Goal: Task Accomplishment & Management: Manage account settings

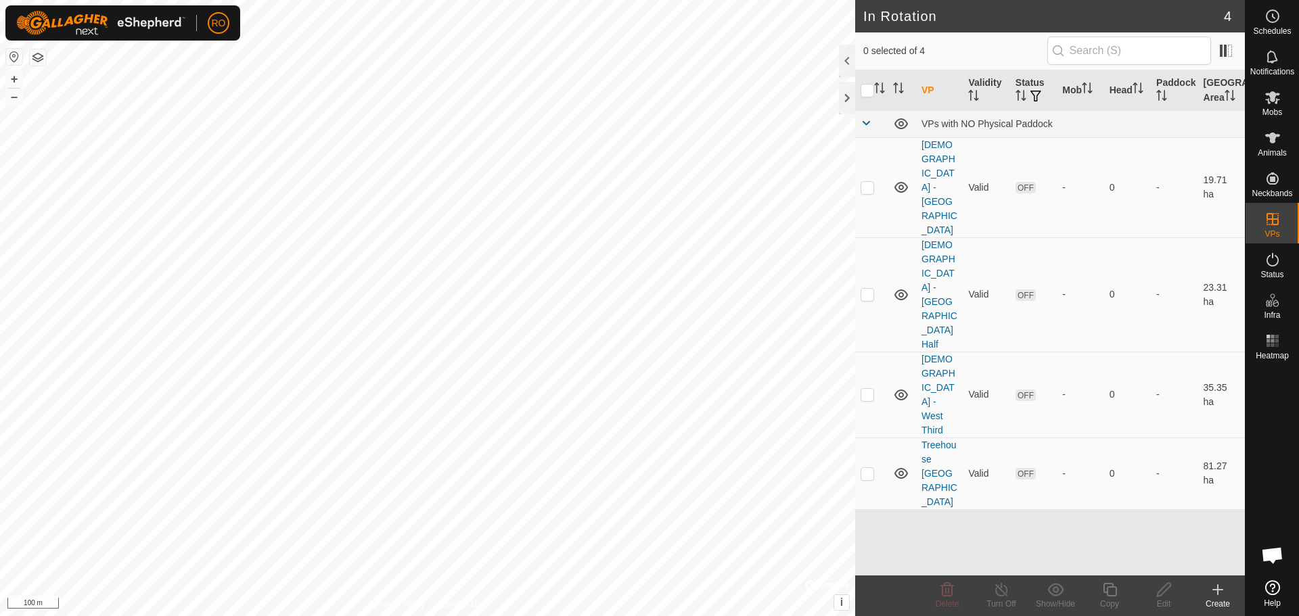
click at [1223, 597] on icon at bounding box center [1218, 590] width 16 height 16
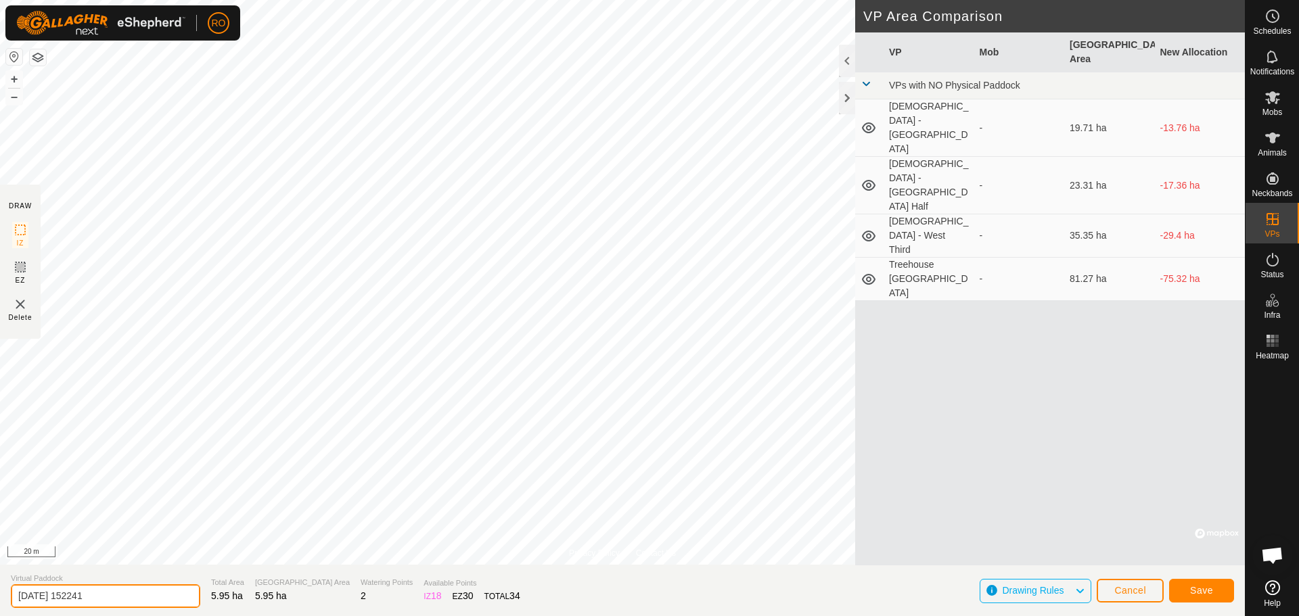
drag, startPoint x: 137, startPoint y: 603, endPoint x: 0, endPoint y: 584, distance: 138.0
click at [0, 584] on section "Virtual Paddock [DATE] 152241 Total Area 5.95 ha Grazing Area 5.95 ha Watering …" at bounding box center [622, 590] width 1245 height 51
type input "[DEMOGRAPHIC_DATA] - [GEOGRAPHIC_DATA]"
click at [1208, 587] on span "Save" at bounding box center [1201, 590] width 23 height 11
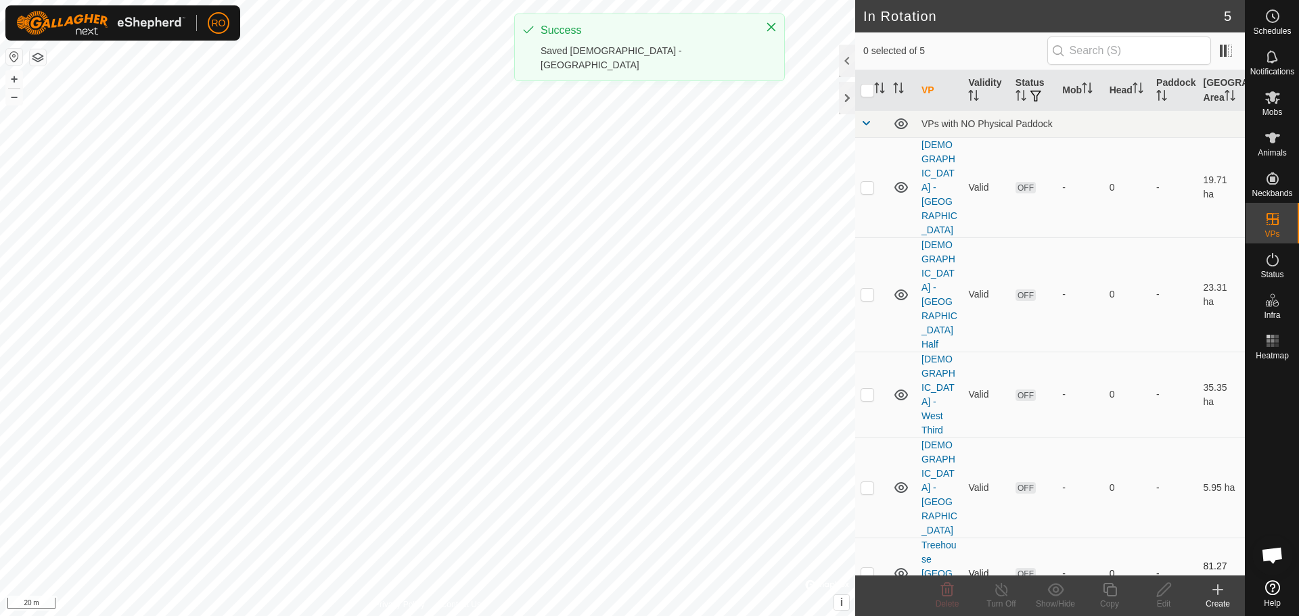
click at [899, 355] on div "In Rotation 5 0 selected of 5 VP Validity Status Mob Head Paddock [GEOGRAPHIC_D…" at bounding box center [622, 308] width 1245 height 616
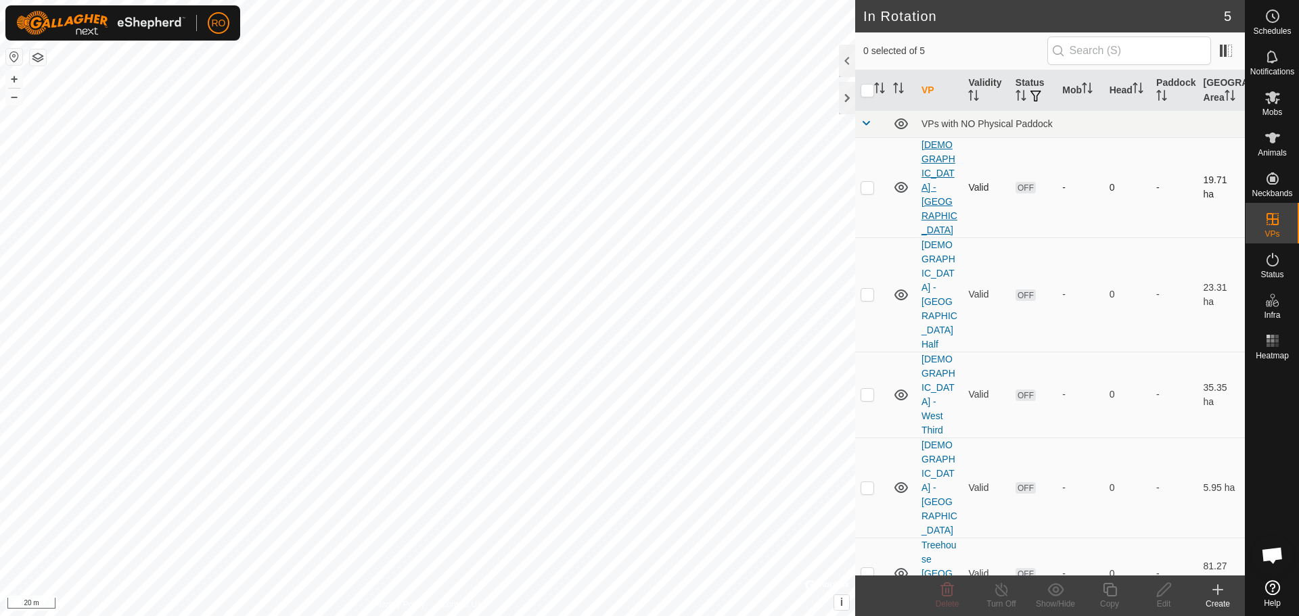
click at [931, 160] on link "[DEMOGRAPHIC_DATA] - [GEOGRAPHIC_DATA]" at bounding box center [940, 187] width 36 height 96
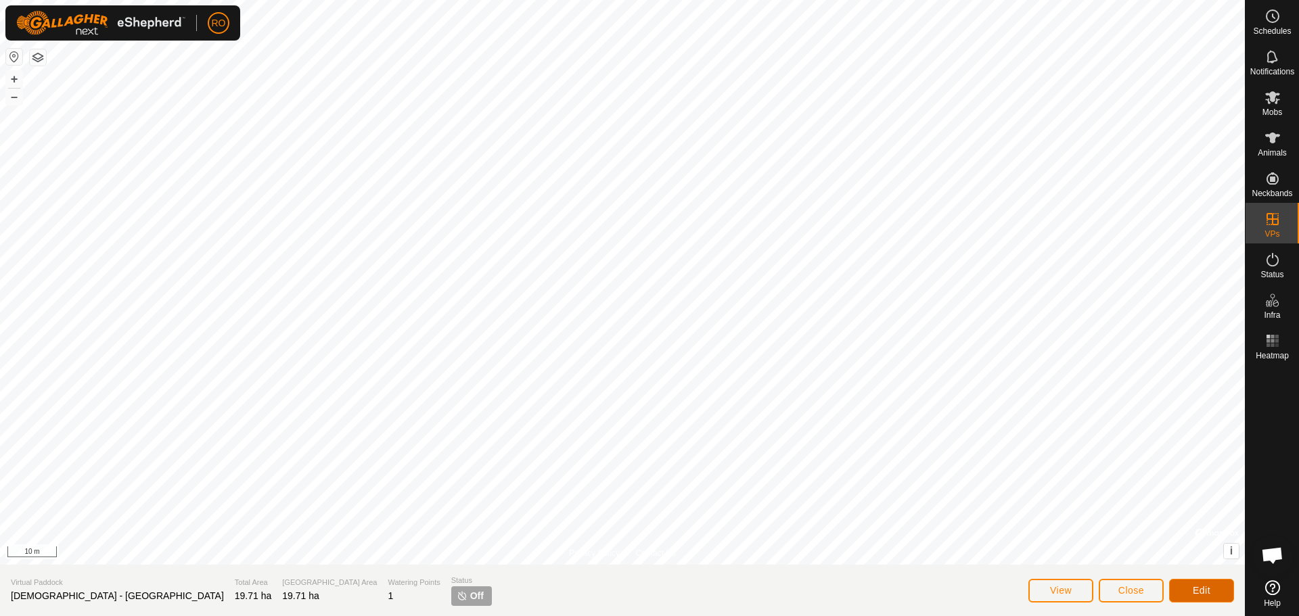
click at [1186, 587] on button "Edit" at bounding box center [1201, 591] width 65 height 24
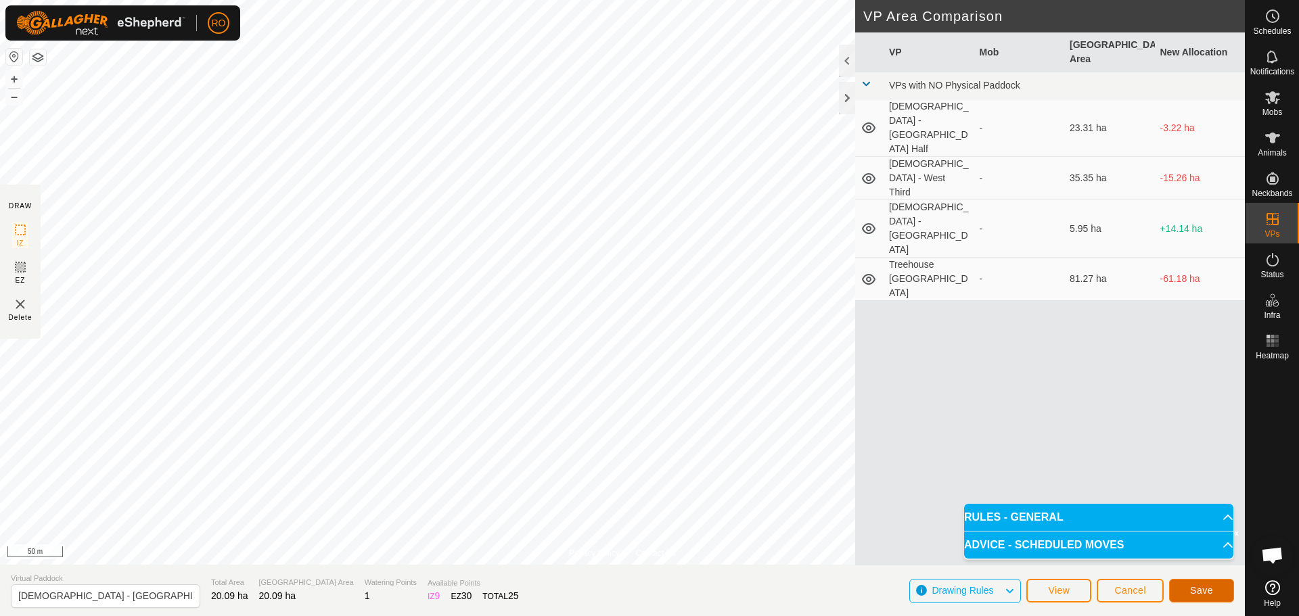
click at [1198, 593] on span "Save" at bounding box center [1201, 590] width 23 height 11
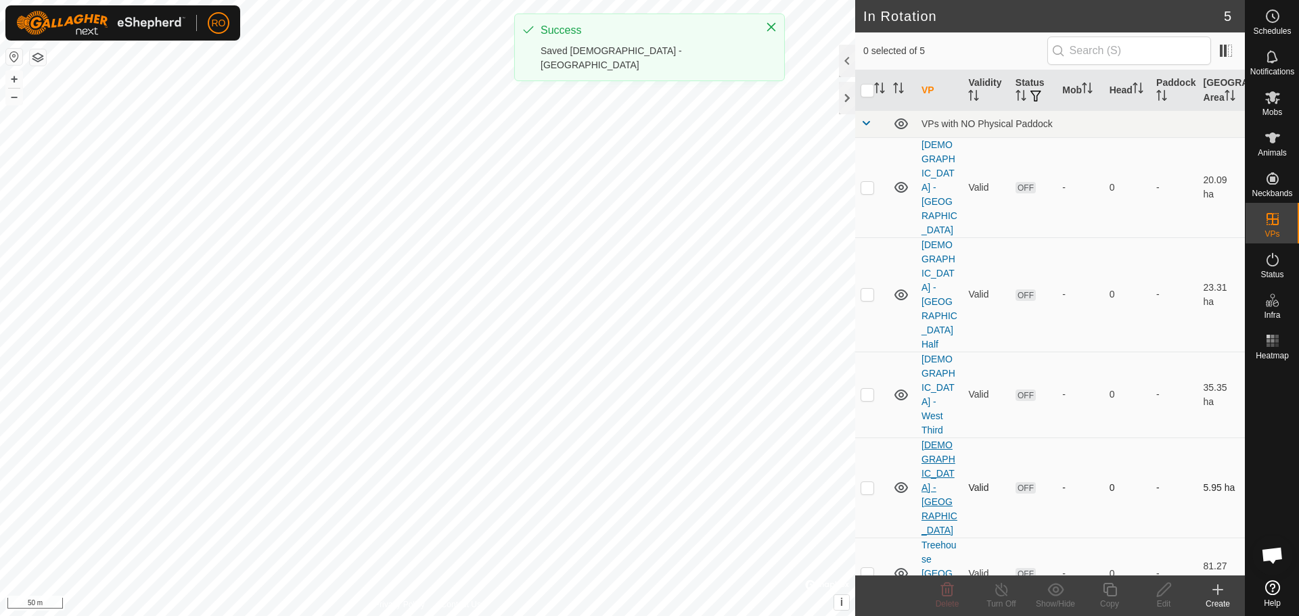
click at [938, 440] on link "[DEMOGRAPHIC_DATA] - [GEOGRAPHIC_DATA]" at bounding box center [940, 488] width 36 height 96
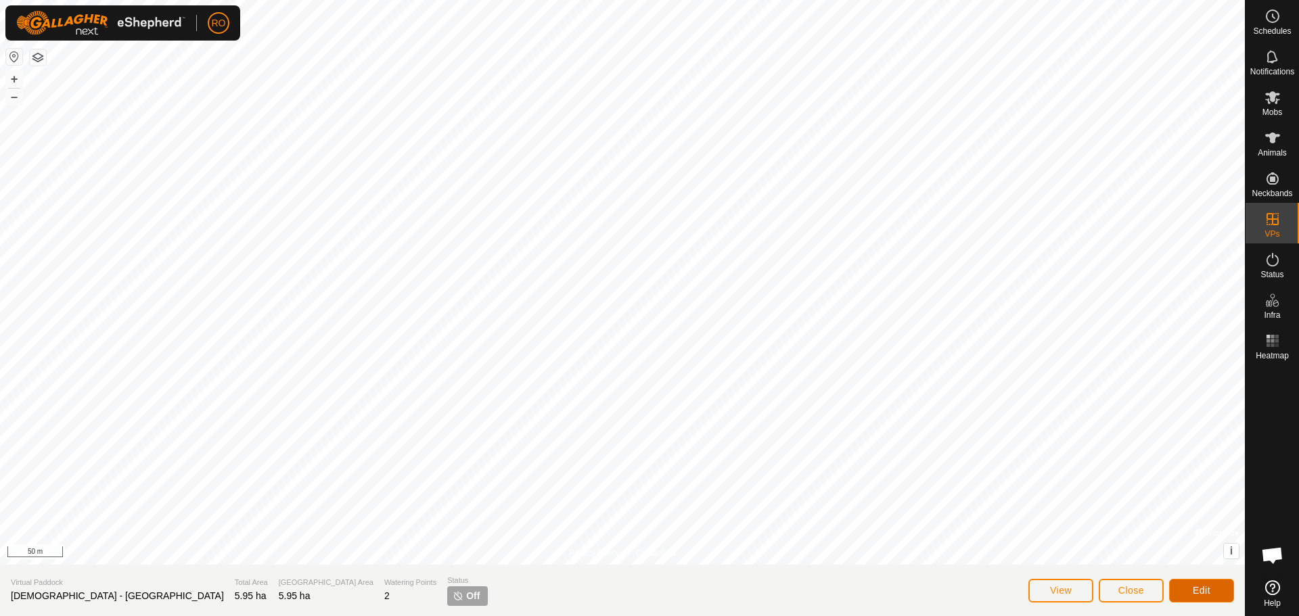
click at [1203, 588] on span "Edit" at bounding box center [1202, 590] width 18 height 11
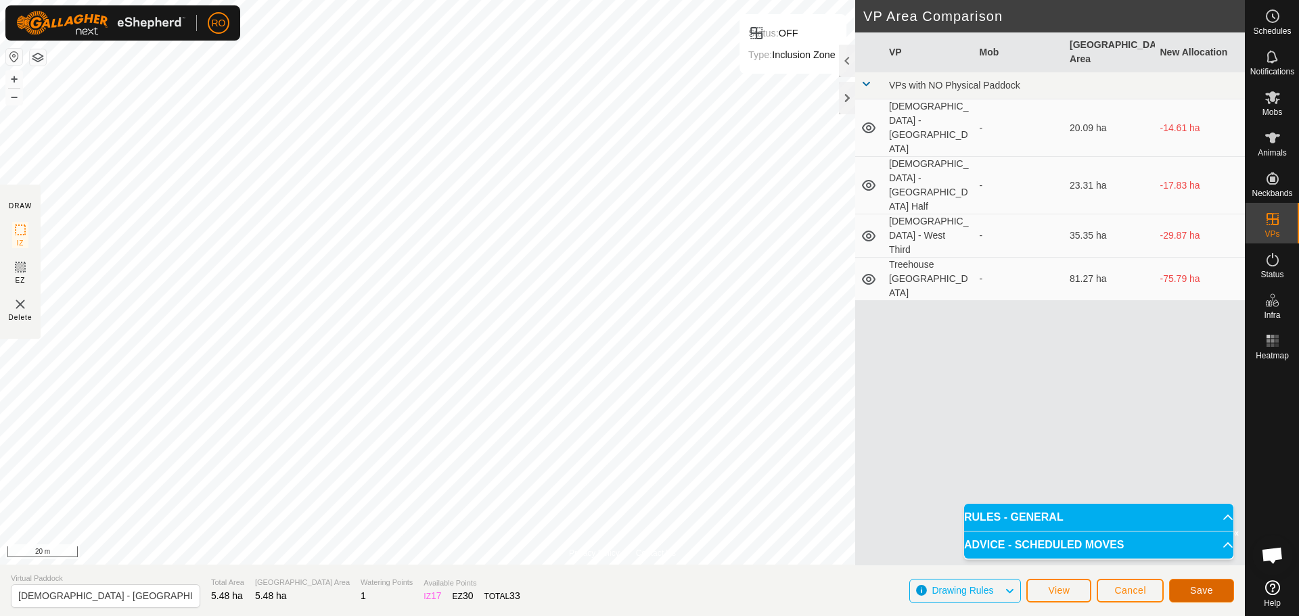
click at [1187, 585] on button "Save" at bounding box center [1201, 591] width 65 height 24
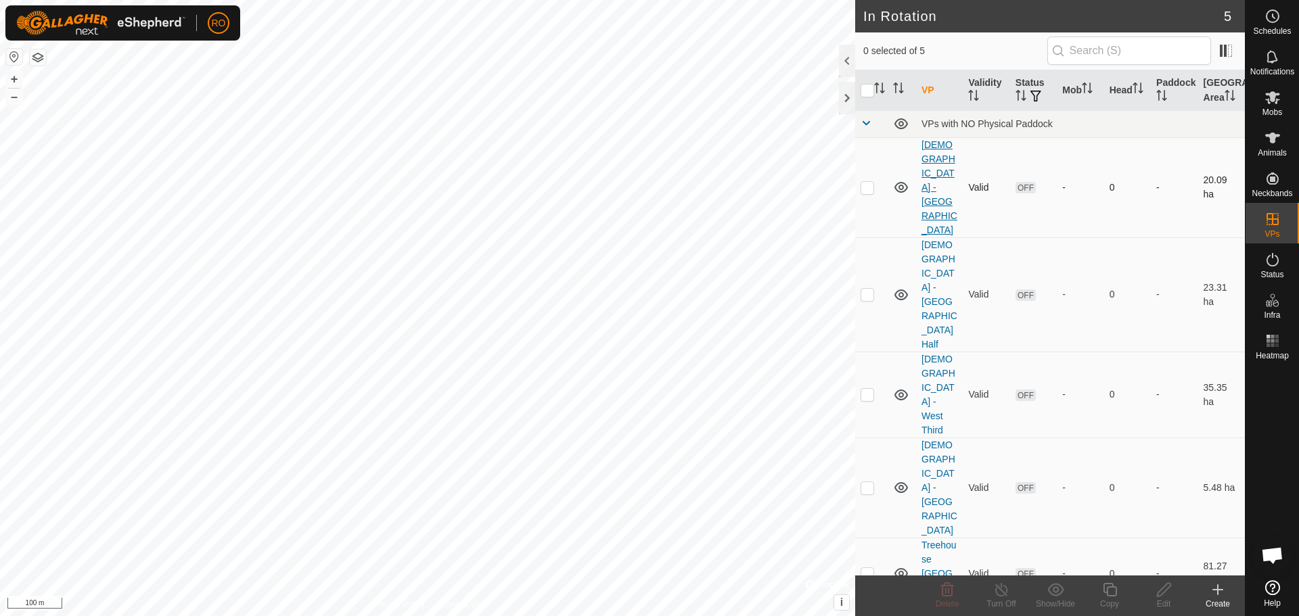
click at [925, 172] on link "[DEMOGRAPHIC_DATA] - [GEOGRAPHIC_DATA]" at bounding box center [940, 187] width 36 height 96
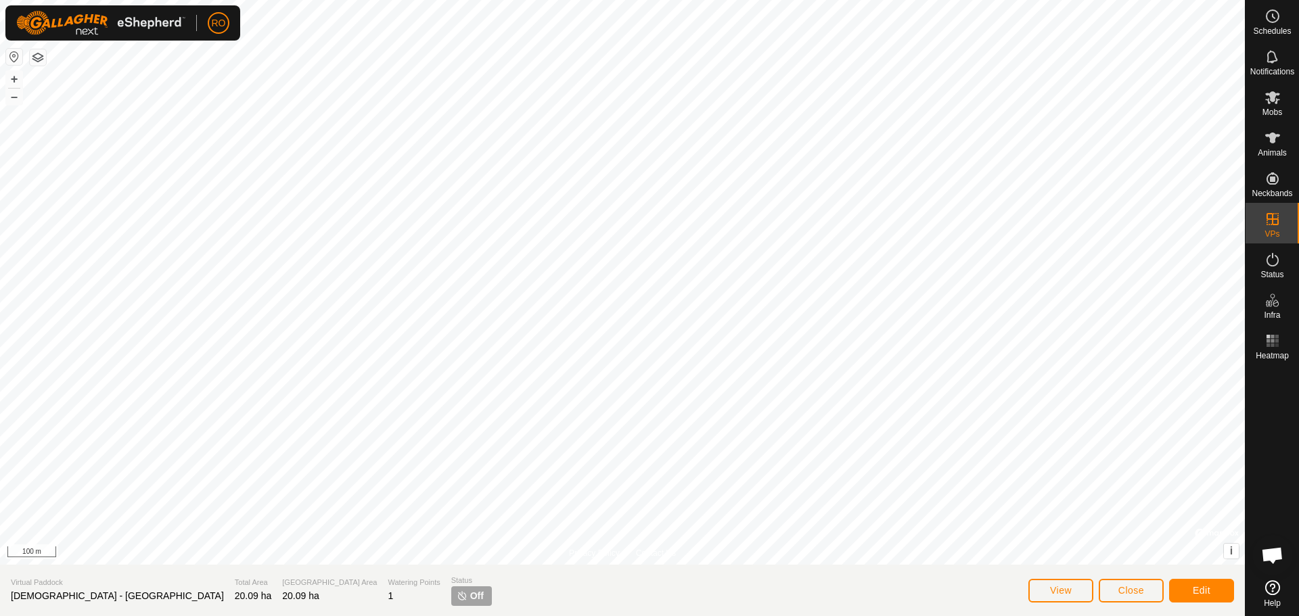
click at [1277, 594] on icon at bounding box center [1272, 588] width 15 height 15
click at [1121, 593] on span "Close" at bounding box center [1132, 590] width 26 height 11
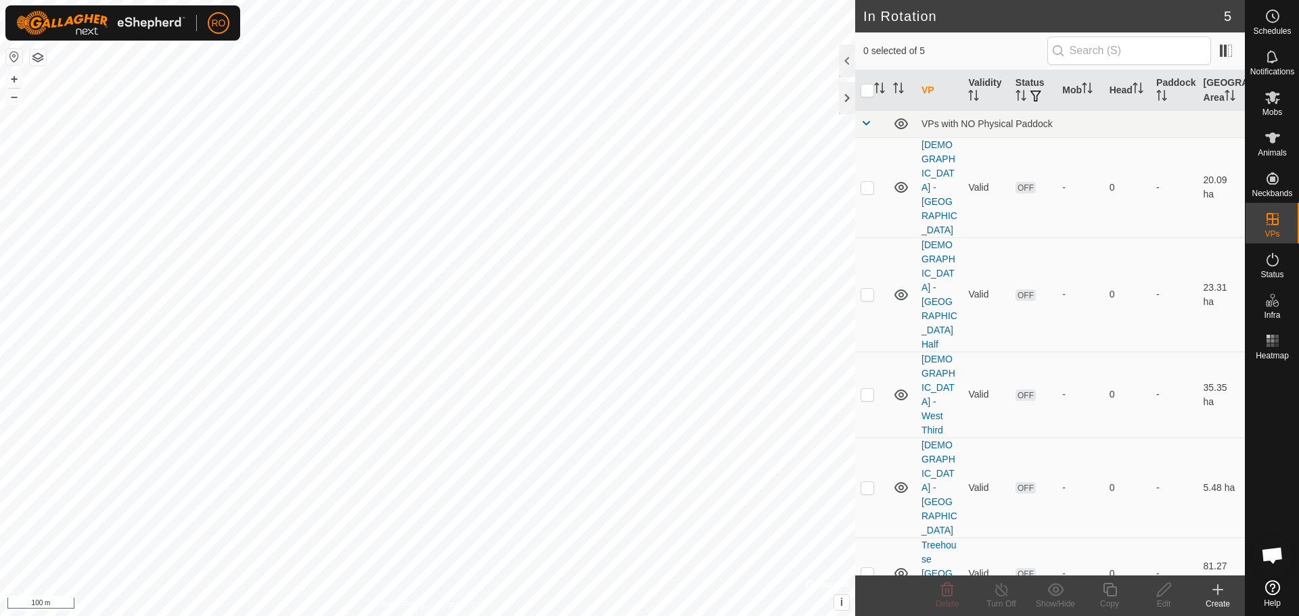
click at [1221, 593] on icon at bounding box center [1218, 590] width 16 height 16
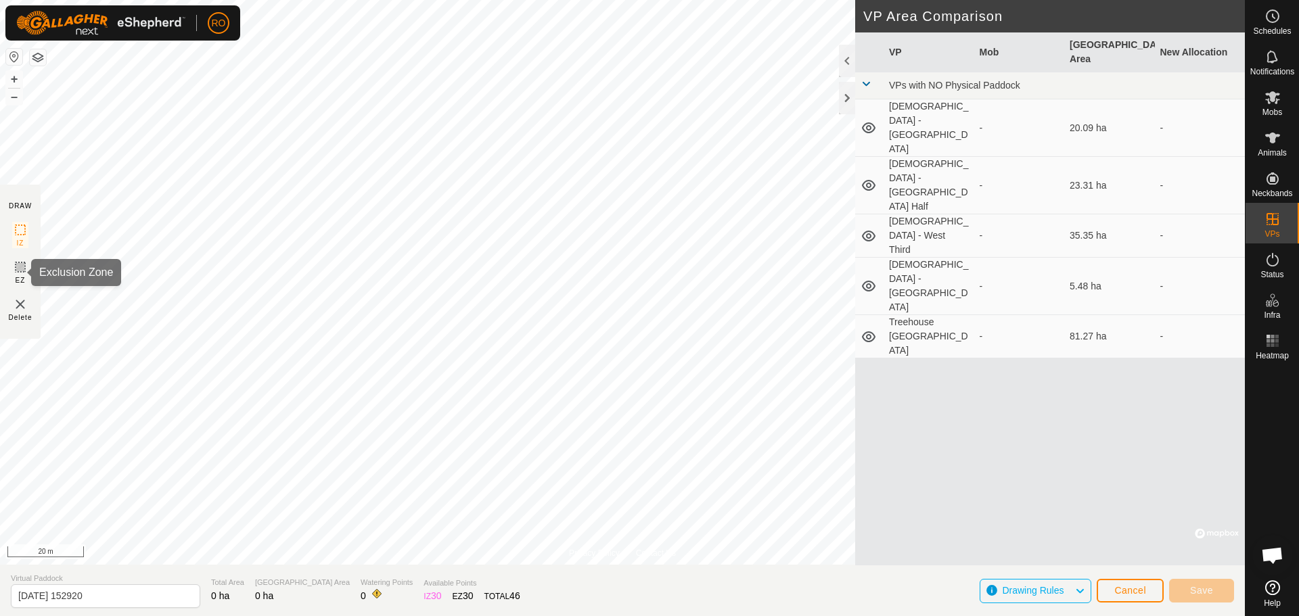
click at [19, 272] on icon at bounding box center [20, 267] width 16 height 16
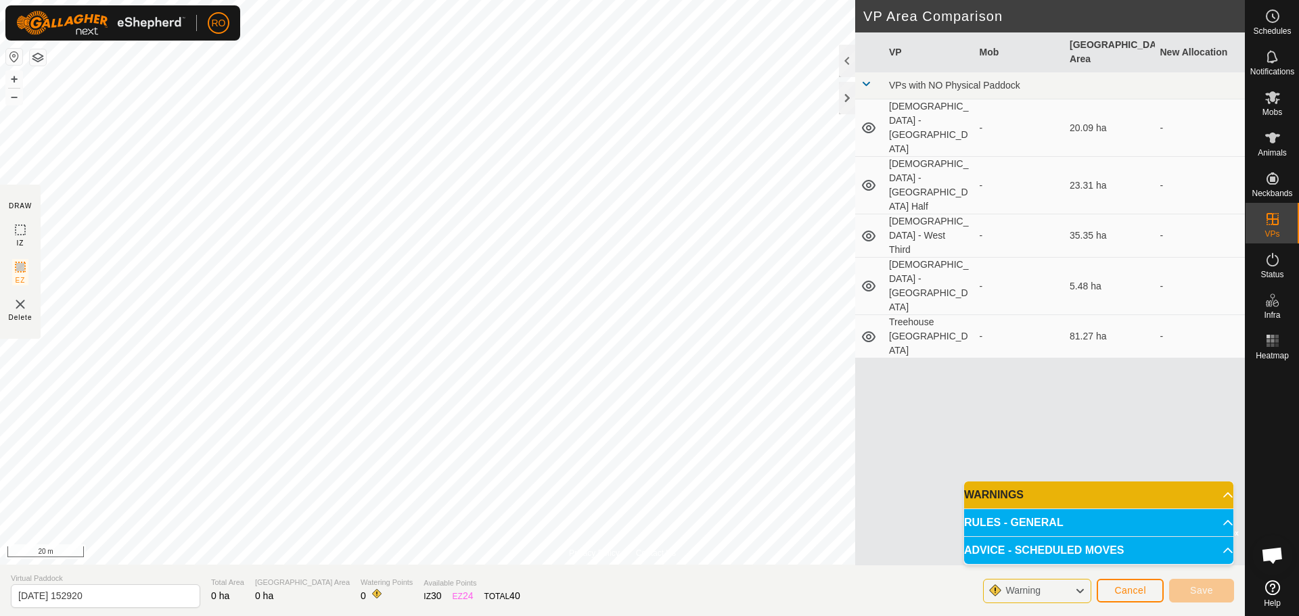
click at [1175, 489] on p-accordion-header "WARNINGS" at bounding box center [1098, 495] width 269 height 27
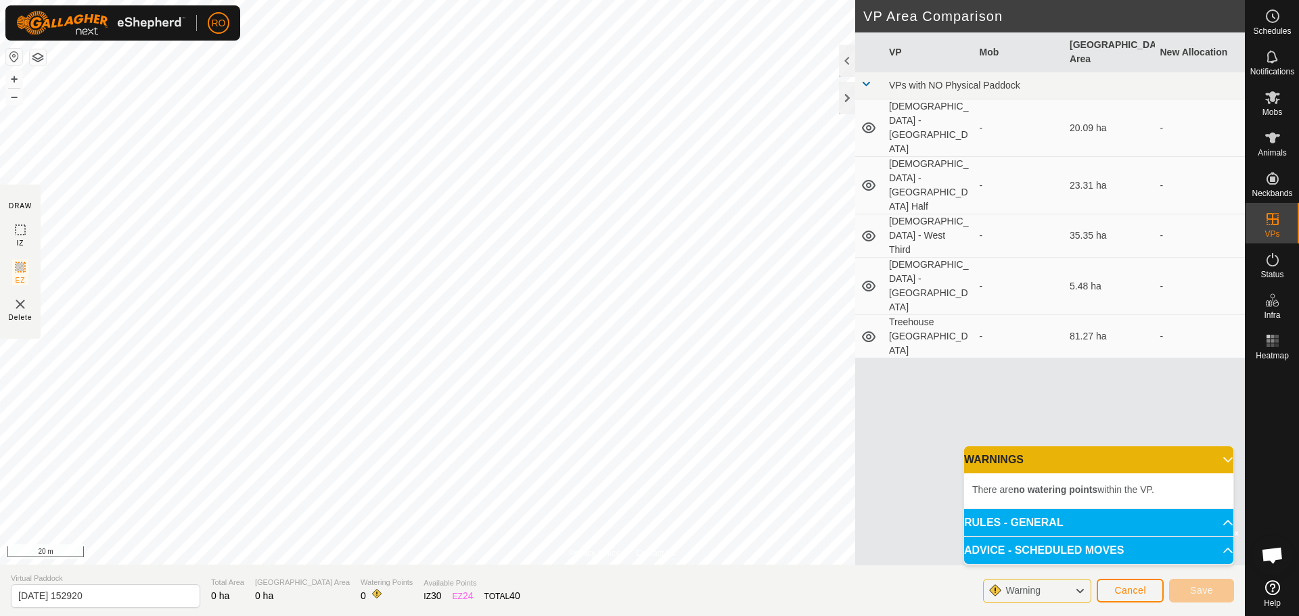
click at [1193, 462] on p-accordion-header "WARNINGS" at bounding box center [1098, 460] width 269 height 27
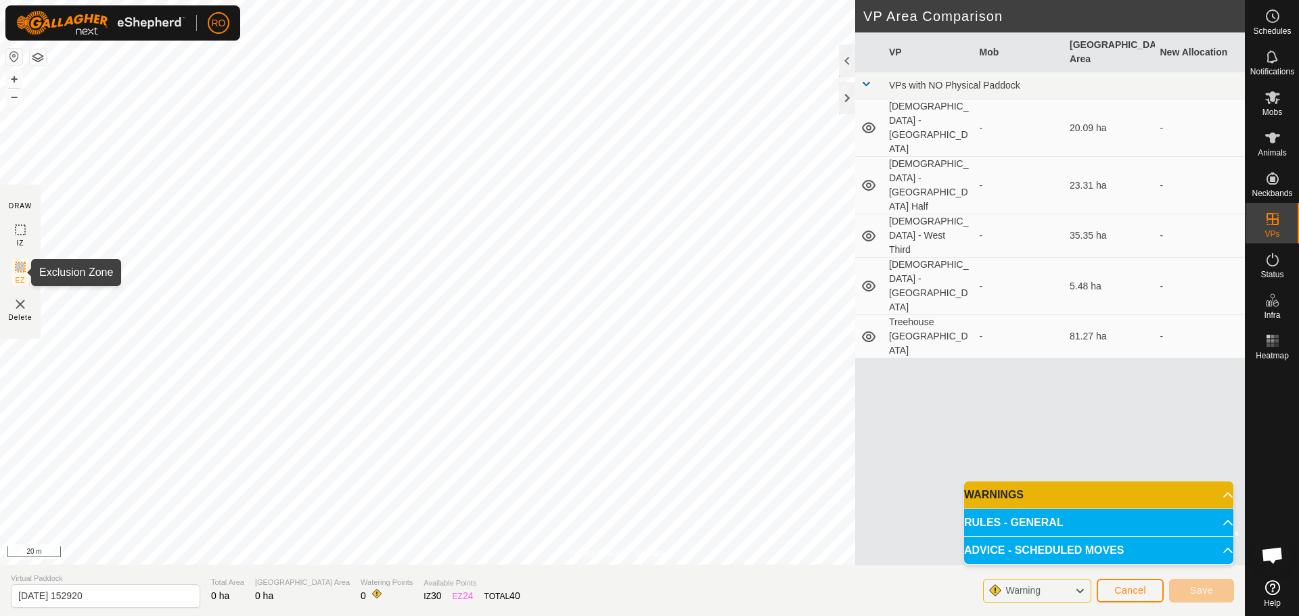
click at [20, 263] on icon at bounding box center [20, 267] width 16 height 16
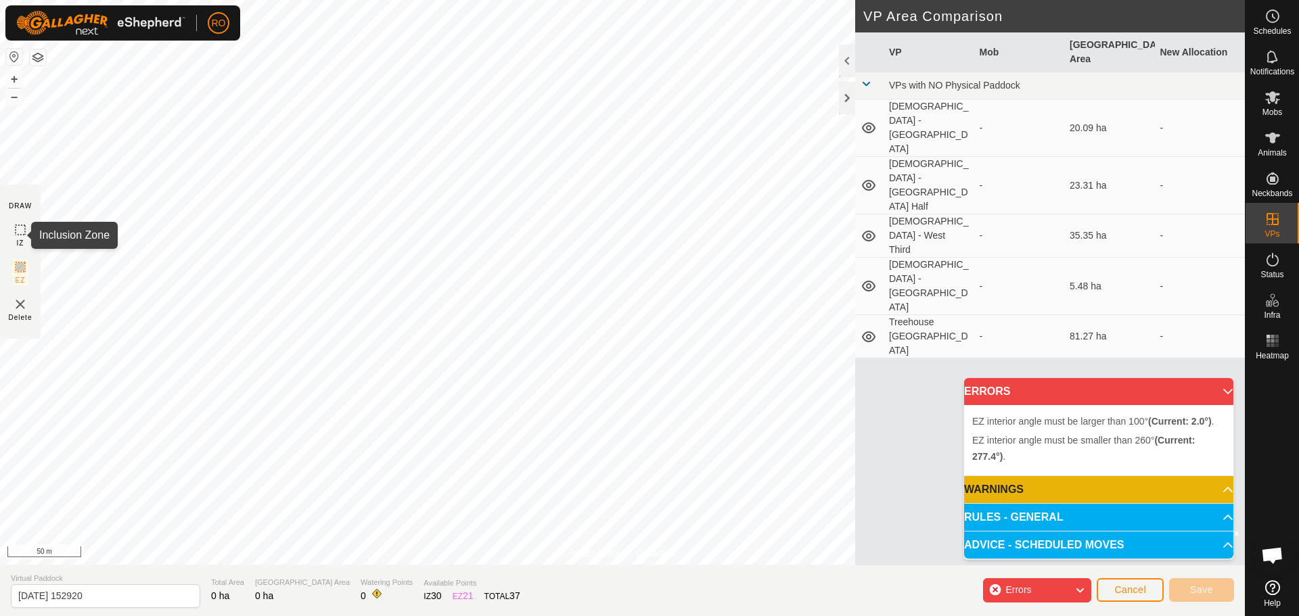
click at [22, 229] on icon at bounding box center [20, 230] width 16 height 16
click at [20, 273] on rect at bounding box center [20, 267] width 11 height 11
click at [632, 0] on html "RO Schedules Notifications Mobs Animals Neckbands VPs Status Infra Heatmap Help…" at bounding box center [649, 308] width 1299 height 616
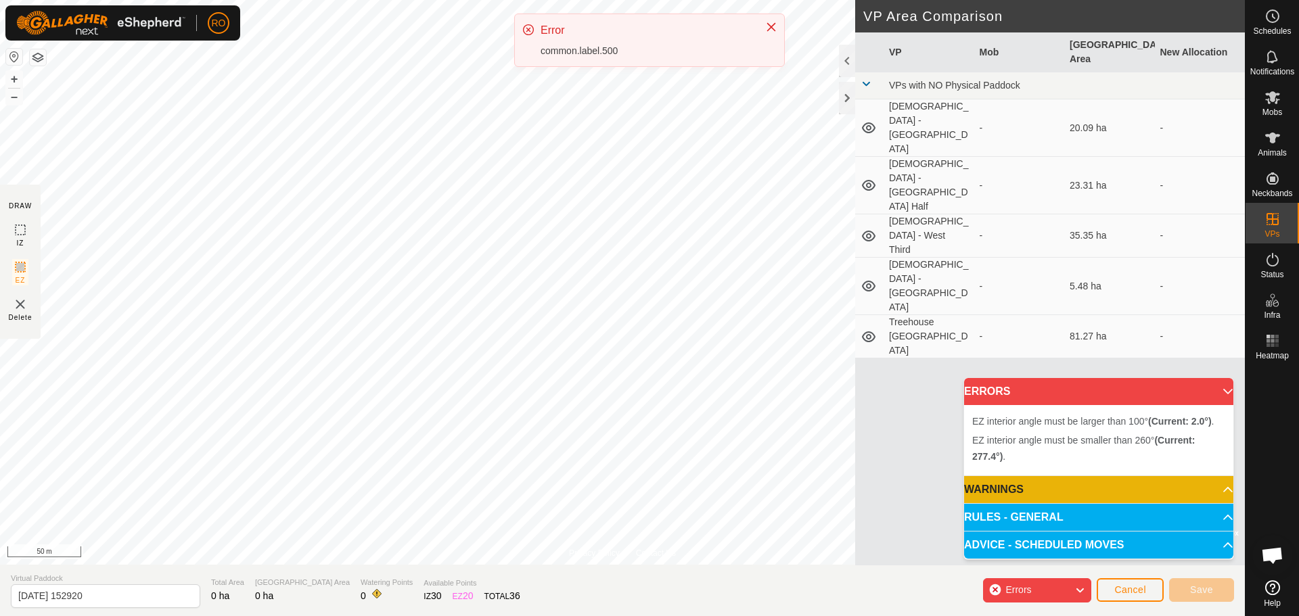
click at [567, 150] on div "RO Schedules Notifications Mobs Animals Neckbands VPs Status Infra Heatmap Help…" at bounding box center [649, 308] width 1299 height 616
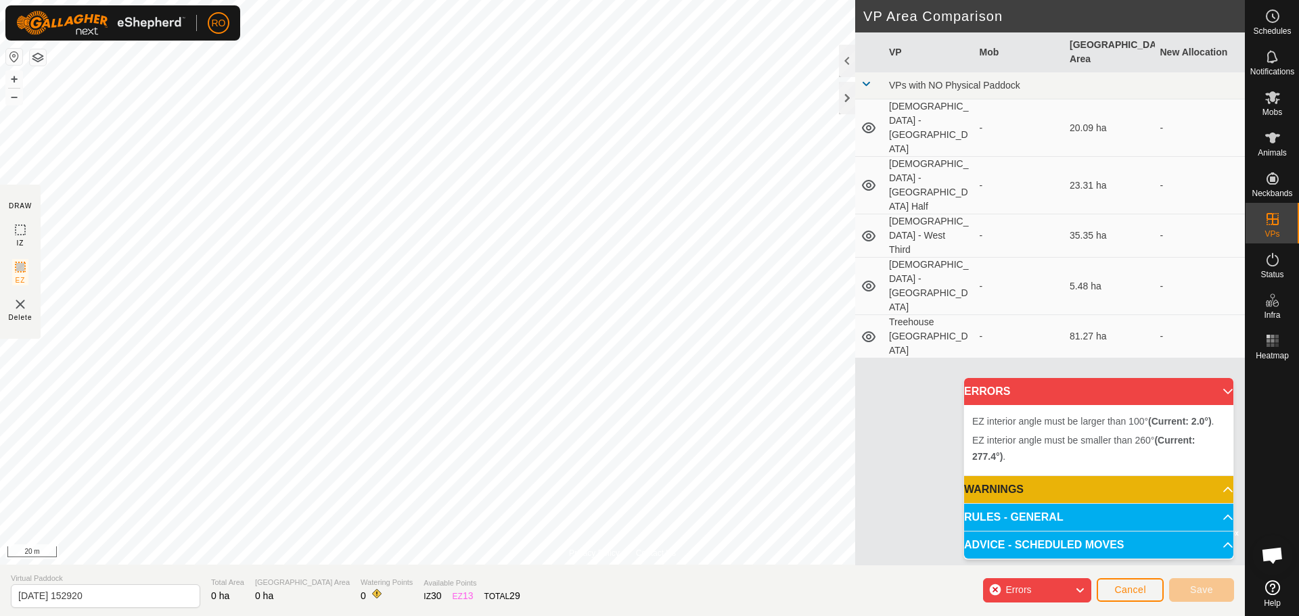
click at [1075, 591] on icon at bounding box center [1080, 591] width 11 height 18
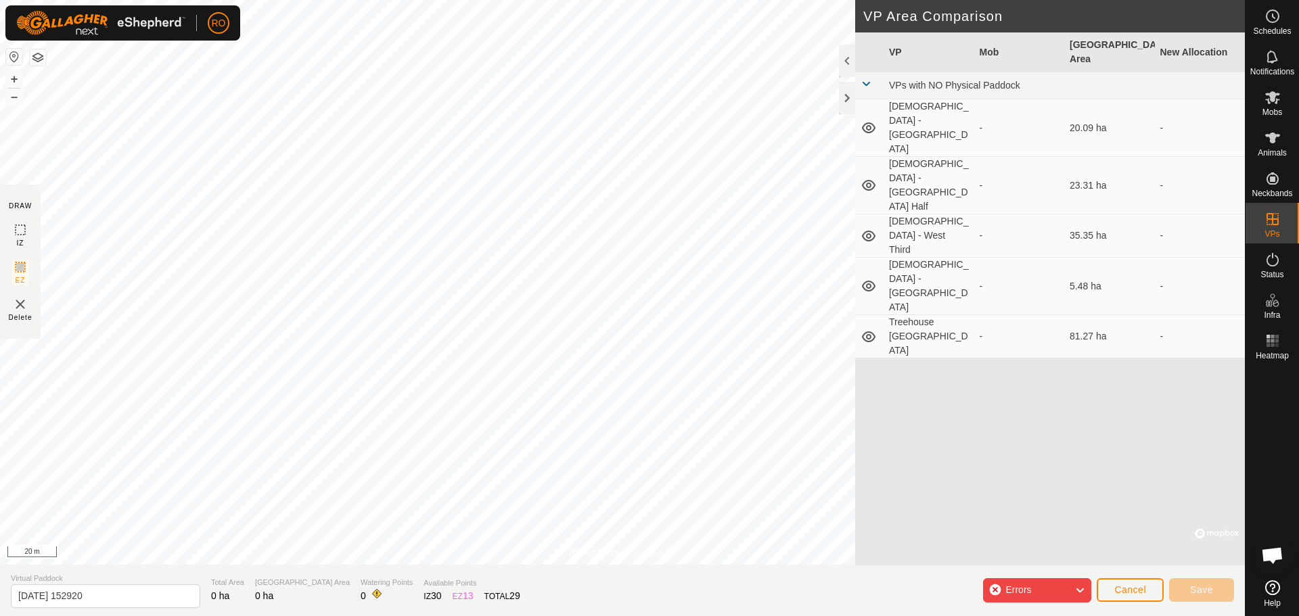
click at [1075, 591] on icon at bounding box center [1080, 591] width 11 height 18
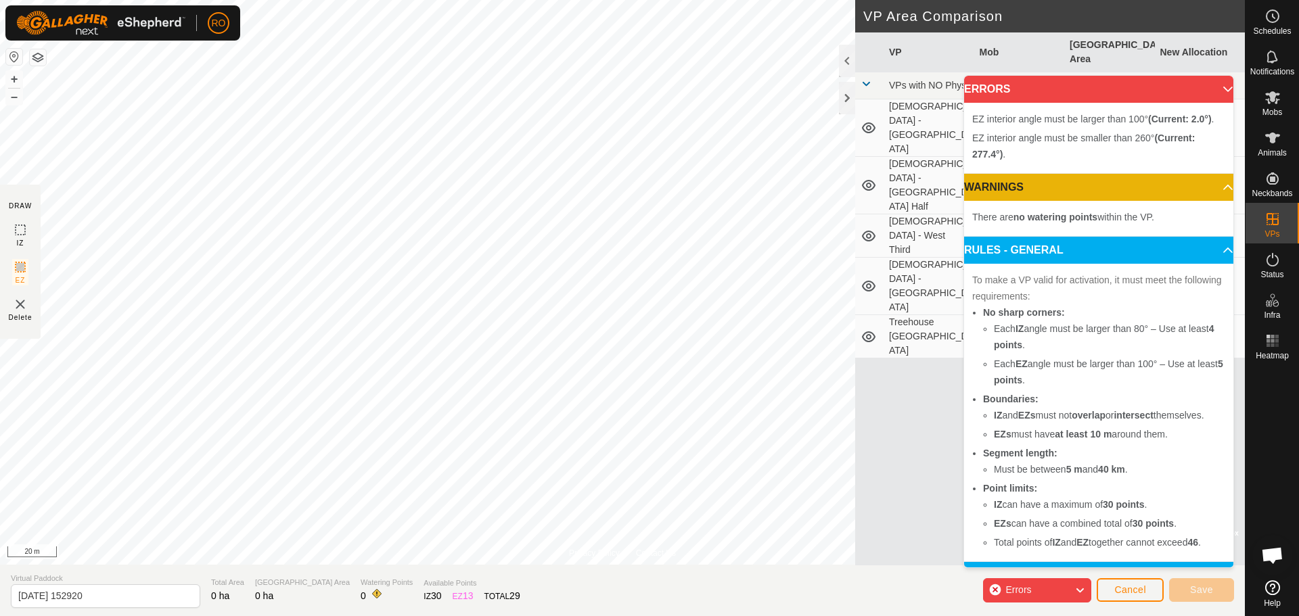
click at [1047, 120] on span "EZ interior angle must be larger than 100° (Current: 2.0°) ." at bounding box center [1093, 119] width 242 height 11
click at [1037, 160] on span "EZ interior angle must be smaller than 260° (Current: 277.4°) ." at bounding box center [1083, 146] width 223 height 27
click at [17, 233] on icon at bounding box center [20, 230] width 16 height 16
click at [1210, 263] on p-accordion-header "RULES - GENERAL" at bounding box center [1098, 250] width 269 height 27
click at [1207, 201] on p-accordion-header "WARNINGS" at bounding box center [1098, 187] width 269 height 27
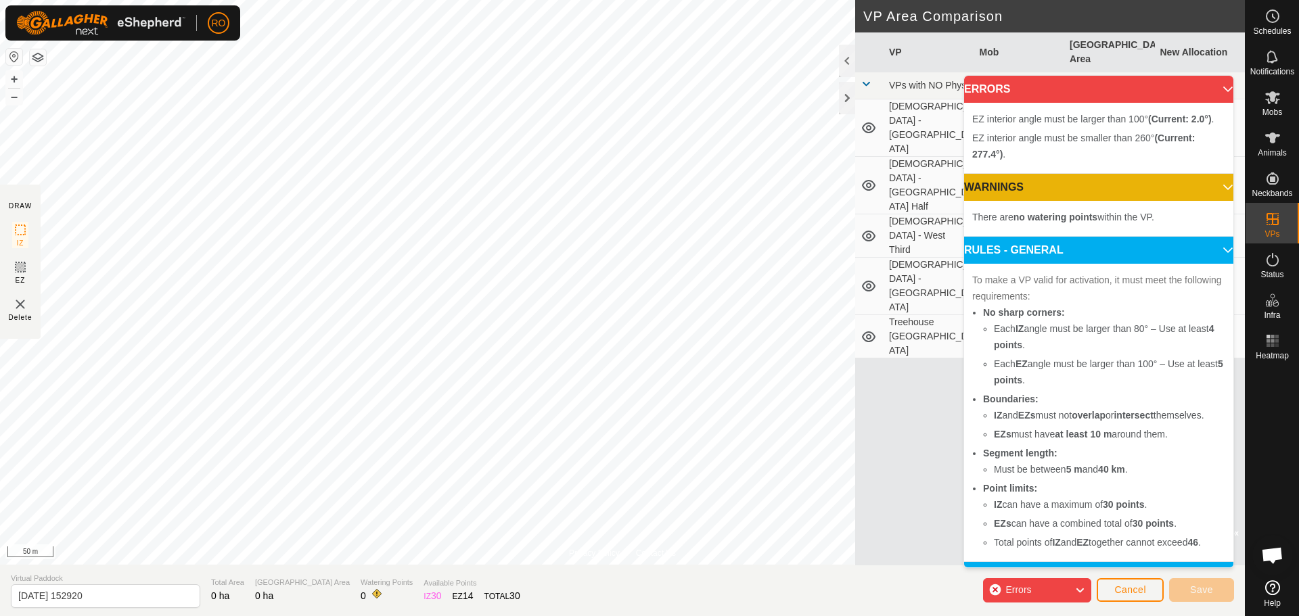
click at [1060, 591] on div "Errors" at bounding box center [1037, 591] width 108 height 24
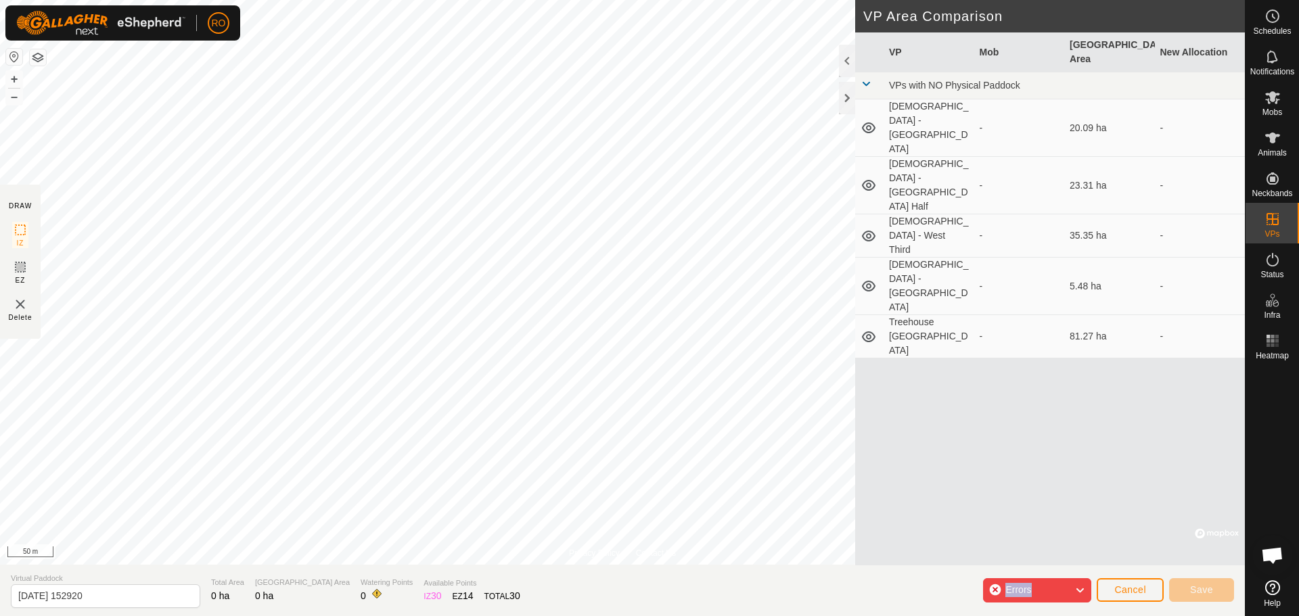
click at [1060, 591] on div "Errors" at bounding box center [1037, 591] width 108 height 24
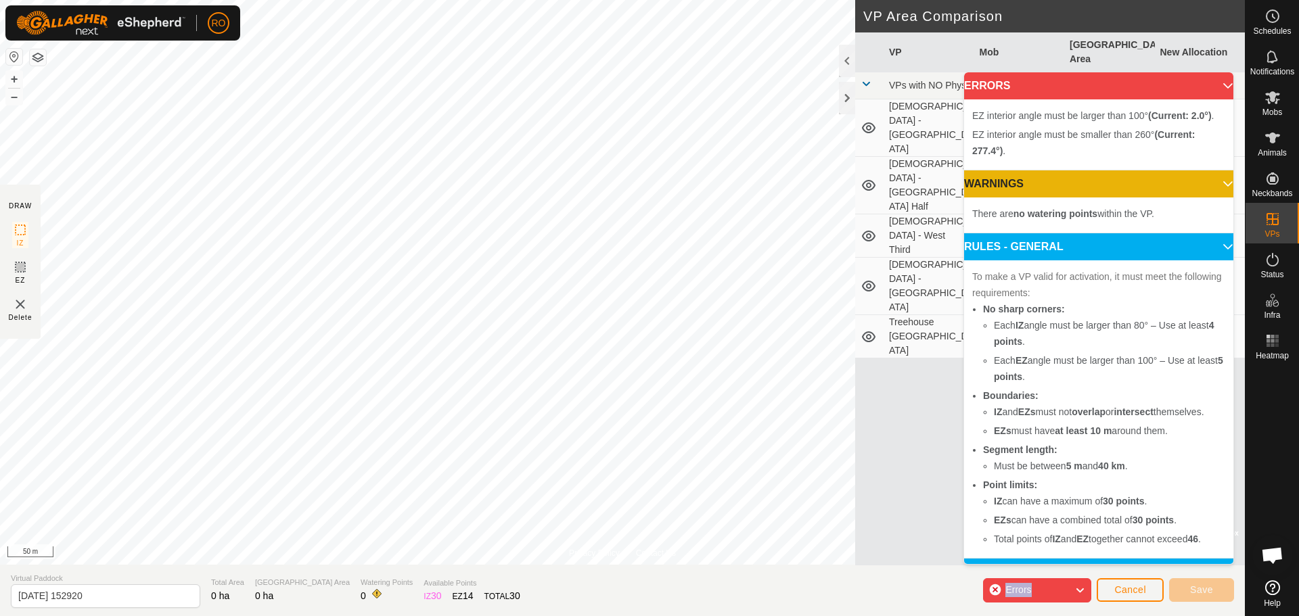
click at [1060, 591] on div "Errors" at bounding box center [1037, 591] width 108 height 24
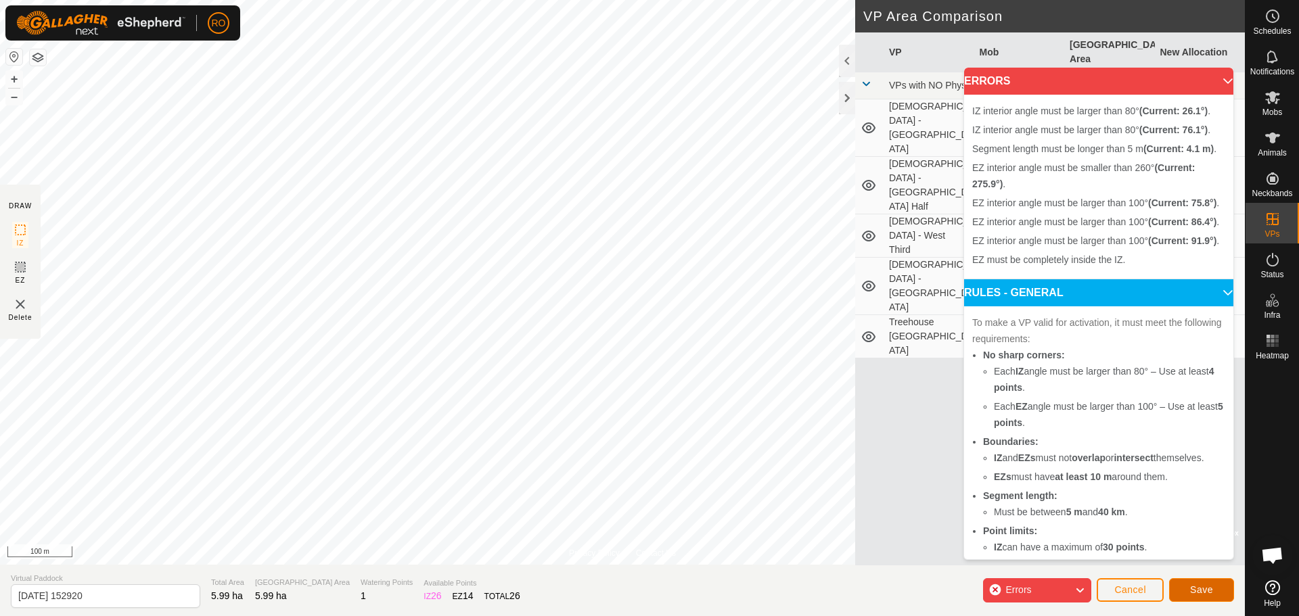
click at [1190, 585] on button "Save" at bounding box center [1201, 591] width 65 height 24
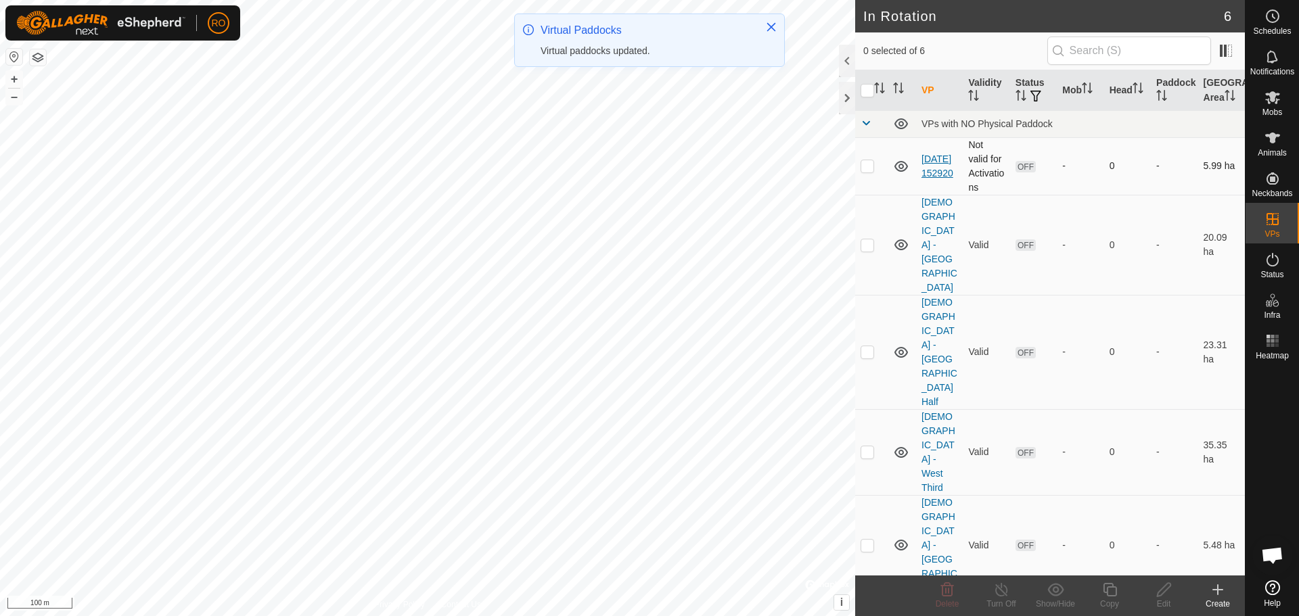
click at [940, 167] on link "[DATE] 152920" at bounding box center [938, 166] width 32 height 25
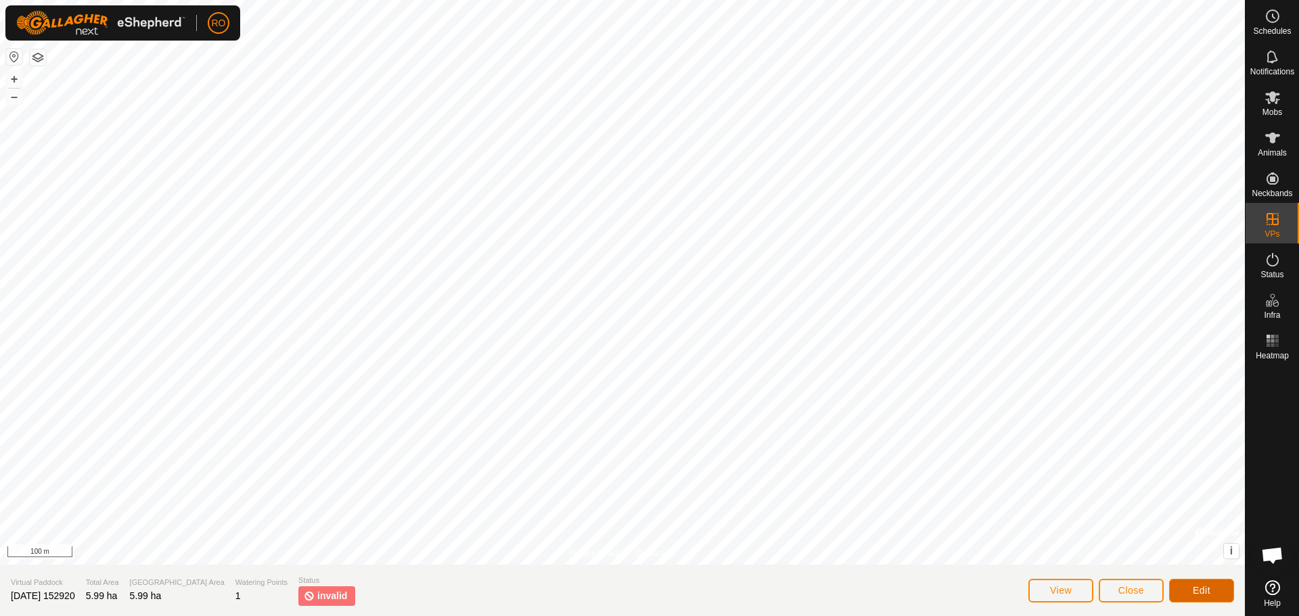
click at [1193, 593] on span "Edit" at bounding box center [1202, 590] width 18 height 11
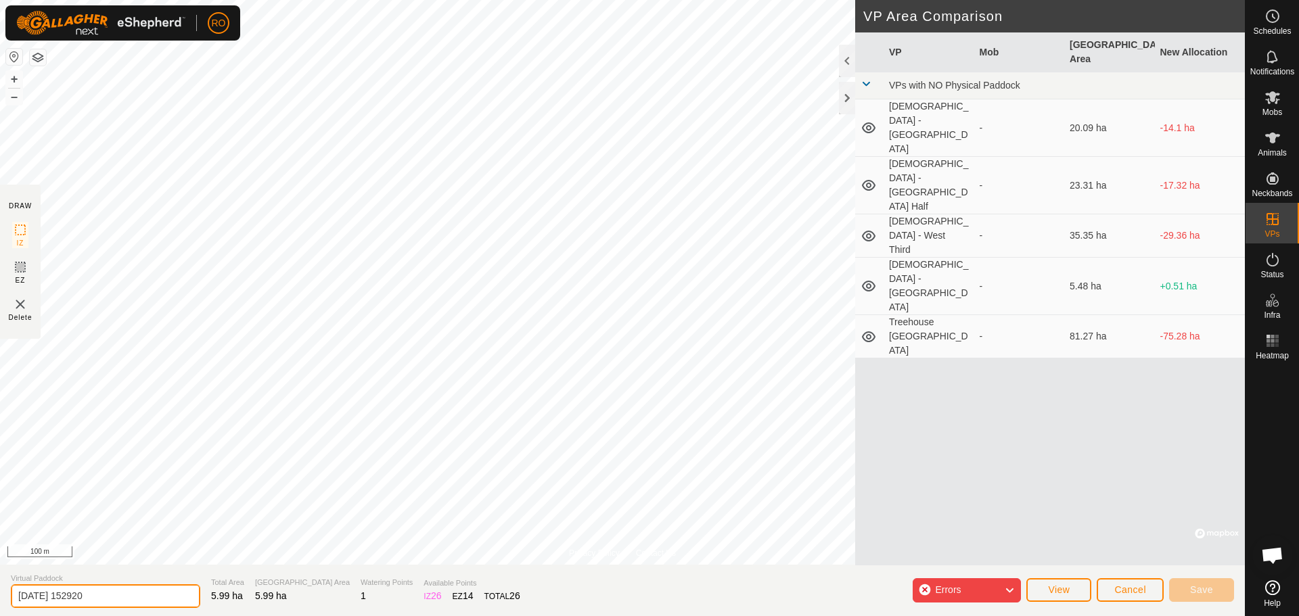
drag, startPoint x: 158, startPoint y: 593, endPoint x: 0, endPoint y: 600, distance: 157.8
click at [0, 600] on section "Virtual Paddock [DATE] 152920 Total Area 5.99 ha Grazing Area 5.99 ha Watering …" at bounding box center [622, 590] width 1245 height 51
click at [1140, 593] on span "Cancel" at bounding box center [1131, 590] width 32 height 11
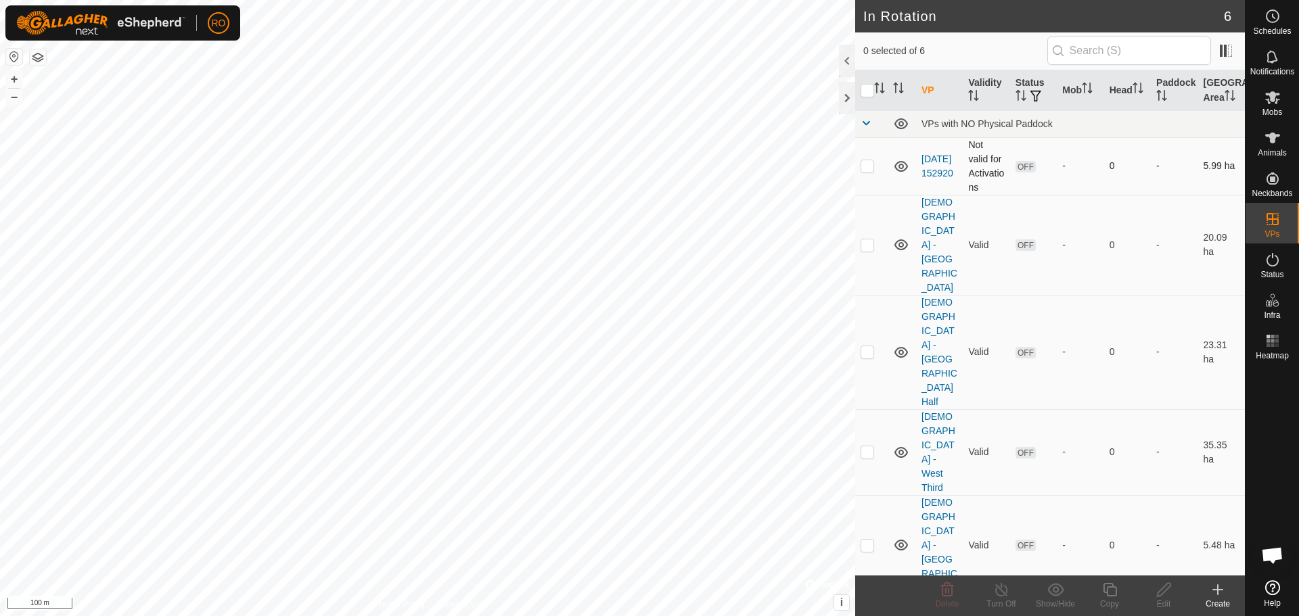
click at [872, 168] on p-checkbox at bounding box center [868, 165] width 14 height 11
checkbox input "true"
click at [1274, 91] on icon at bounding box center [1273, 97] width 16 height 16
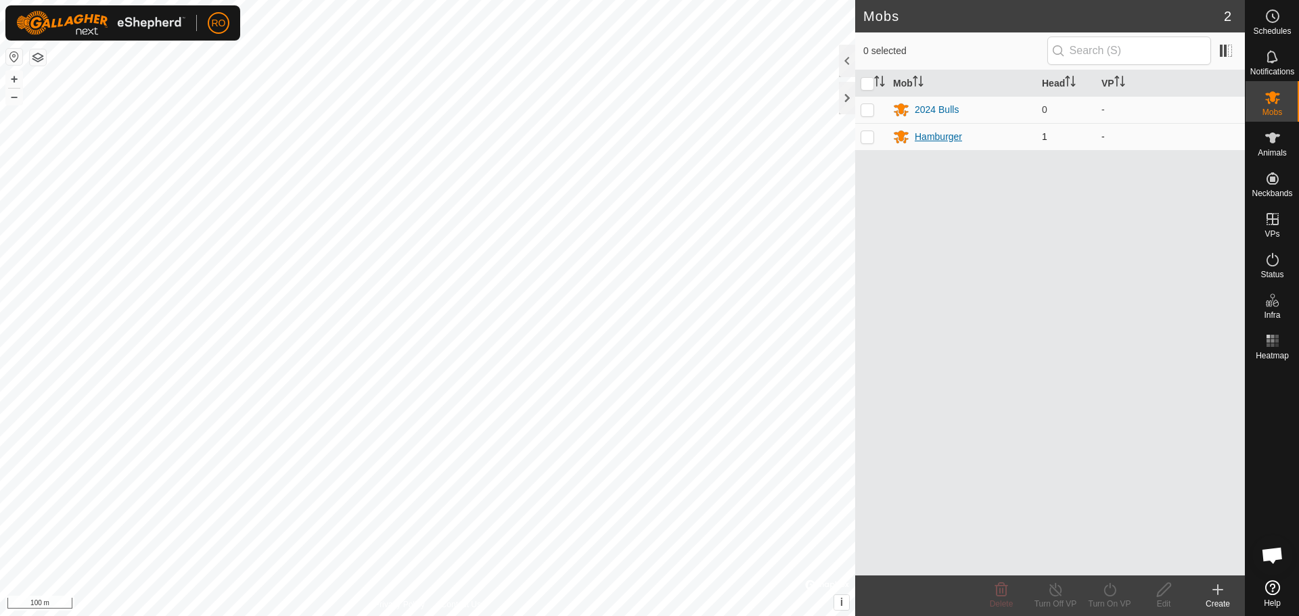
click at [941, 131] on div "Hamburger" at bounding box center [938, 137] width 47 height 14
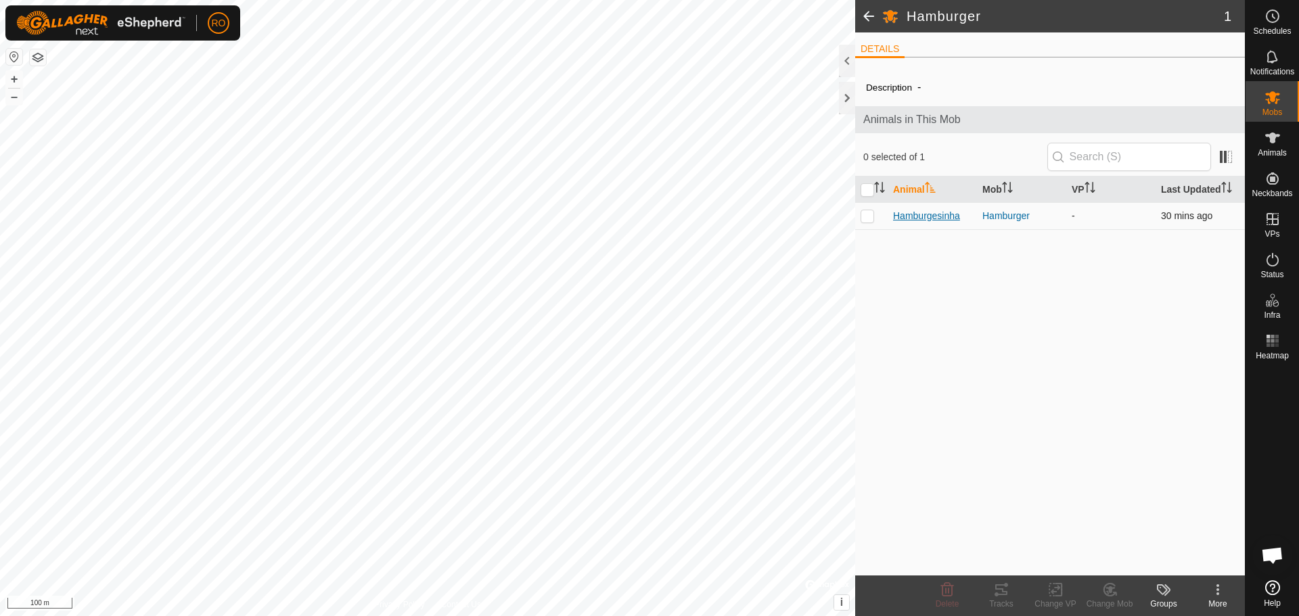
click at [920, 219] on span "Hamburgesinha" at bounding box center [926, 216] width 67 height 14
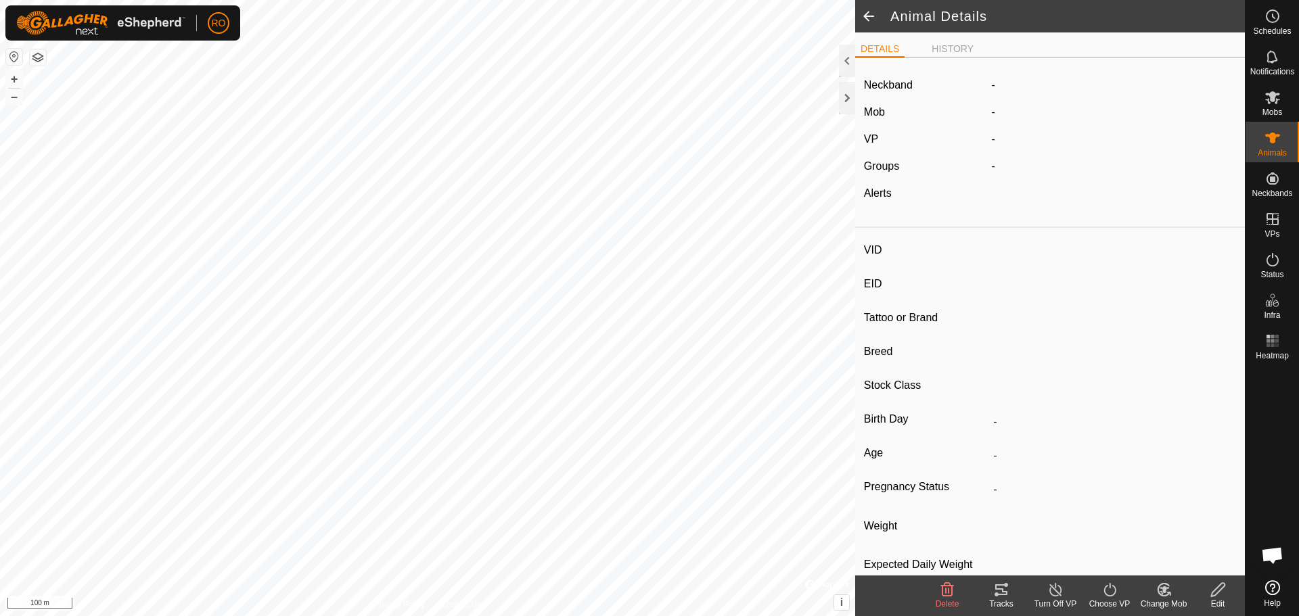
type input "Hamburgesinha"
type input "-"
type input "4066"
type input "Black Angus"
type input "-"
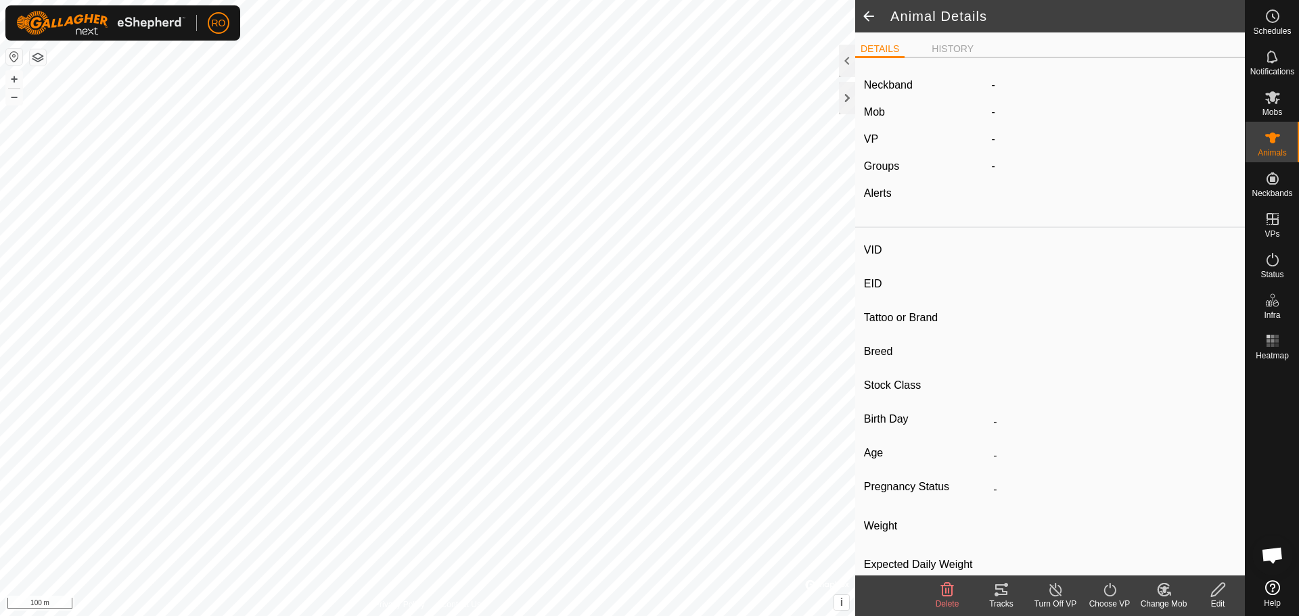
type input "03/2024"
type input "1 year 6 months"
type input "Empty"
type input "0 kg"
type input "-"
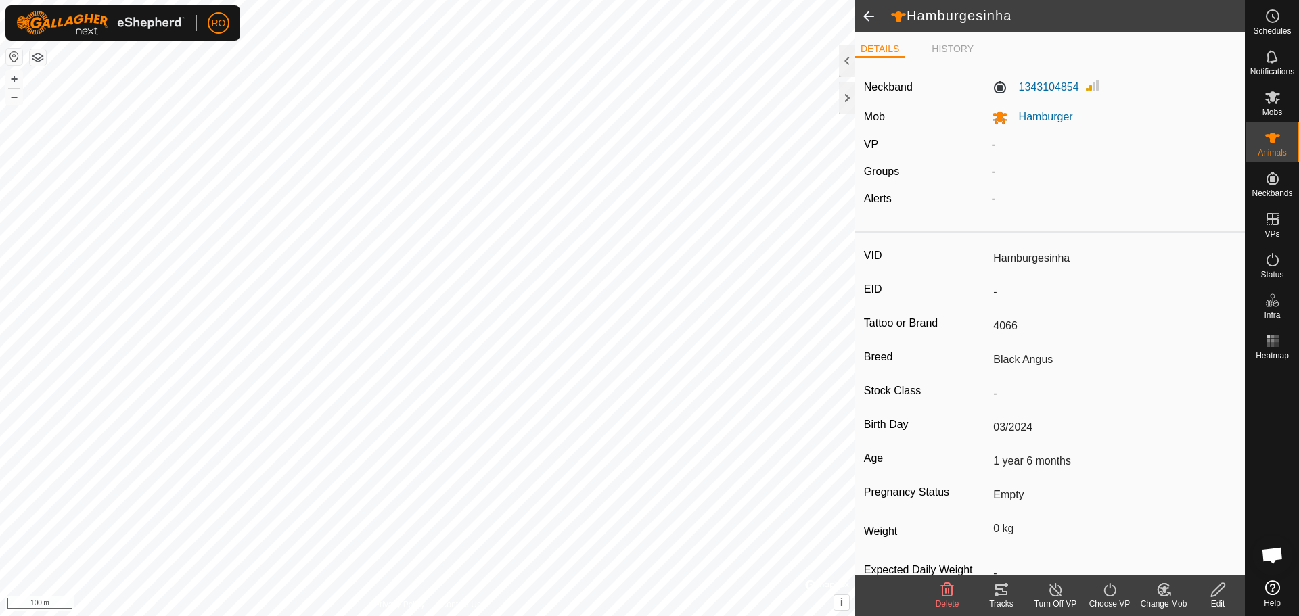
click at [1108, 587] on icon at bounding box center [1110, 590] width 17 height 16
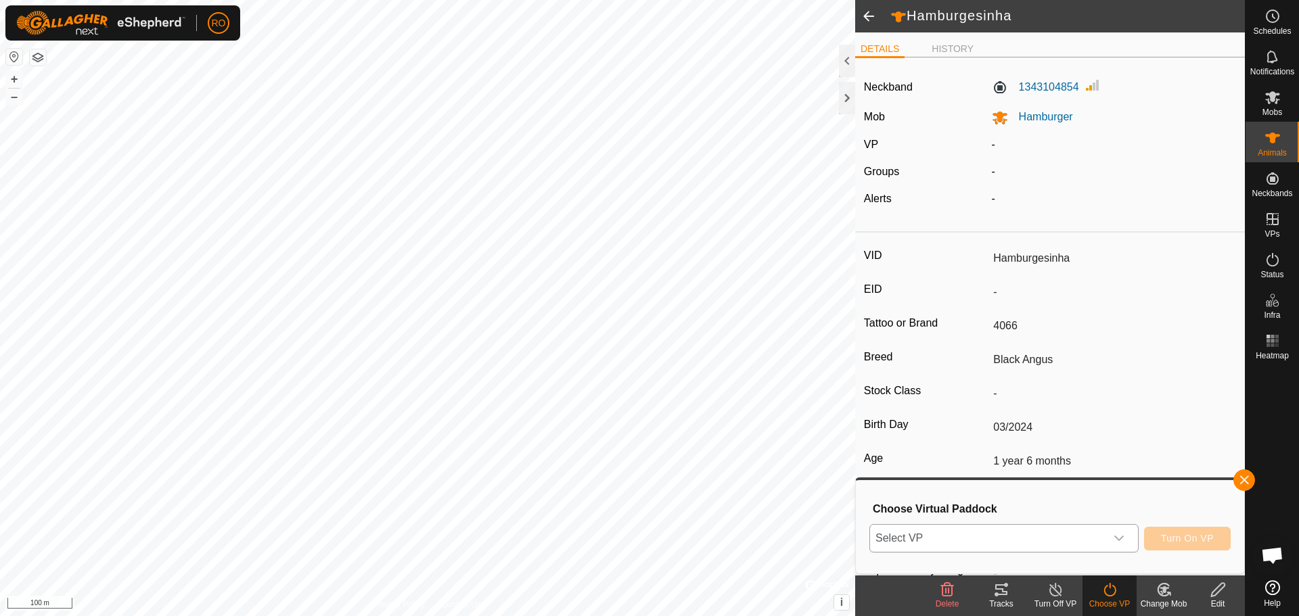
click at [1085, 543] on span "Select VP" at bounding box center [987, 538] width 235 height 27
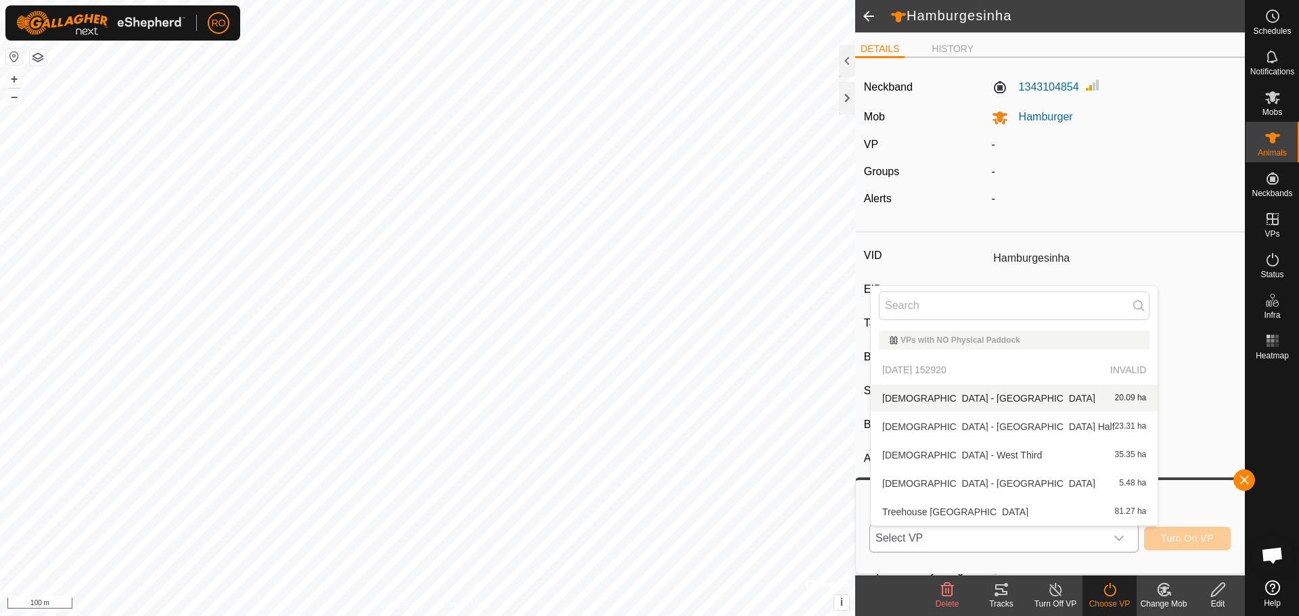
click at [958, 372] on p-selectitem "[DATE] 152920 INVALID" at bounding box center [1014, 370] width 287 height 27
click at [956, 369] on p-selectitem "[DATE] 152920 INVALID" at bounding box center [1014, 370] width 287 height 27
click at [1199, 374] on div "VID Hamburgesinha EID - Tattoo or Brand 4066 Breed Black Angus Stock Class - Bi…" at bounding box center [1050, 429] width 390 height 382
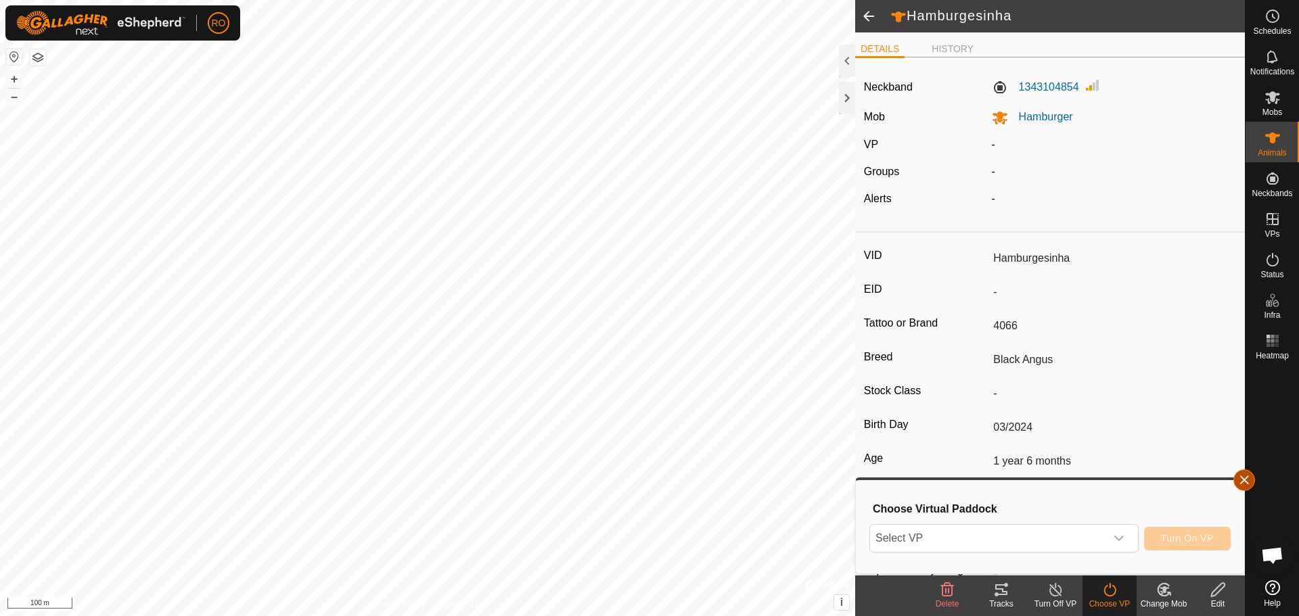
click at [1242, 476] on button "button" at bounding box center [1245, 481] width 22 height 22
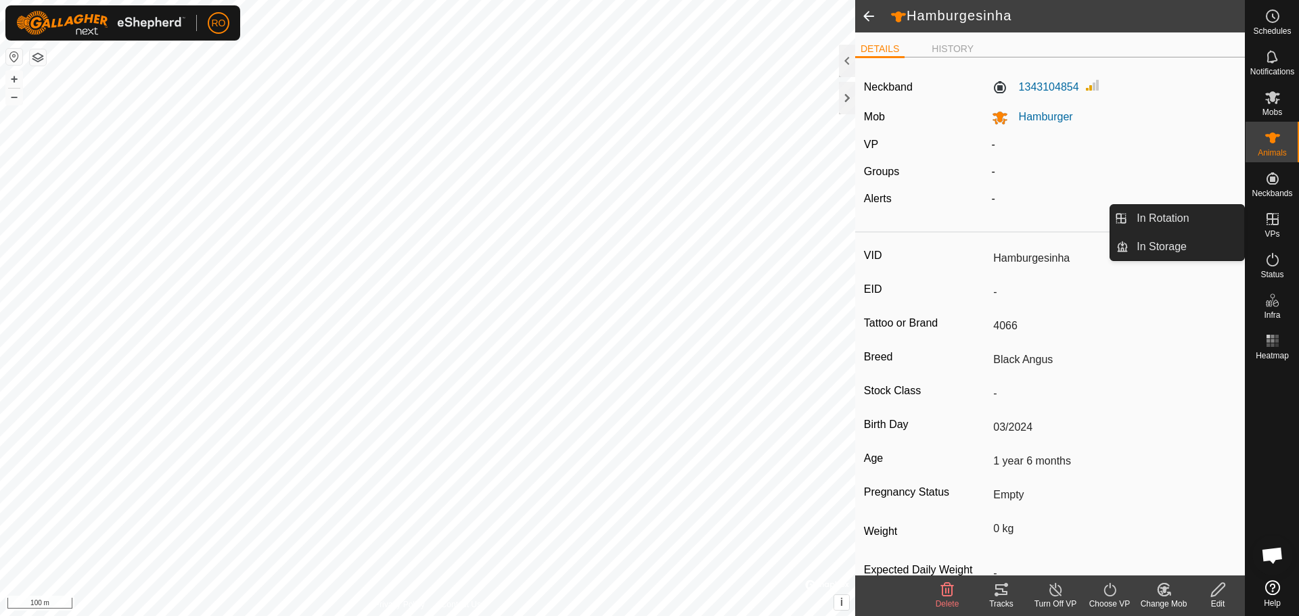
click at [1264, 229] on es-virtualpaddocks-svg-icon at bounding box center [1273, 219] width 24 height 22
click at [1175, 215] on link "In Rotation" at bounding box center [1187, 218] width 116 height 27
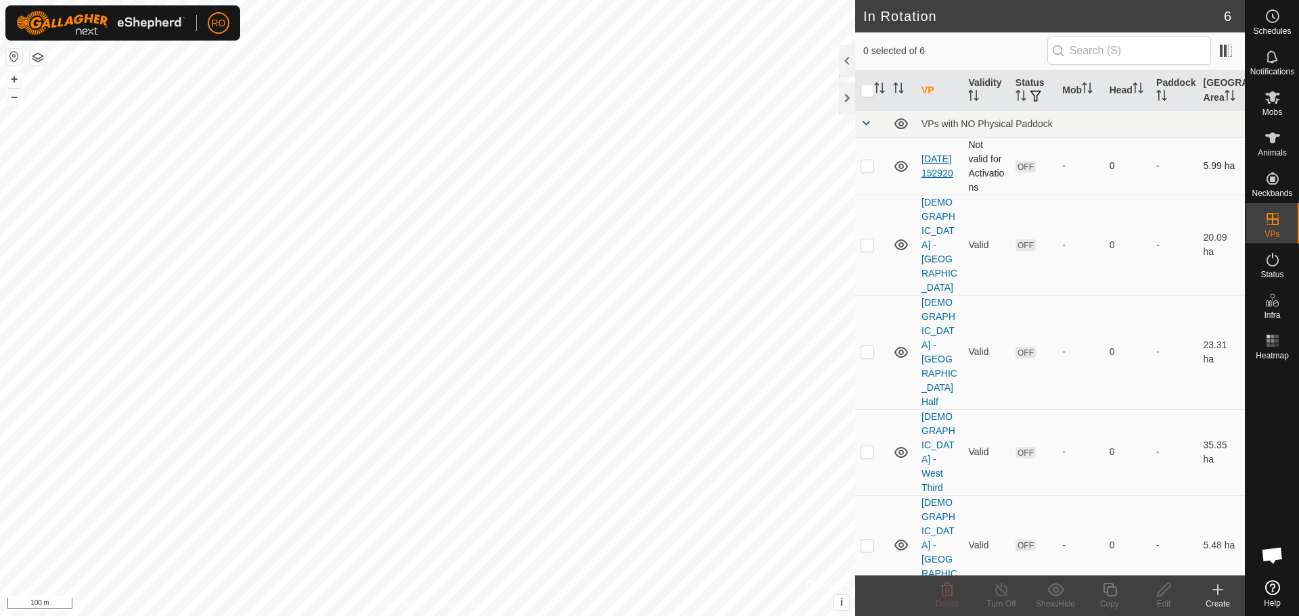
click at [925, 156] on link "[DATE] 152920" at bounding box center [938, 166] width 32 height 25
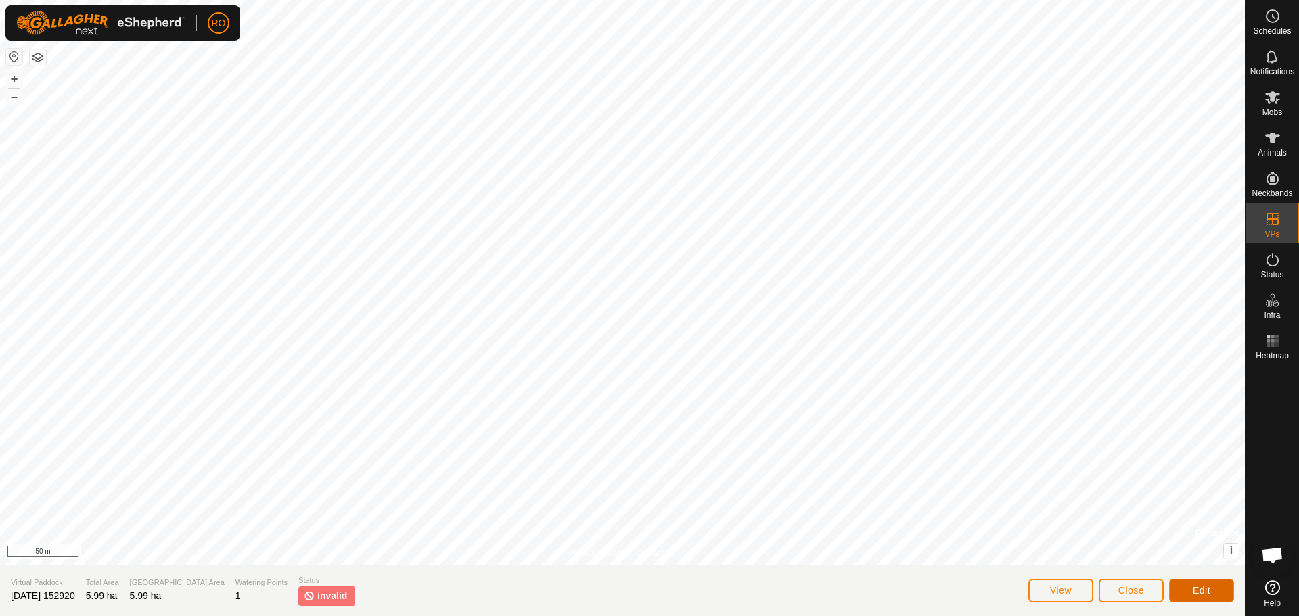
click at [1190, 581] on button "Edit" at bounding box center [1201, 591] width 65 height 24
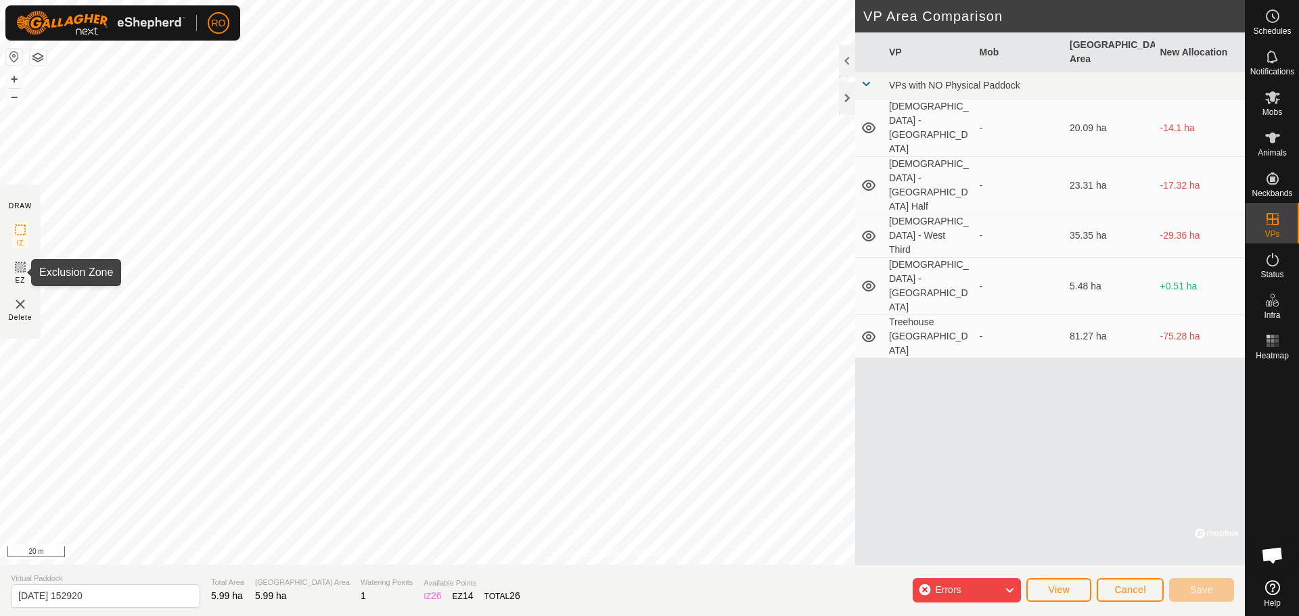
click at [20, 265] on icon at bounding box center [20, 267] width 16 height 16
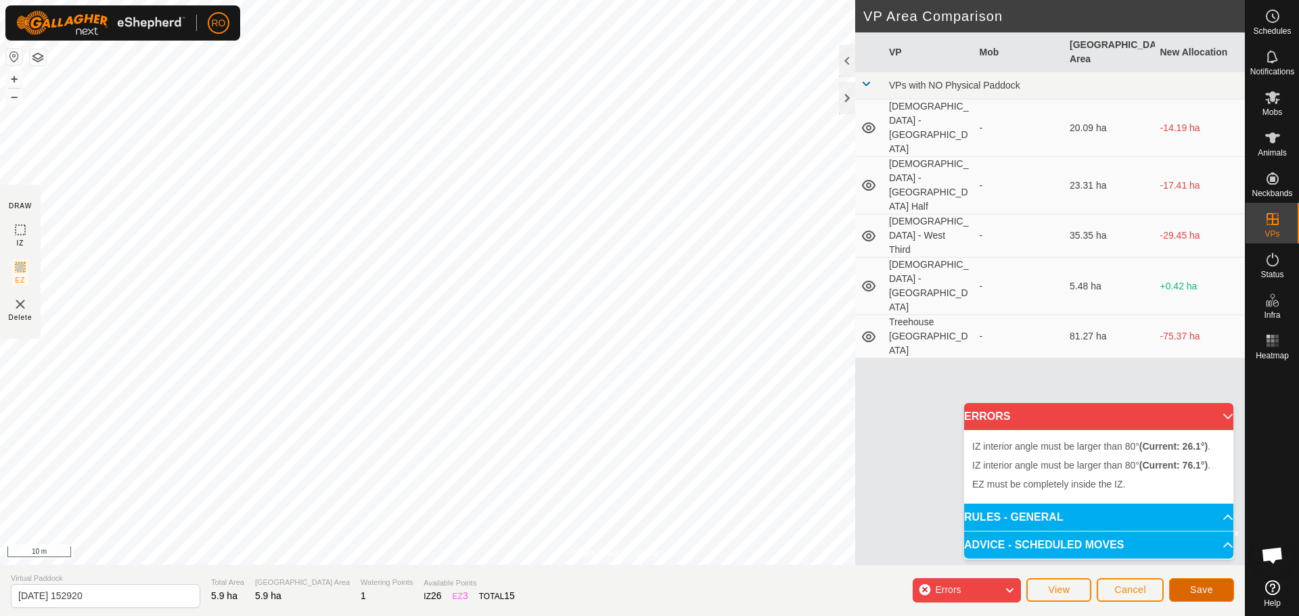
click at [1184, 590] on button "Save" at bounding box center [1201, 591] width 65 height 24
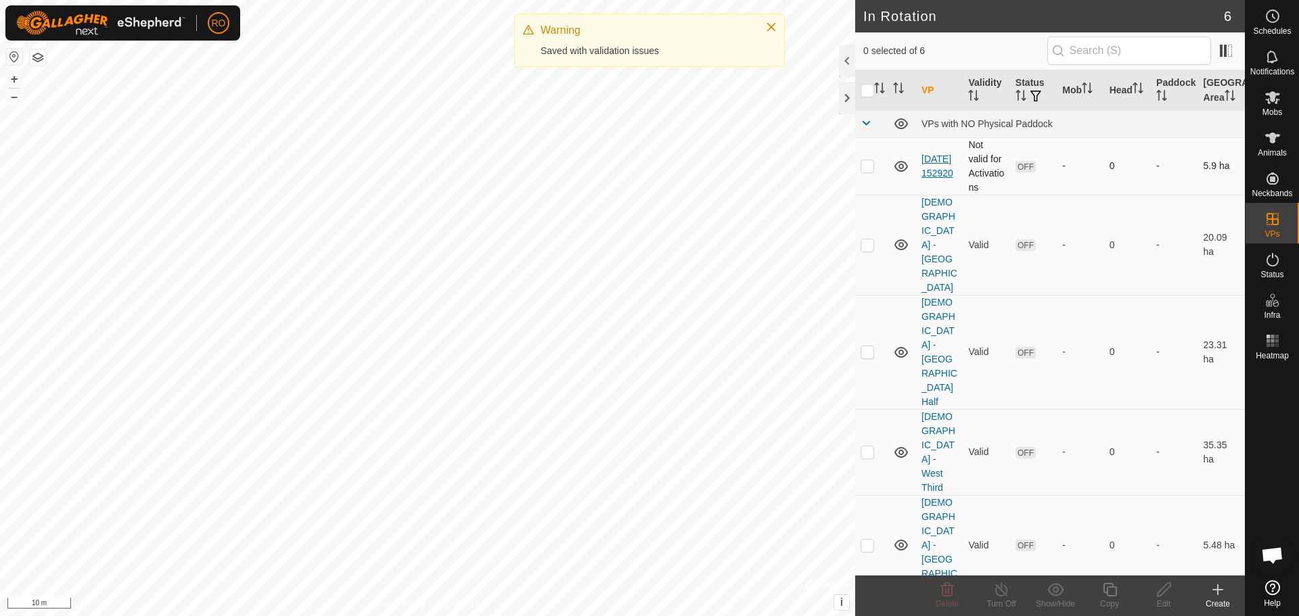
click at [939, 167] on link "[DATE] 152920" at bounding box center [938, 166] width 32 height 25
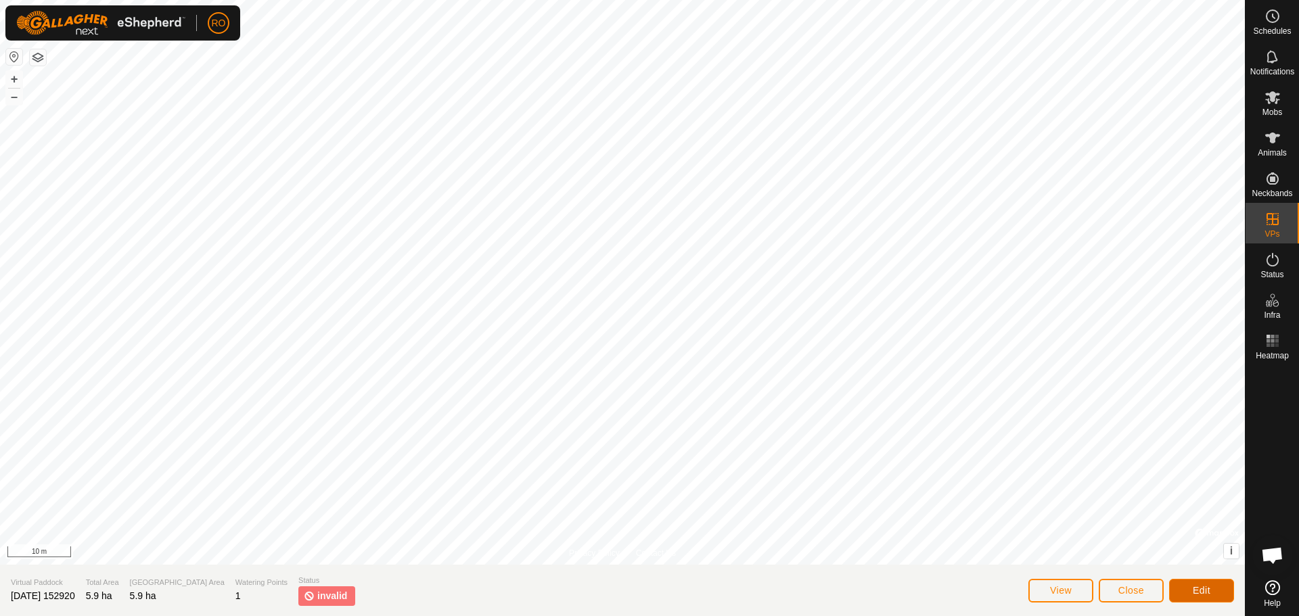
click at [1199, 590] on span "Edit" at bounding box center [1202, 590] width 18 height 11
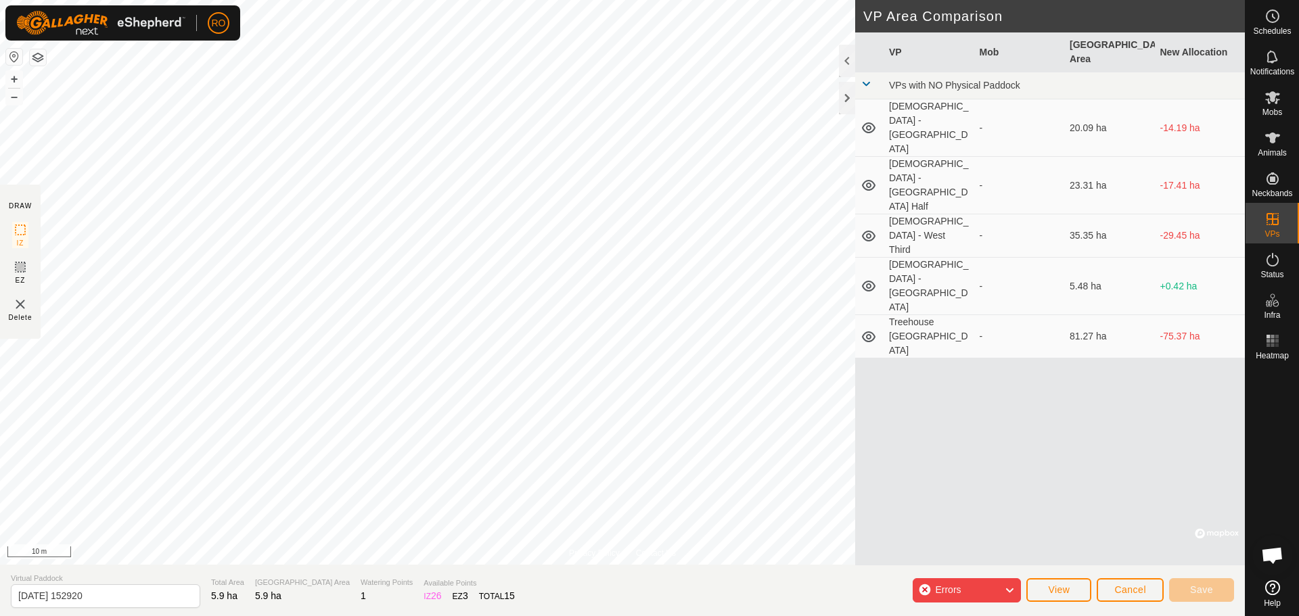
click at [10, 268] on section "DRAW IZ EZ Delete" at bounding box center [20, 262] width 41 height 154
click at [18, 264] on icon at bounding box center [20, 267] width 16 height 16
click at [15, 229] on icon at bounding box center [20, 230] width 16 height 16
click at [20, 234] on icon at bounding box center [20, 230] width 16 height 16
click at [20, 265] on icon at bounding box center [20, 267] width 16 height 16
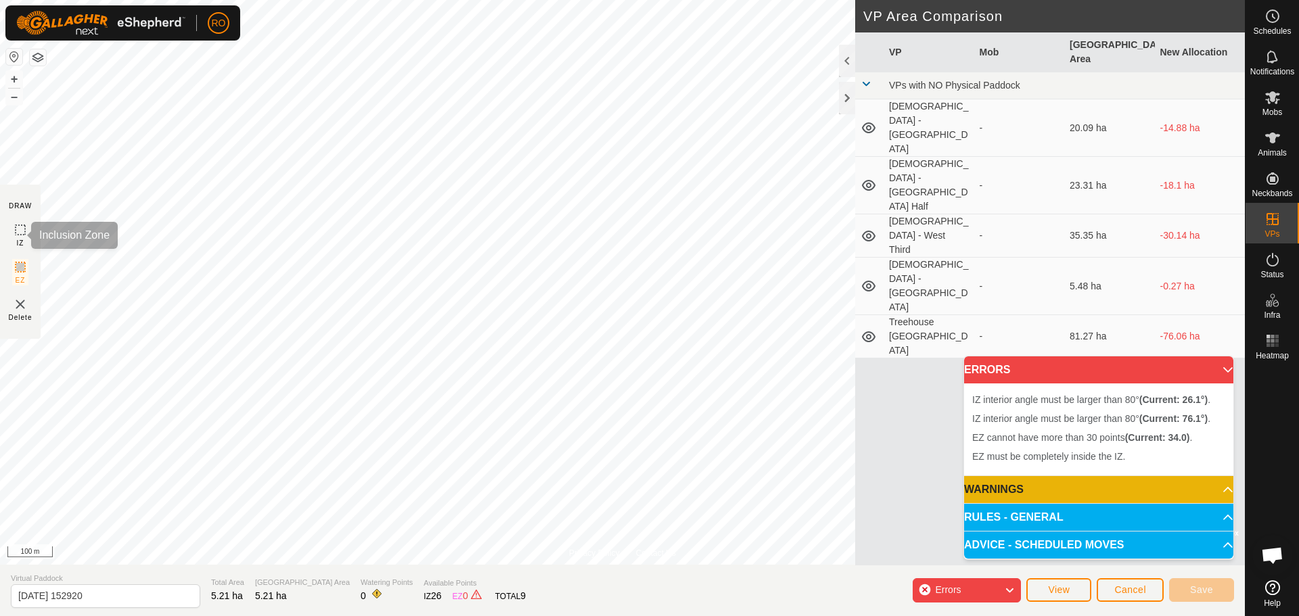
click at [18, 232] on icon at bounding box center [20, 230] width 16 height 16
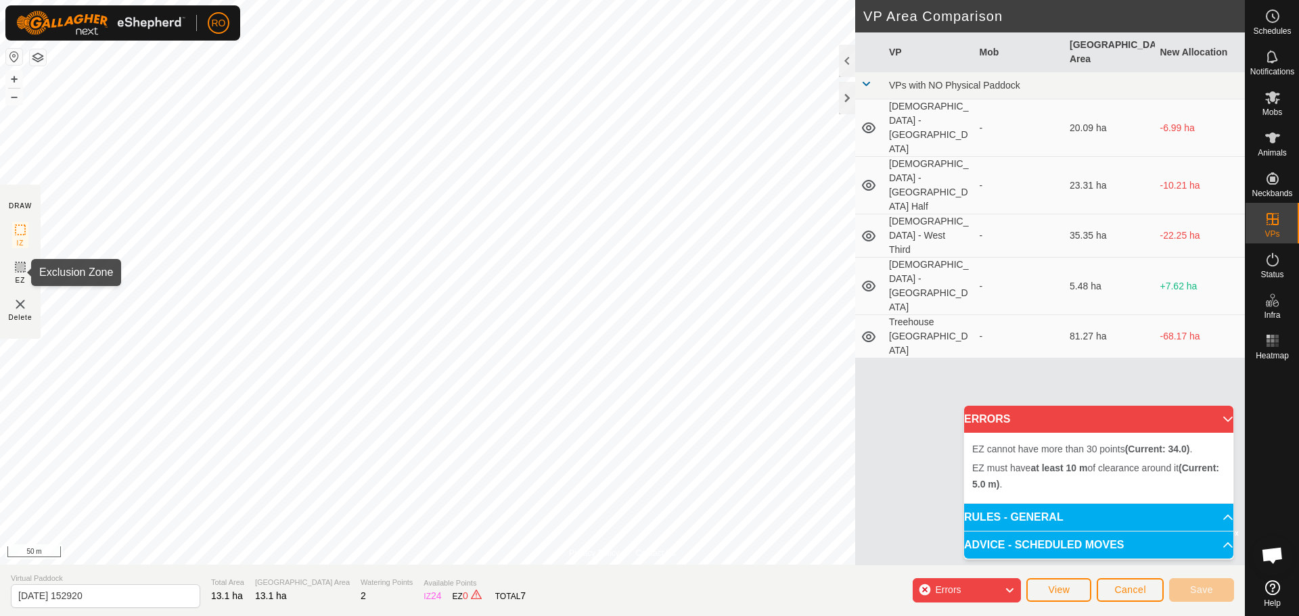
click at [19, 267] on icon at bounding box center [20, 267] width 16 height 16
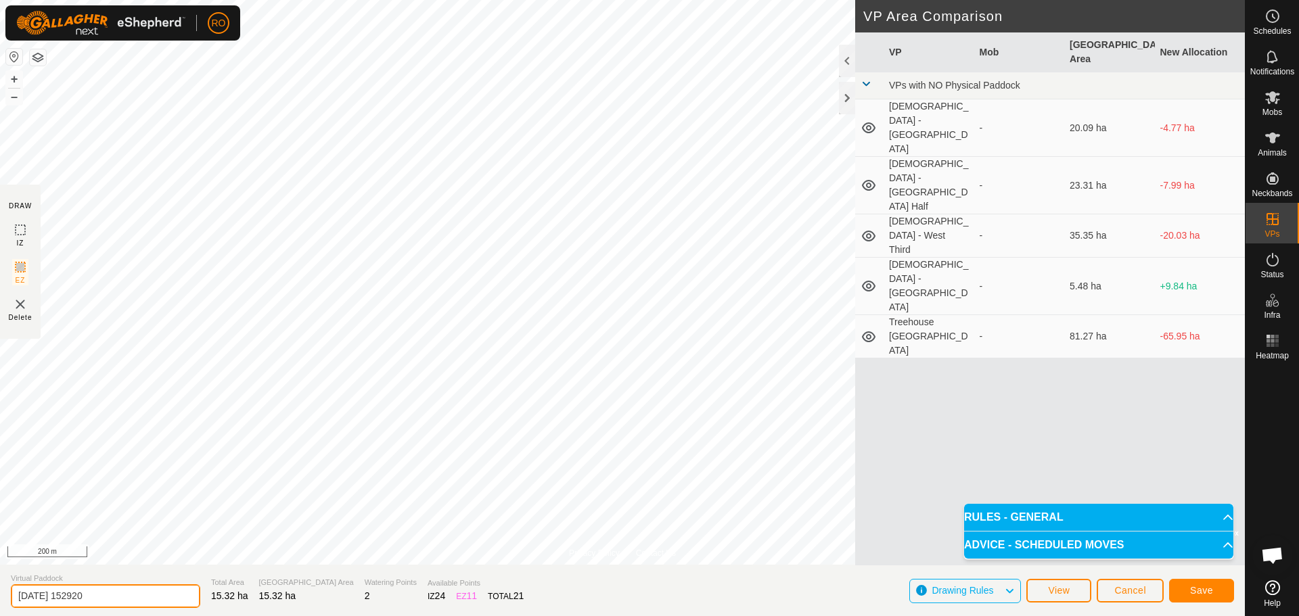
click at [158, 598] on input "[DATE] 152920" at bounding box center [105, 597] width 189 height 24
type input "Rotation 1"
click at [1208, 590] on span "Save" at bounding box center [1201, 590] width 23 height 11
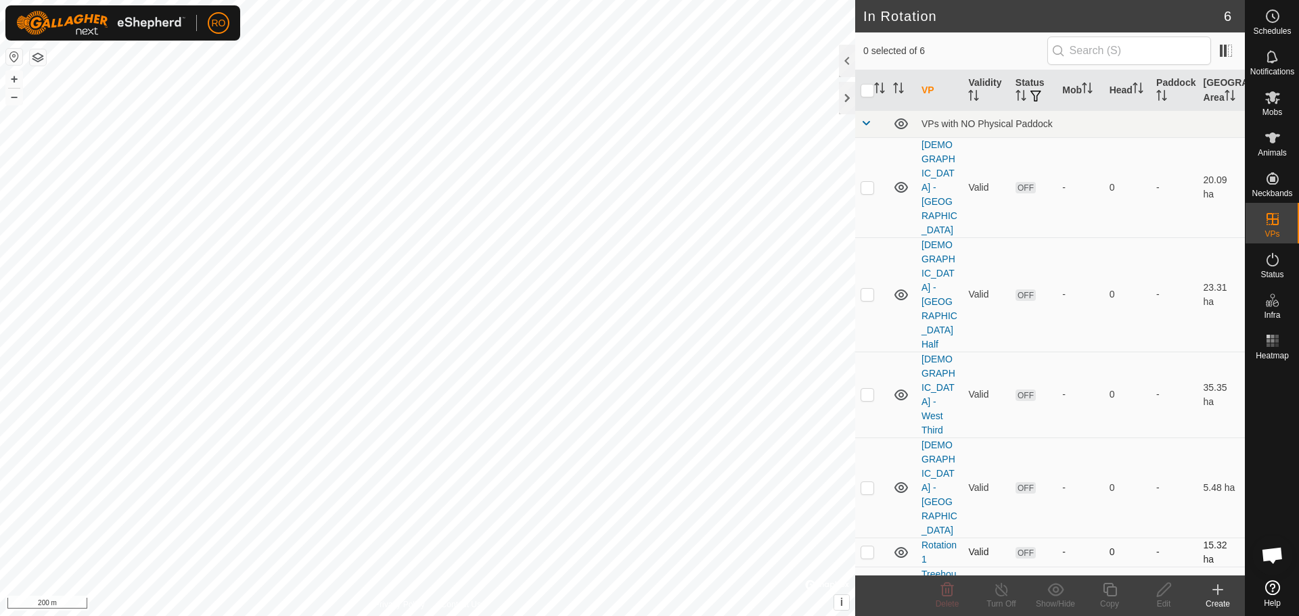
click at [868, 547] on p-checkbox at bounding box center [868, 552] width 14 height 11
checkbox input "true"
click at [1106, 587] on icon at bounding box center [1110, 590] width 17 height 16
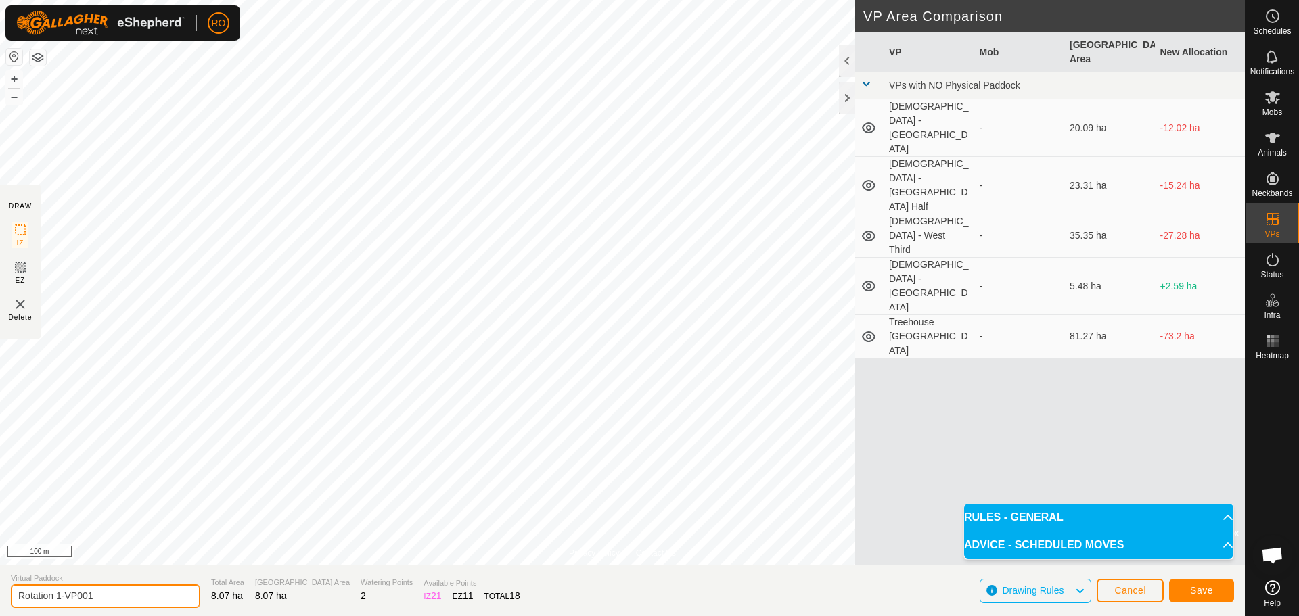
drag, startPoint x: 107, startPoint y: 593, endPoint x: 56, endPoint y: 595, distance: 50.8
click at [56, 595] on input "Rotation 1-VP001" at bounding box center [105, 597] width 189 height 24
type input "Rotation 2"
click at [1198, 589] on span "Save" at bounding box center [1201, 590] width 23 height 11
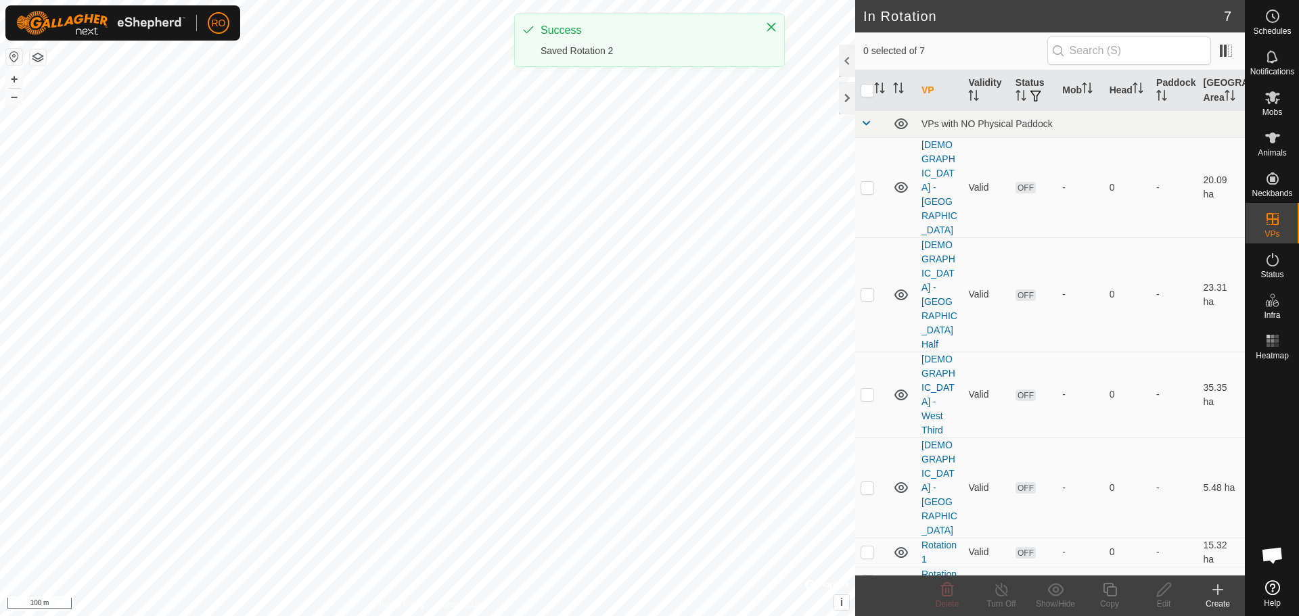
drag, startPoint x: 871, startPoint y: 397, endPoint x: 900, endPoint y: 421, distance: 38.0
click at [871, 576] on p-checkbox at bounding box center [868, 581] width 14 height 11
checkbox input "true"
click at [1113, 590] on icon at bounding box center [1110, 590] width 17 height 16
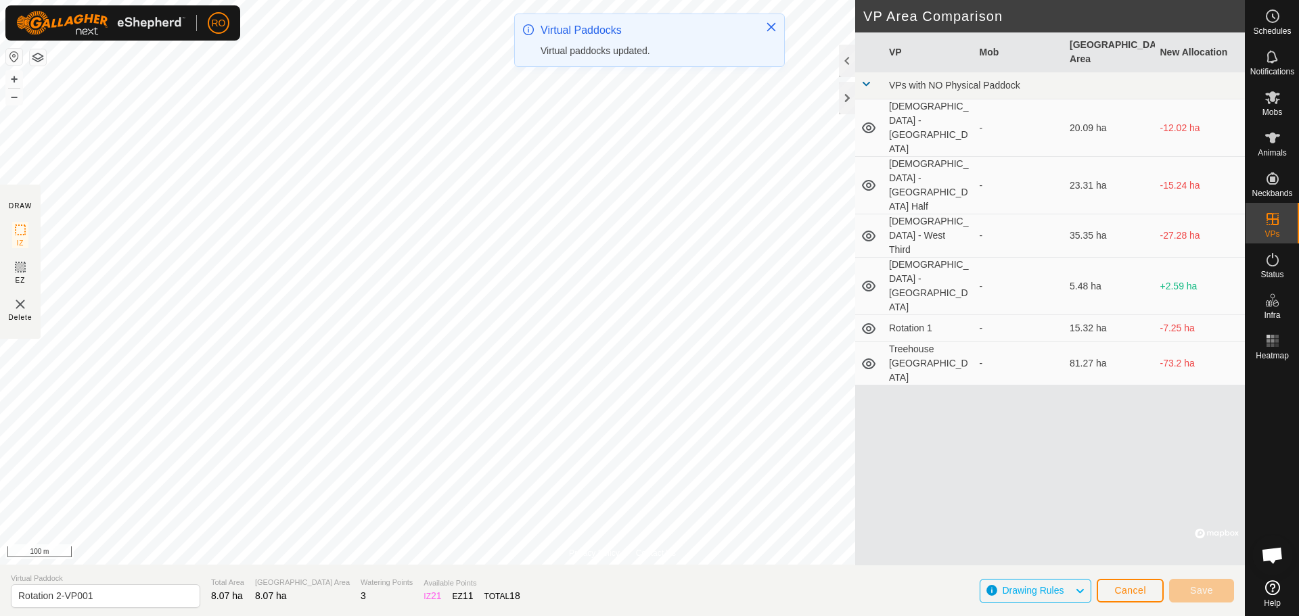
click at [602, 20] on div "Virtual Paddocks Virtual paddocks updated." at bounding box center [649, 40] width 269 height 52
click at [771, 22] on icon "Close" at bounding box center [771, 27] width 11 height 11
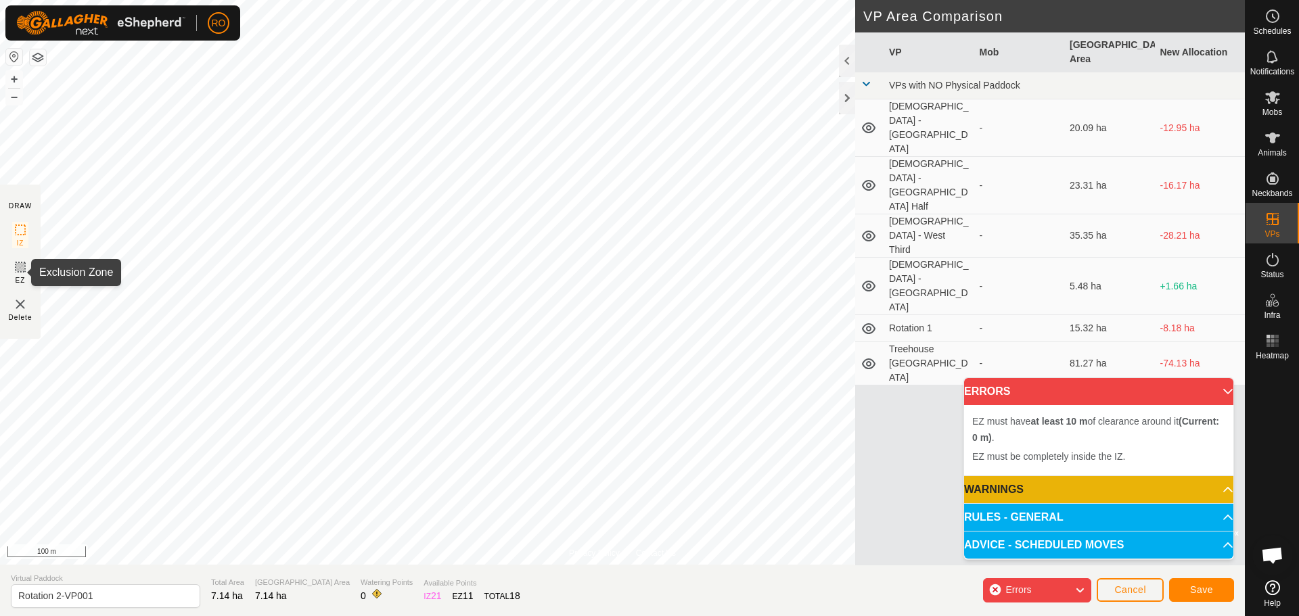
click at [20, 264] on icon at bounding box center [20, 267] width 8 height 8
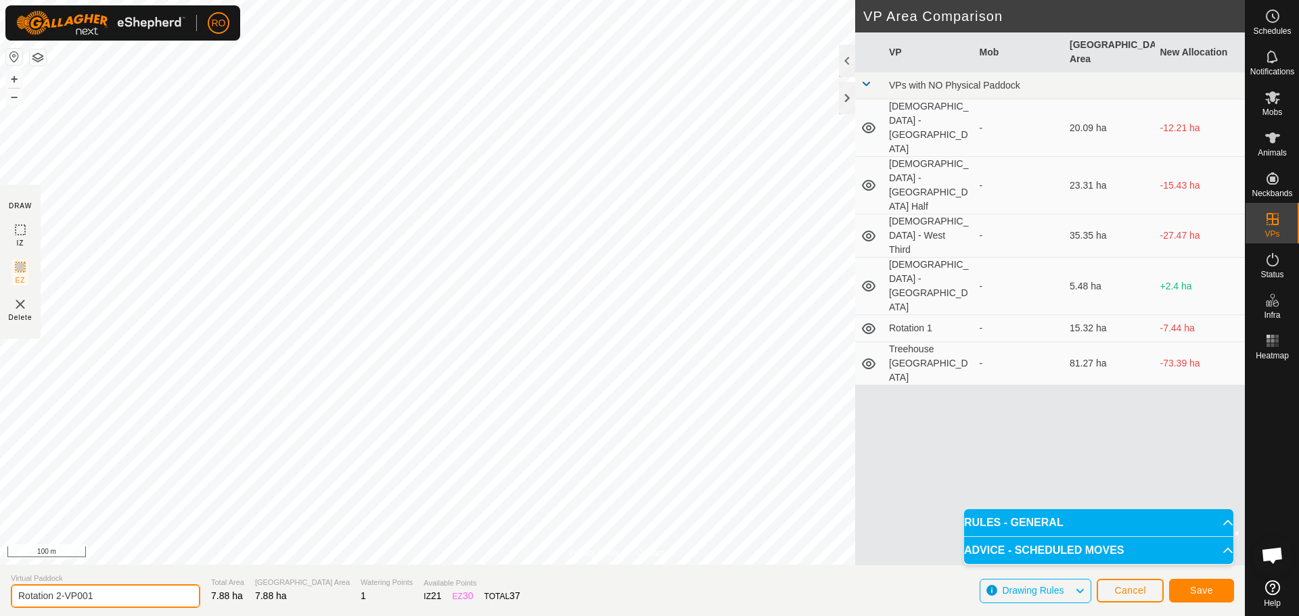
drag, startPoint x: 110, startPoint y: 591, endPoint x: 57, endPoint y: 599, distance: 53.4
click at [57, 599] on input "Rotation 2-VP001" at bounding box center [105, 597] width 189 height 24
type input "Rotation 3"
click at [1200, 594] on span "Save" at bounding box center [1201, 590] width 23 height 11
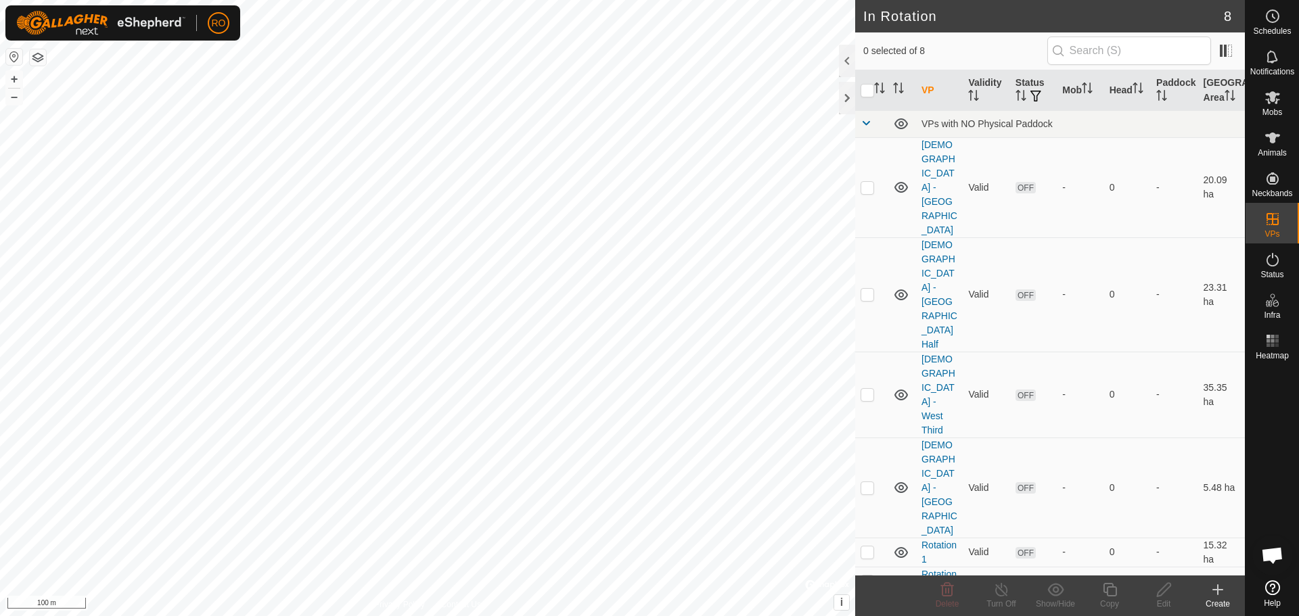
click at [870, 605] on p-checkbox at bounding box center [868, 610] width 14 height 11
checkbox input "true"
click at [1113, 596] on icon at bounding box center [1110, 590] width 14 height 14
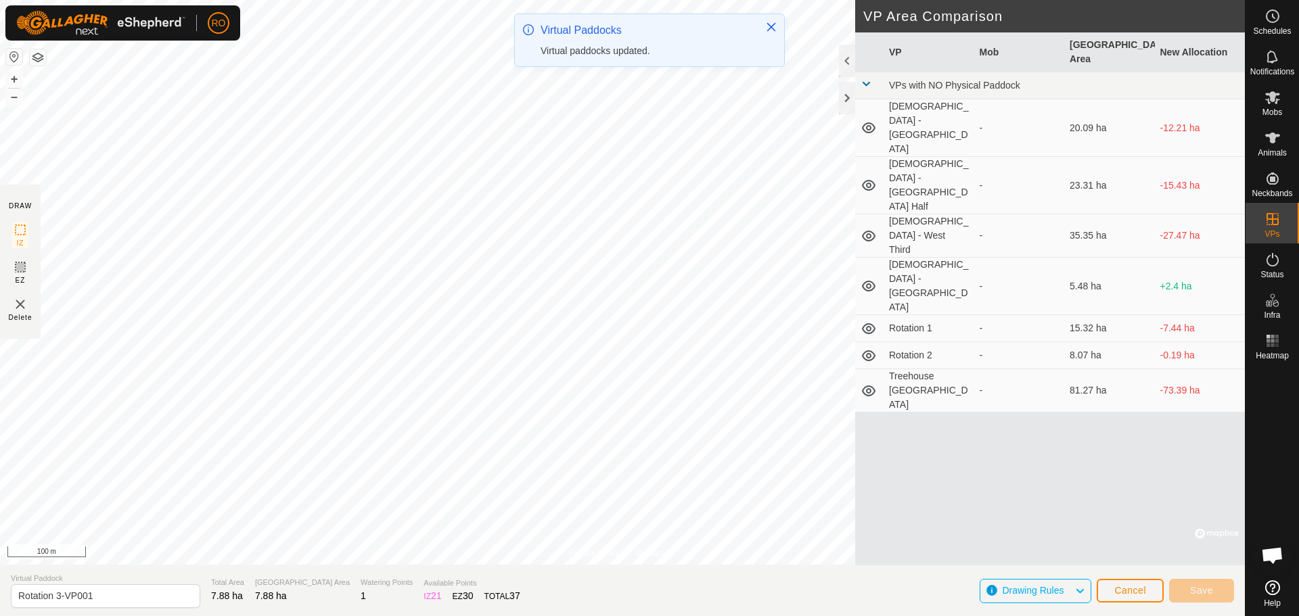
click at [675, 72] on div "Virtual Paddocks Virtual paddocks updated." at bounding box center [649, 46] width 271 height 64
click at [676, 72] on div "Virtual Paddocks Virtual paddocks updated." at bounding box center [649, 46] width 271 height 64
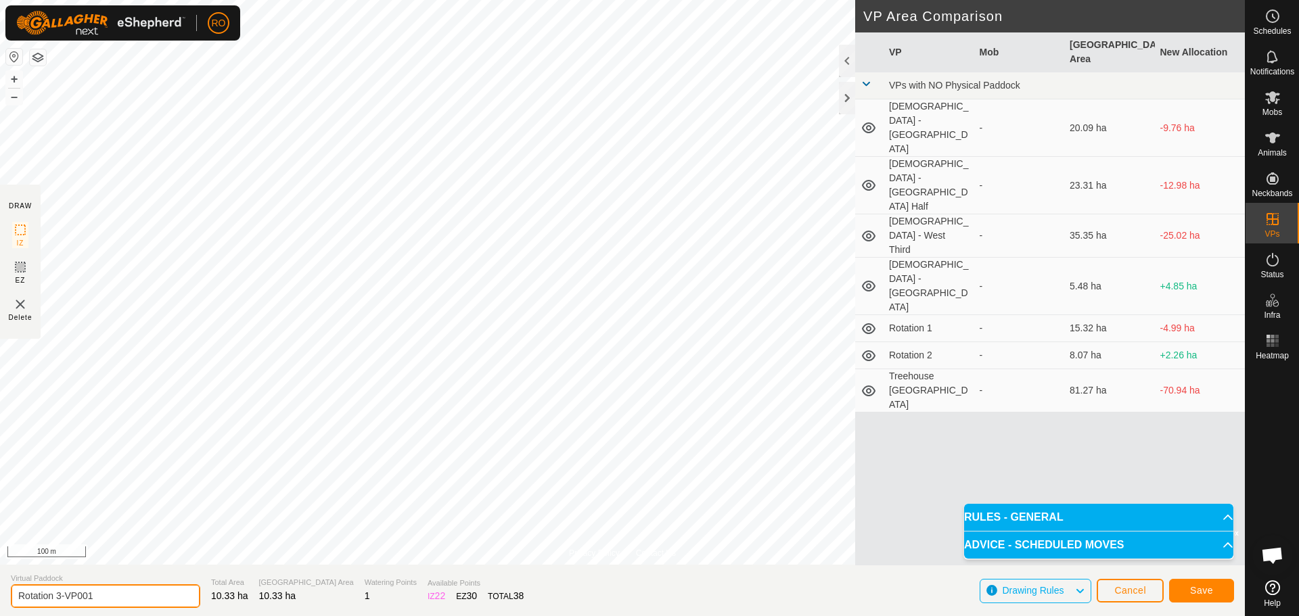
drag, startPoint x: 99, startPoint y: 600, endPoint x: 56, endPoint y: 599, distance: 42.7
click at [56, 599] on input "Rotation 3-VP001" at bounding box center [105, 597] width 189 height 24
type input "Rotation 4"
click at [1204, 592] on span "Save" at bounding box center [1201, 590] width 23 height 11
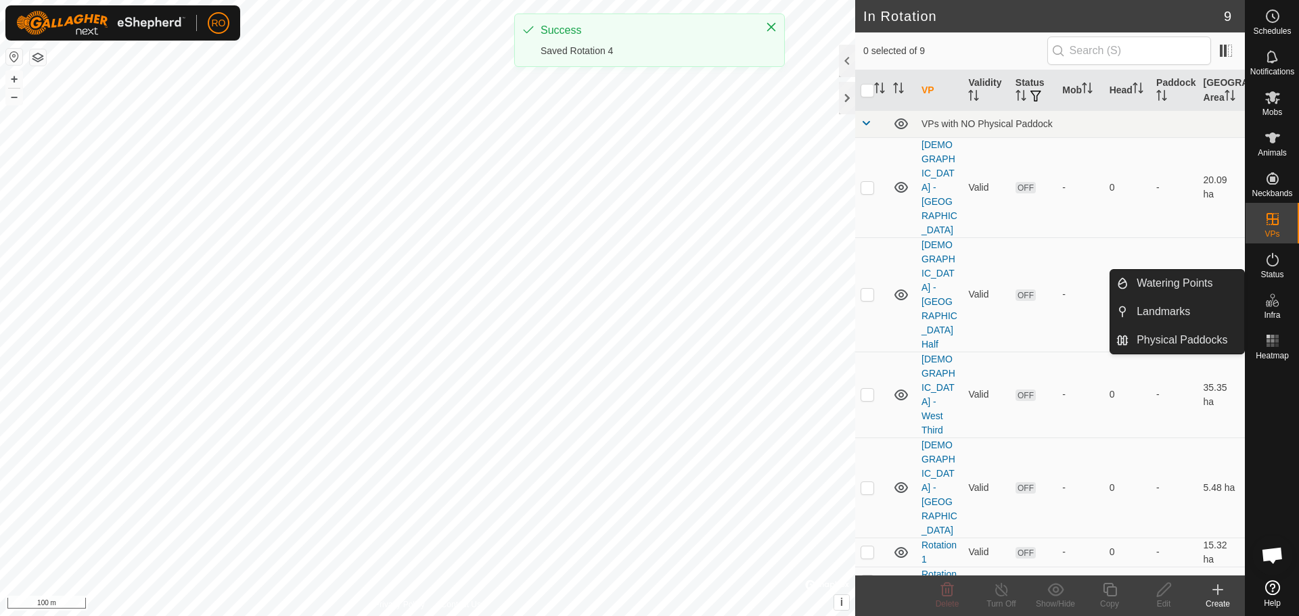
click at [1273, 303] on icon at bounding box center [1273, 300] width 16 height 16
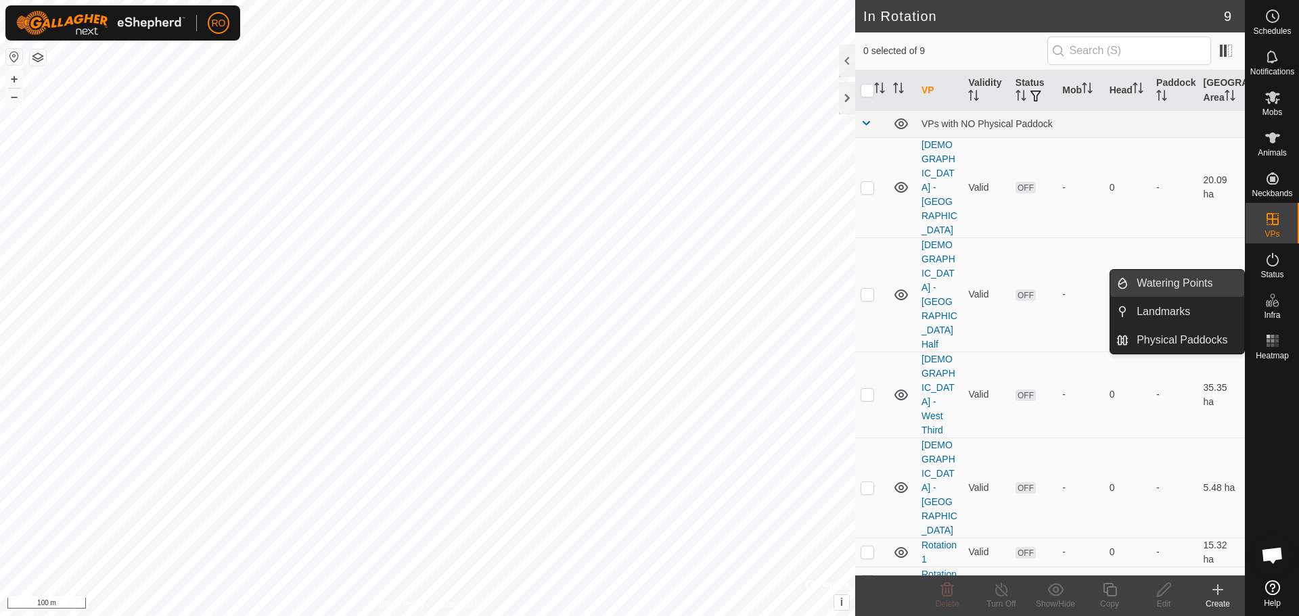
click at [1187, 277] on link "Watering Points" at bounding box center [1187, 283] width 116 height 27
click at [1284, 308] on es-infrastructure-svg-icon at bounding box center [1273, 301] width 24 height 22
click at [1177, 284] on link "Watering Points" at bounding box center [1187, 283] width 116 height 27
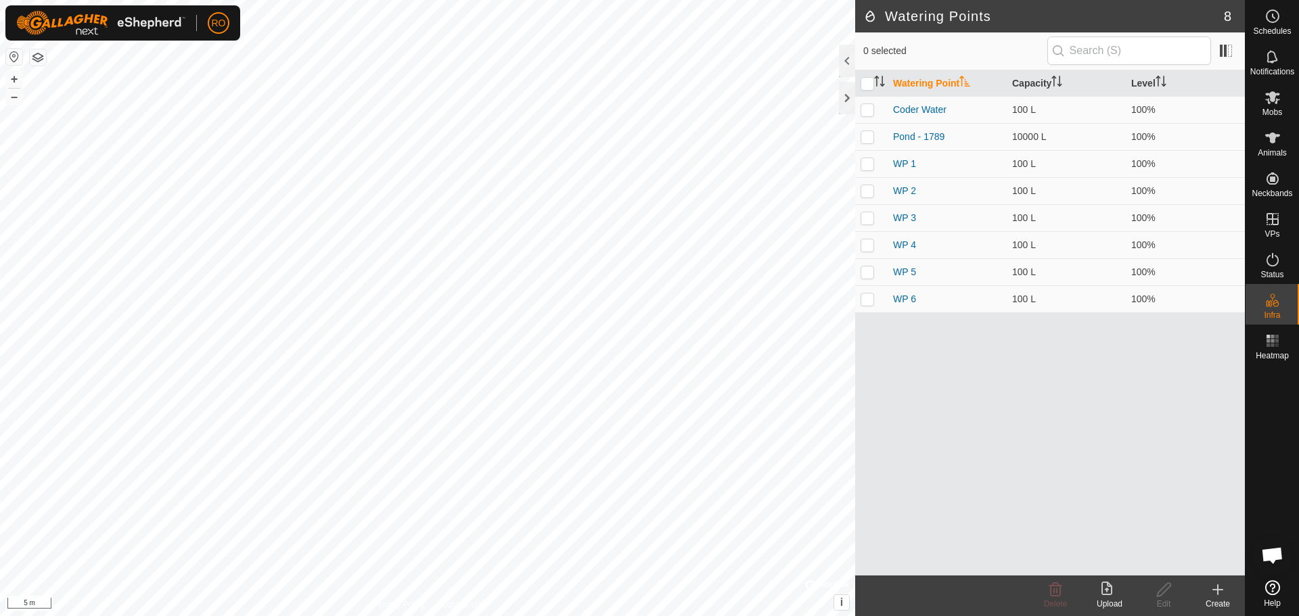
click at [1213, 595] on icon at bounding box center [1218, 590] width 16 height 16
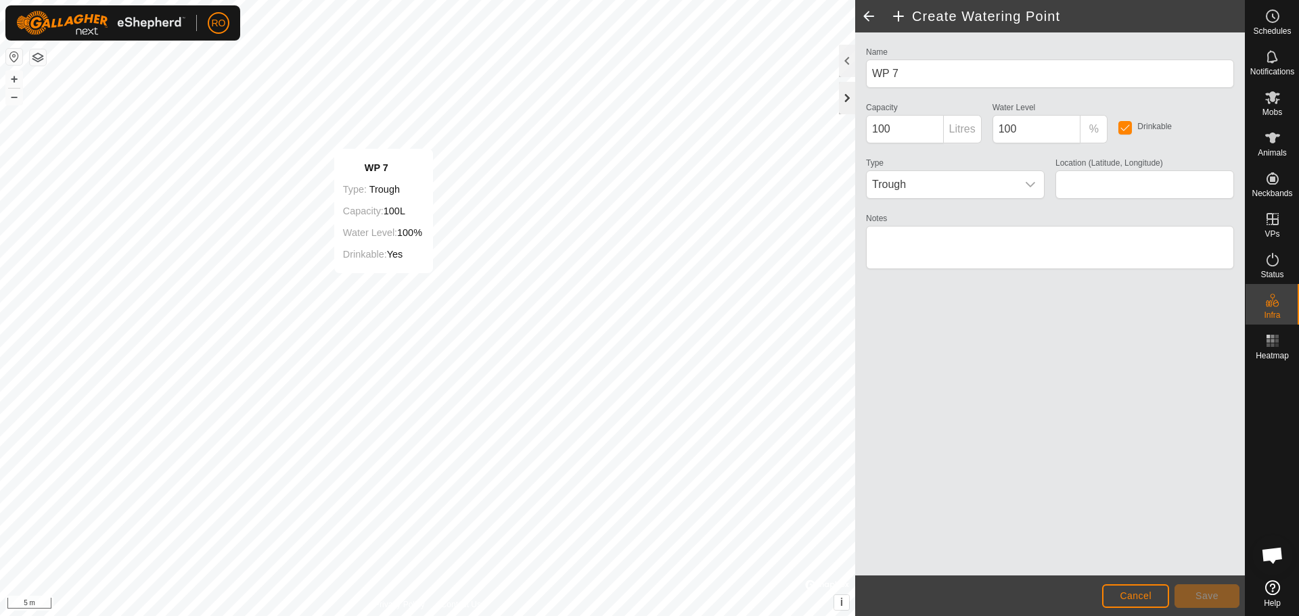
type input "41.409792, -91.226225"
click at [1196, 590] on button "Save" at bounding box center [1207, 597] width 65 height 24
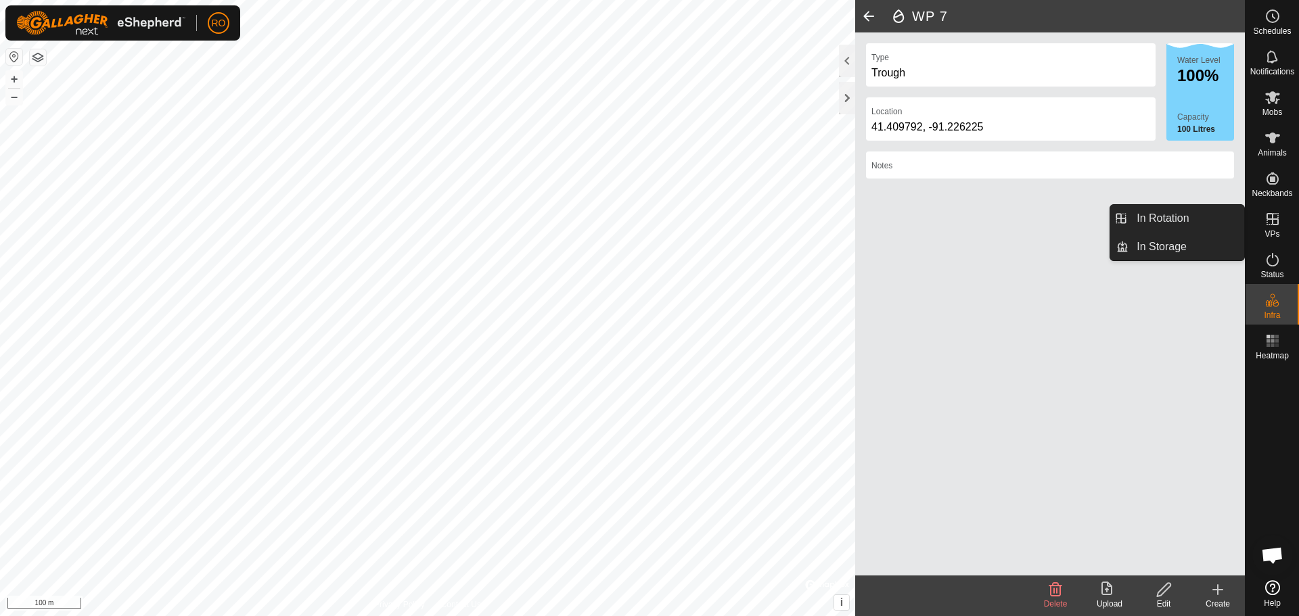
click at [1282, 224] on es-virtualpaddocks-svg-icon at bounding box center [1273, 219] width 24 height 22
click at [1274, 219] on icon at bounding box center [1273, 219] width 12 height 12
click at [1213, 218] on link "In Rotation" at bounding box center [1187, 218] width 116 height 27
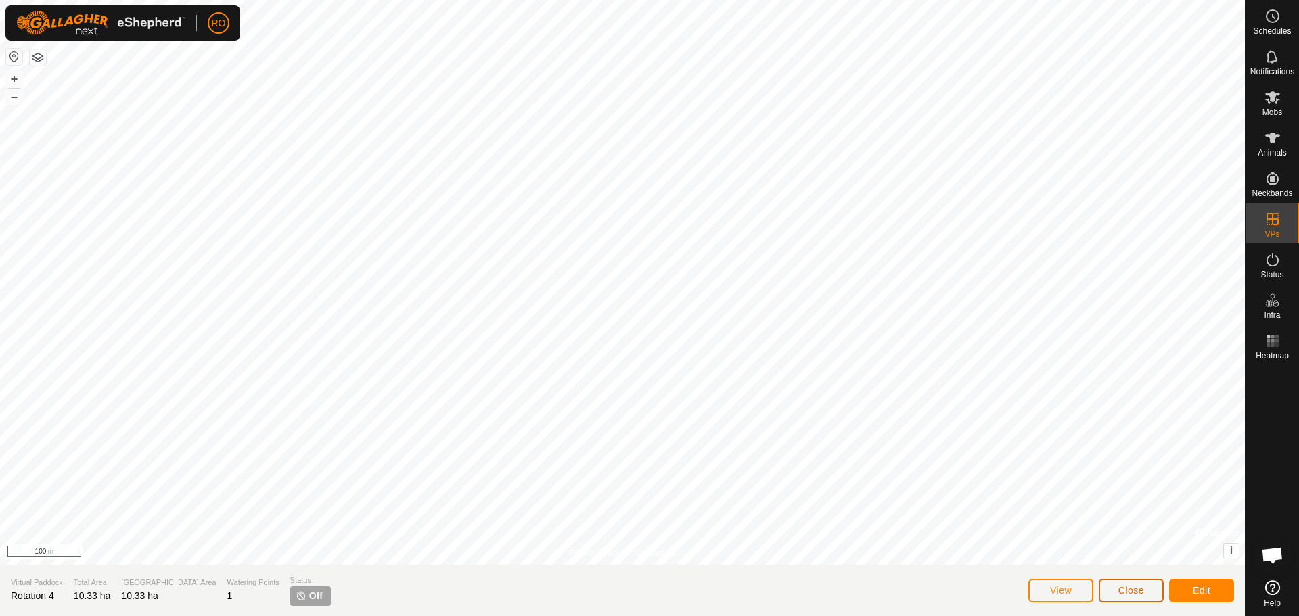
click at [1160, 589] on button "Close" at bounding box center [1131, 591] width 65 height 24
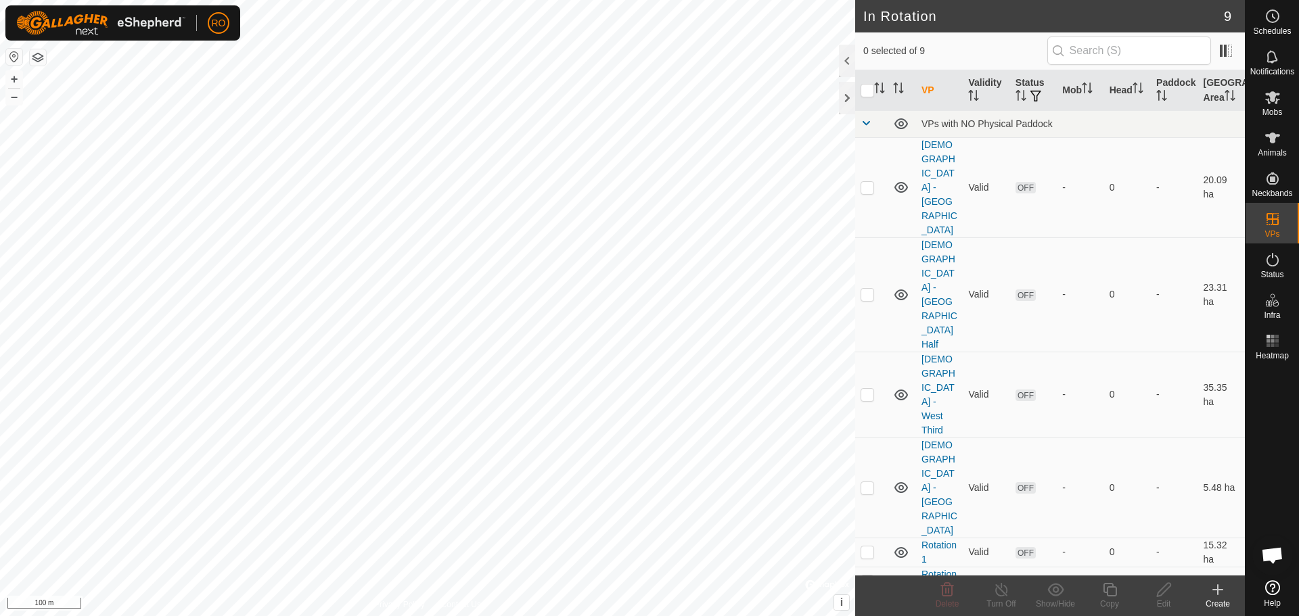
checkbox input "true"
click at [1110, 592] on icon at bounding box center [1110, 590] width 17 height 16
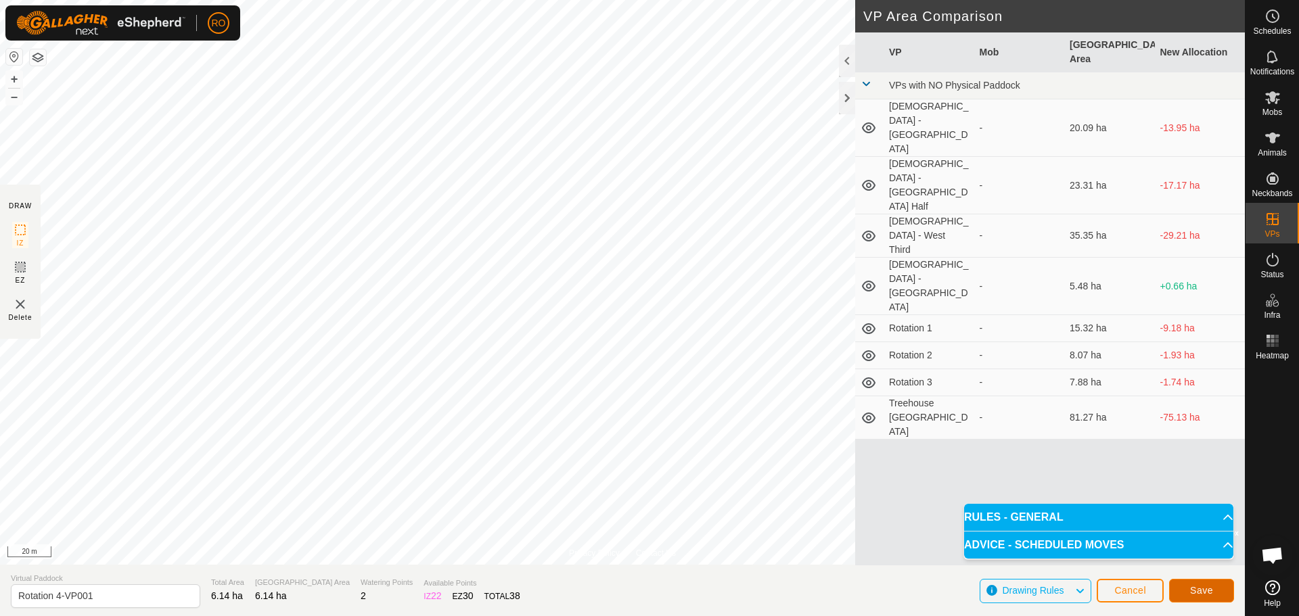
click at [1208, 587] on span "Save" at bounding box center [1201, 590] width 23 height 11
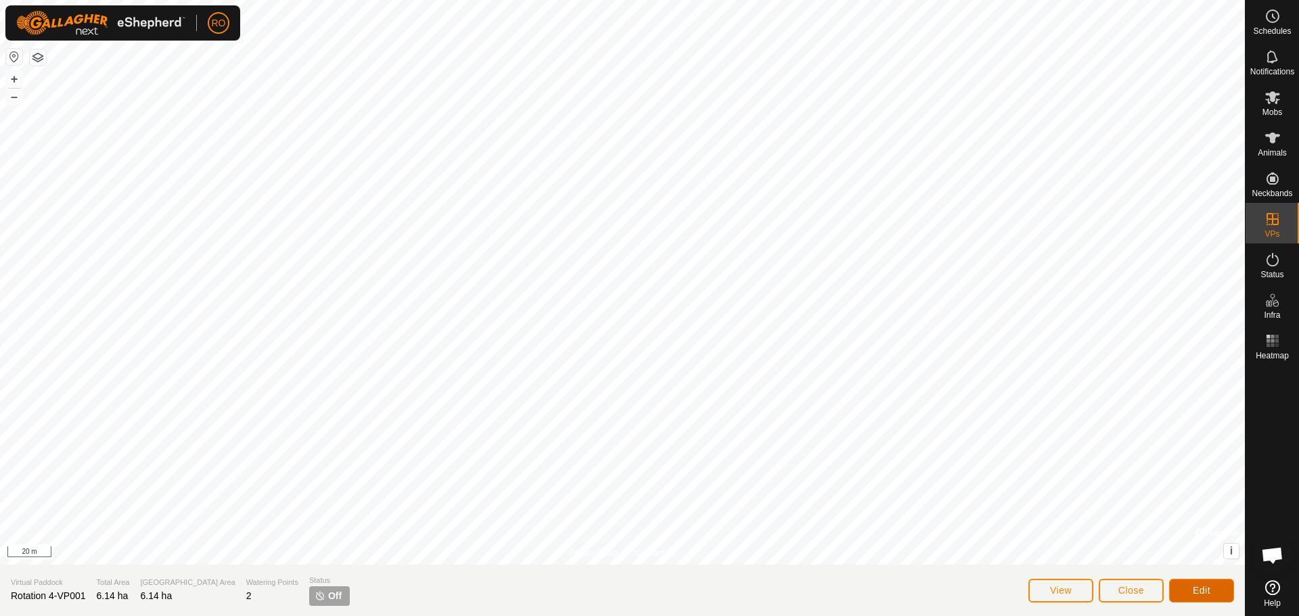
click at [1200, 597] on button "Edit" at bounding box center [1201, 591] width 65 height 24
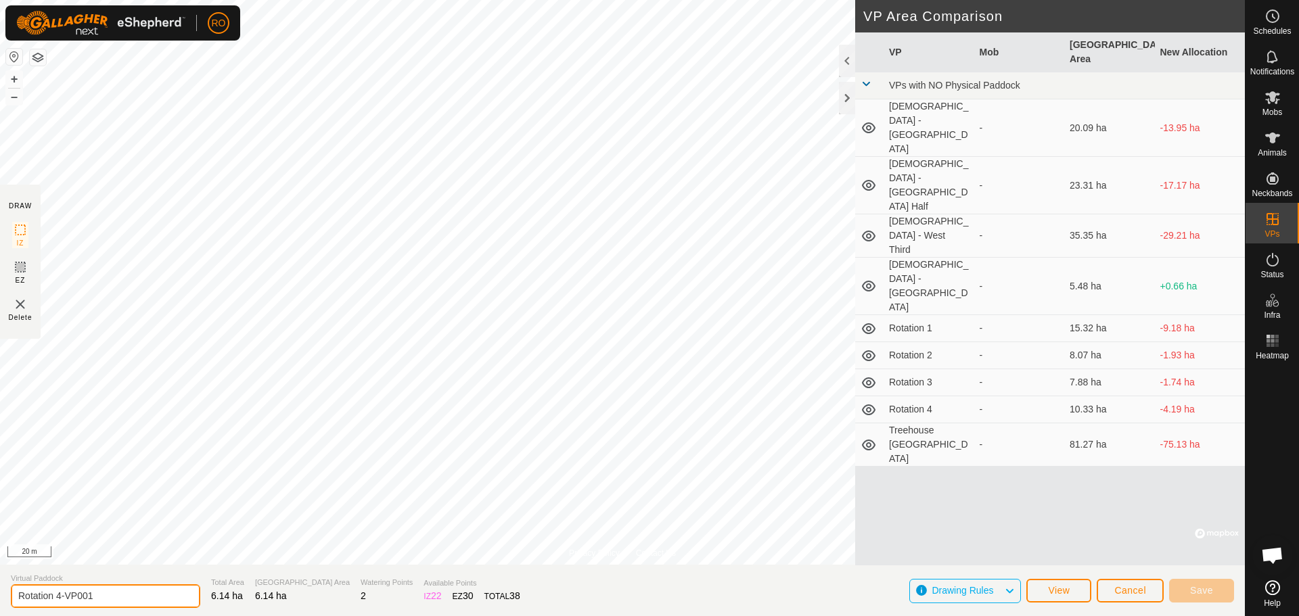
drag, startPoint x: 111, startPoint y: 599, endPoint x: 57, endPoint y: 600, distance: 54.2
click at [57, 600] on input "Rotation 4-VP001" at bounding box center [105, 597] width 189 height 24
type input "Rotation 5"
click at [1182, 584] on button "Save" at bounding box center [1201, 591] width 65 height 24
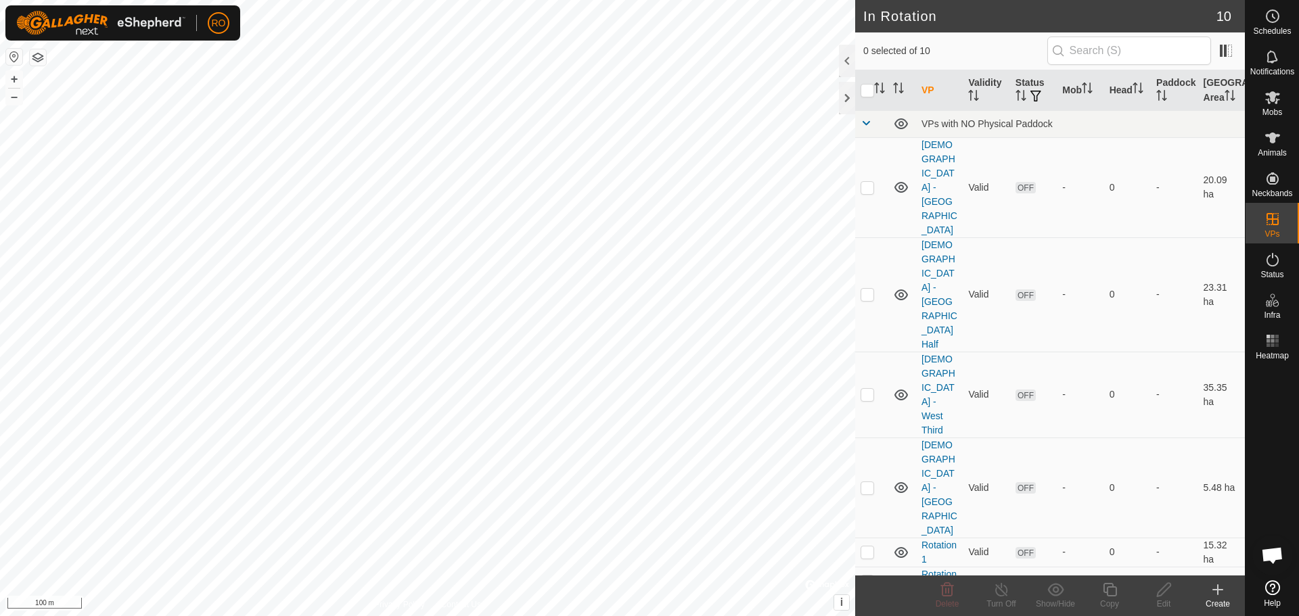
checkbox input "true"
click at [1104, 585] on icon at bounding box center [1110, 590] width 14 height 14
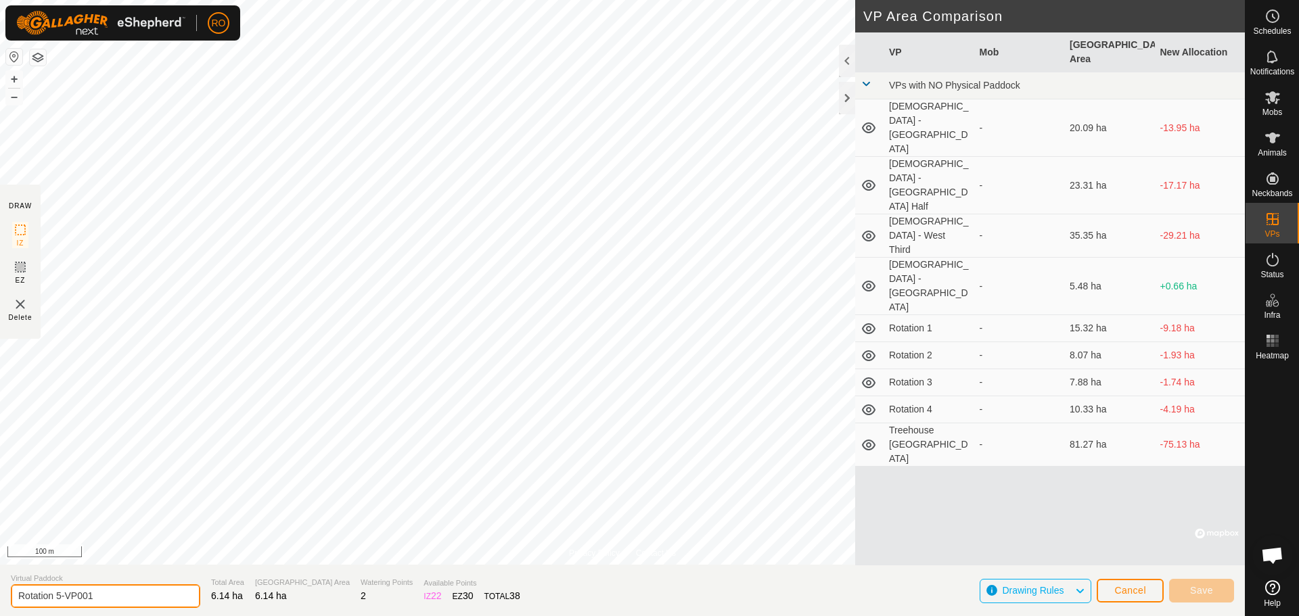
drag, startPoint x: 120, startPoint y: 603, endPoint x: 58, endPoint y: 600, distance: 62.3
click at [58, 600] on input "Rotation 5-VP001" at bounding box center [105, 597] width 189 height 24
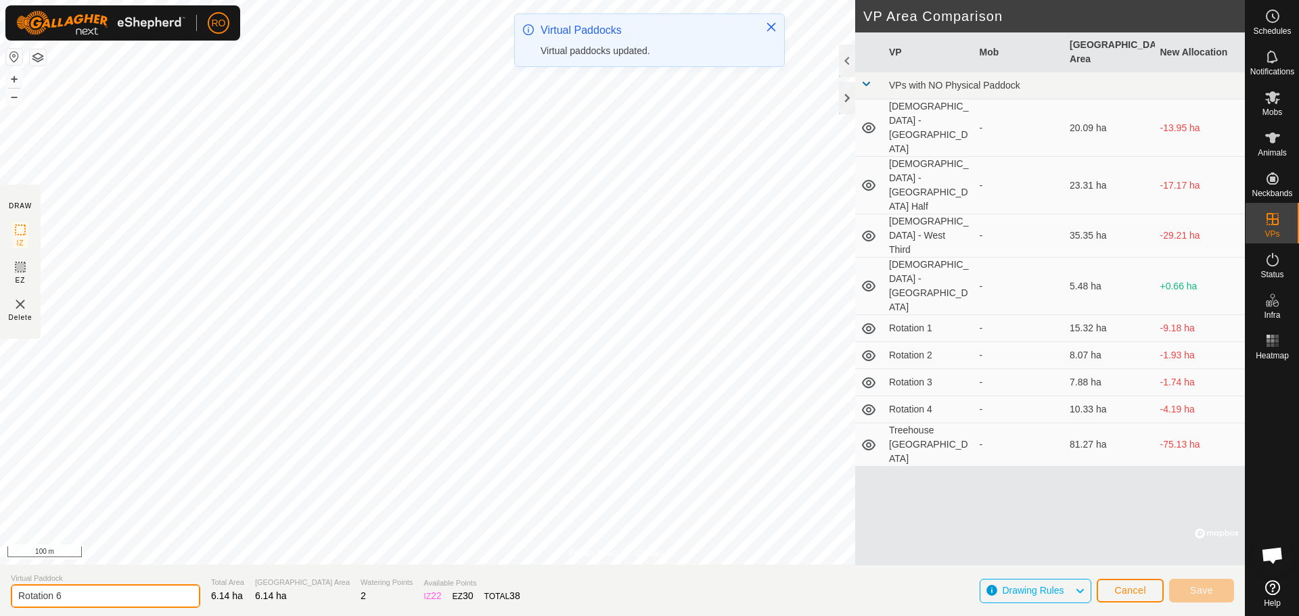
type input "Rotation 6"
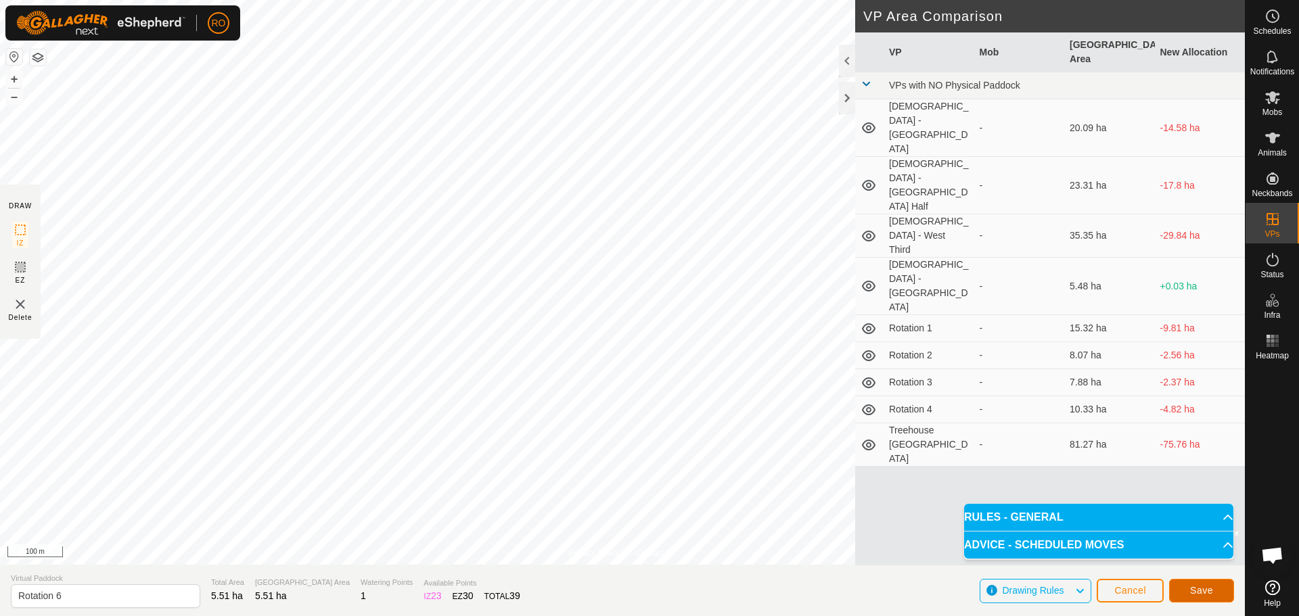
click at [1190, 584] on button "Save" at bounding box center [1201, 591] width 65 height 24
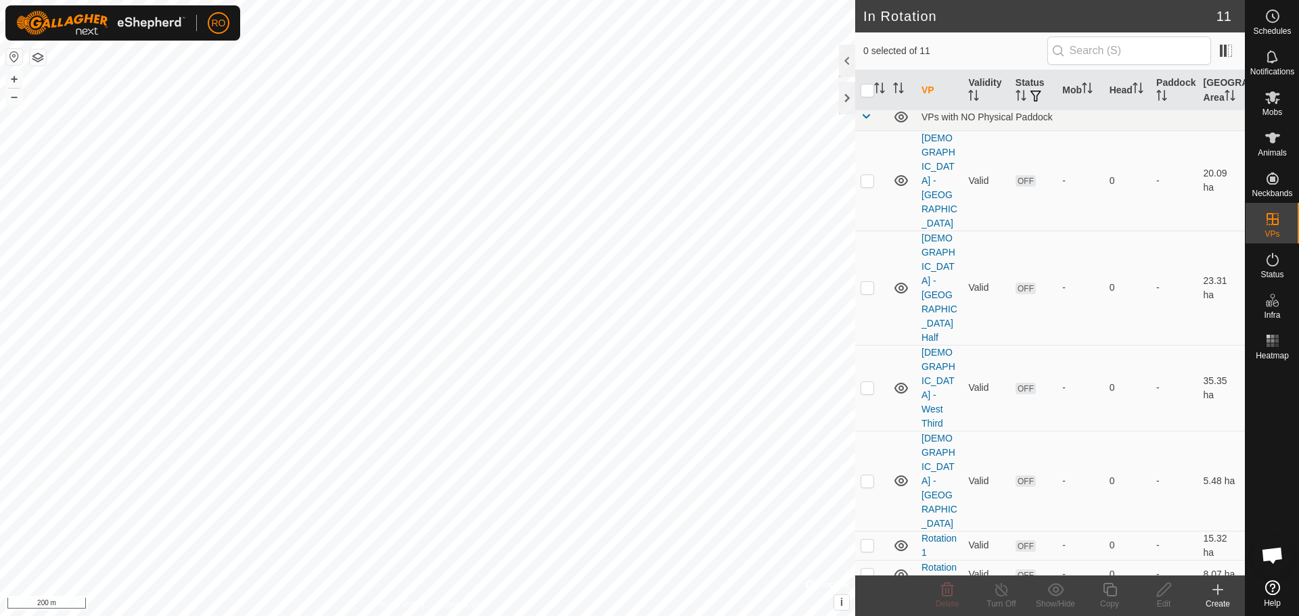
scroll to position [10, 0]
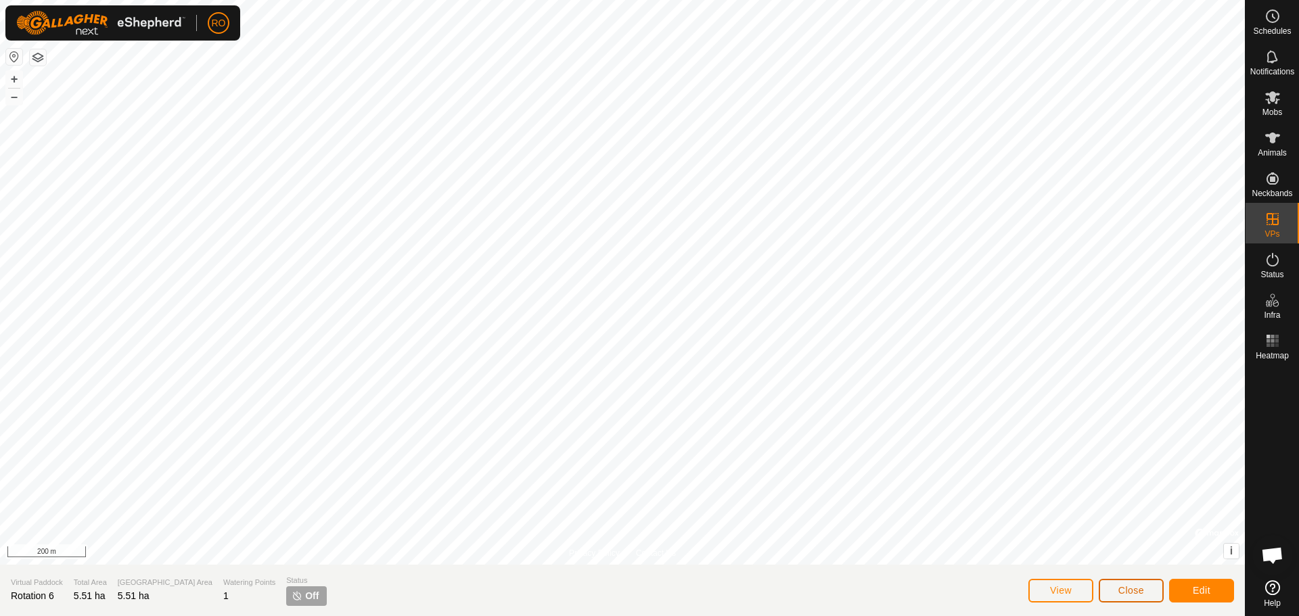
click at [1140, 592] on span "Close" at bounding box center [1132, 590] width 26 height 11
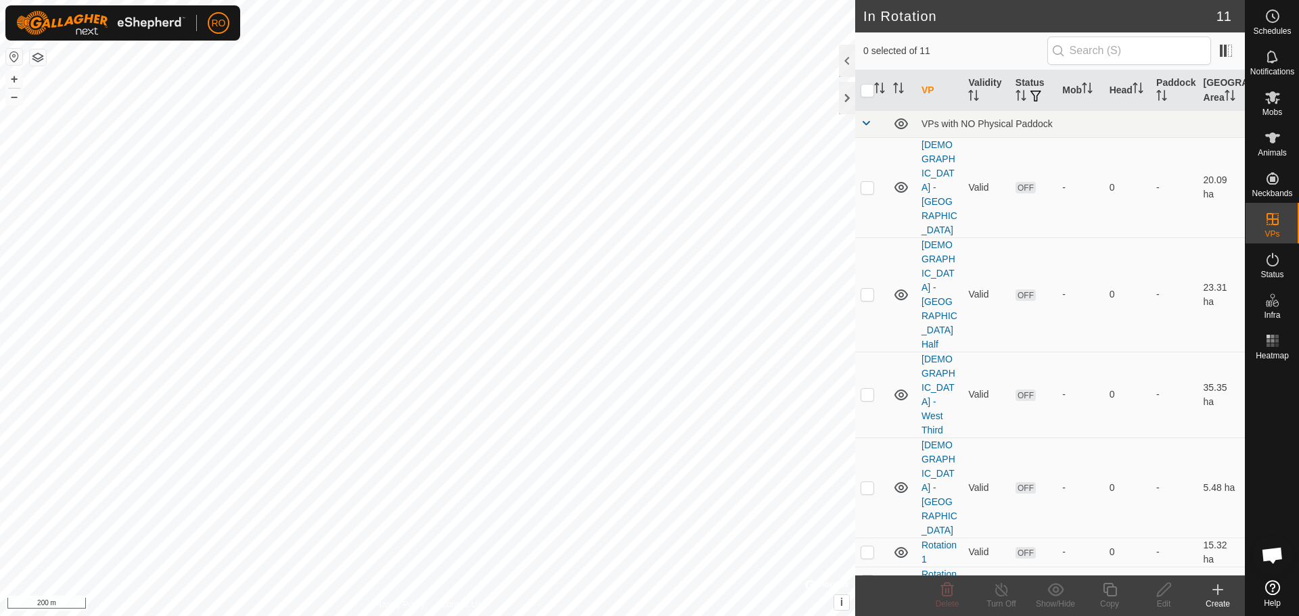
checkbox input "true"
click at [1108, 591] on icon at bounding box center [1110, 590] width 14 height 14
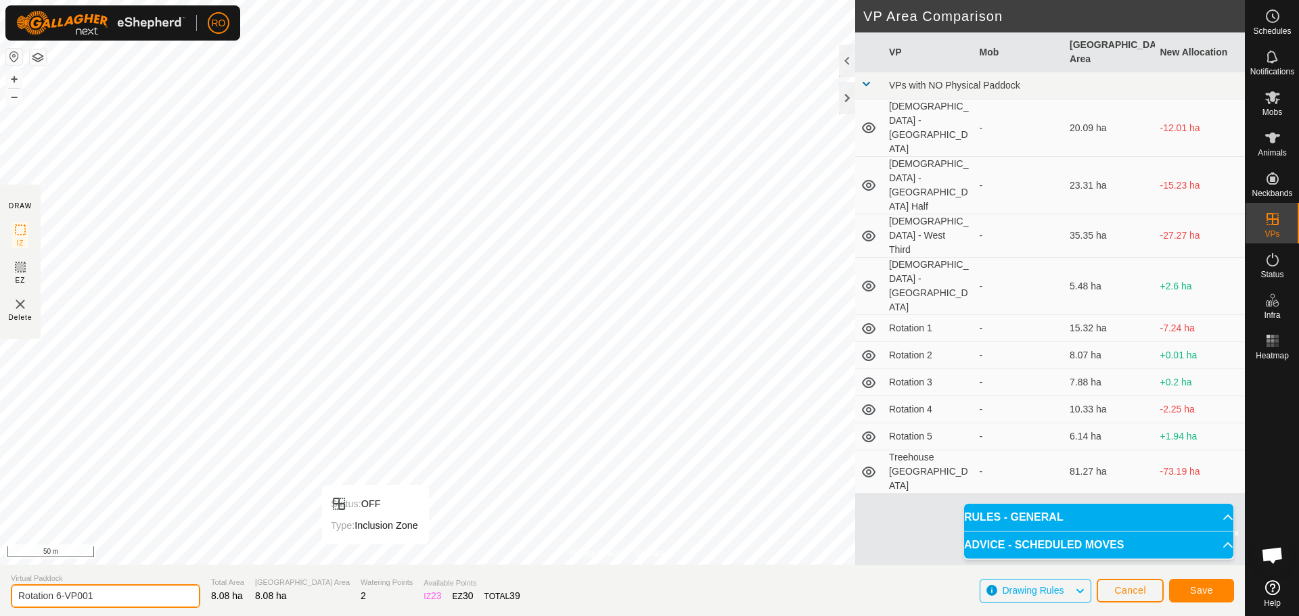
drag, startPoint x: 110, startPoint y: 591, endPoint x: 56, endPoint y: 593, distance: 54.2
click at [56, 593] on input "Rotation 6-VP001" at bounding box center [105, 597] width 189 height 24
type input "Rotation 7"
click at [1203, 591] on span "Save" at bounding box center [1201, 590] width 23 height 11
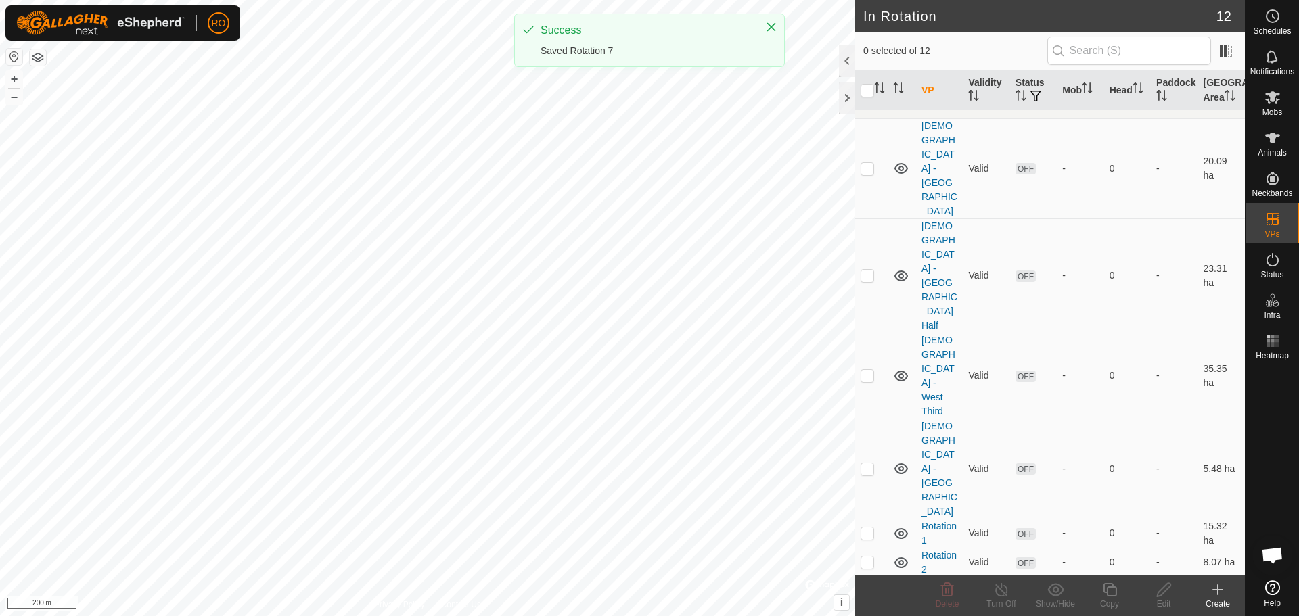
scroll to position [39, 0]
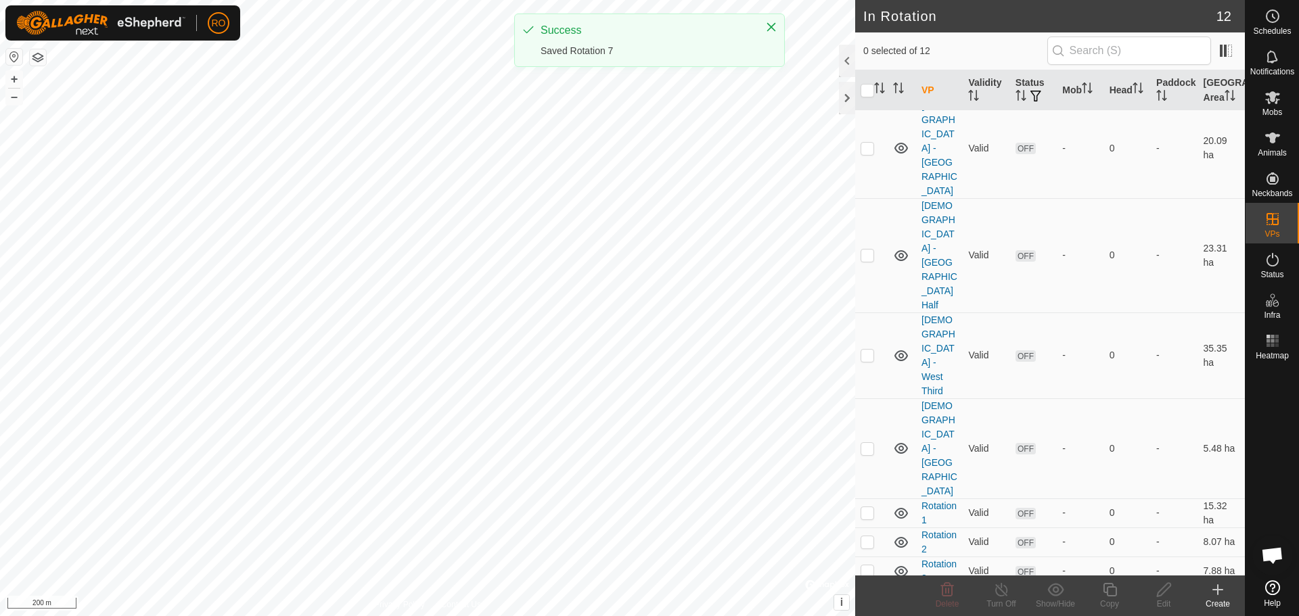
checkbox input "true"
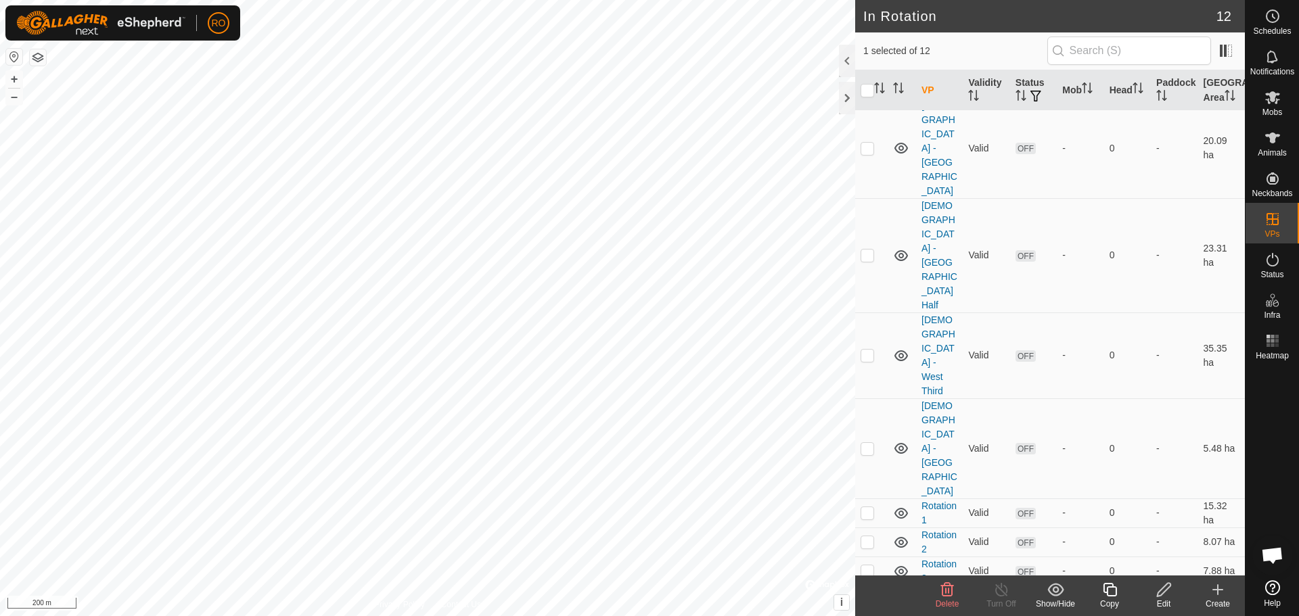
click at [1108, 588] on icon at bounding box center [1110, 590] width 14 height 14
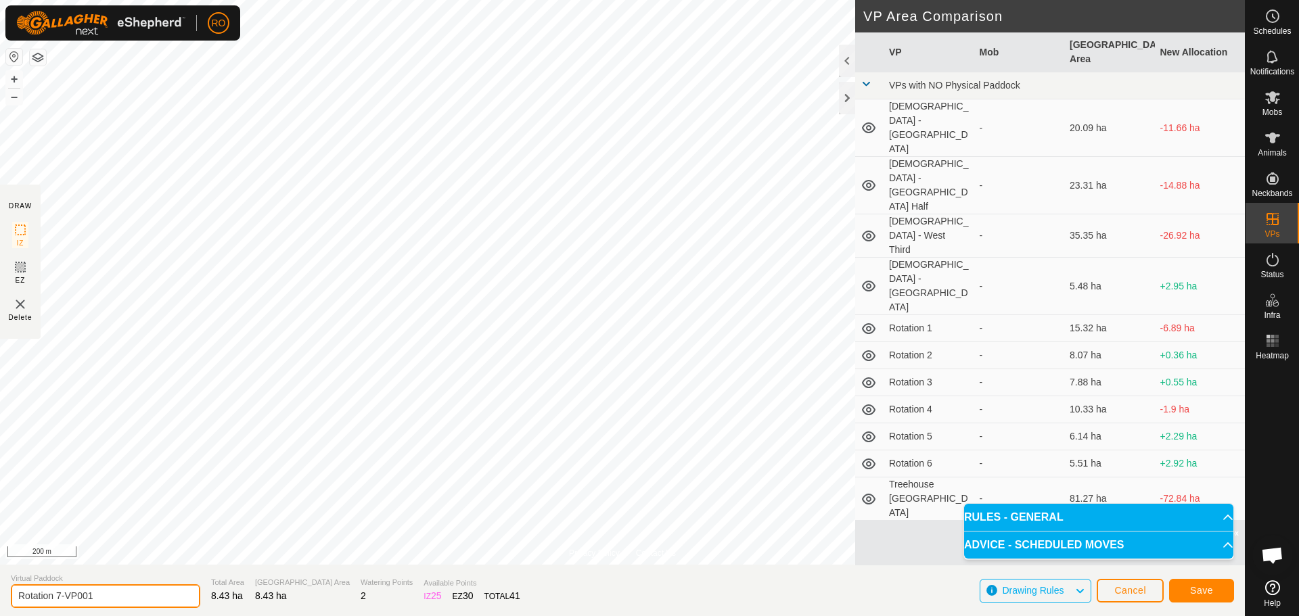
drag, startPoint x: 117, startPoint y: 602, endPoint x: 58, endPoint y: 598, distance: 59.6
click at [58, 598] on input "Rotation 7-VP001" at bounding box center [105, 597] width 189 height 24
type input "Rotation 8"
click at [1198, 588] on span "Save" at bounding box center [1201, 590] width 23 height 11
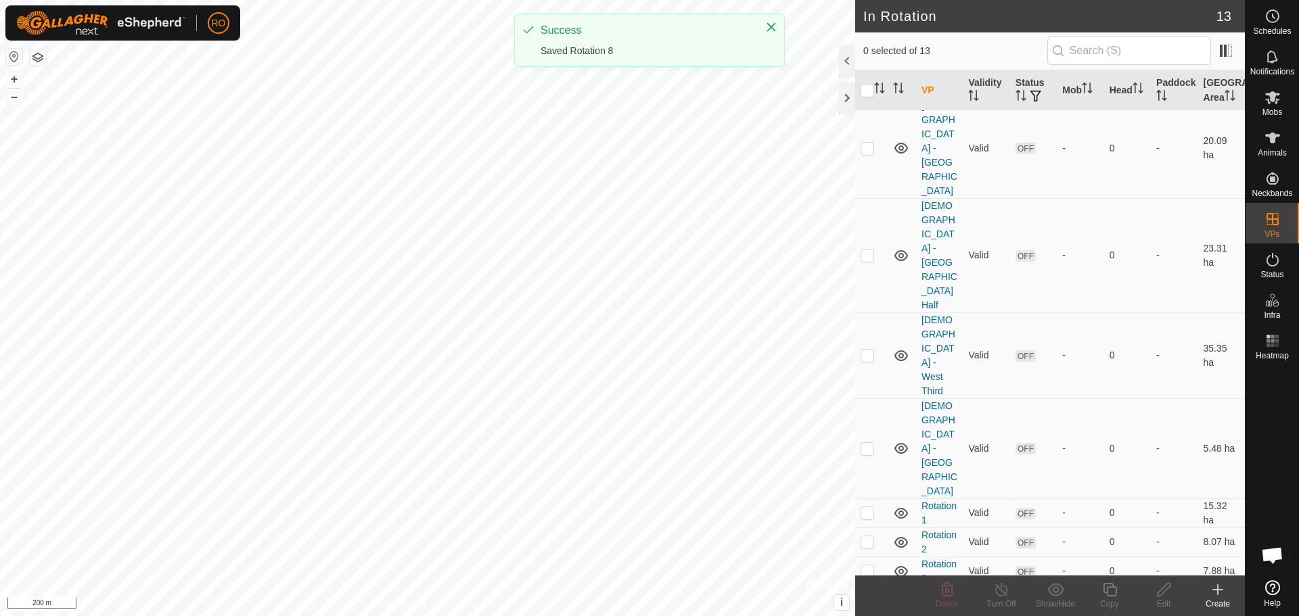
scroll to position [68, 0]
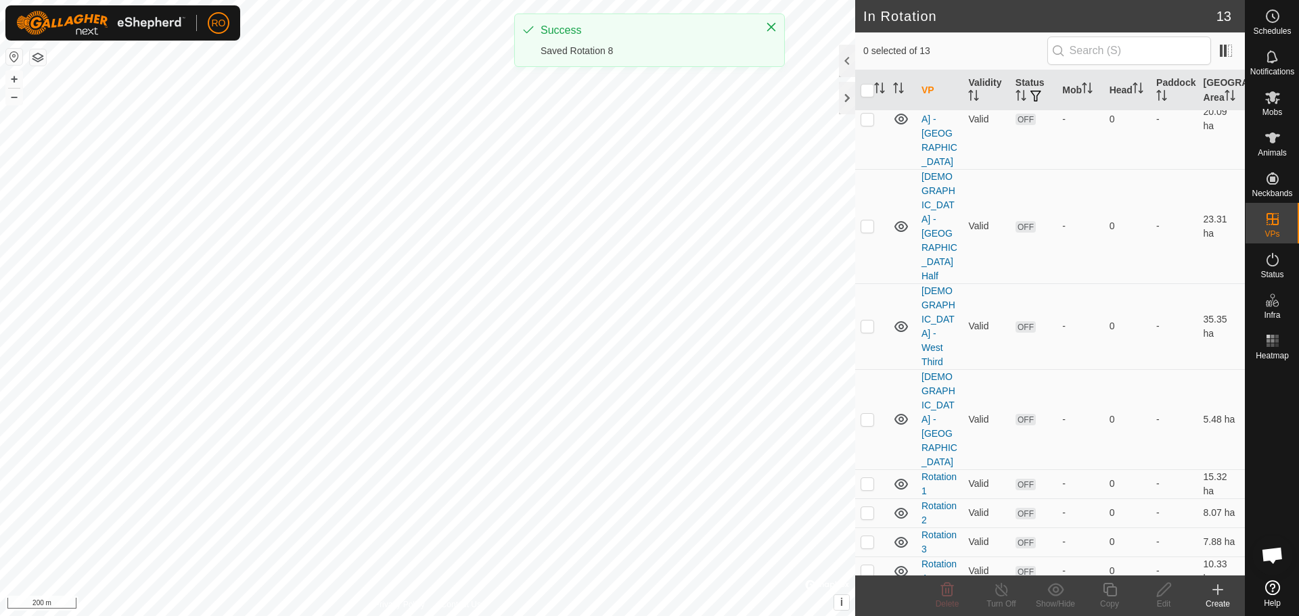
checkbox input "true"
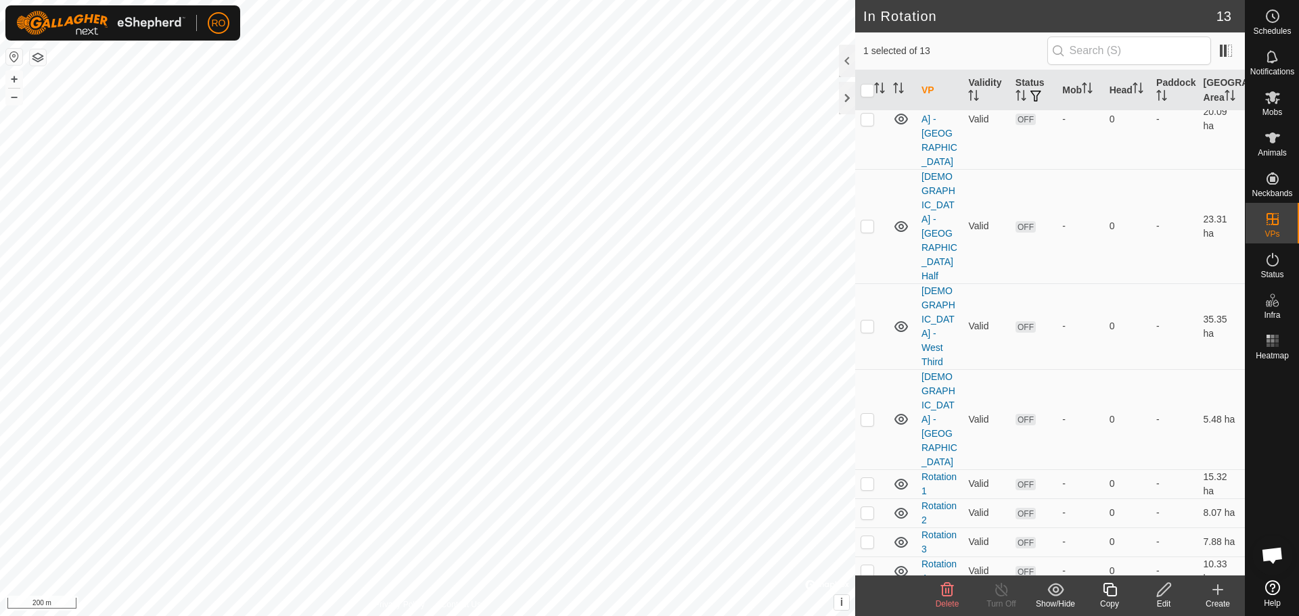
click at [1110, 587] on icon at bounding box center [1110, 590] width 14 height 14
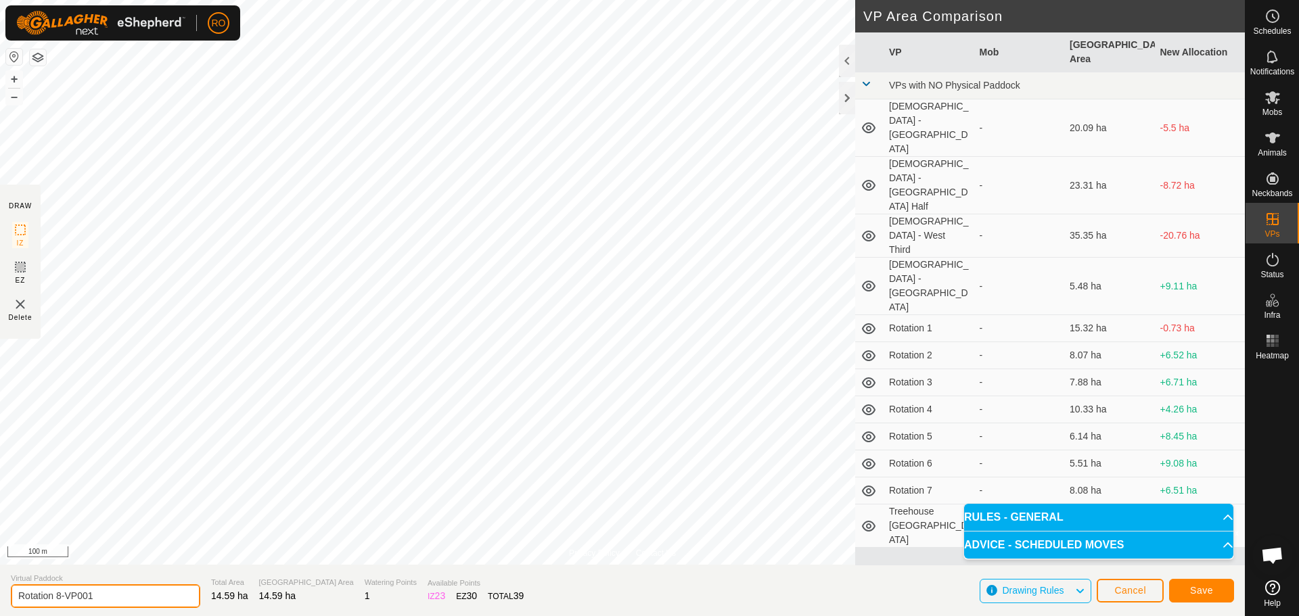
drag, startPoint x: 99, startPoint y: 593, endPoint x: 56, endPoint y: 595, distance: 42.7
click at [56, 595] on input "Rotation 8-VP001" at bounding box center [105, 597] width 189 height 24
type input "Rotation 9"
click at [1184, 587] on button "Save" at bounding box center [1201, 591] width 65 height 24
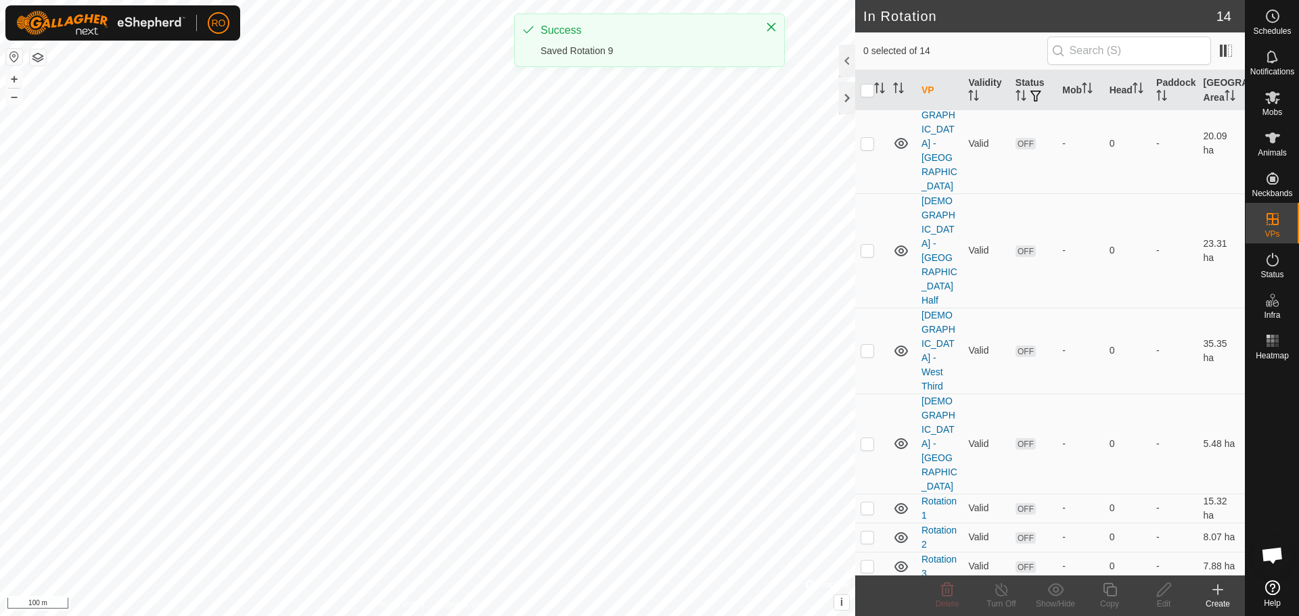
scroll to position [97, 0]
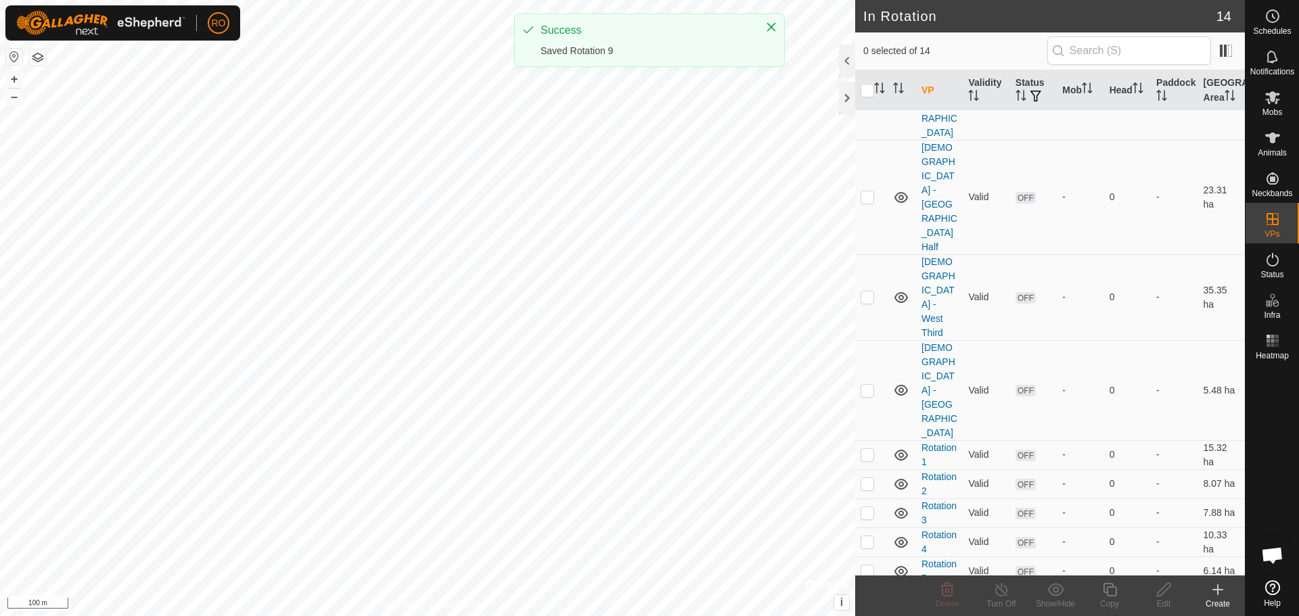
checkbox input "true"
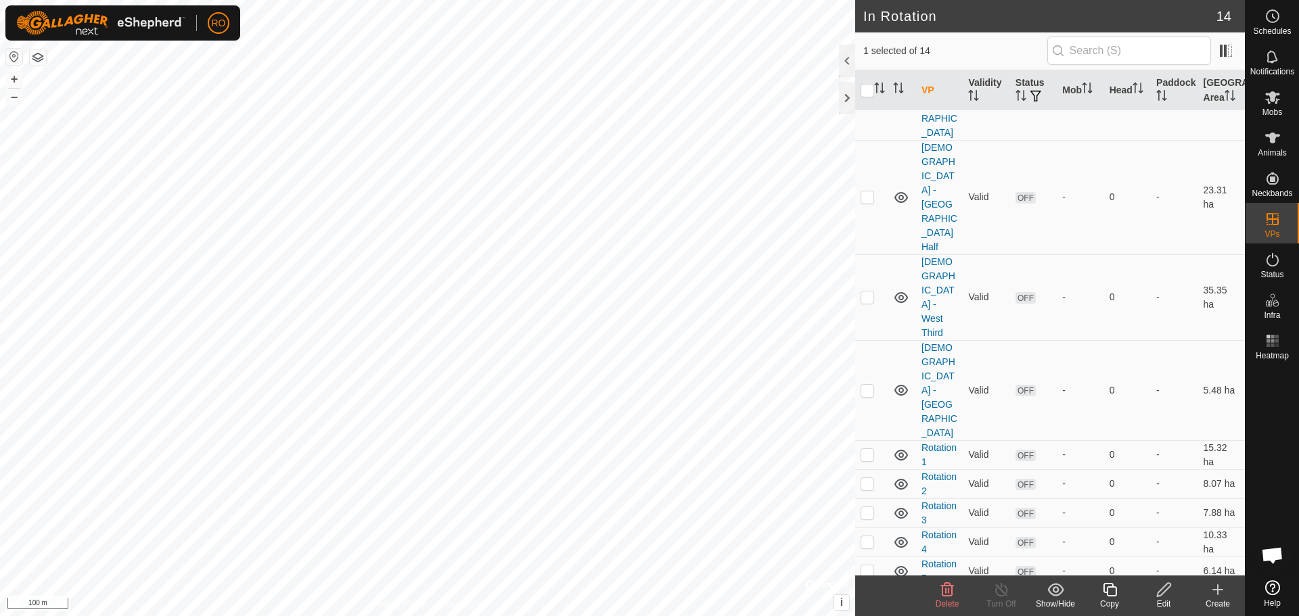
click at [1111, 588] on icon at bounding box center [1110, 590] width 14 height 14
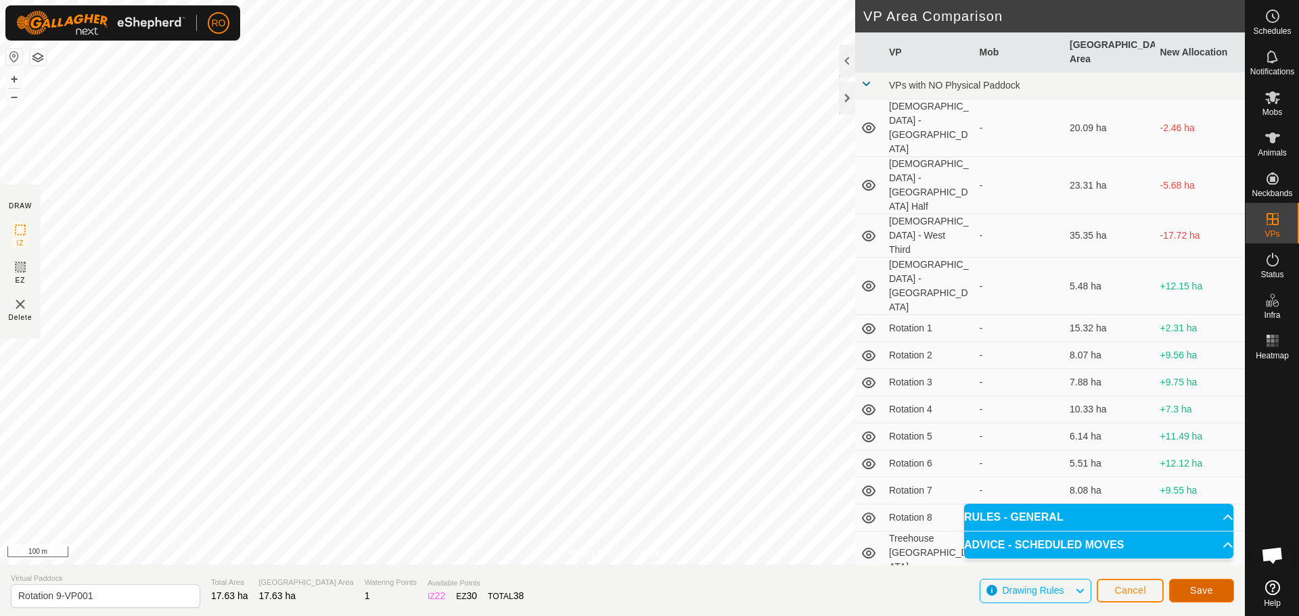
click at [1211, 590] on span "Save" at bounding box center [1201, 590] width 23 height 11
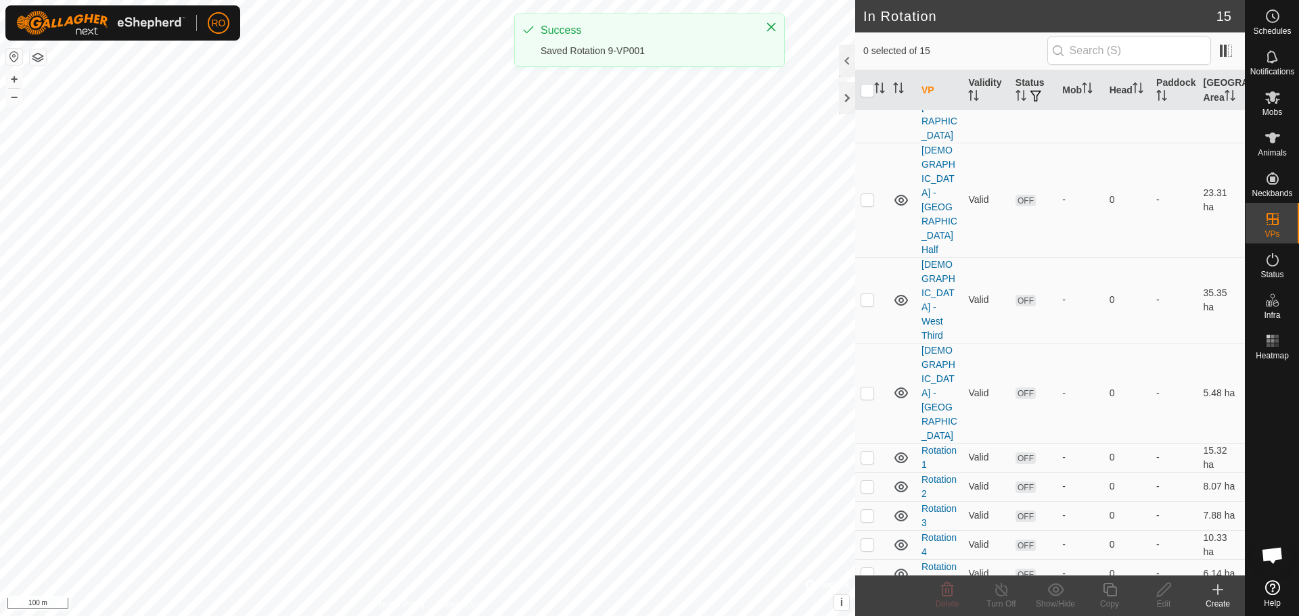
scroll to position [141, 0]
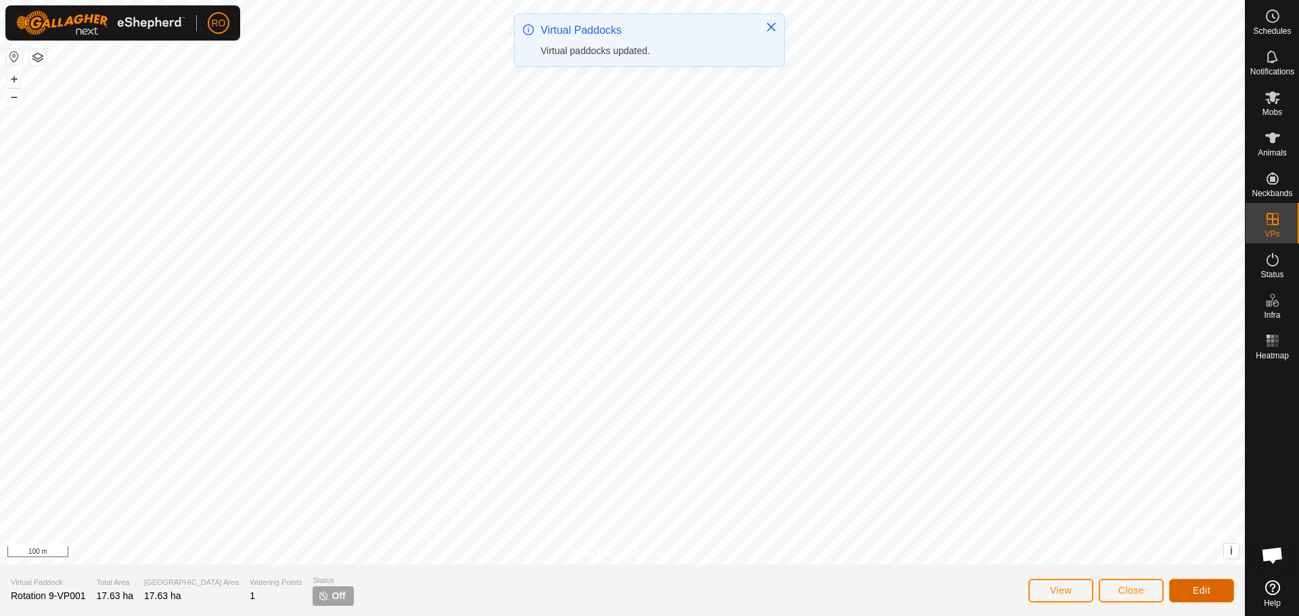
click at [1232, 591] on button "Edit" at bounding box center [1201, 591] width 65 height 24
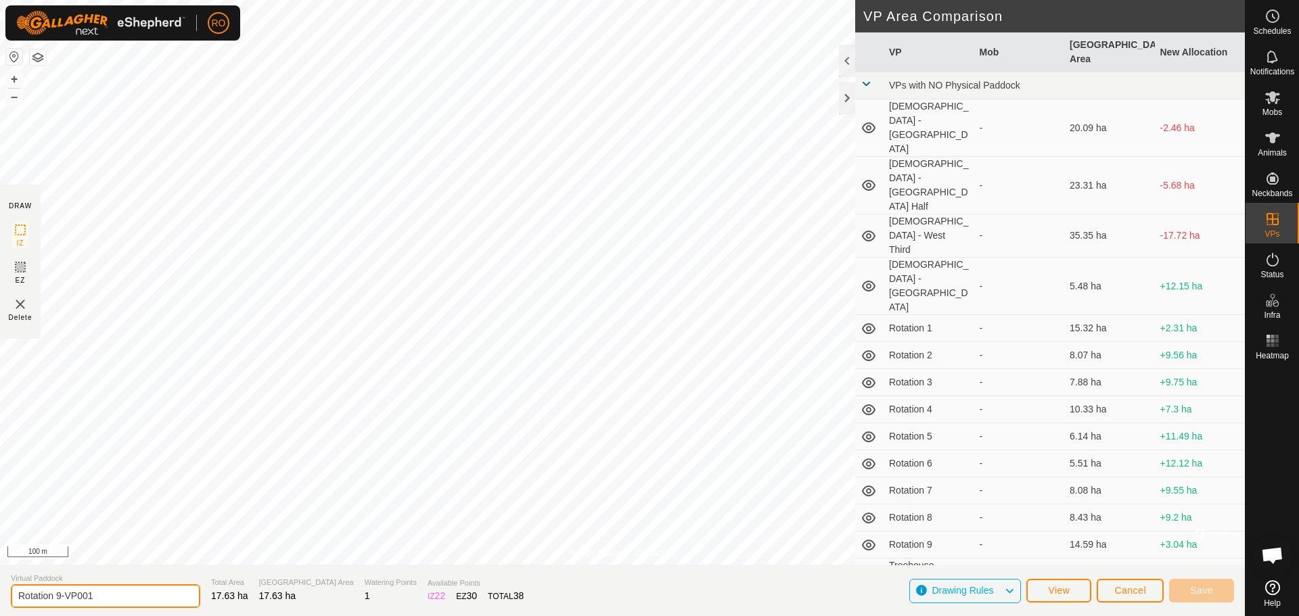
drag, startPoint x: 127, startPoint y: 592, endPoint x: 58, endPoint y: 600, distance: 69.4
click at [58, 600] on input "Rotation 9-VP001" at bounding box center [105, 597] width 189 height 24
type input "Rotation 11"
click at [1234, 581] on section "Virtual Paddock Rotation 11 Total Area 17.63 ha Grazing Area 17.63 ha Watering …" at bounding box center [622, 590] width 1245 height 51
click at [1224, 587] on button "Save" at bounding box center [1201, 591] width 65 height 24
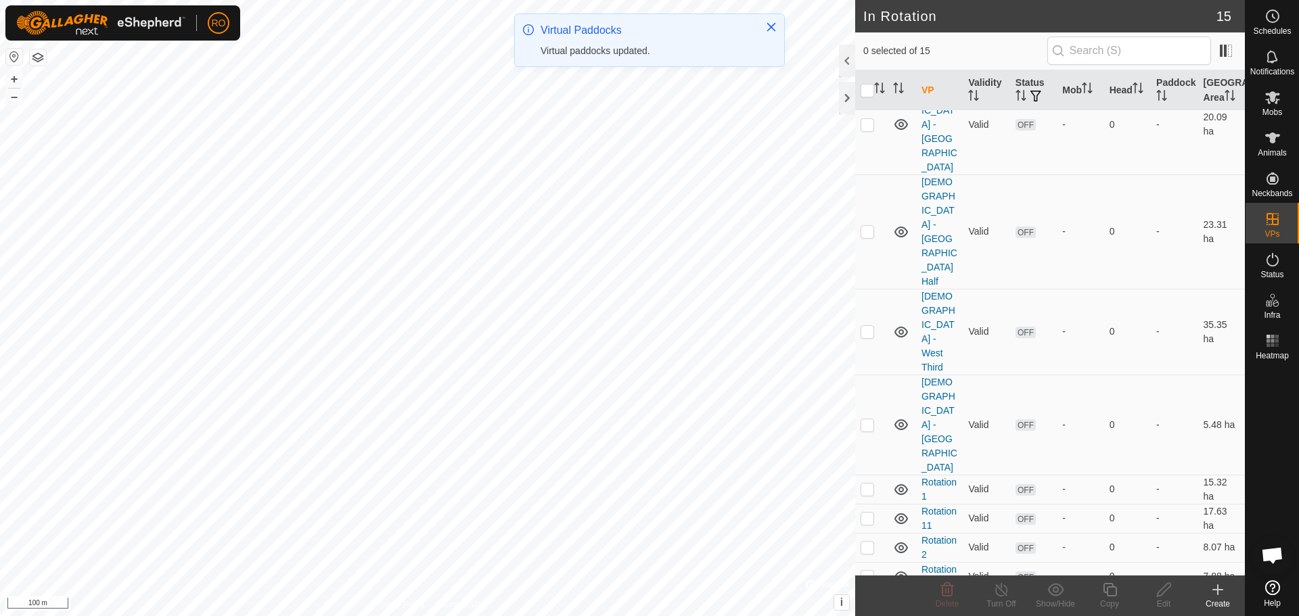
scroll to position [127, 0]
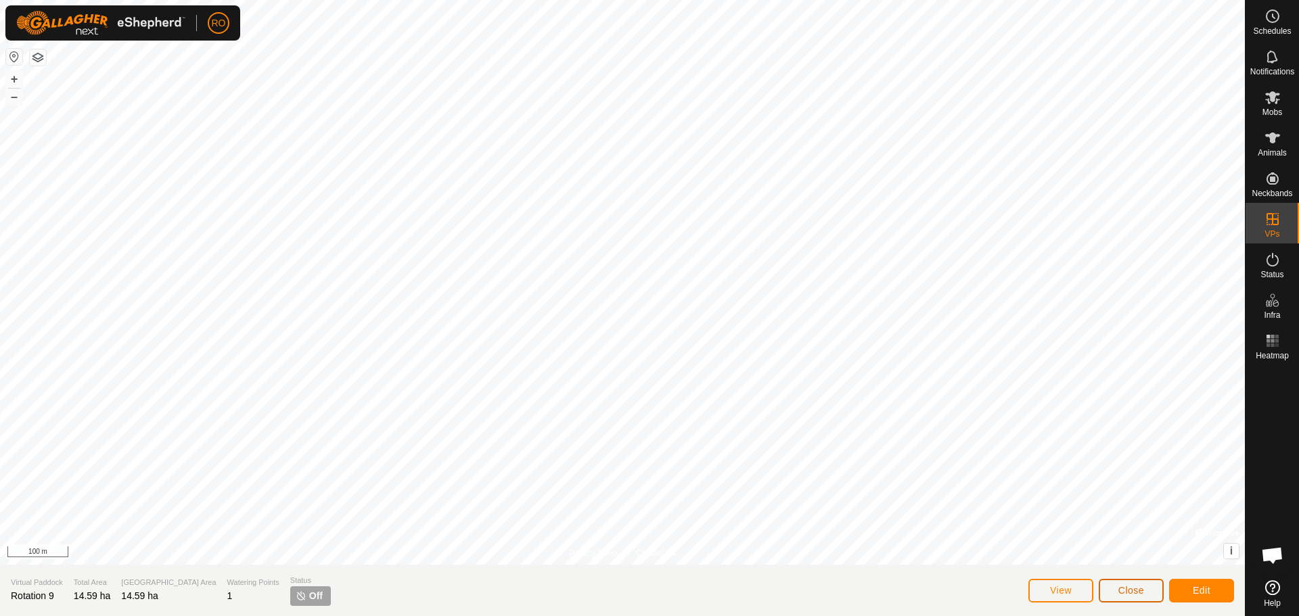
click at [1149, 589] on button "Close" at bounding box center [1131, 591] width 65 height 24
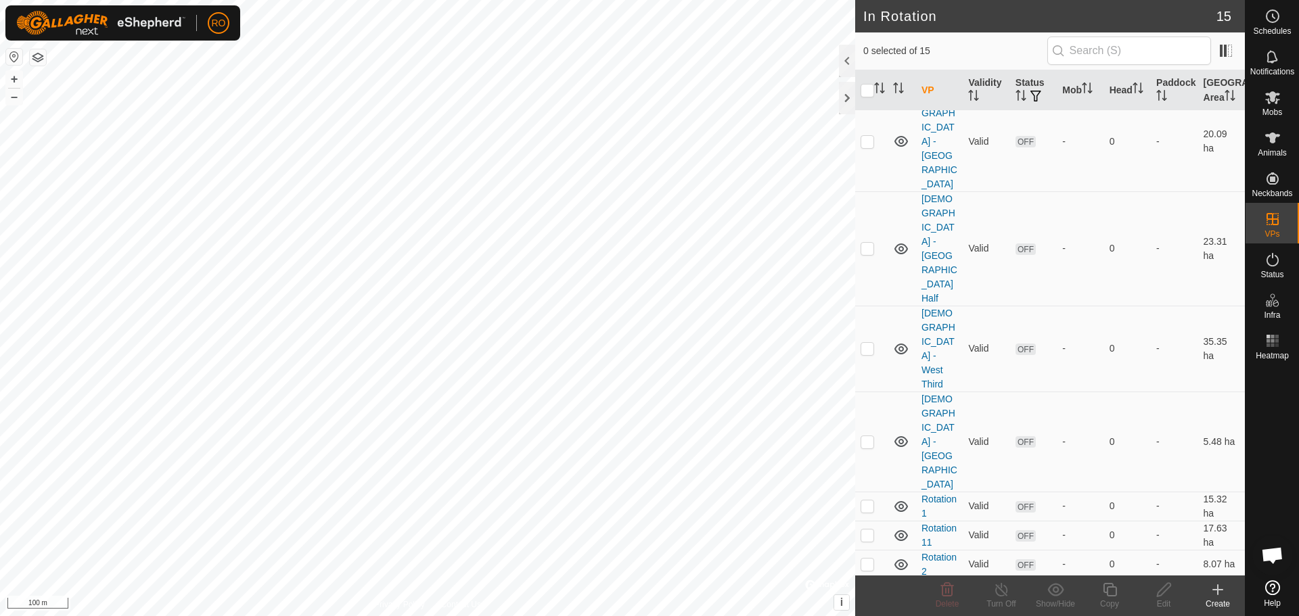
scroll to position [127, 0]
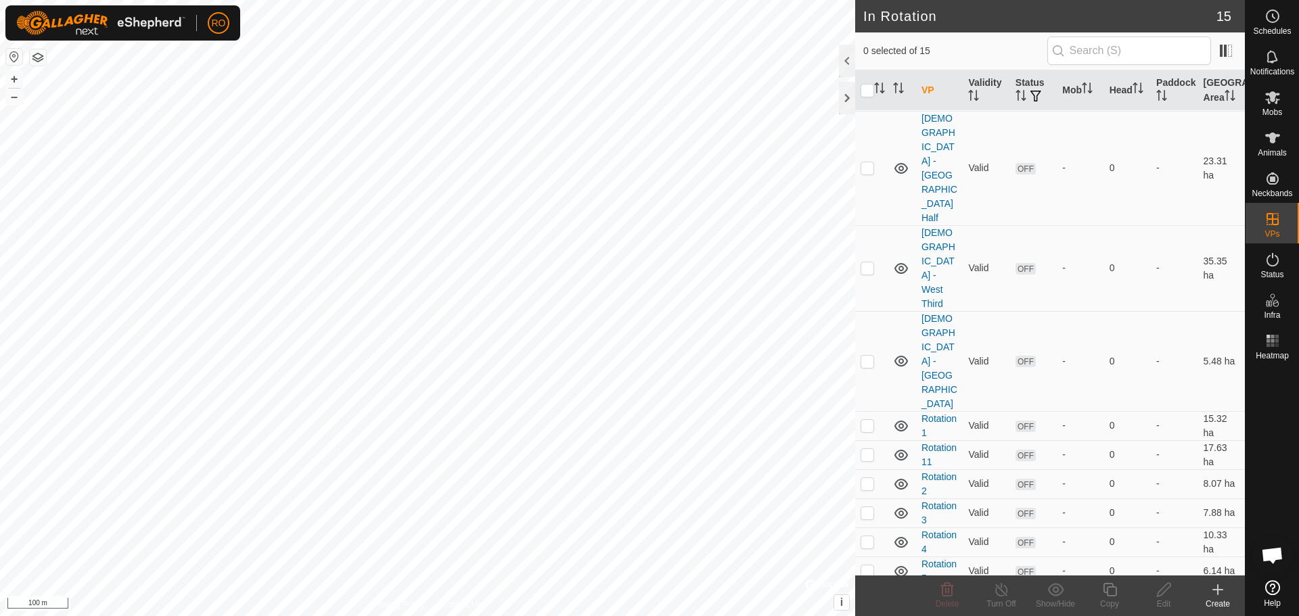
checkbox input "true"
click at [1108, 588] on icon at bounding box center [1110, 590] width 14 height 14
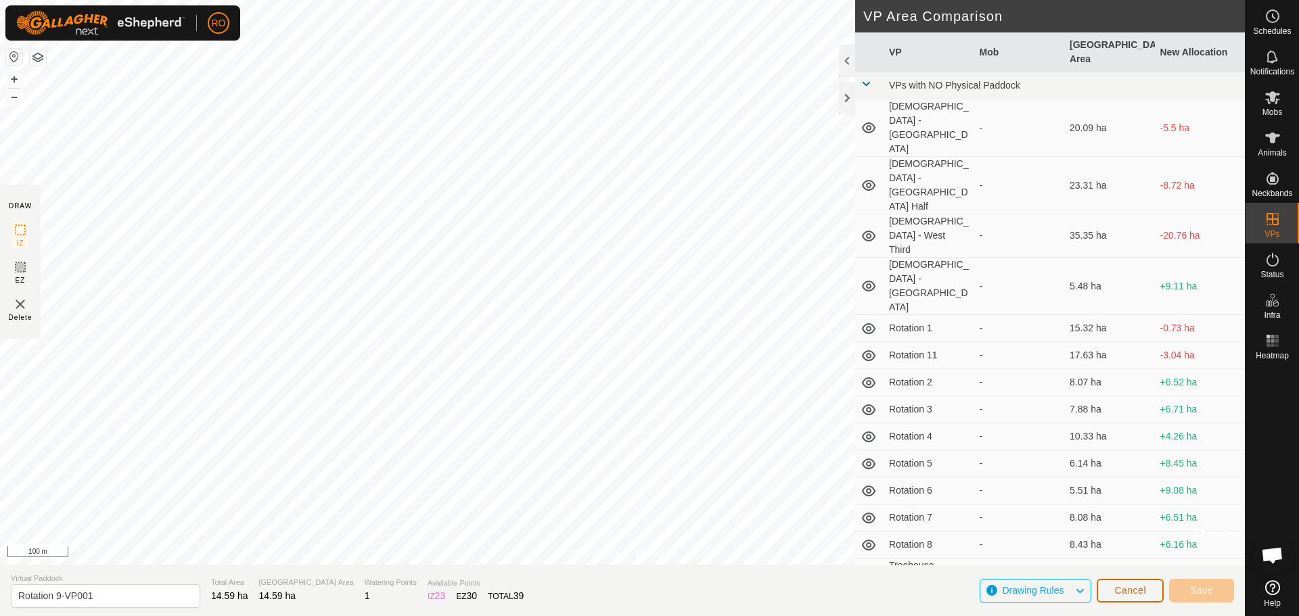
click at [1148, 593] on button "Cancel" at bounding box center [1130, 591] width 67 height 24
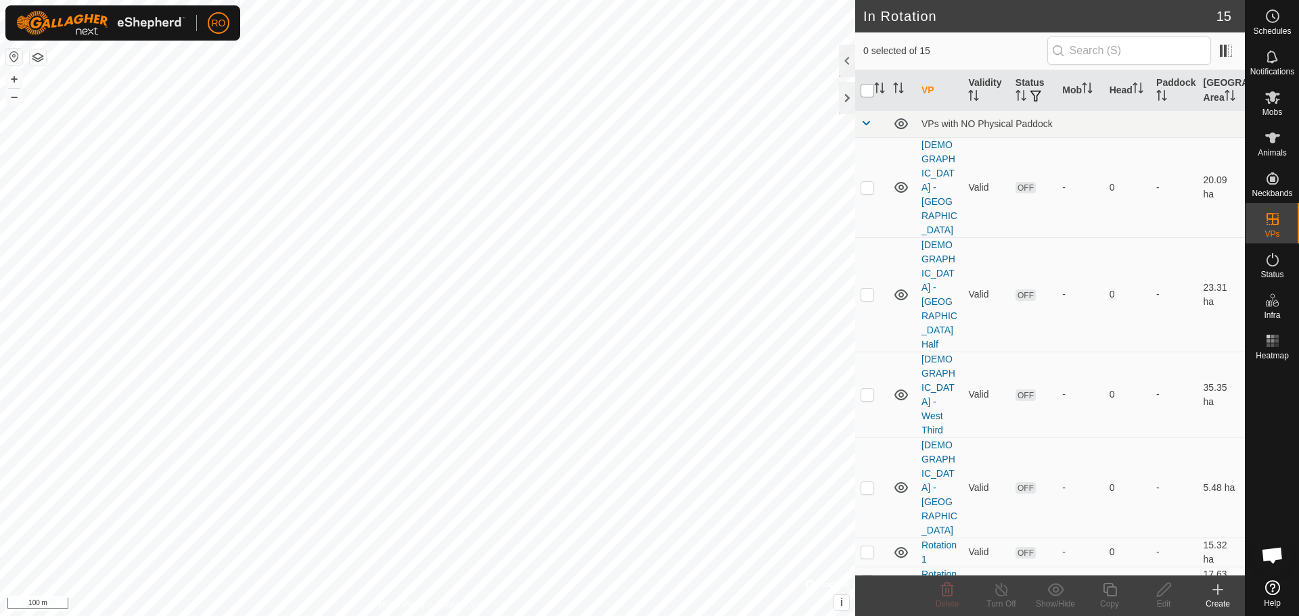
click at [869, 91] on input "checkbox" at bounding box center [868, 91] width 14 height 14
checkbox input "true"
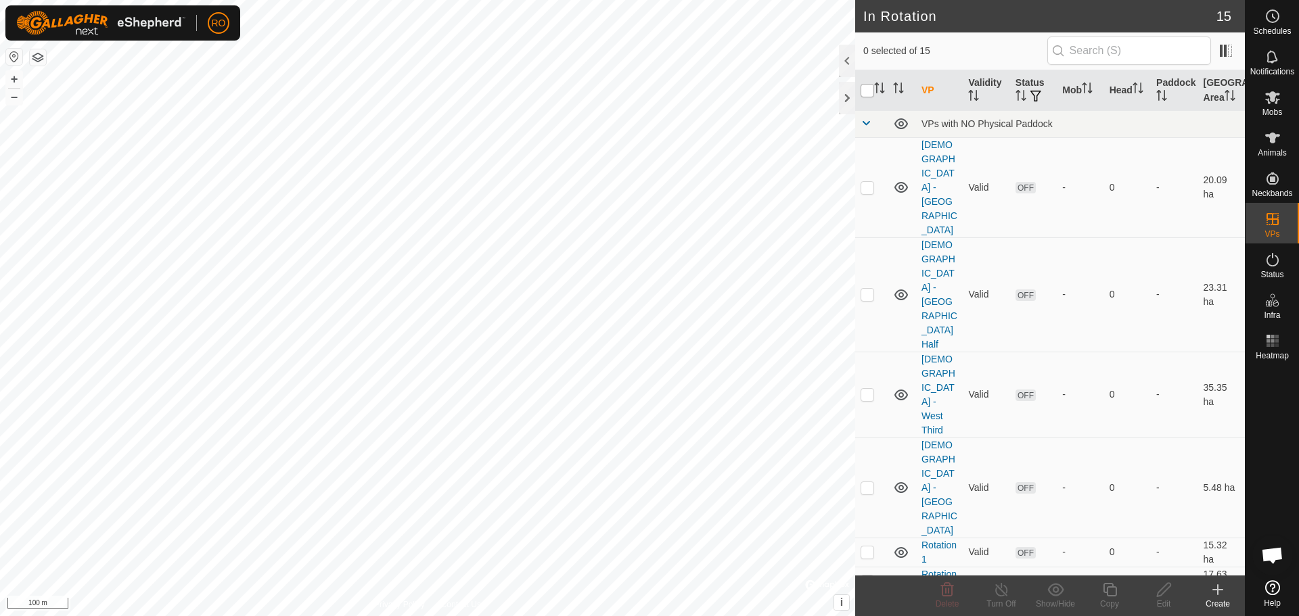
checkbox input "true"
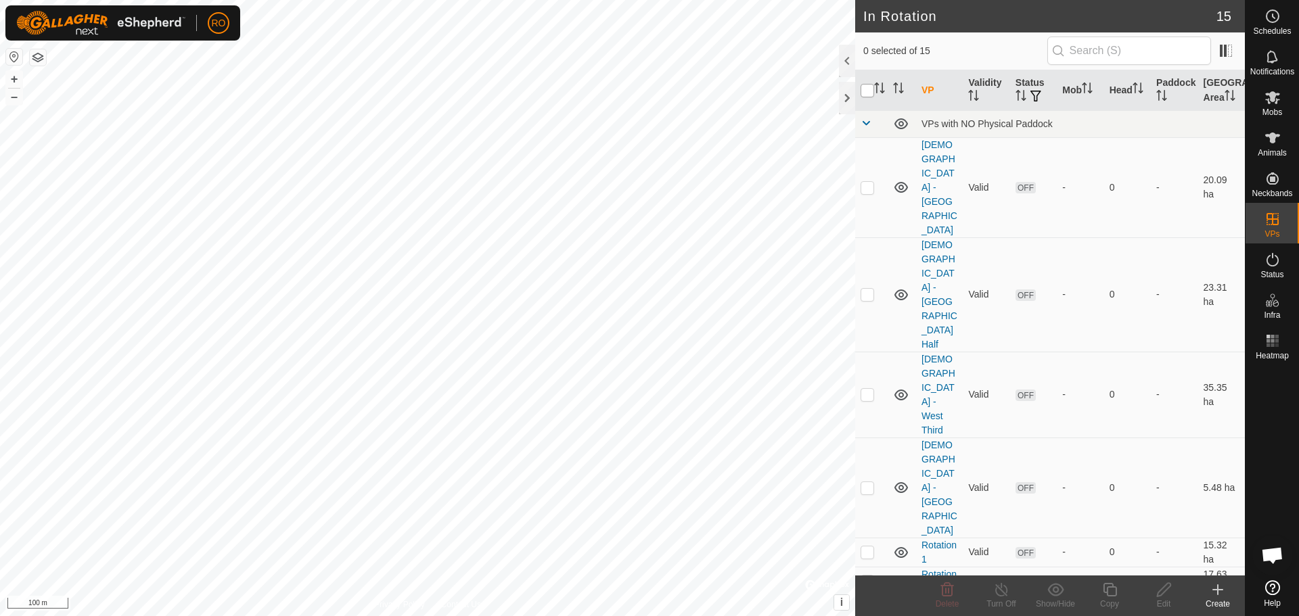
checkbox input "true"
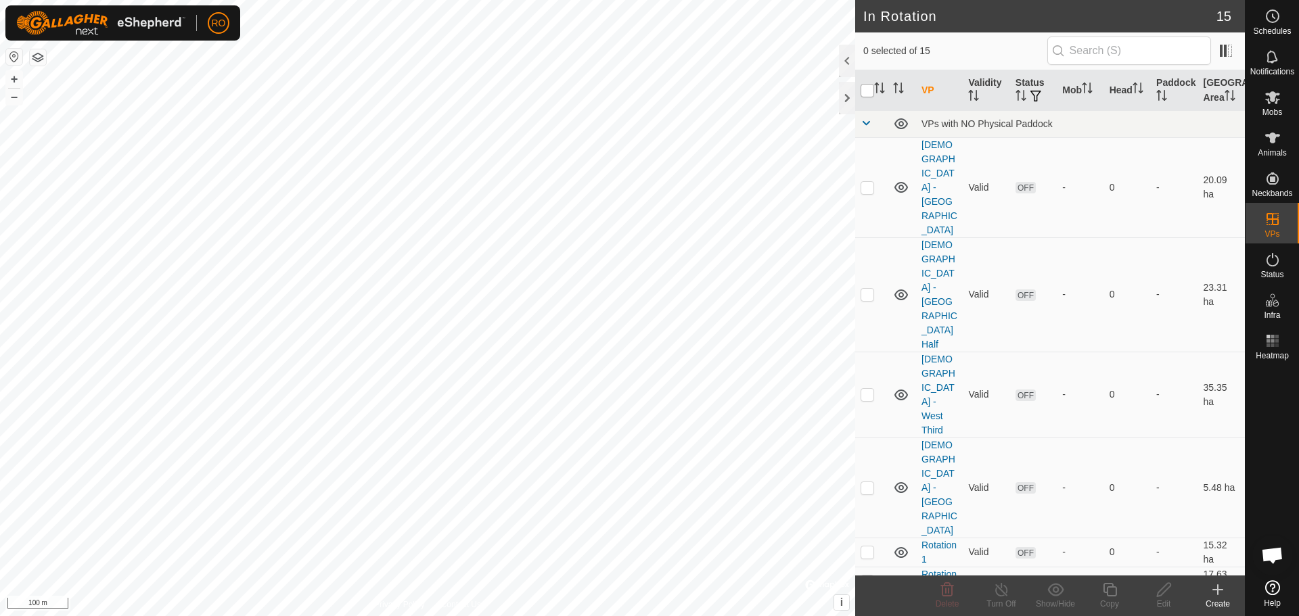
checkbox input "true"
click at [902, 124] on icon at bounding box center [901, 124] width 16 height 16
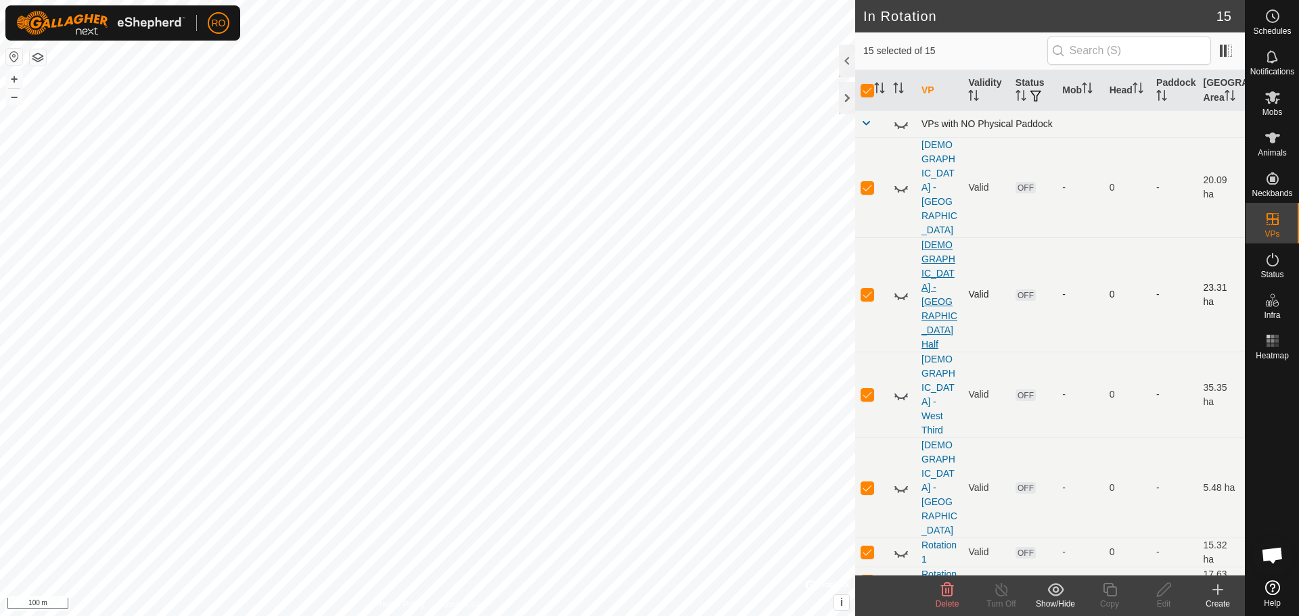
scroll to position [127, 0]
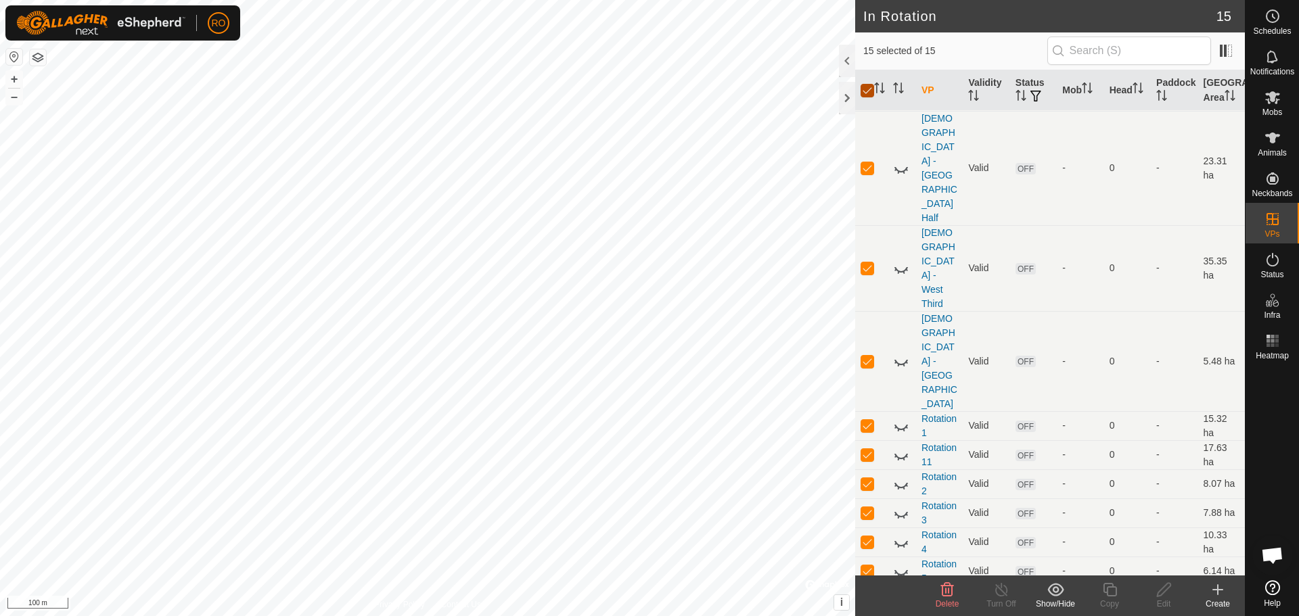
click at [863, 90] on input "checkbox" at bounding box center [868, 91] width 14 height 14
checkbox input "false"
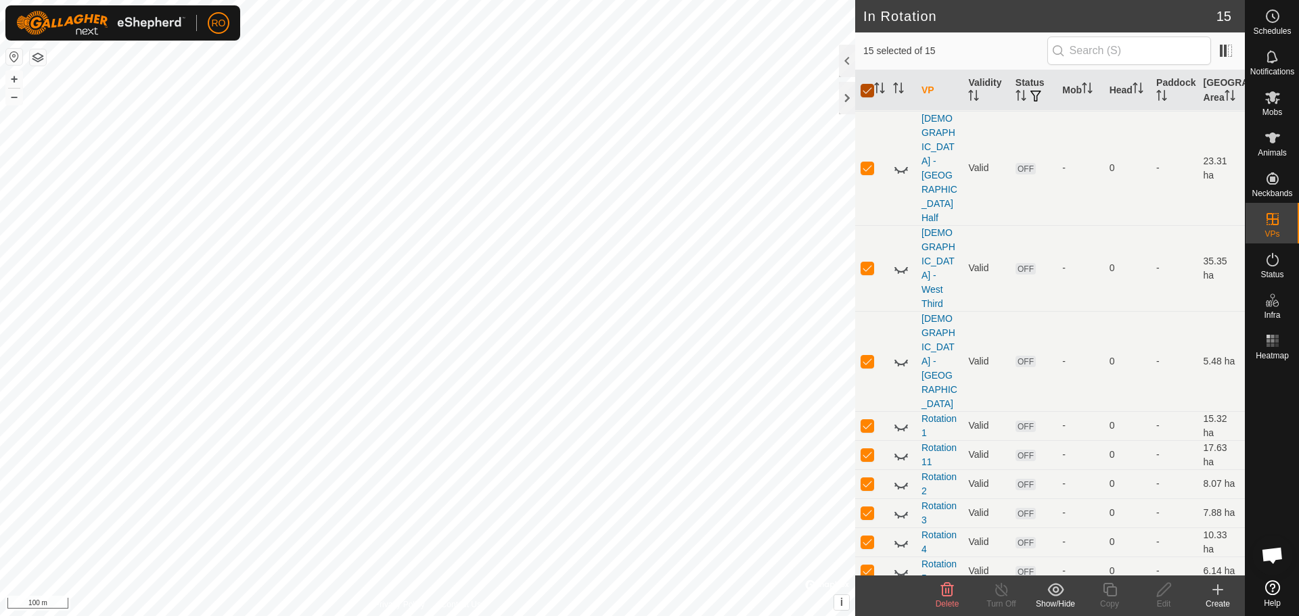
checkbox input "false"
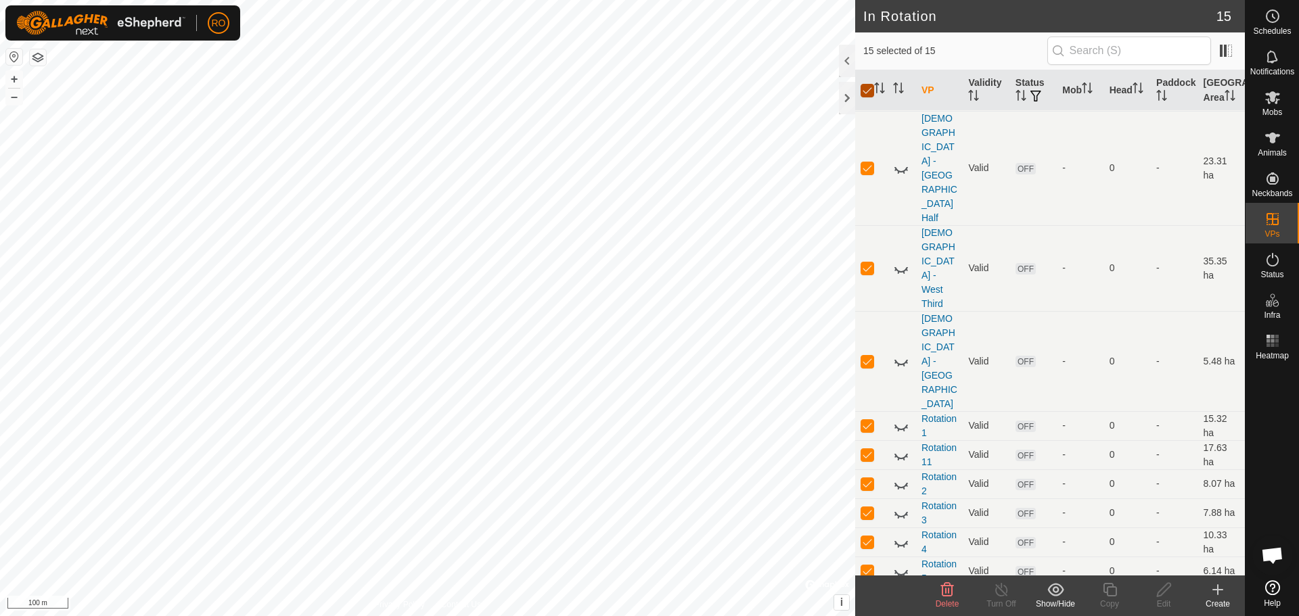
checkbox input "false"
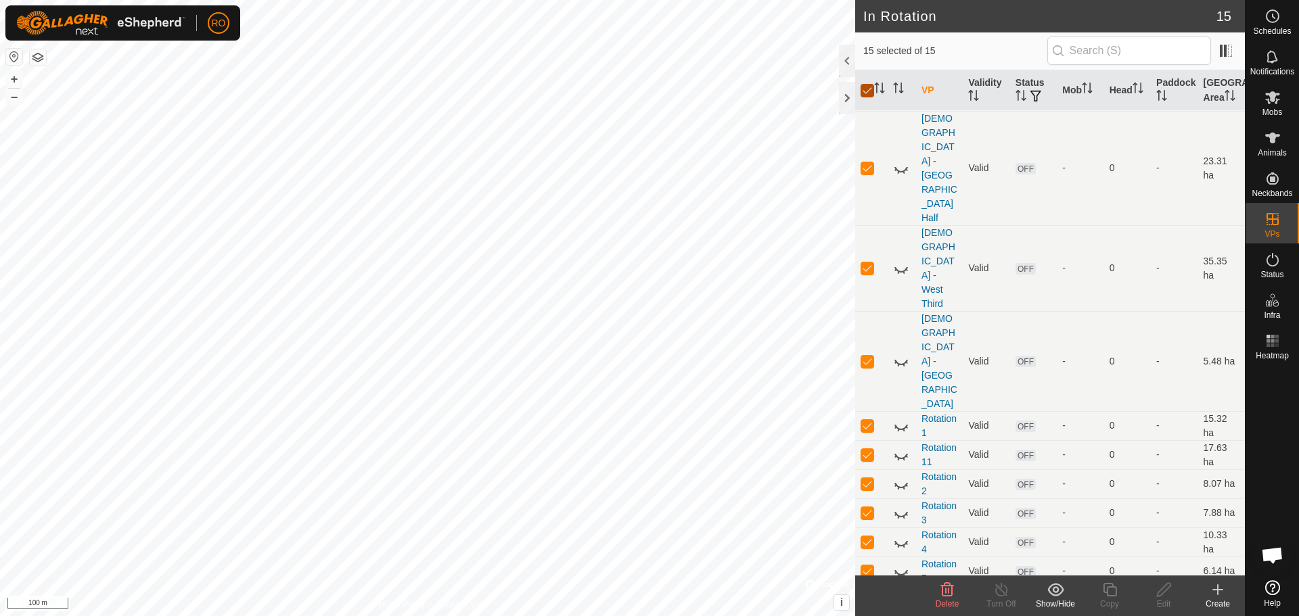
checkbox input "false"
click at [901, 447] on icon at bounding box center [901, 455] width 16 height 16
click at [936, 443] on link "Rotation 11" at bounding box center [939, 455] width 35 height 25
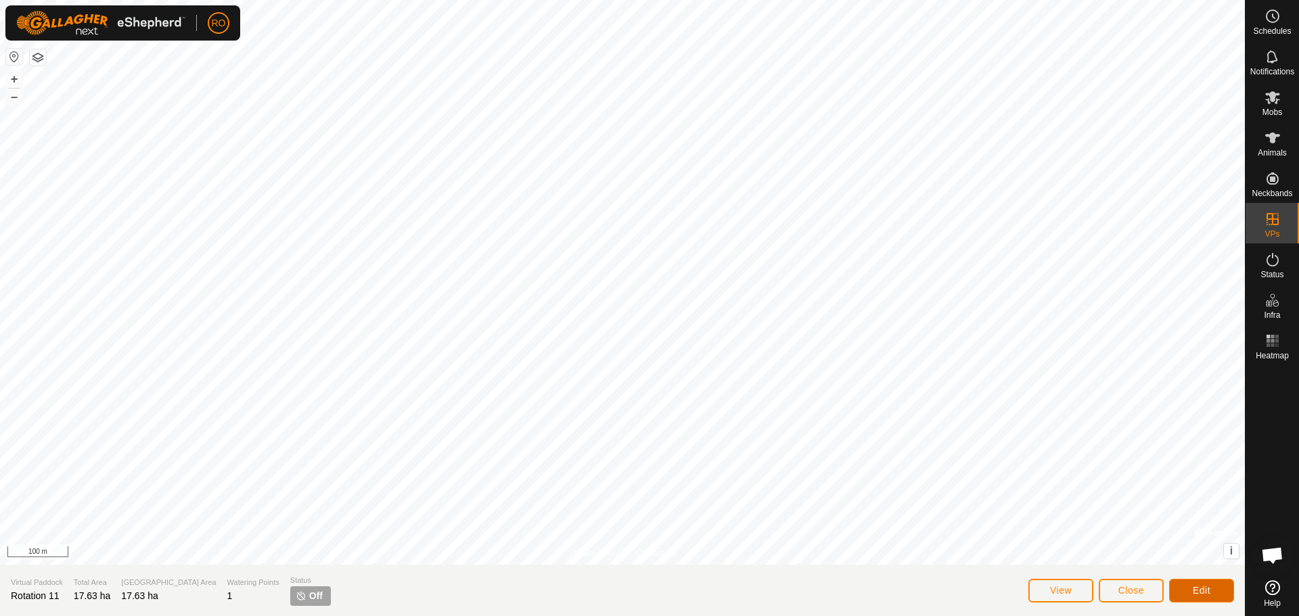
click at [1215, 583] on button "Edit" at bounding box center [1201, 591] width 65 height 24
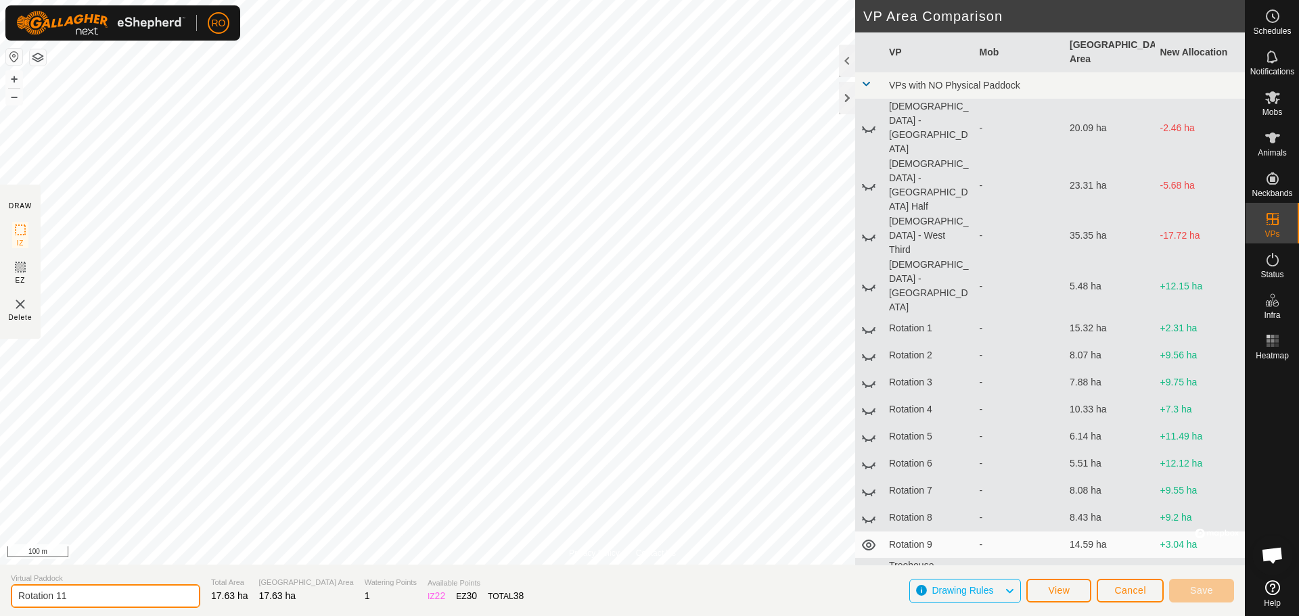
drag, startPoint x: 74, startPoint y: 595, endPoint x: 61, endPoint y: 595, distance: 12.9
click at [61, 595] on input "Rotation 11" at bounding box center [105, 597] width 189 height 24
type input "Rotation 10"
click at [1193, 593] on span "Save" at bounding box center [1201, 590] width 23 height 11
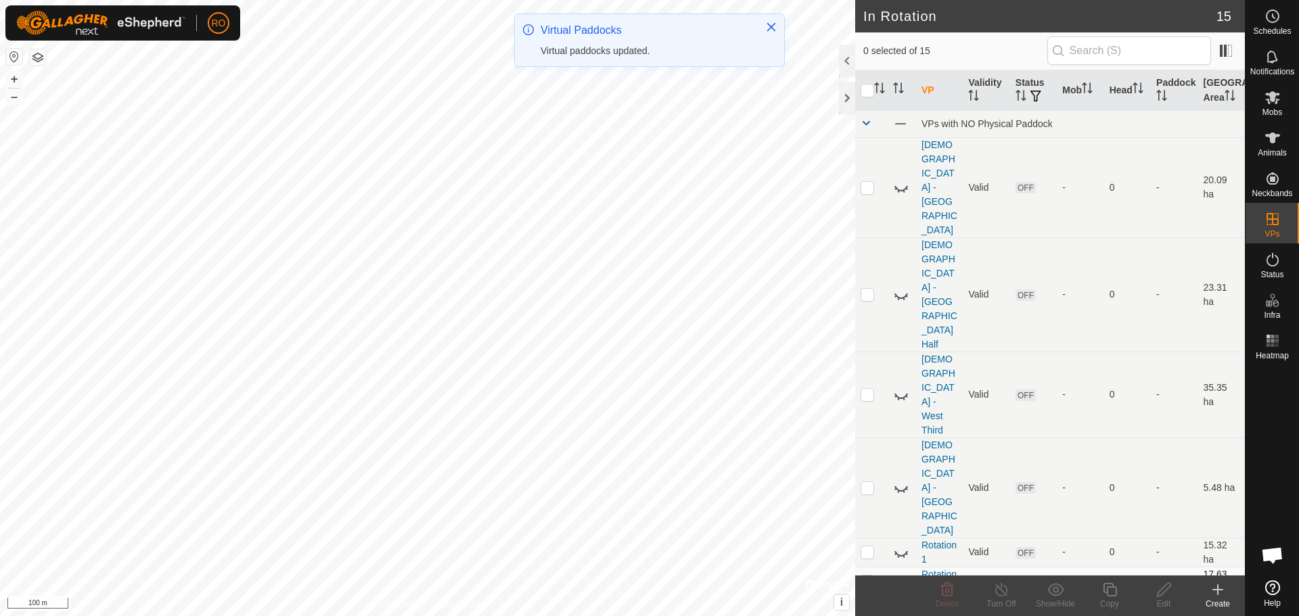
click at [869, 576] on p-checkbox at bounding box center [868, 581] width 14 height 11
checkbox input "true"
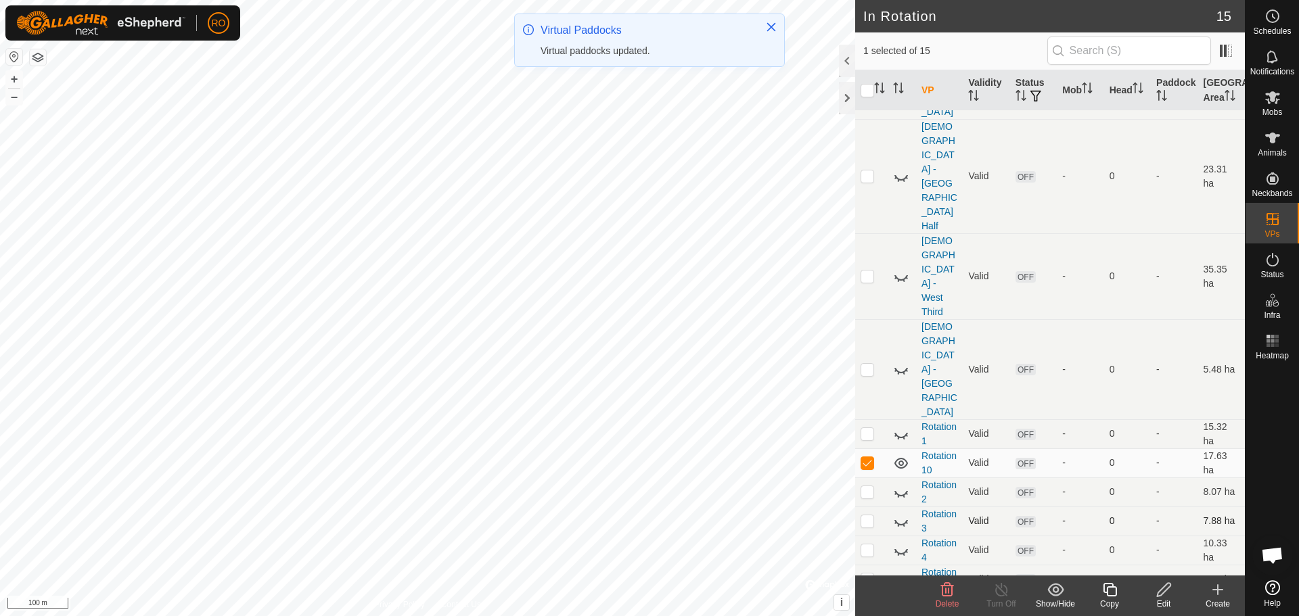
scroll to position [127, 0]
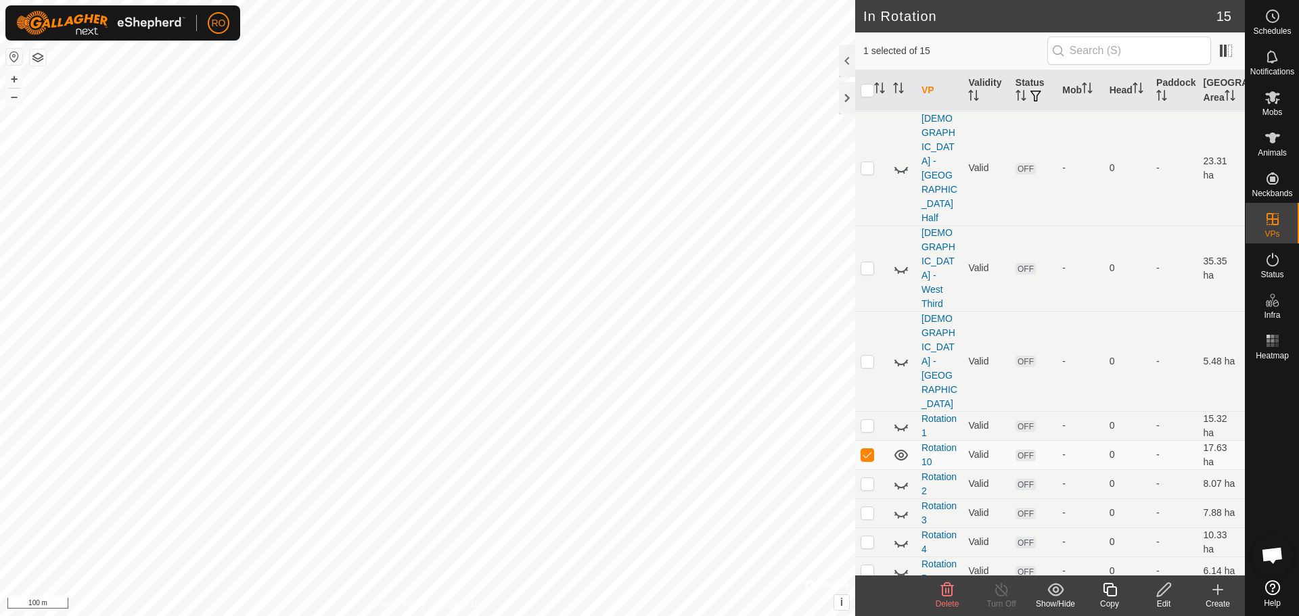
click at [1113, 592] on icon at bounding box center [1110, 590] width 17 height 16
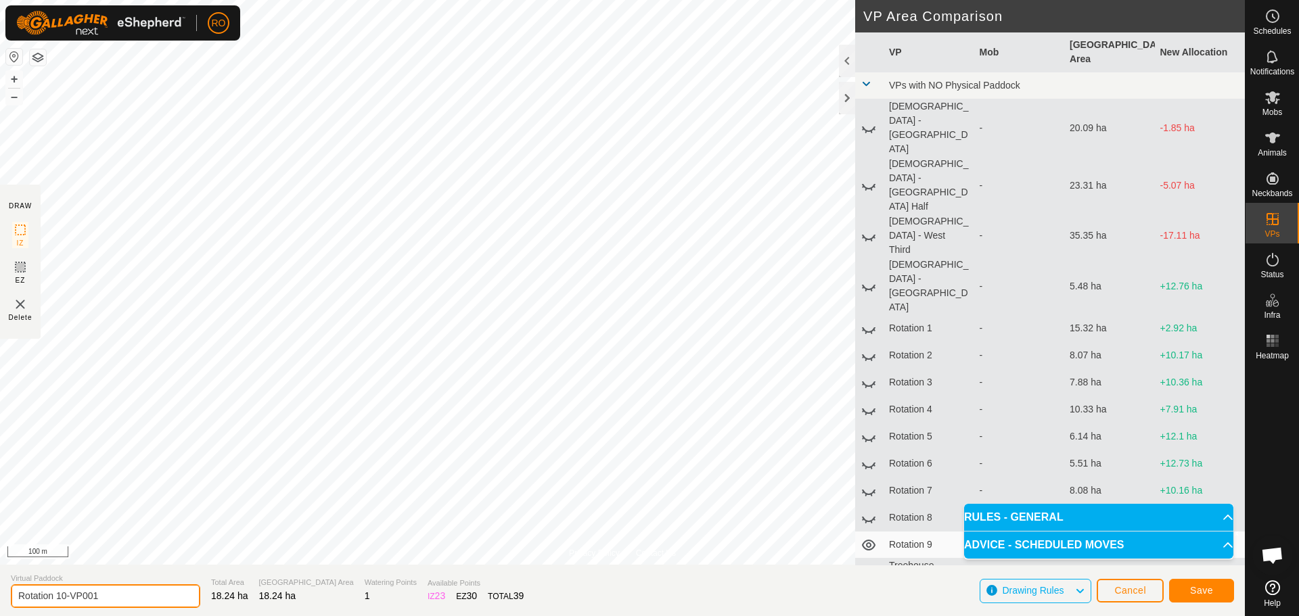
drag, startPoint x: 127, startPoint y: 593, endPoint x: 62, endPoint y: 587, distance: 65.2
click at [62, 587] on input "Rotation 10-VP001" at bounding box center [105, 597] width 189 height 24
type input "Rotation 12"
click at [1199, 591] on span "Save" at bounding box center [1201, 590] width 23 height 11
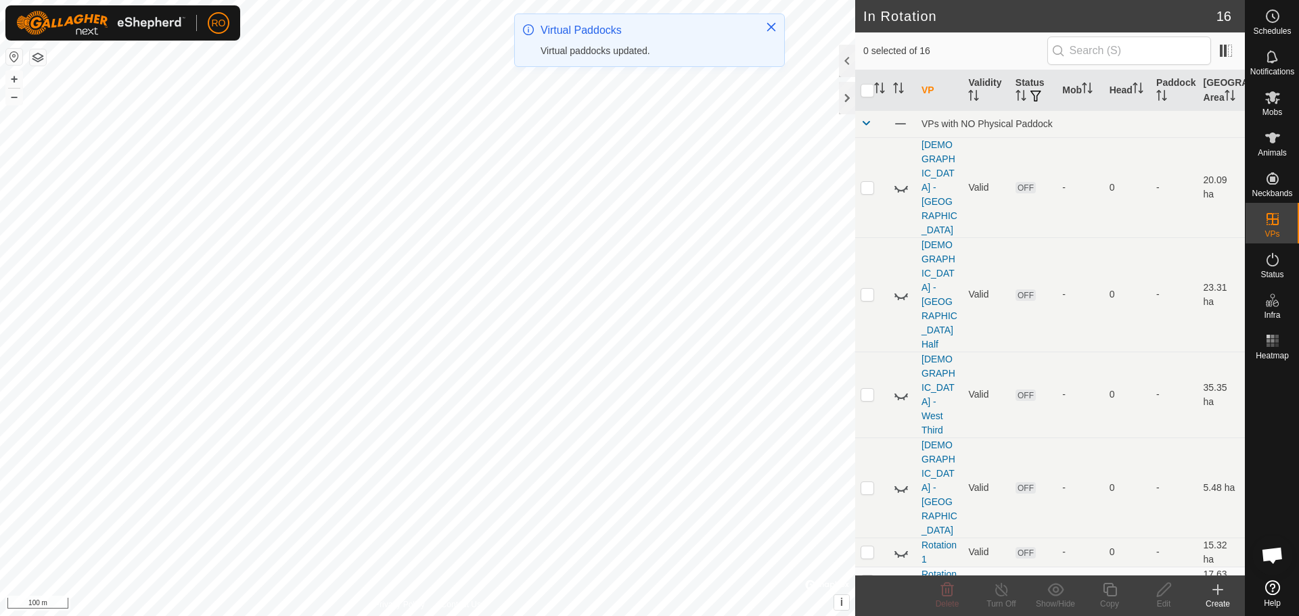
click at [935, 596] on td "Rotation 12" at bounding box center [939, 610] width 47 height 29
click at [933, 598] on link "Rotation 12" at bounding box center [939, 610] width 35 height 25
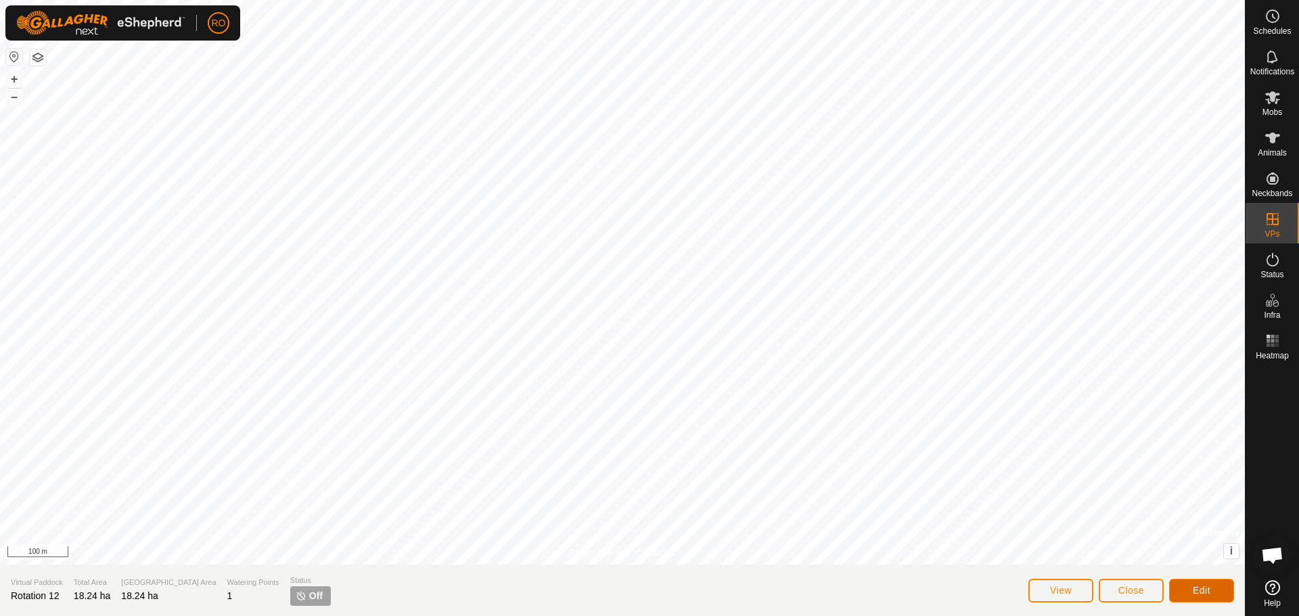
click at [1213, 596] on button "Edit" at bounding box center [1201, 591] width 65 height 24
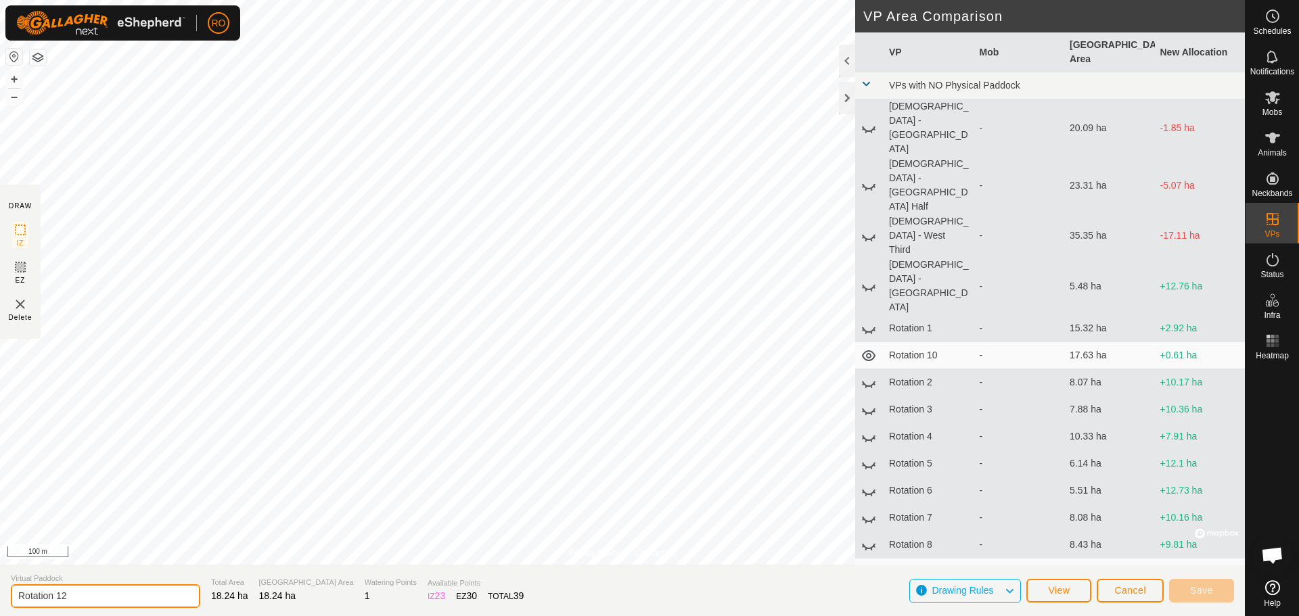
click at [63, 596] on input "Rotation 12" at bounding box center [105, 597] width 189 height 24
type input "Rotation 11"
click at [1181, 590] on button "Save" at bounding box center [1201, 591] width 65 height 24
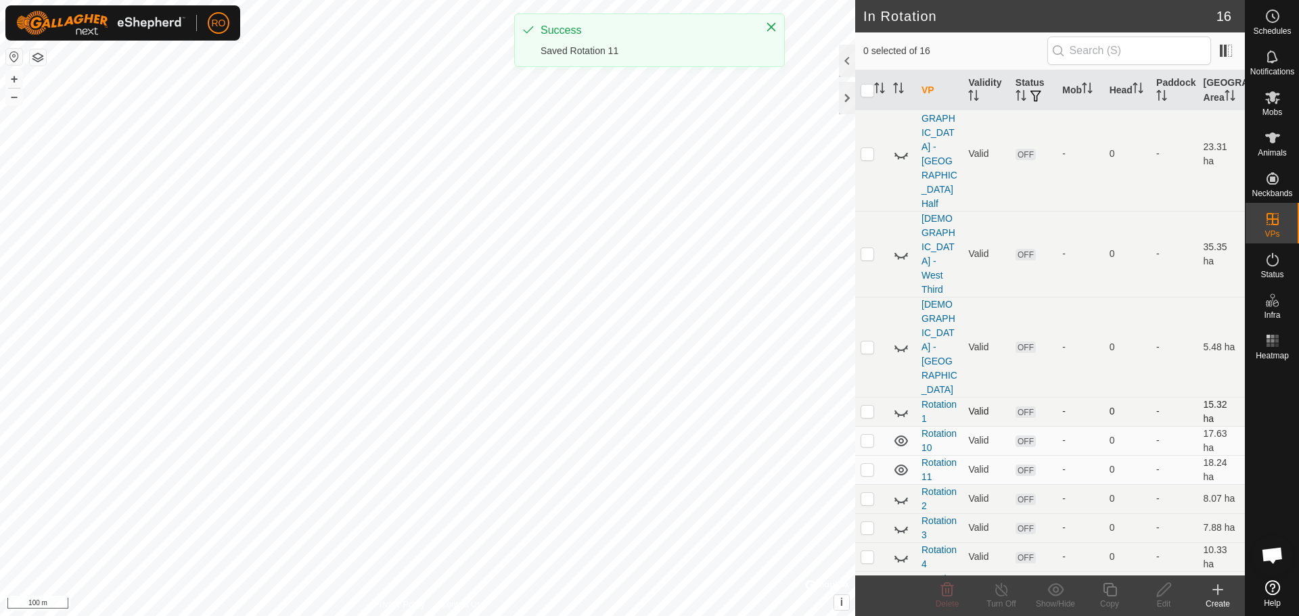
scroll to position [156, 0]
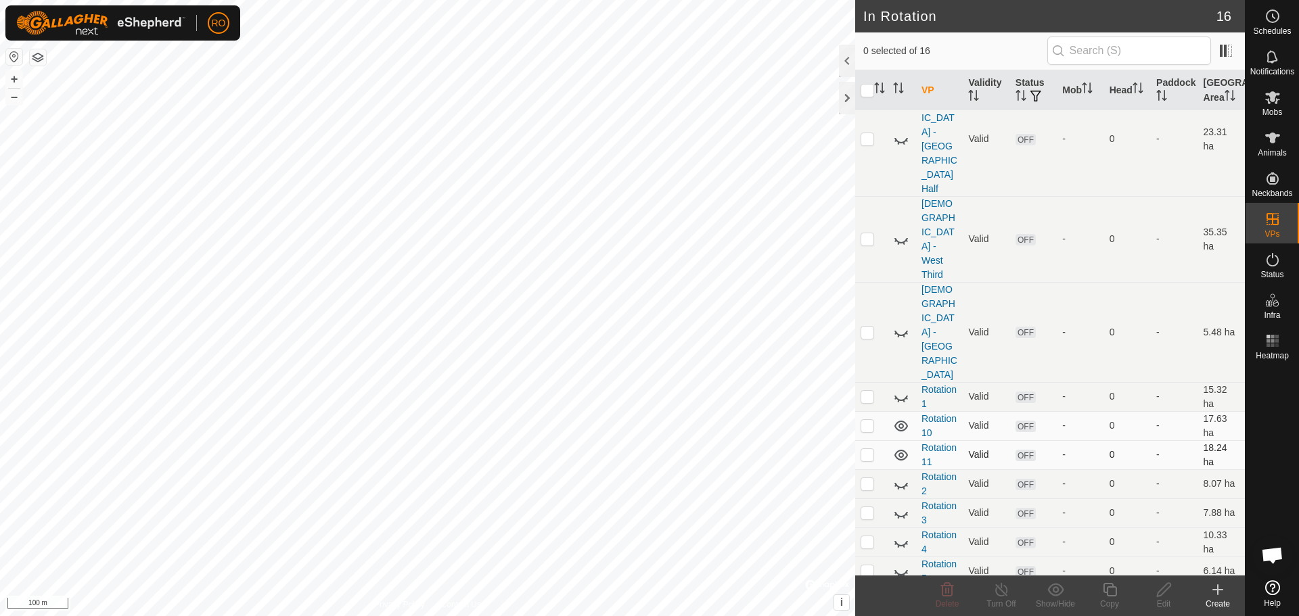
click at [868, 449] on p-checkbox at bounding box center [868, 454] width 14 height 11
checkbox input "true"
click at [1111, 591] on icon at bounding box center [1110, 590] width 17 height 16
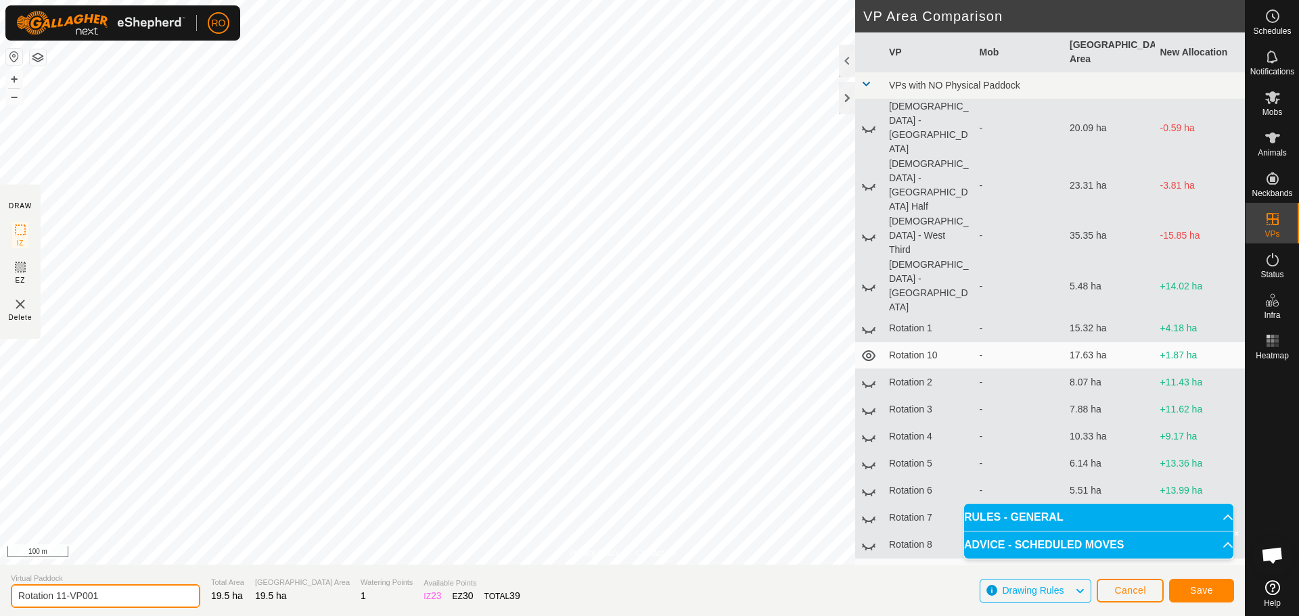
drag, startPoint x: 110, startPoint y: 594, endPoint x: 62, endPoint y: 598, distance: 48.2
click at [62, 598] on input "Rotation 11-VP001" at bounding box center [105, 597] width 189 height 24
type input "Rotation 12"
click at [1204, 591] on span "Save" at bounding box center [1201, 590] width 23 height 11
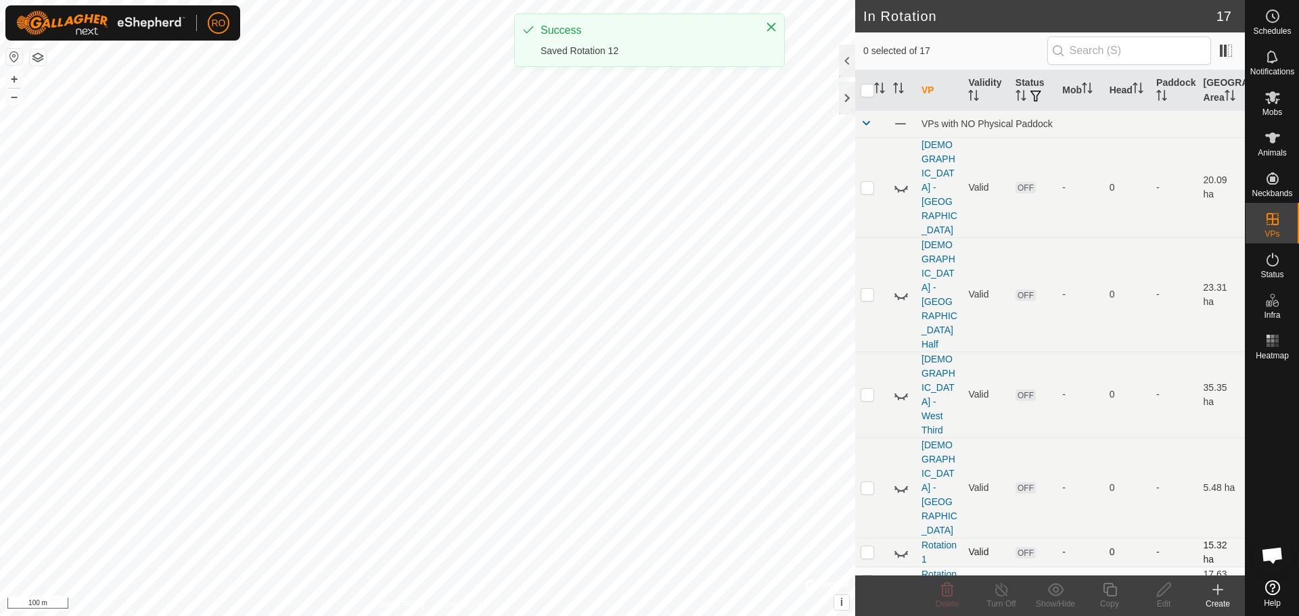
click at [900, 545] on icon at bounding box center [901, 553] width 16 height 16
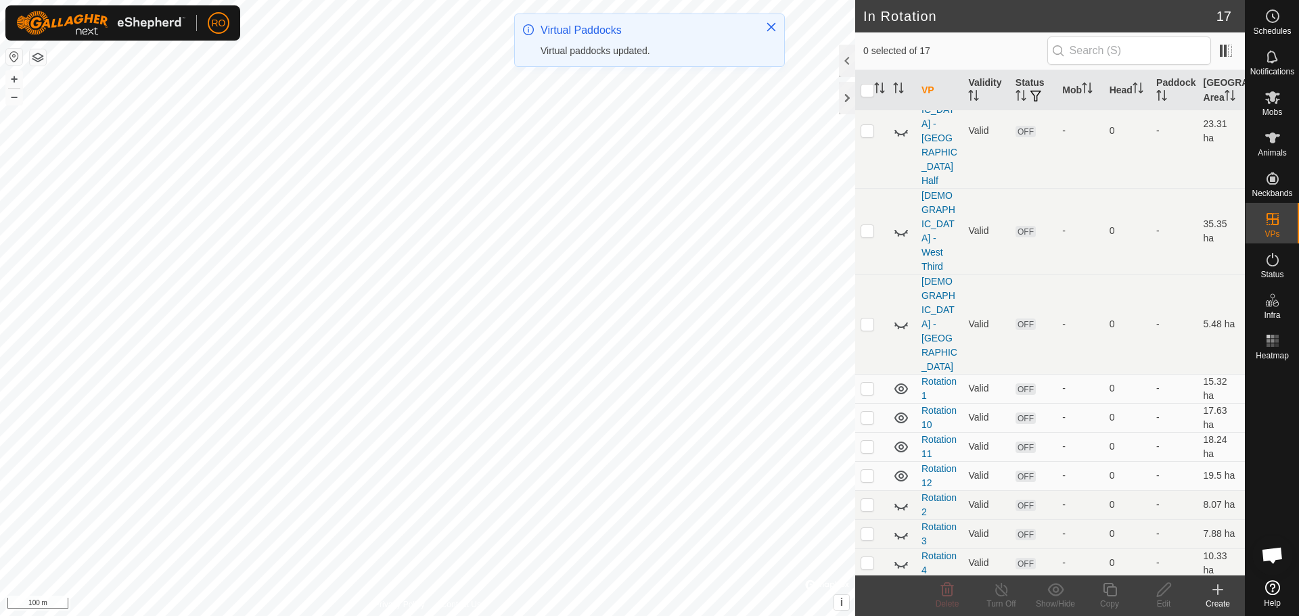
scroll to position [185, 0]
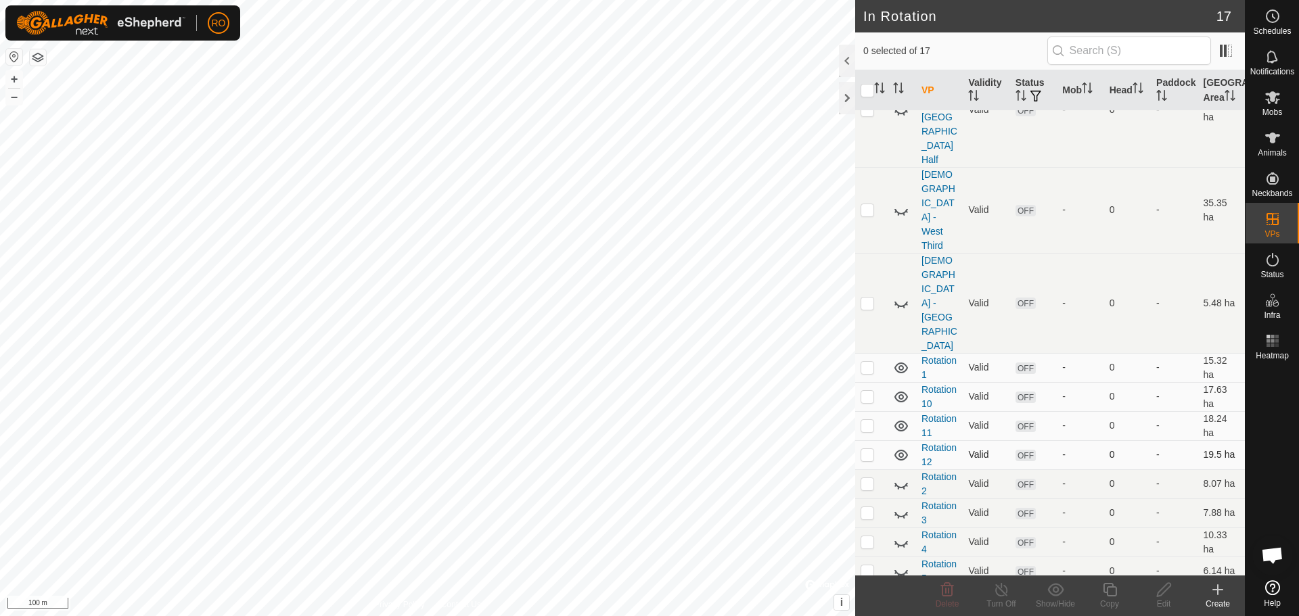
click at [872, 449] on p-checkbox at bounding box center [868, 454] width 14 height 11
checkbox input "true"
click at [1110, 592] on icon at bounding box center [1110, 590] width 17 height 16
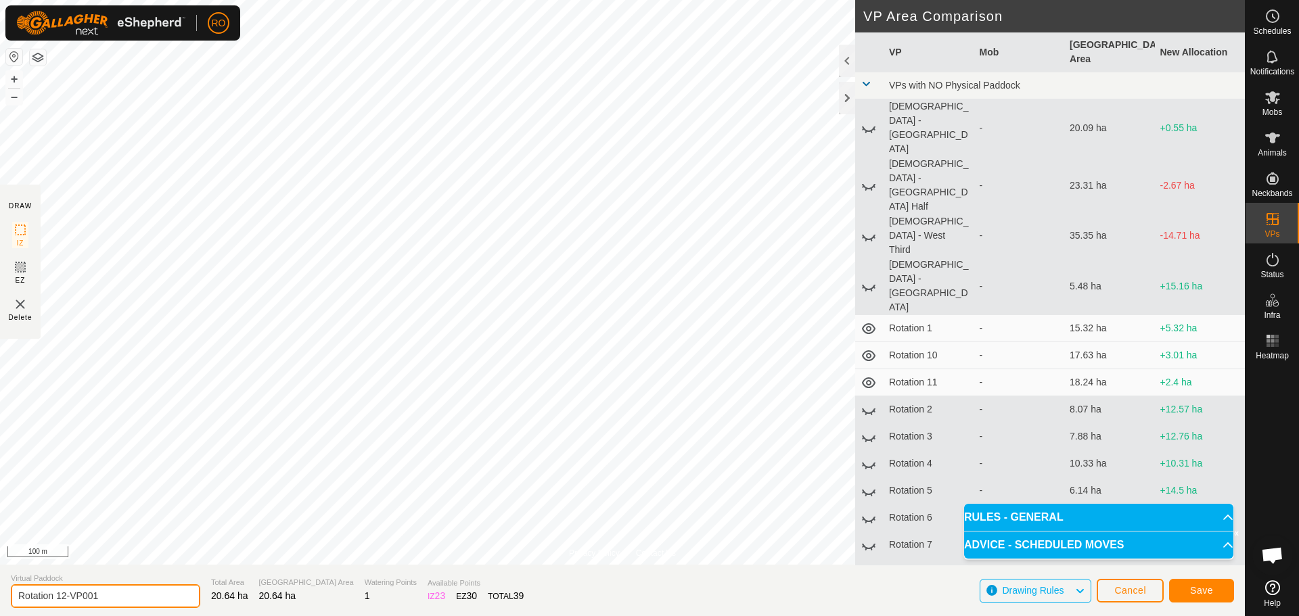
drag, startPoint x: 121, startPoint y: 593, endPoint x: 61, endPoint y: 599, distance: 60.5
click at [61, 599] on input "Rotation 12-VP001" at bounding box center [105, 597] width 189 height 24
type input "Rotation 13"
click at [1186, 591] on button "Save" at bounding box center [1201, 591] width 65 height 24
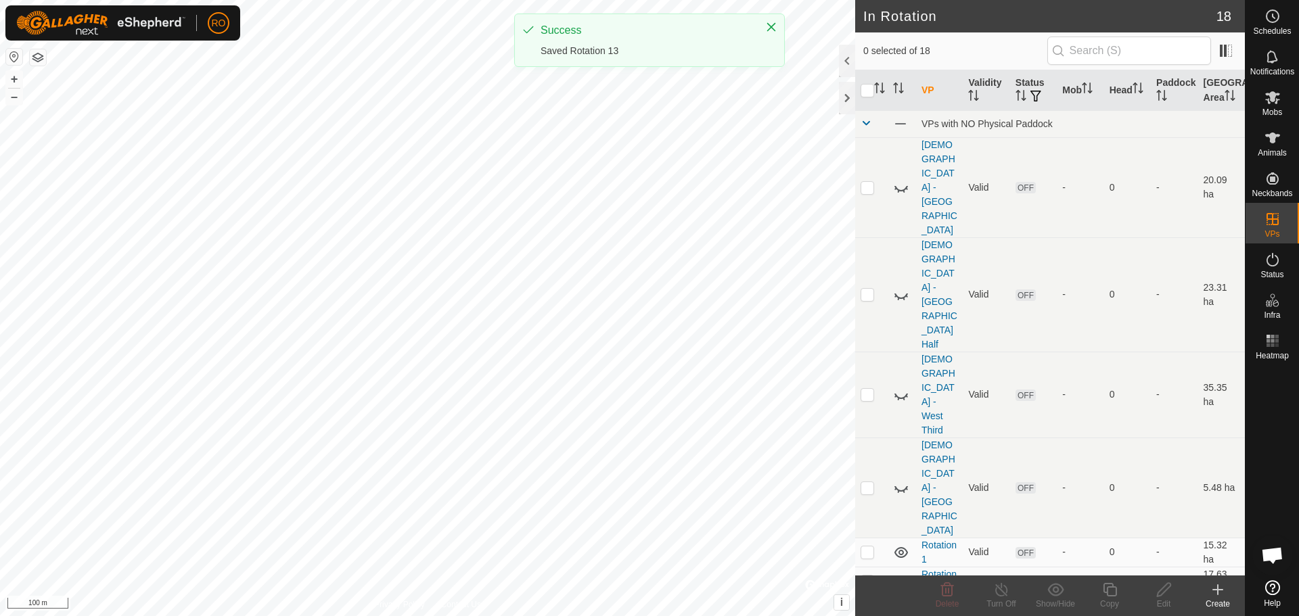
checkbox input "true"
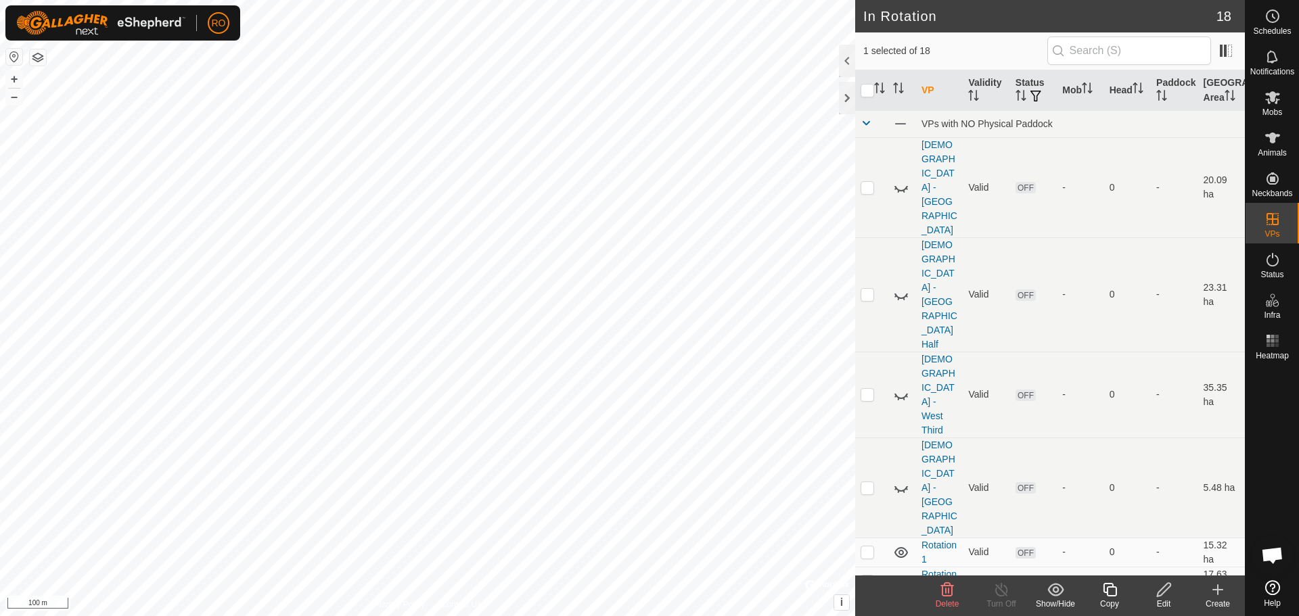
click at [1113, 593] on icon at bounding box center [1110, 590] width 17 height 16
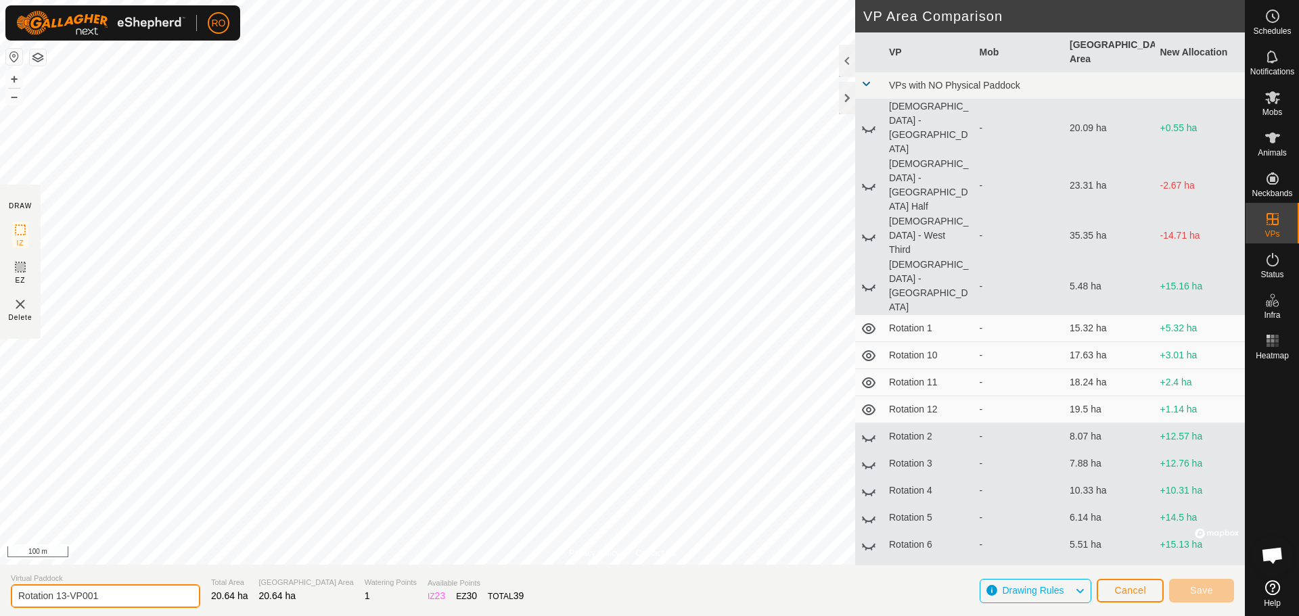
drag, startPoint x: 110, startPoint y: 591, endPoint x: 63, endPoint y: 596, distance: 47.6
click at [63, 596] on input "Rotation 13-VP001" at bounding box center [105, 597] width 189 height 24
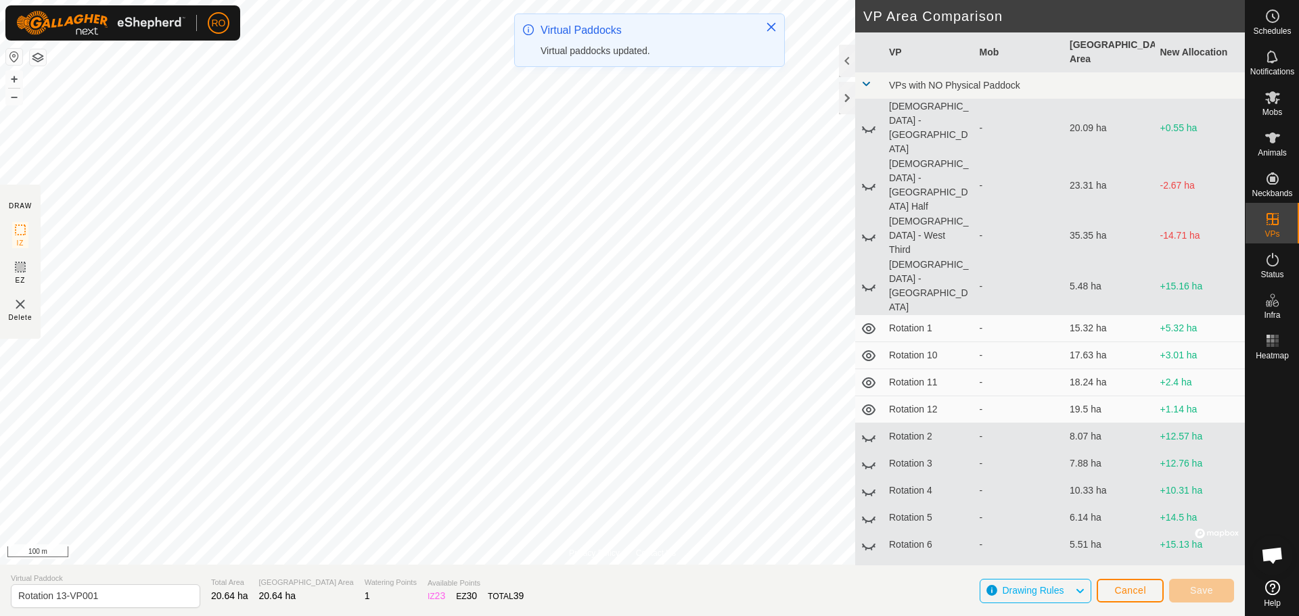
click at [666, 63] on div "RO Schedules Notifications Mobs Animals Neckbands VPs Status Infra Heatmap Help…" at bounding box center [649, 308] width 1299 height 616
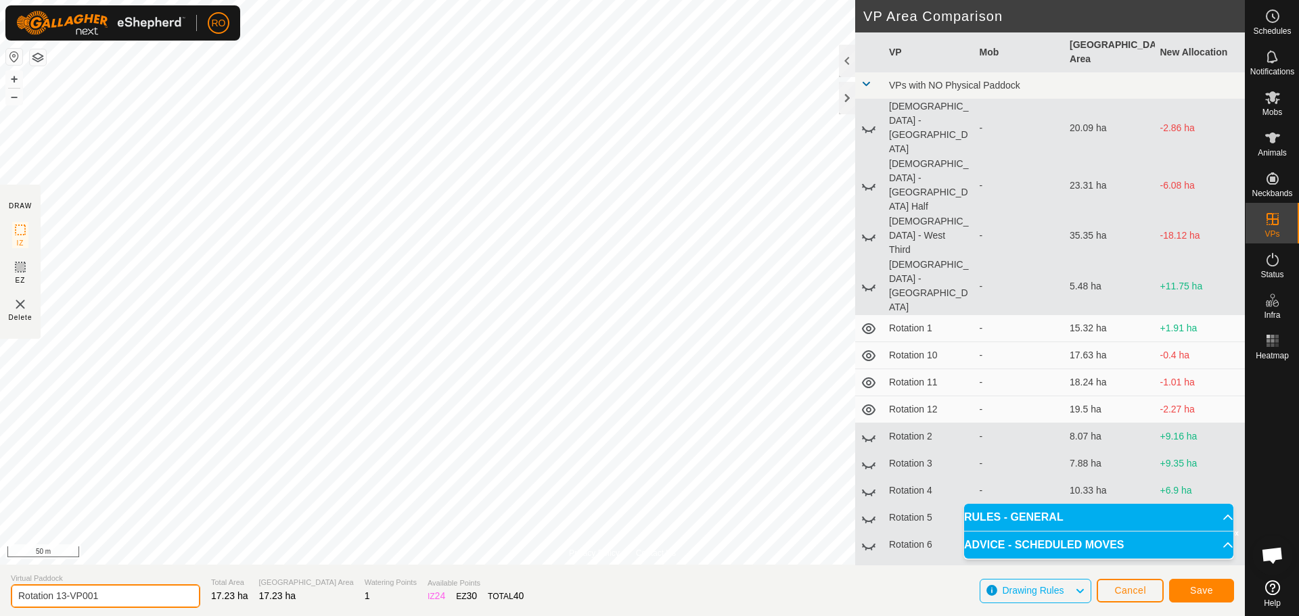
drag, startPoint x: 116, startPoint y: 600, endPoint x: 63, endPoint y: 589, distance: 53.9
click at [63, 589] on input "Rotation 13-VP001" at bounding box center [105, 597] width 189 height 24
type input "Rotation 14"
click at [1194, 589] on span "Save" at bounding box center [1201, 590] width 23 height 11
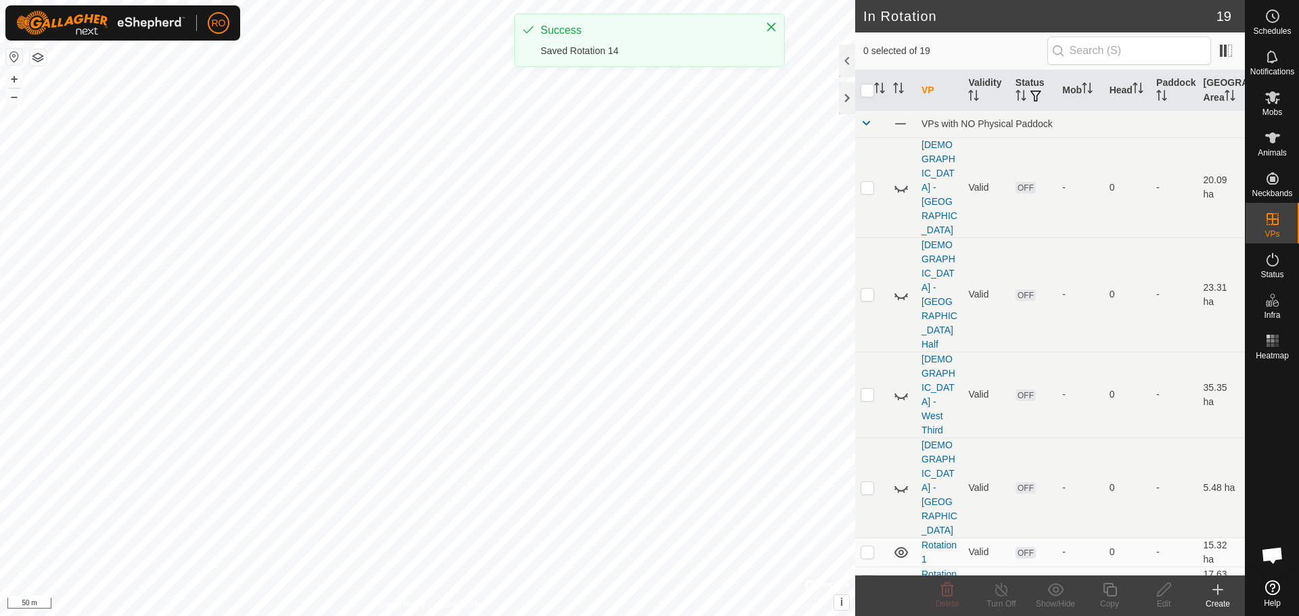
checkbox input "true"
click at [1110, 589] on icon at bounding box center [1110, 590] width 17 height 16
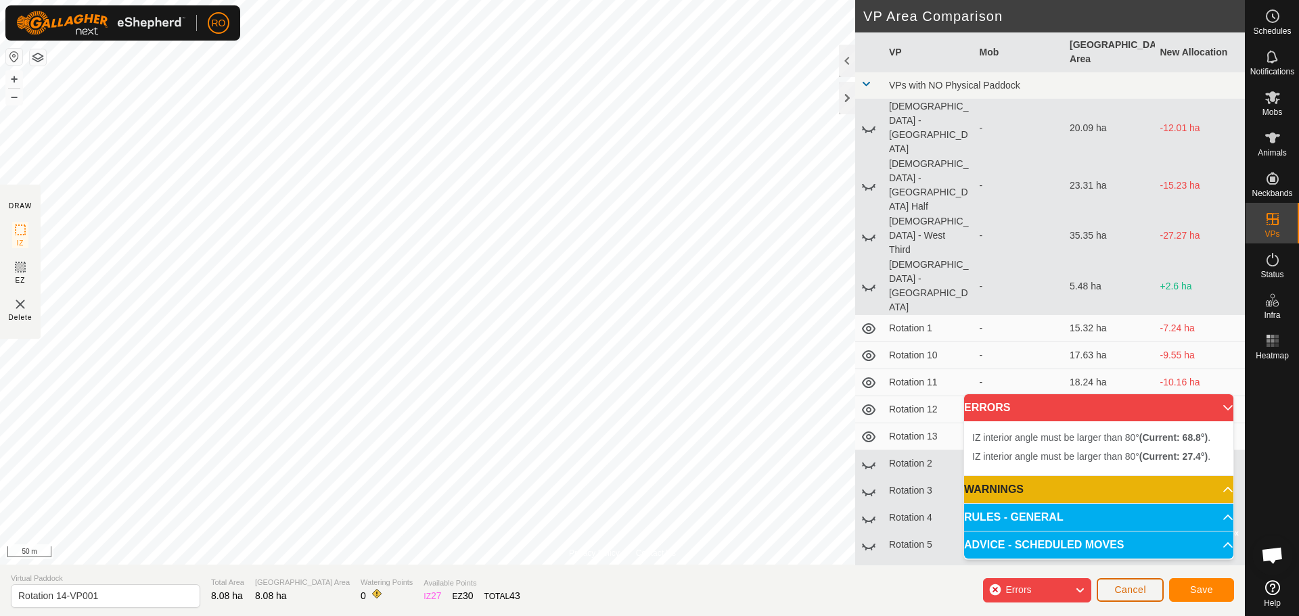
click at [1117, 592] on span "Cancel" at bounding box center [1131, 590] width 32 height 11
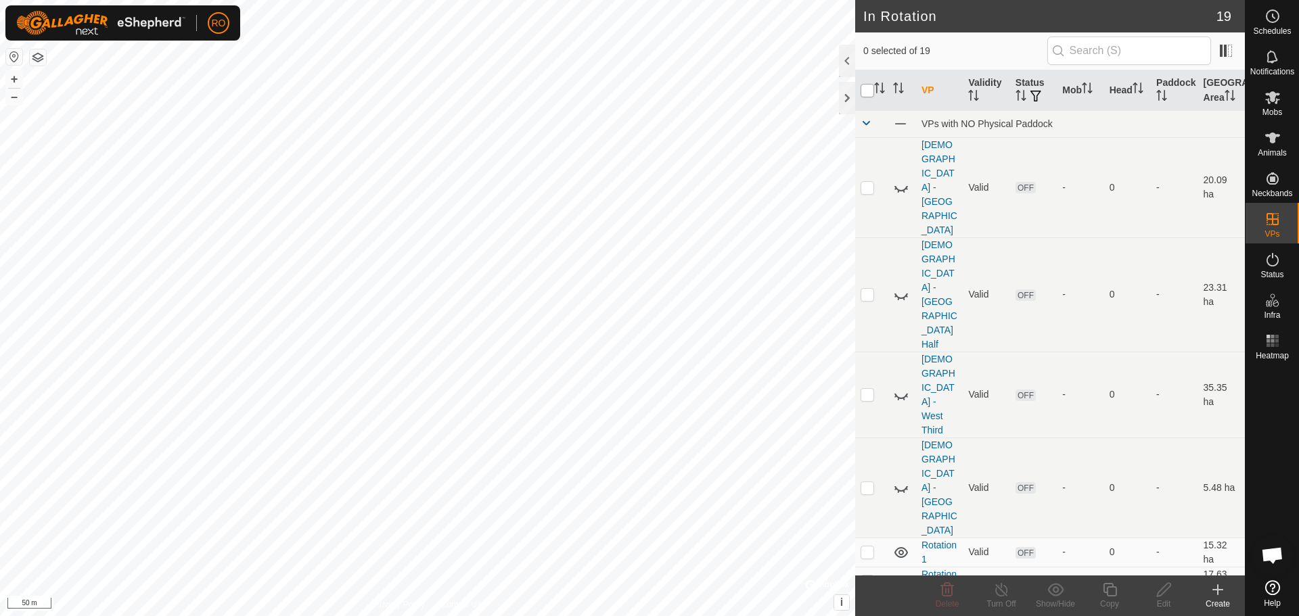
click at [866, 89] on input "checkbox" at bounding box center [868, 91] width 14 height 14
checkbox input "true"
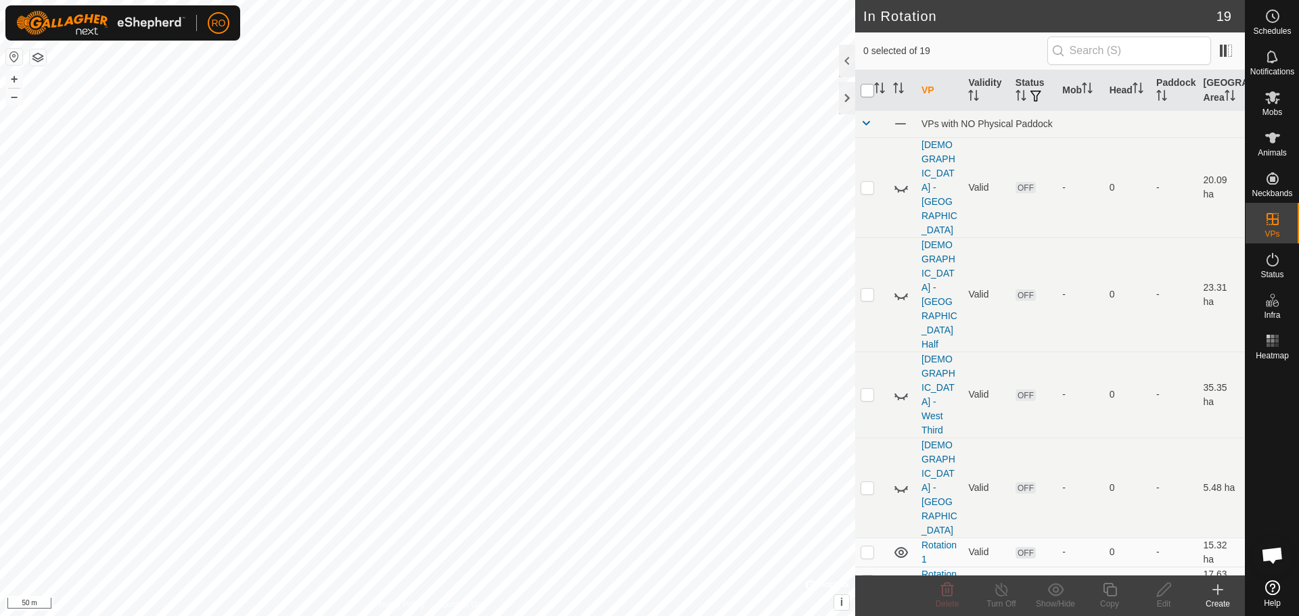
checkbox input "true"
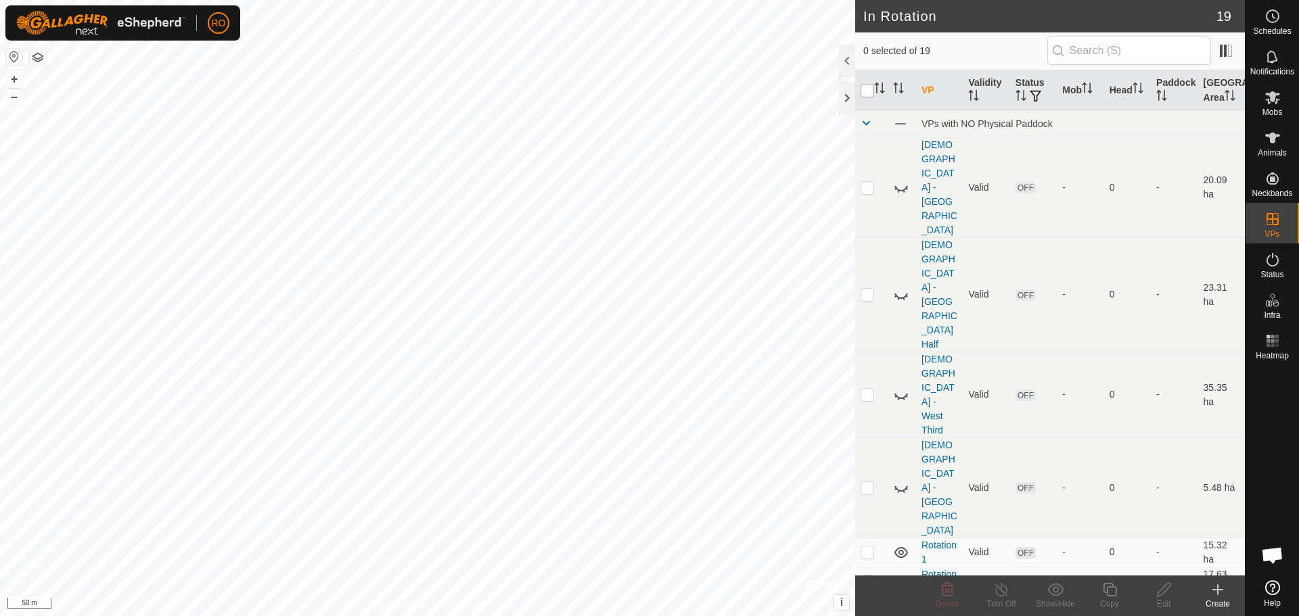
checkbox input "true"
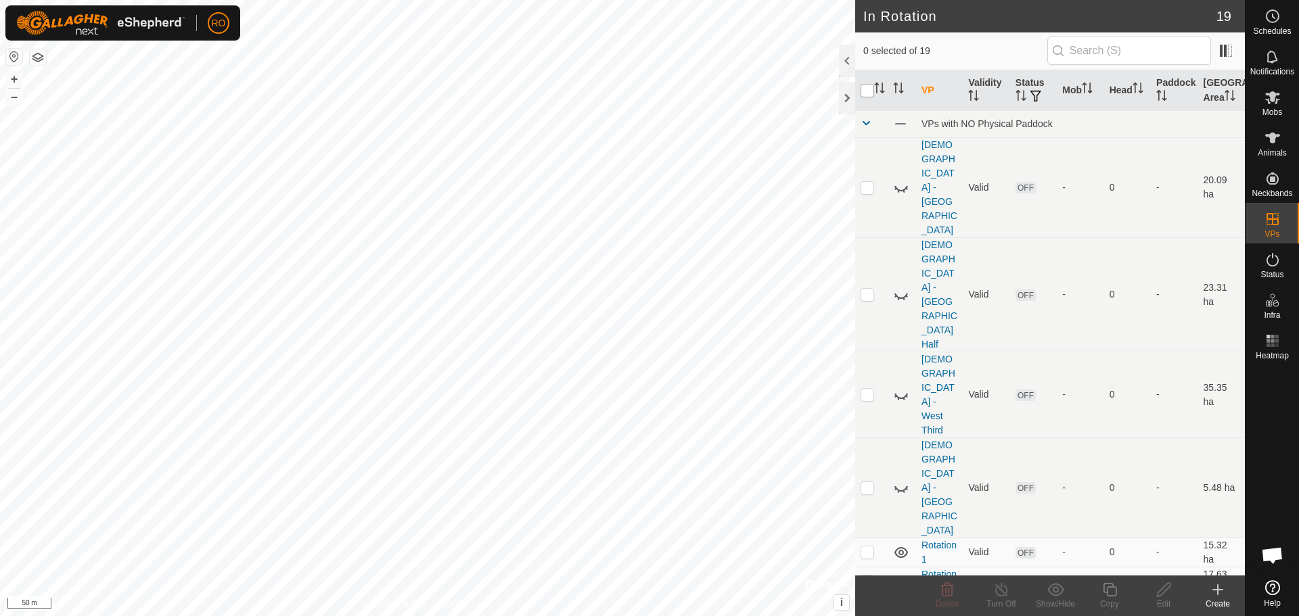
checkbox input "true"
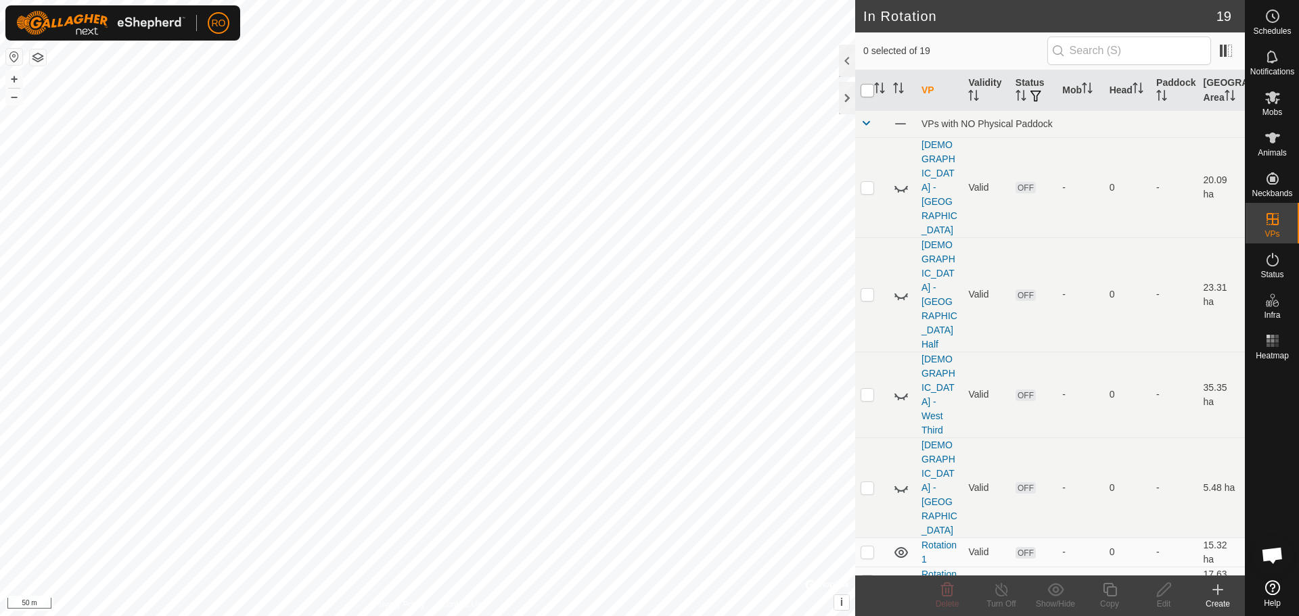
checkbox input "true"
click at [902, 122] on span at bounding box center [900, 123] width 15 height 15
click at [901, 125] on icon at bounding box center [901, 124] width 16 height 16
click at [866, 95] on input "checkbox" at bounding box center [868, 91] width 14 height 14
checkbox input "false"
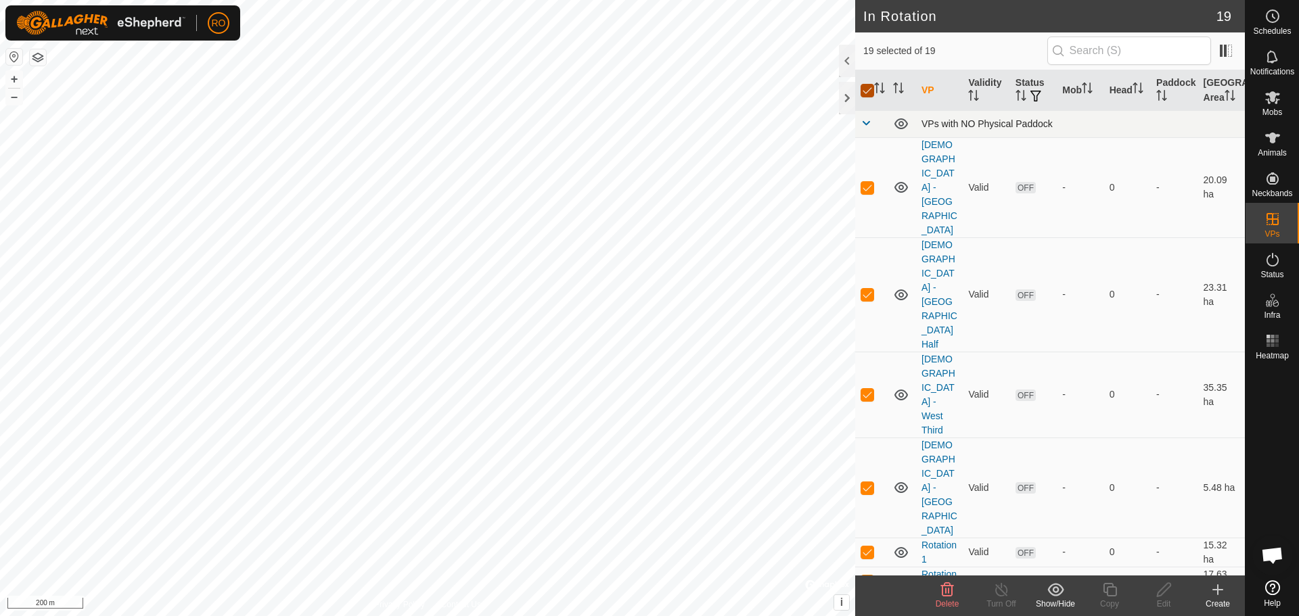
checkbox input "false"
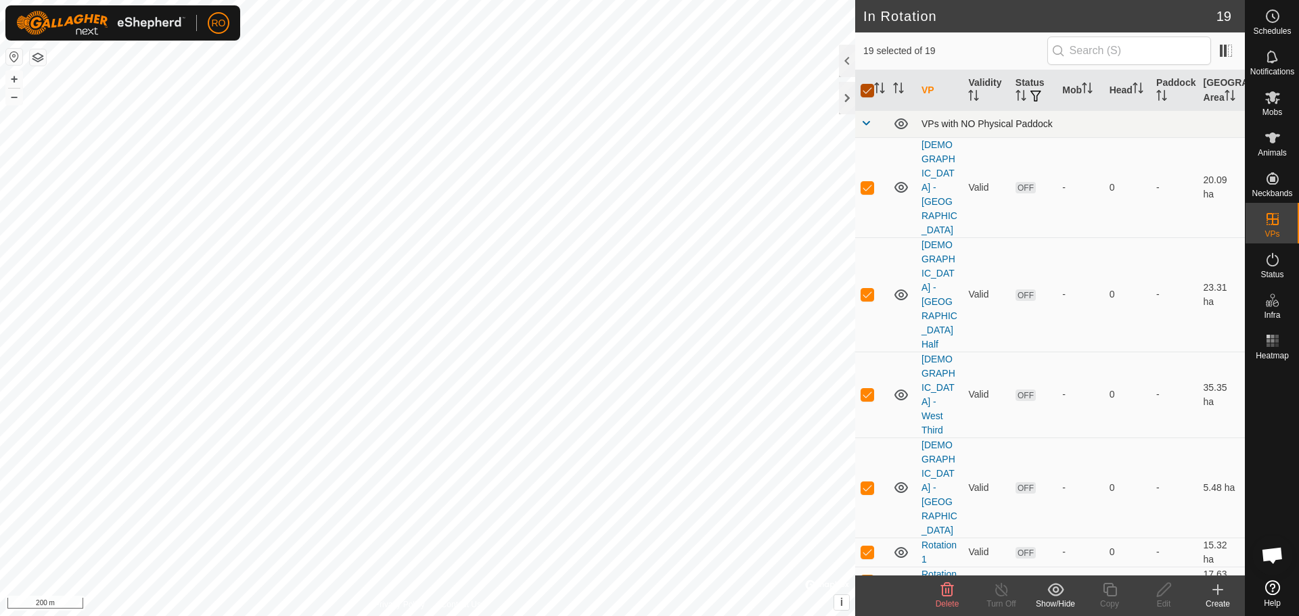
checkbox input "false"
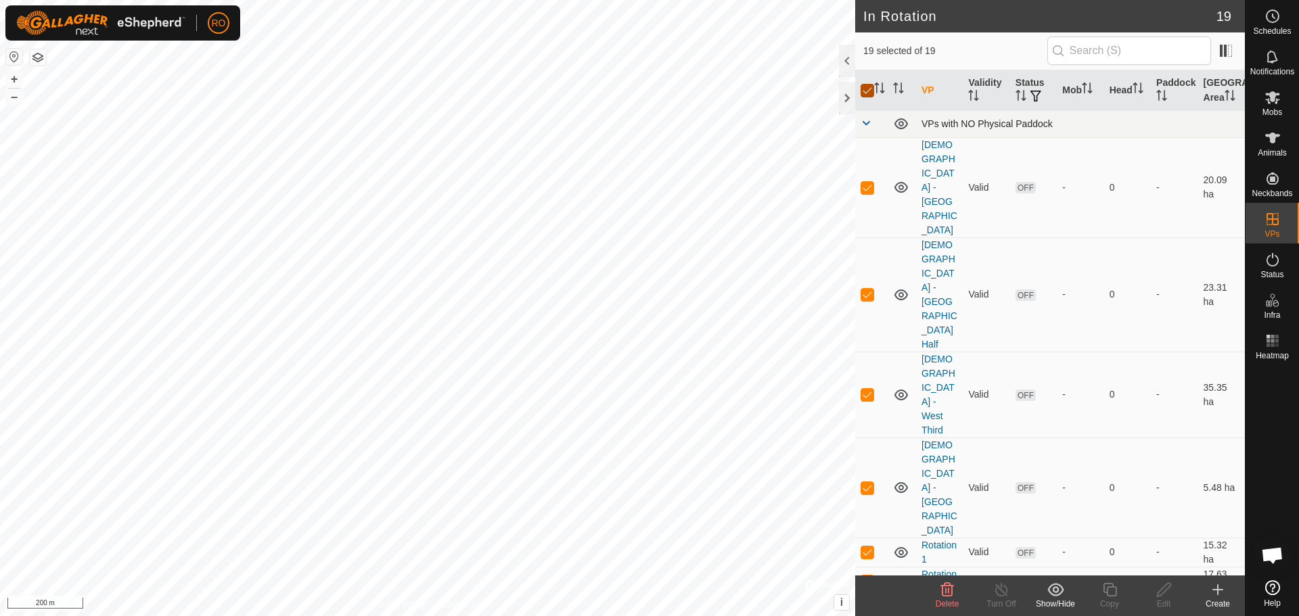
checkbox input "false"
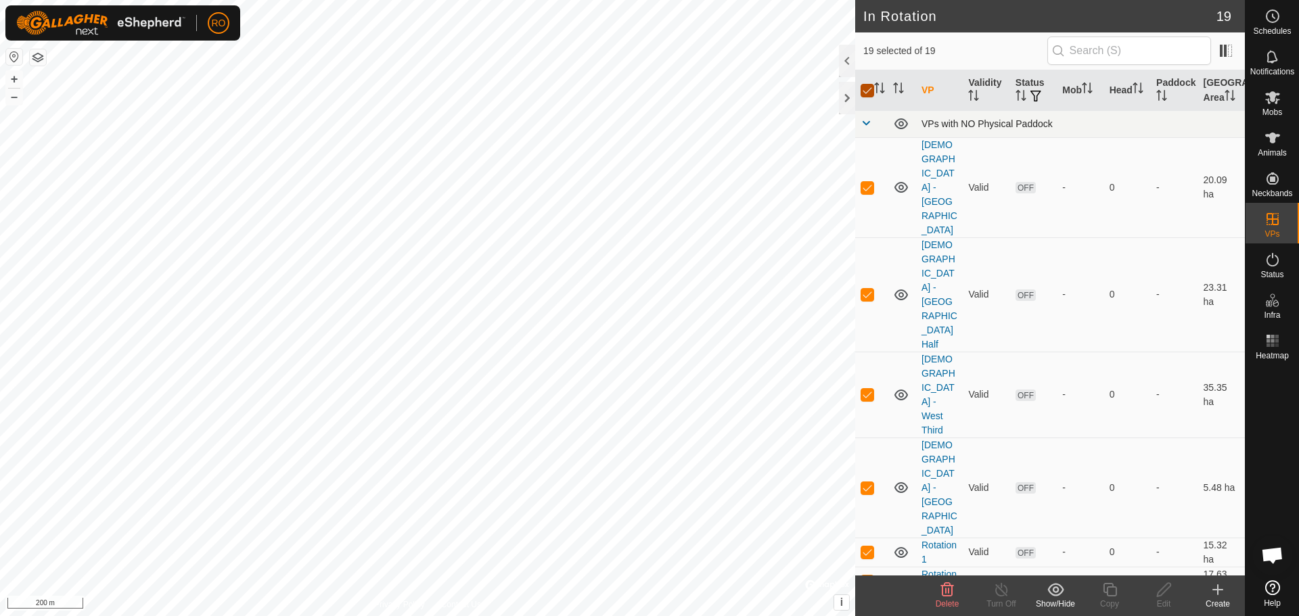
checkbox input "false"
click at [869, 182] on p-checkbox at bounding box center [868, 187] width 14 height 11
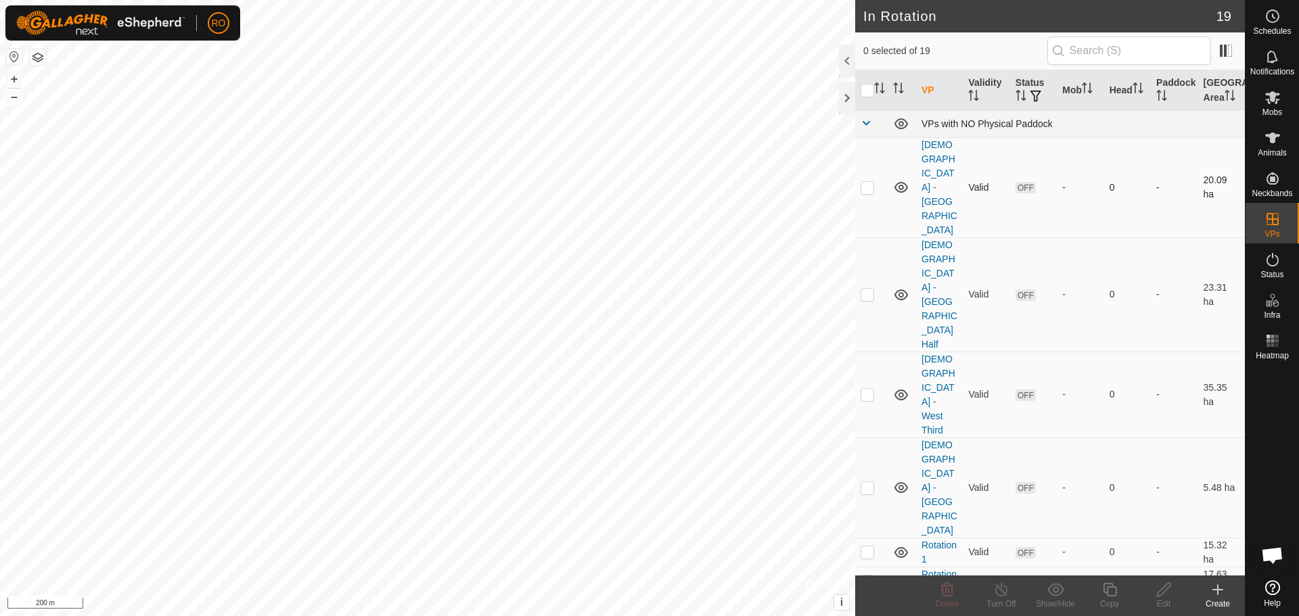
checkbox input "true"
click at [865, 289] on p-checkbox at bounding box center [868, 294] width 14 height 11
checkbox input "true"
click at [868, 389] on p-checkbox at bounding box center [868, 394] width 14 height 11
checkbox input "true"
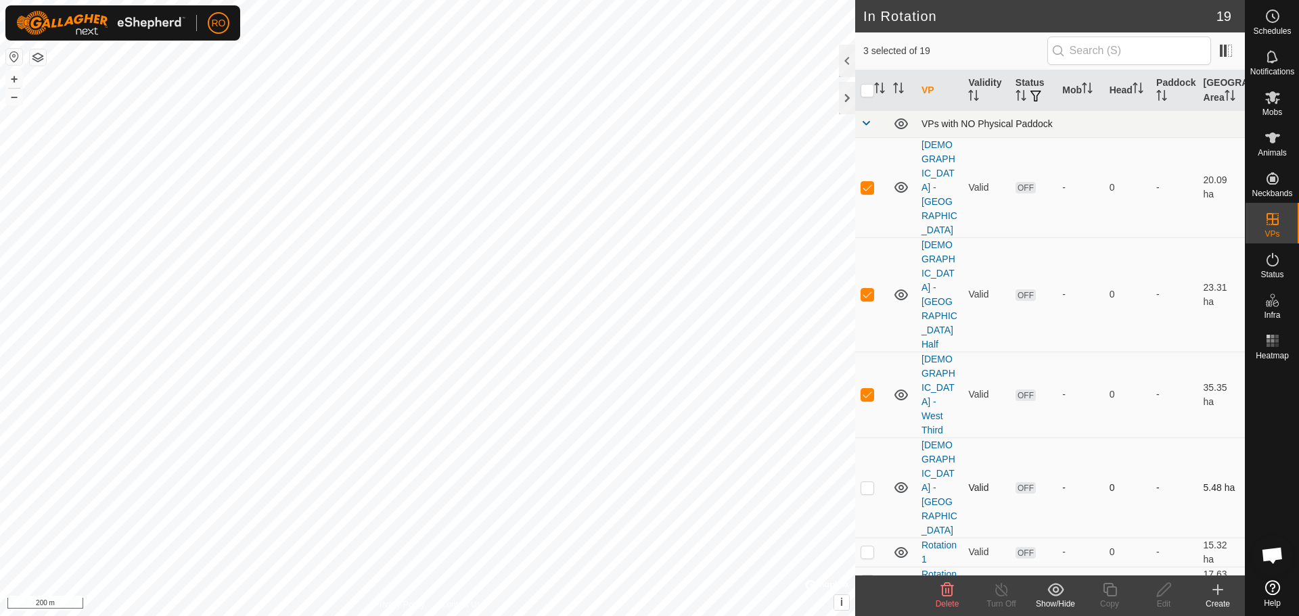
click at [865, 482] on p-checkbox at bounding box center [868, 487] width 14 height 11
checkbox input "true"
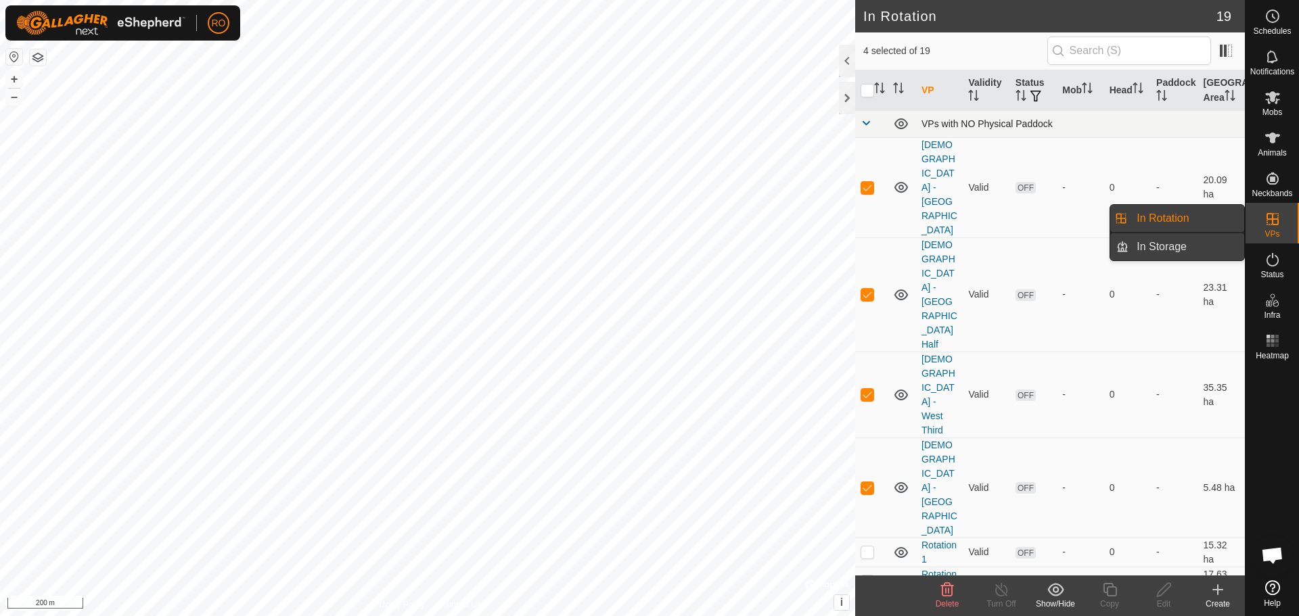
click at [1149, 247] on link "In Storage" at bounding box center [1187, 246] width 116 height 27
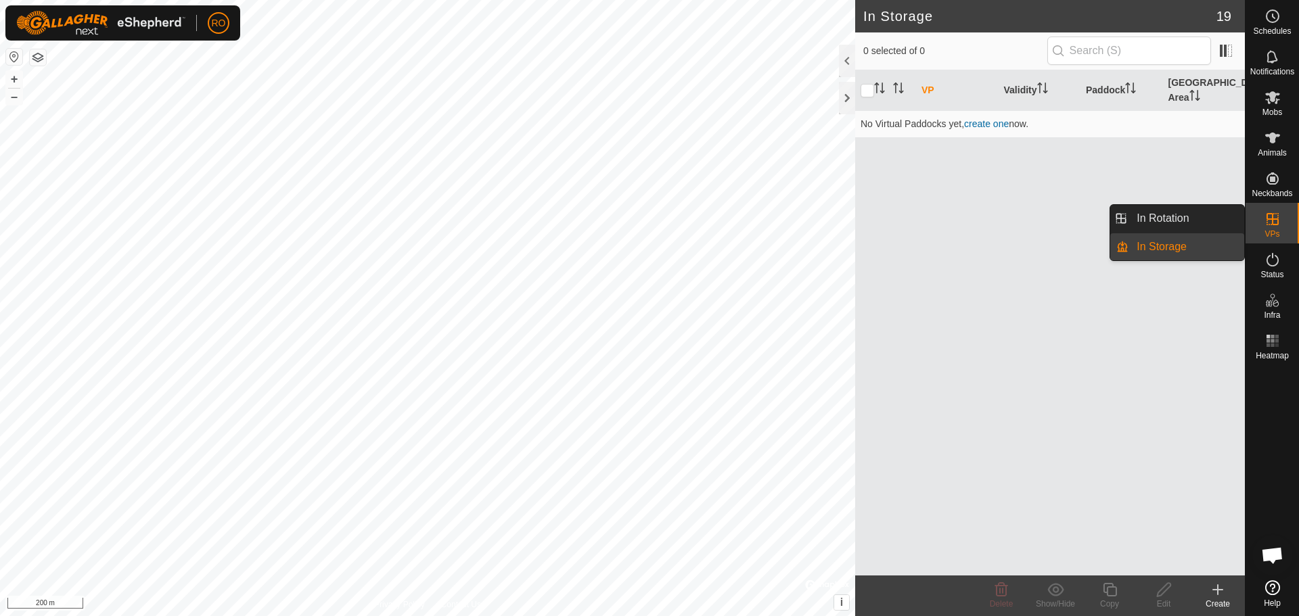
click at [1167, 224] on link "In Rotation" at bounding box center [1187, 218] width 116 height 27
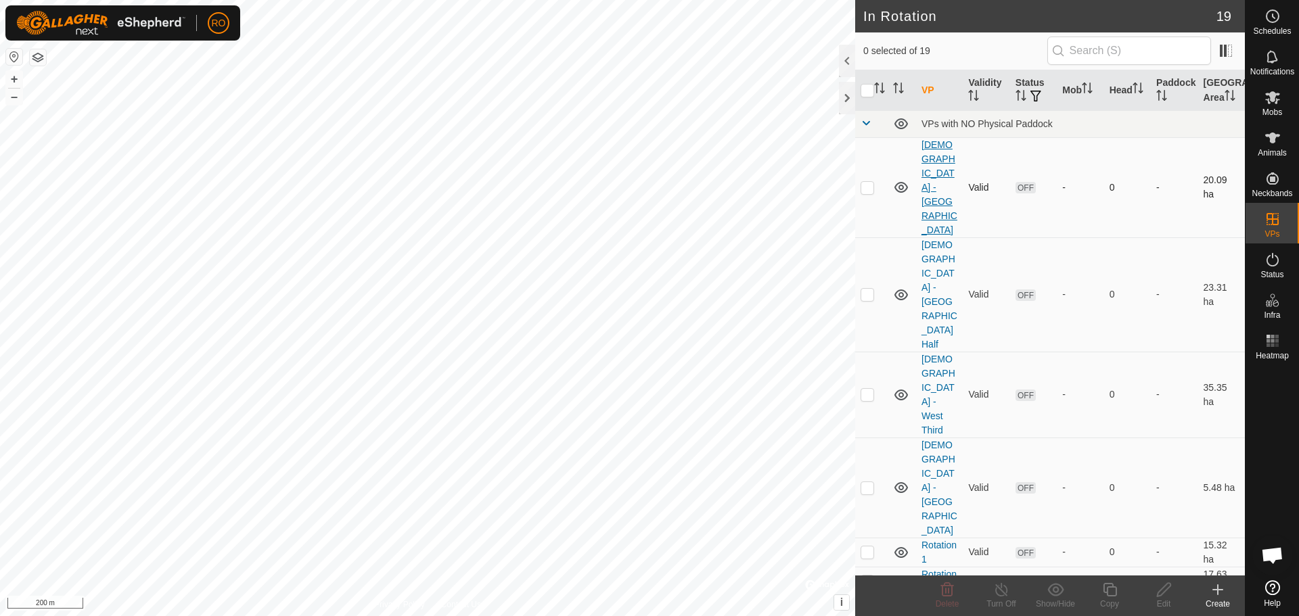
click at [933, 174] on link "[DEMOGRAPHIC_DATA] - [GEOGRAPHIC_DATA]" at bounding box center [940, 187] width 36 height 96
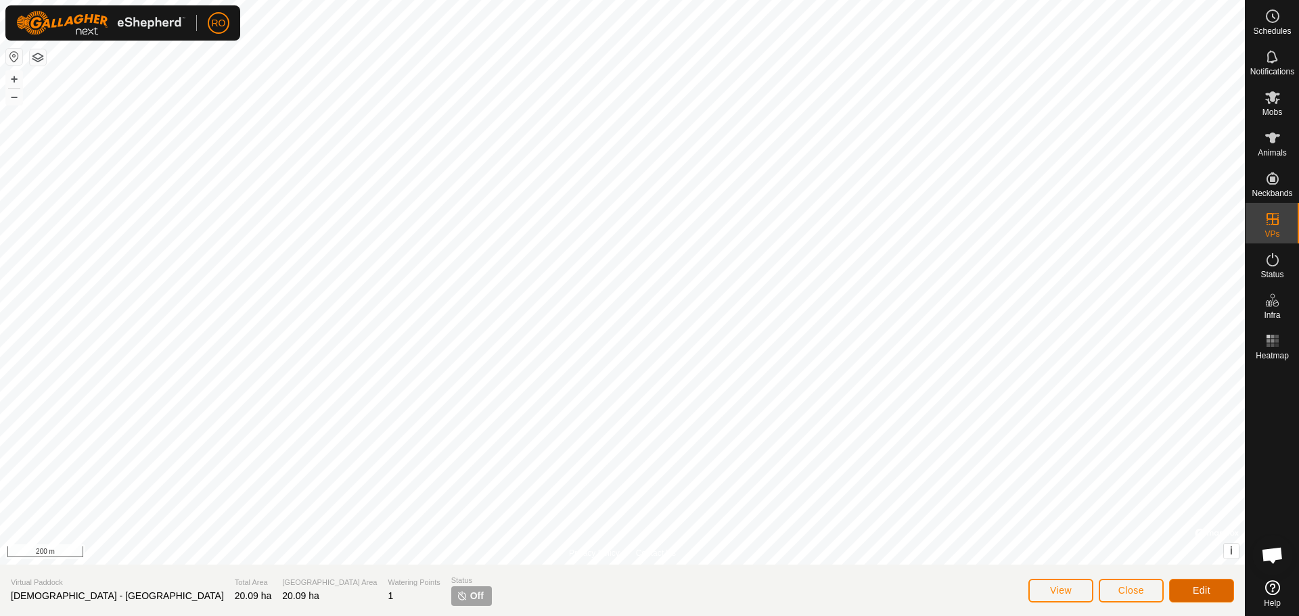
click at [1193, 590] on span "Edit" at bounding box center [1202, 590] width 18 height 11
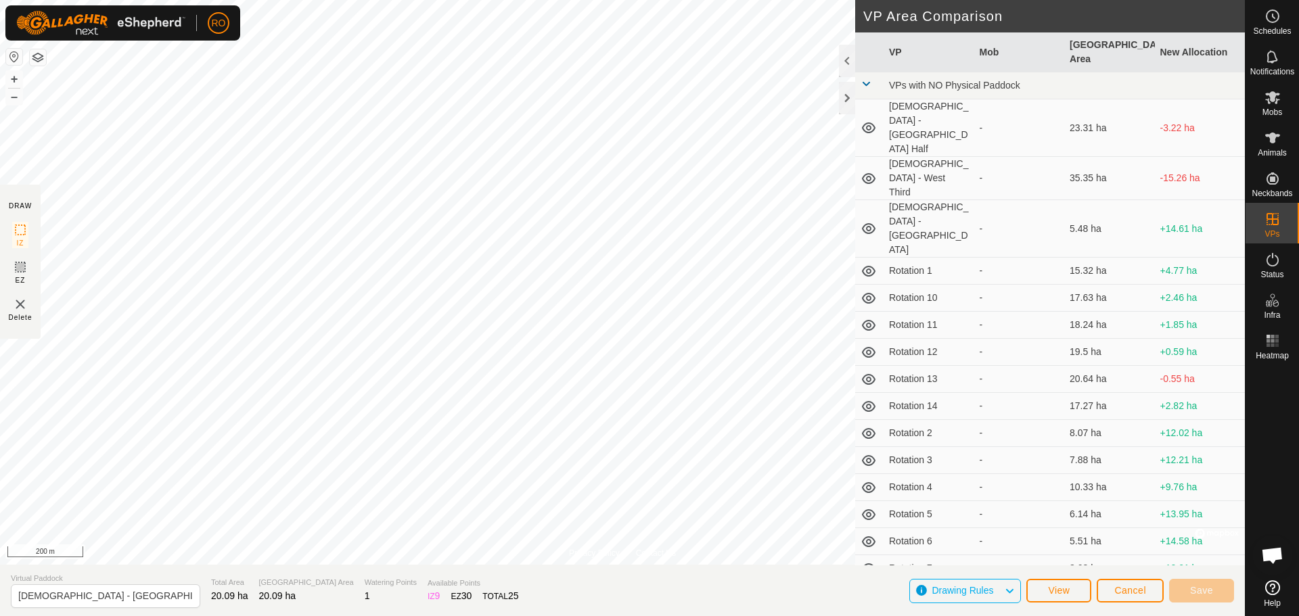
click at [1004, 589] on span "Drawing Rules" at bounding box center [968, 592] width 72 height 18
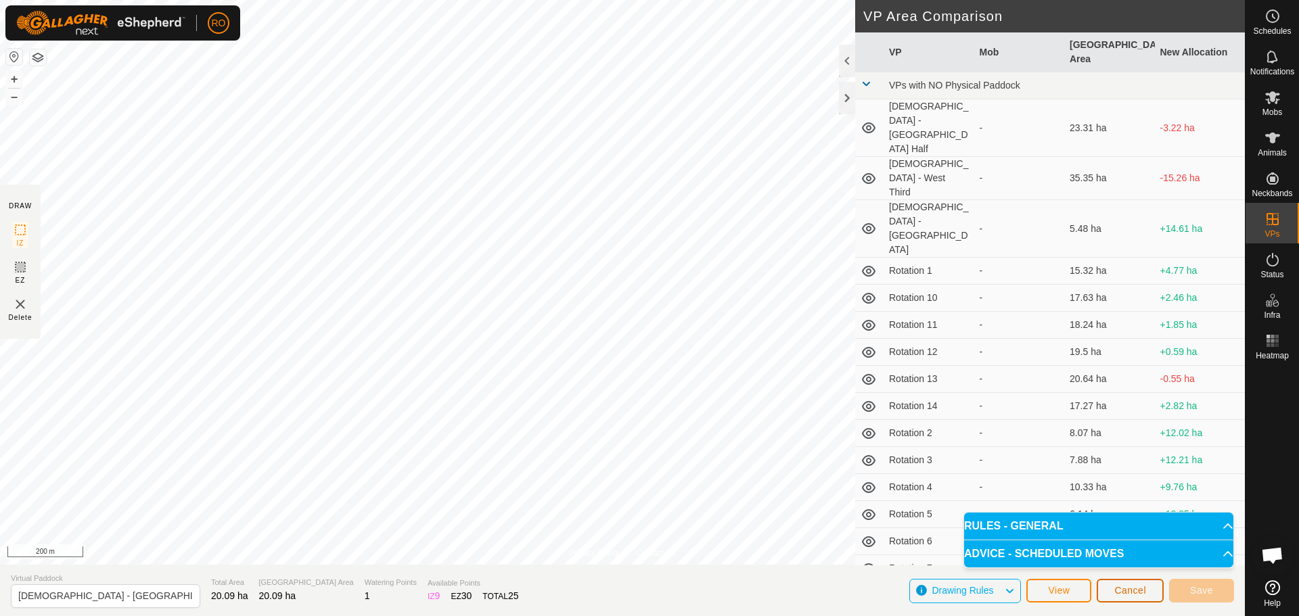
click at [1104, 589] on button "Cancel" at bounding box center [1130, 591] width 67 height 24
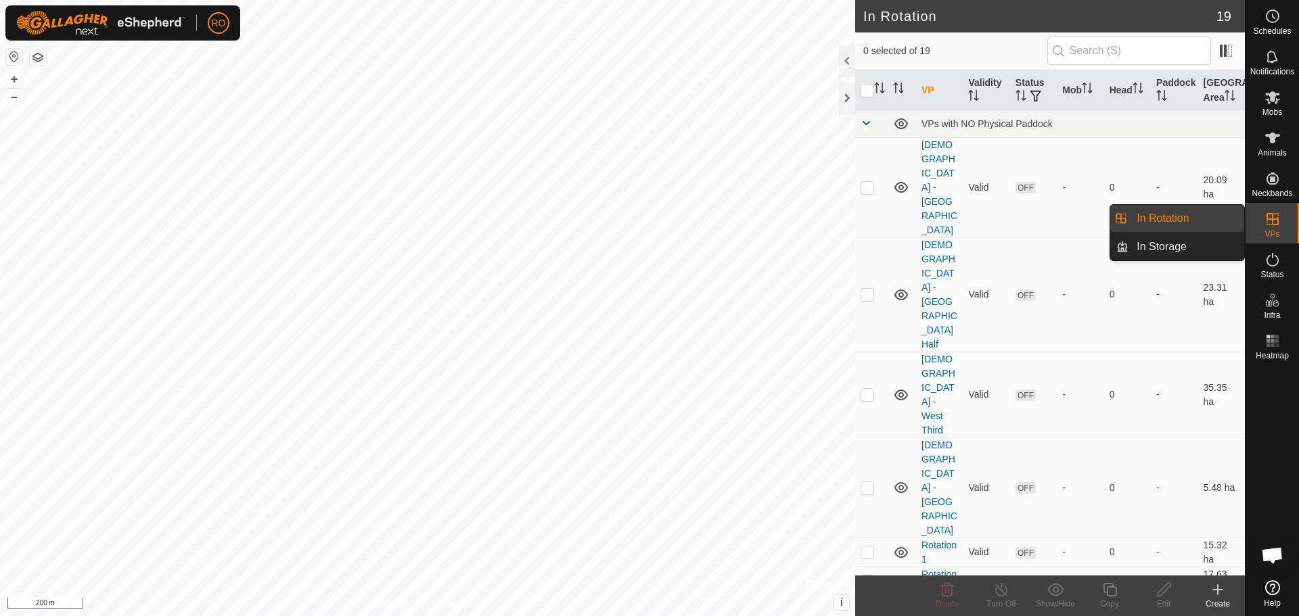
click at [1154, 223] on link "In Rotation" at bounding box center [1187, 218] width 116 height 27
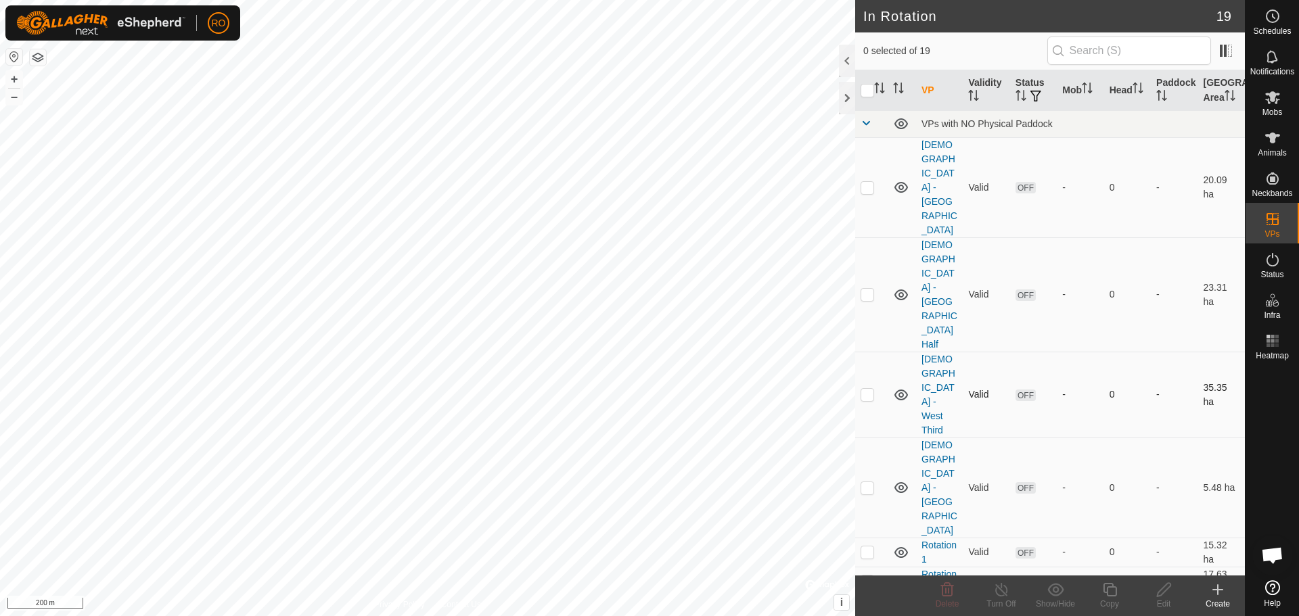
click at [867, 389] on p-checkbox at bounding box center [868, 394] width 14 height 11
click at [870, 389] on p-checkbox at bounding box center [868, 394] width 14 height 11
checkbox input "false"
click at [1224, 51] on span at bounding box center [1226, 51] width 22 height 22
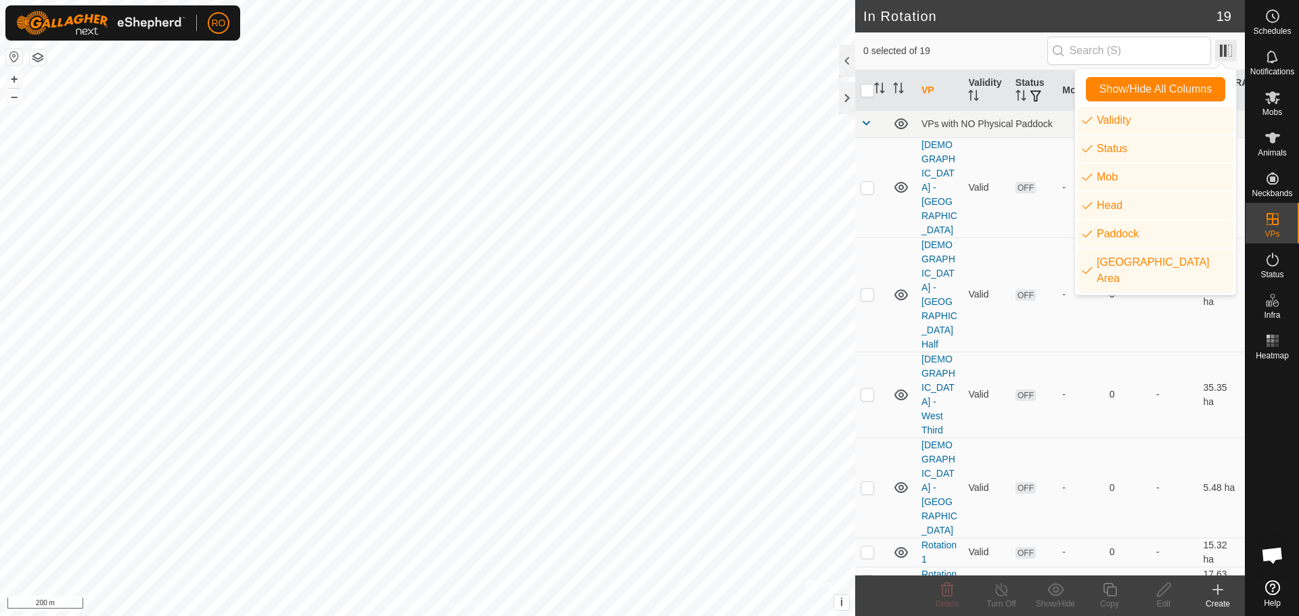
click at [1224, 51] on span at bounding box center [1226, 51] width 22 height 22
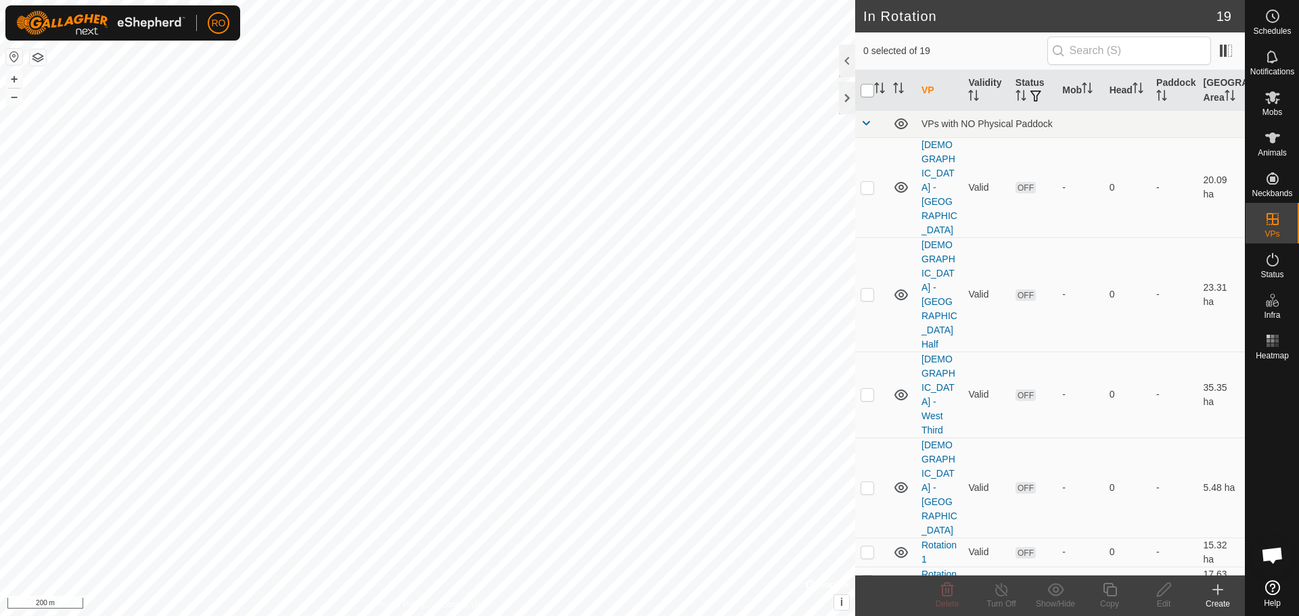
click at [870, 90] on input "checkbox" at bounding box center [868, 91] width 14 height 14
checkbox input "true"
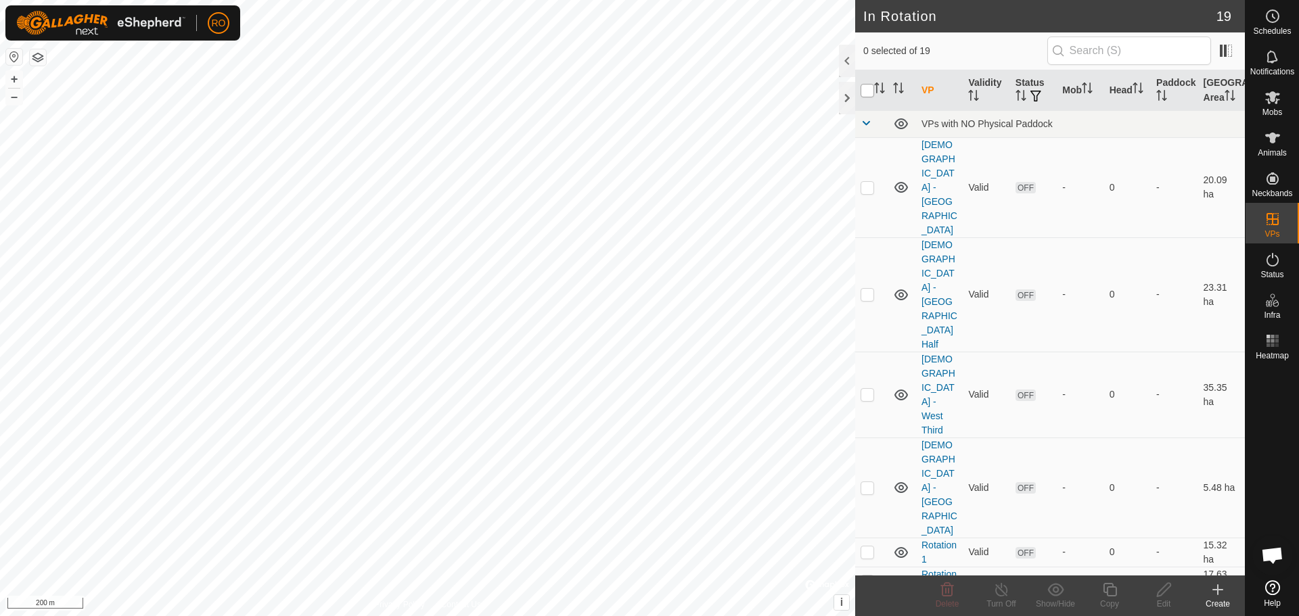
checkbox input "true"
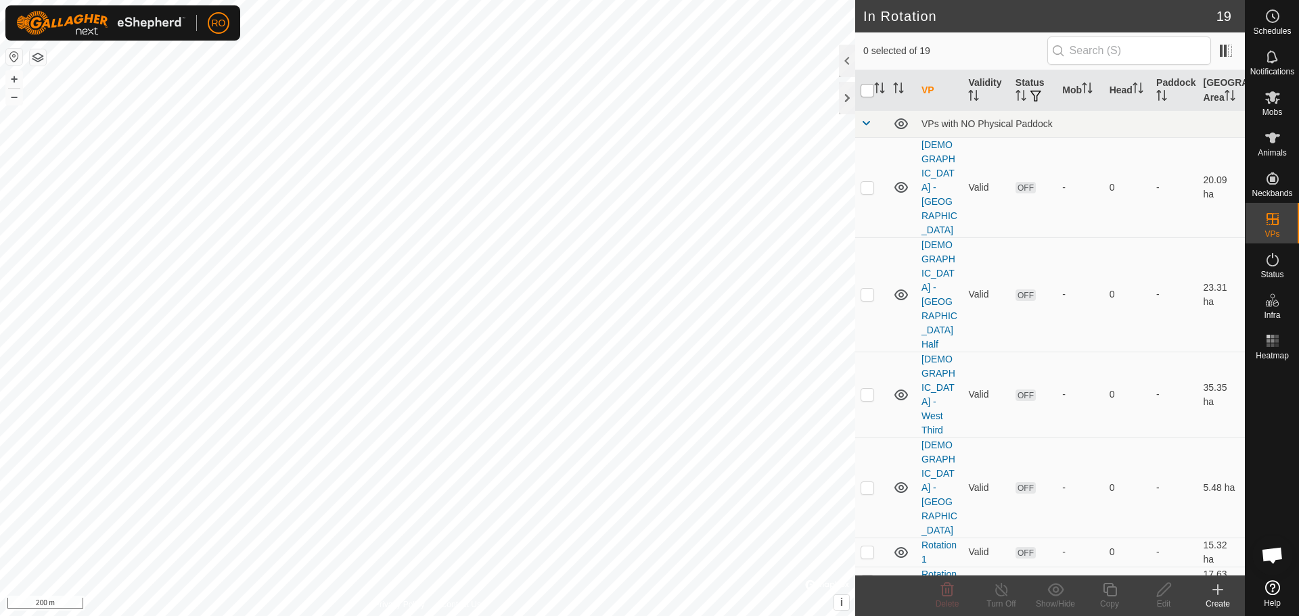
checkbox input "true"
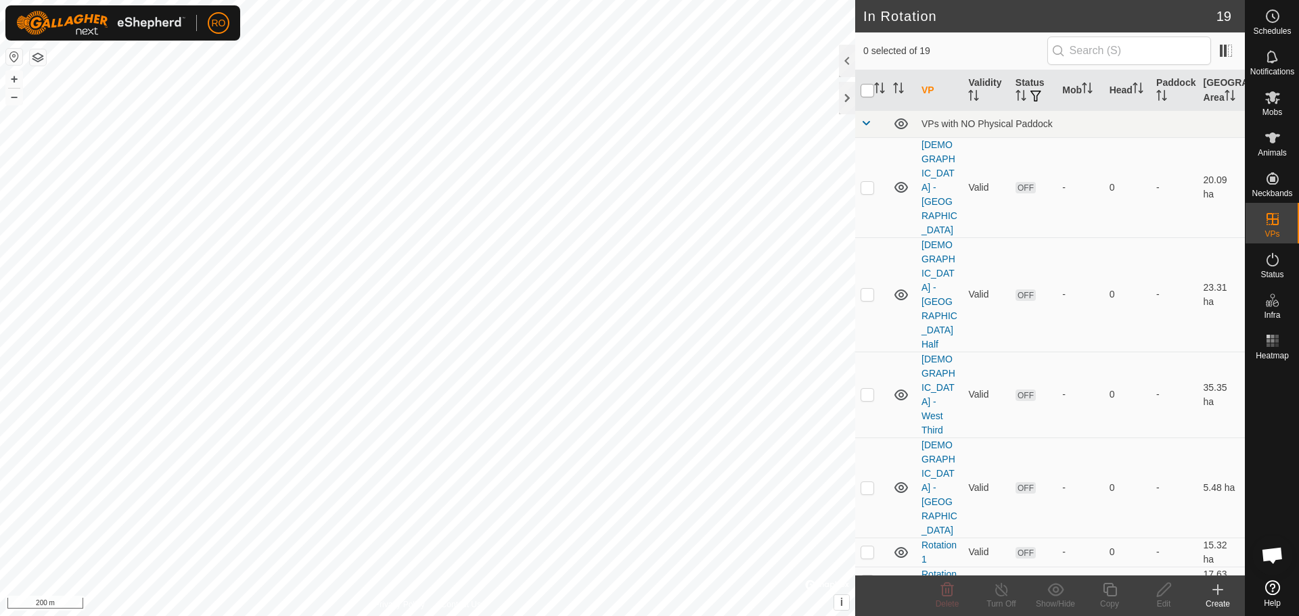
checkbox input "true"
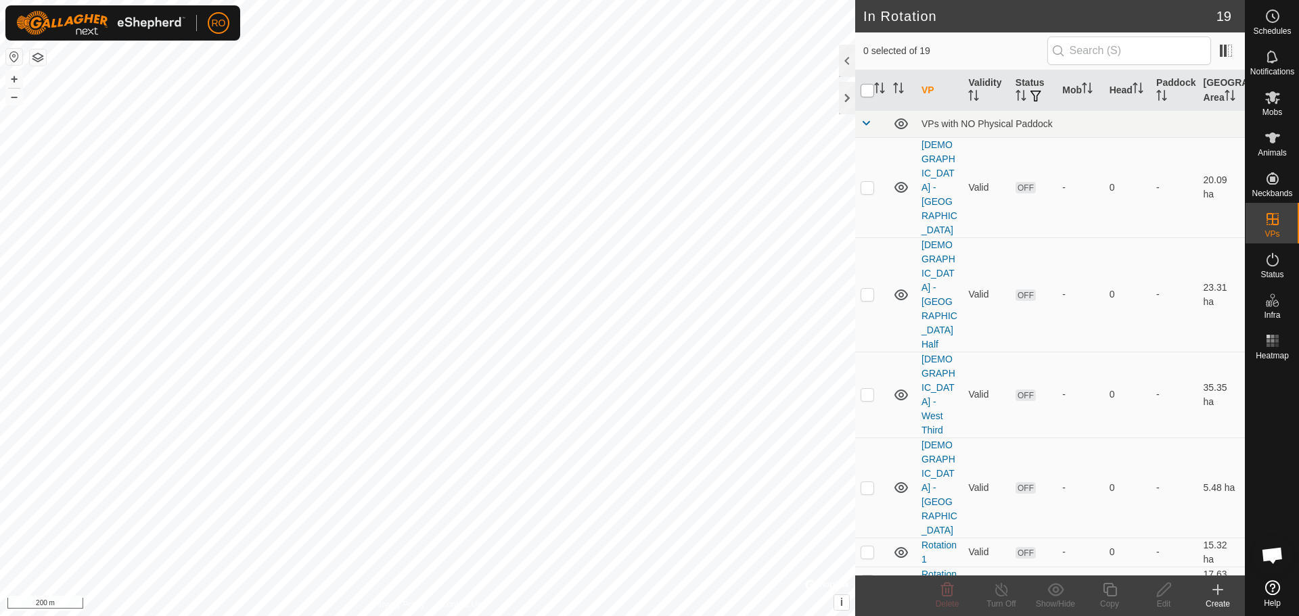
checkbox input "true"
click at [903, 123] on icon at bounding box center [902, 123] width 14 height 11
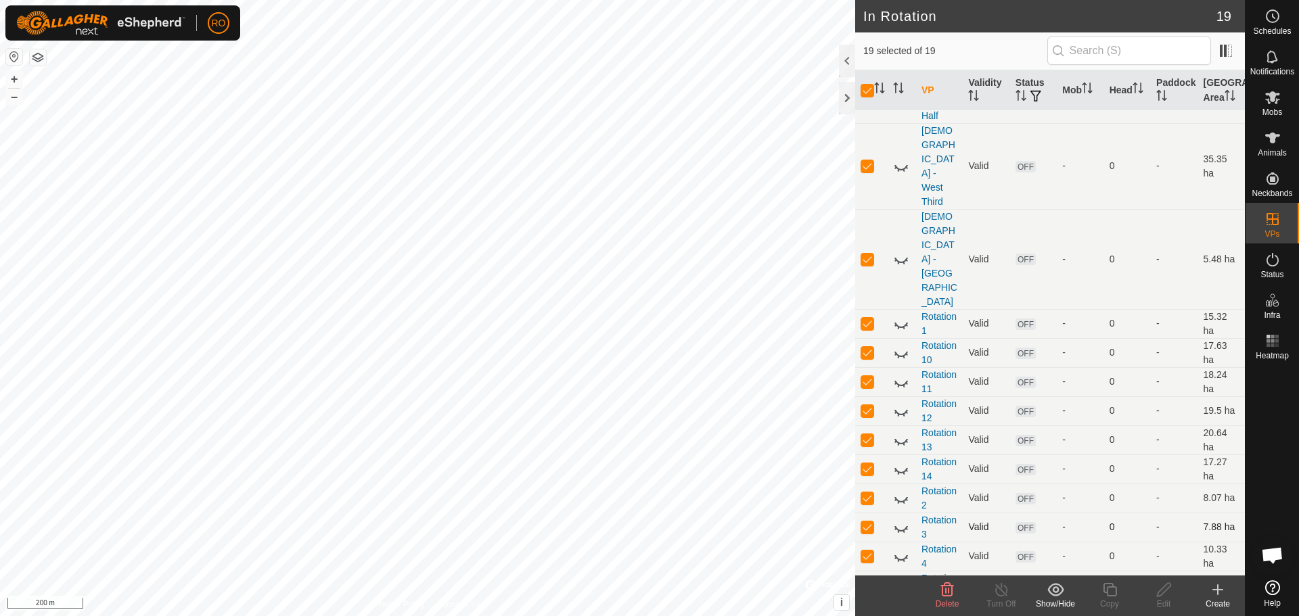
scroll to position [243, 0]
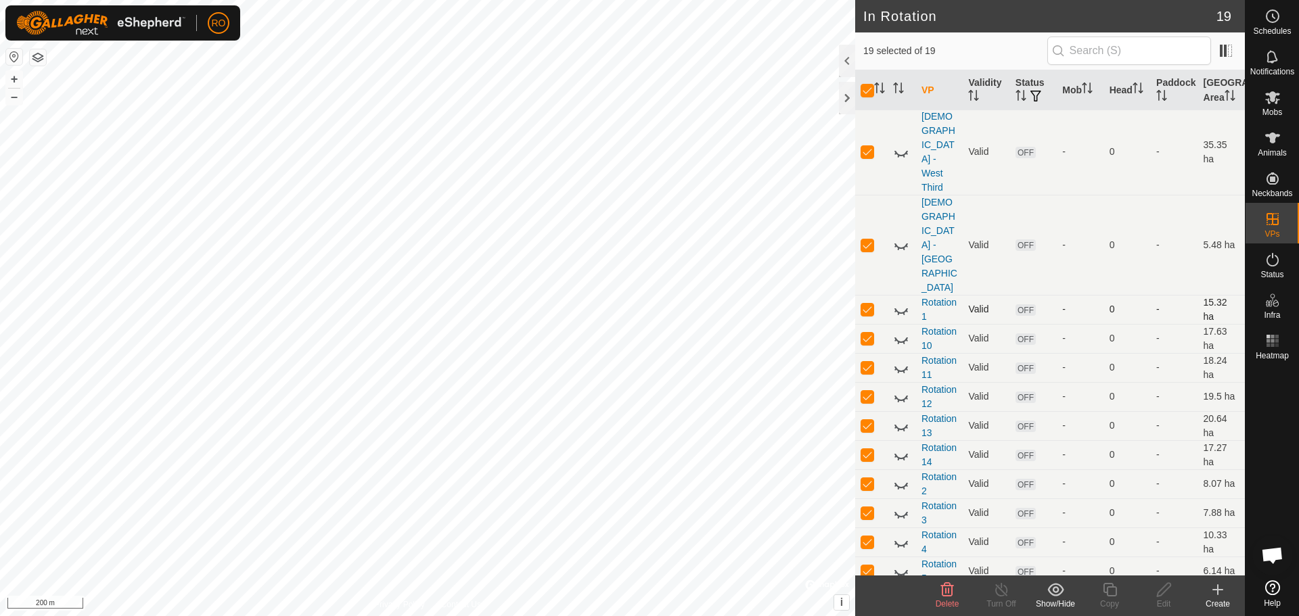
click at [901, 302] on icon at bounding box center [901, 310] width 16 height 16
click at [931, 297] on link "Rotation 1" at bounding box center [939, 309] width 35 height 25
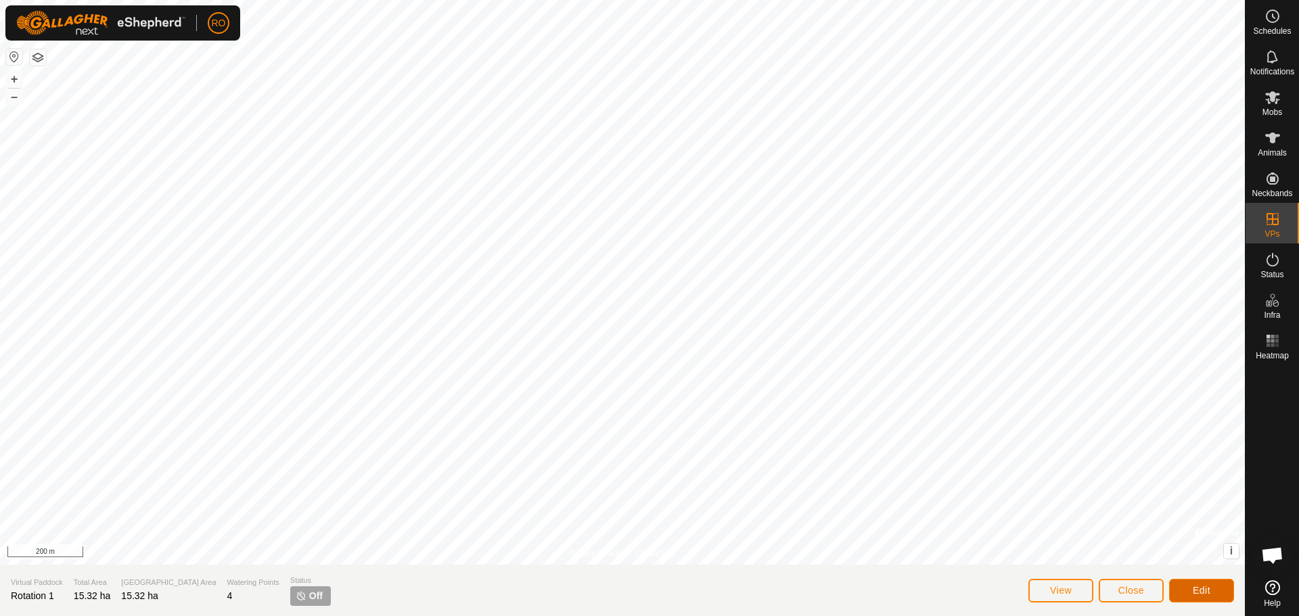
click at [1197, 597] on button "Edit" at bounding box center [1201, 591] width 65 height 24
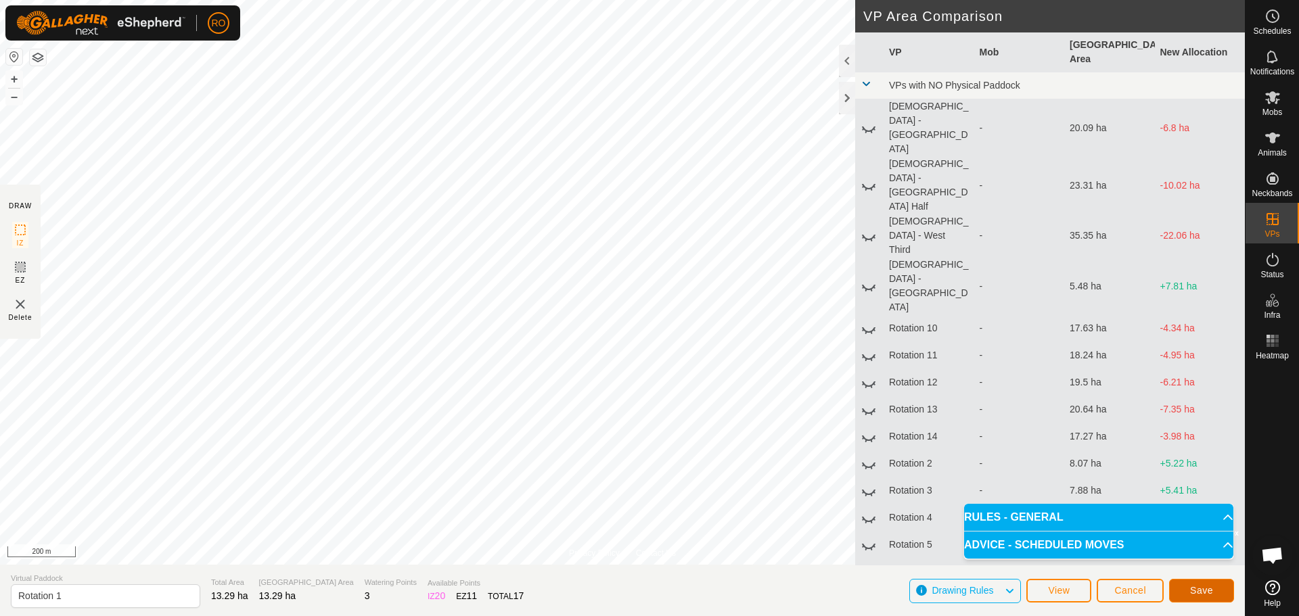
click at [1195, 582] on button "Save" at bounding box center [1201, 591] width 65 height 24
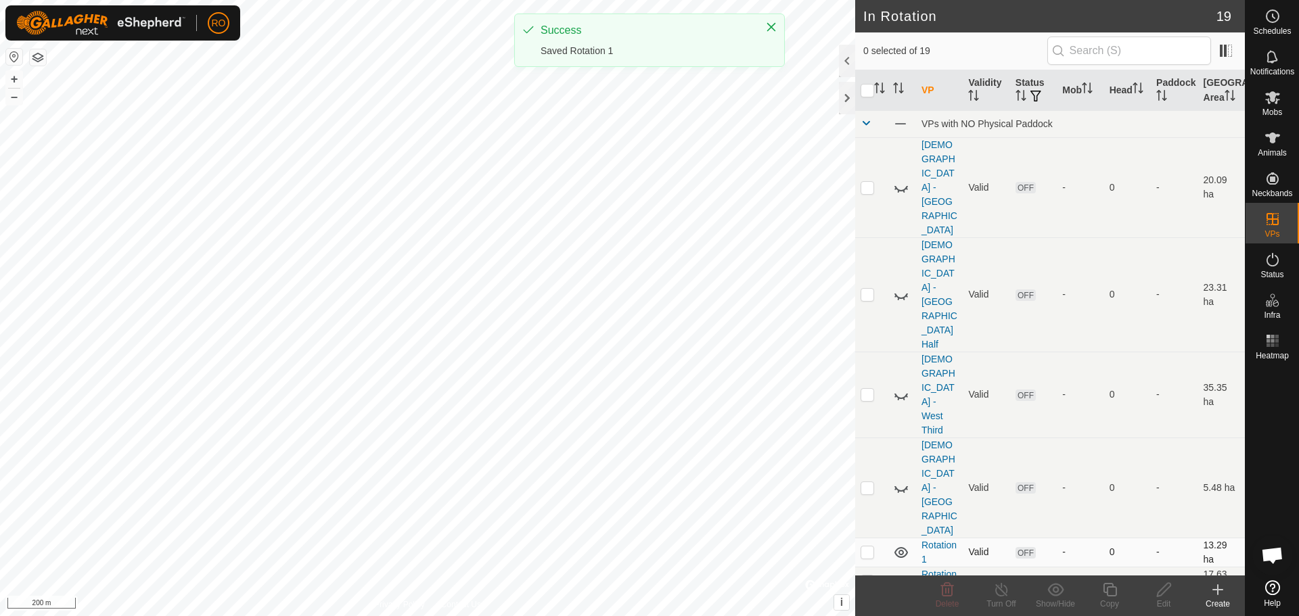
click at [905, 545] on icon at bounding box center [901, 553] width 16 height 16
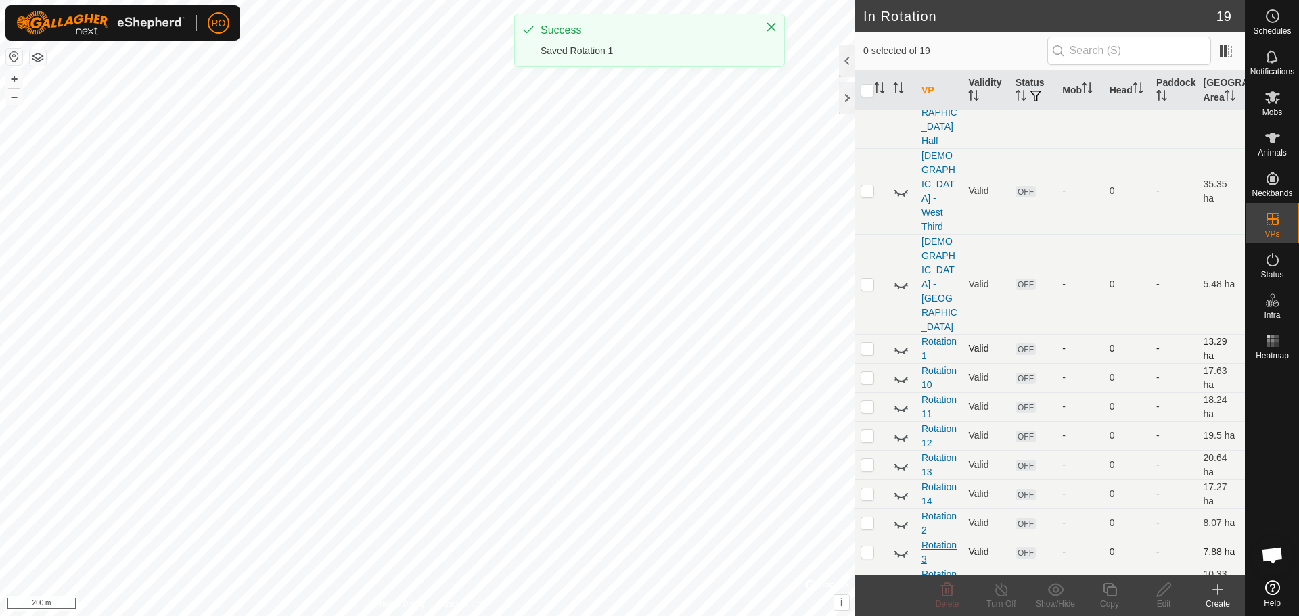
scroll to position [243, 0]
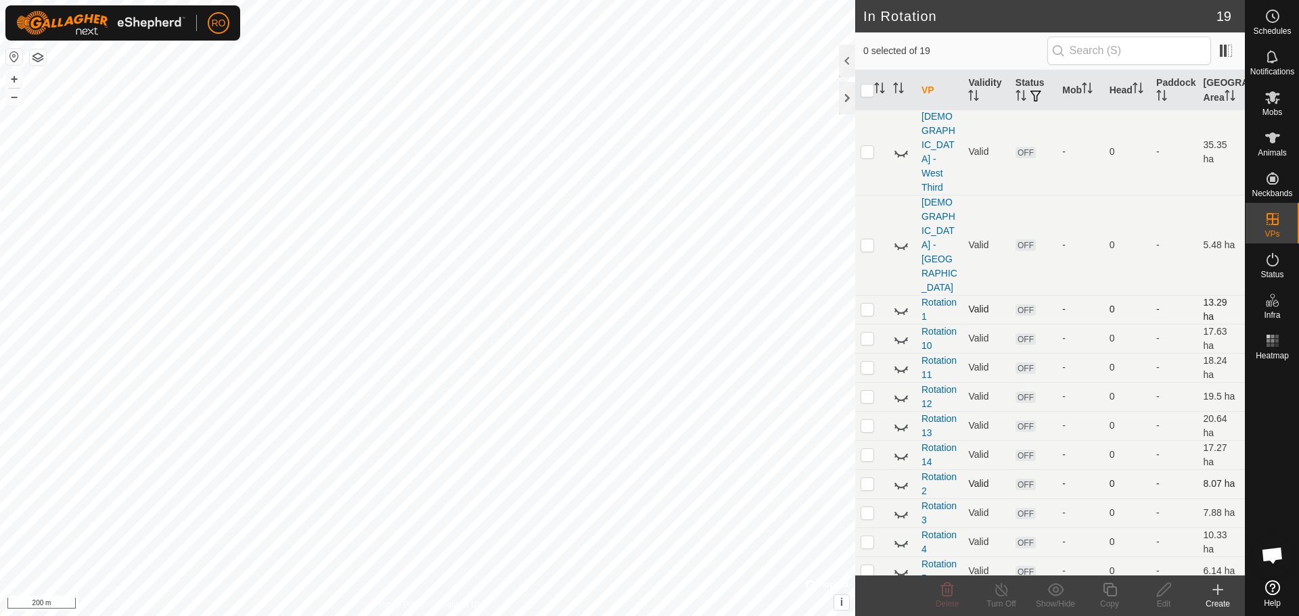
click at [902, 476] on icon at bounding box center [901, 484] width 16 height 16
click at [902, 479] on icon at bounding box center [902, 484] width 14 height 11
click at [902, 506] on icon at bounding box center [901, 514] width 16 height 16
click at [899, 535] on icon at bounding box center [901, 543] width 16 height 16
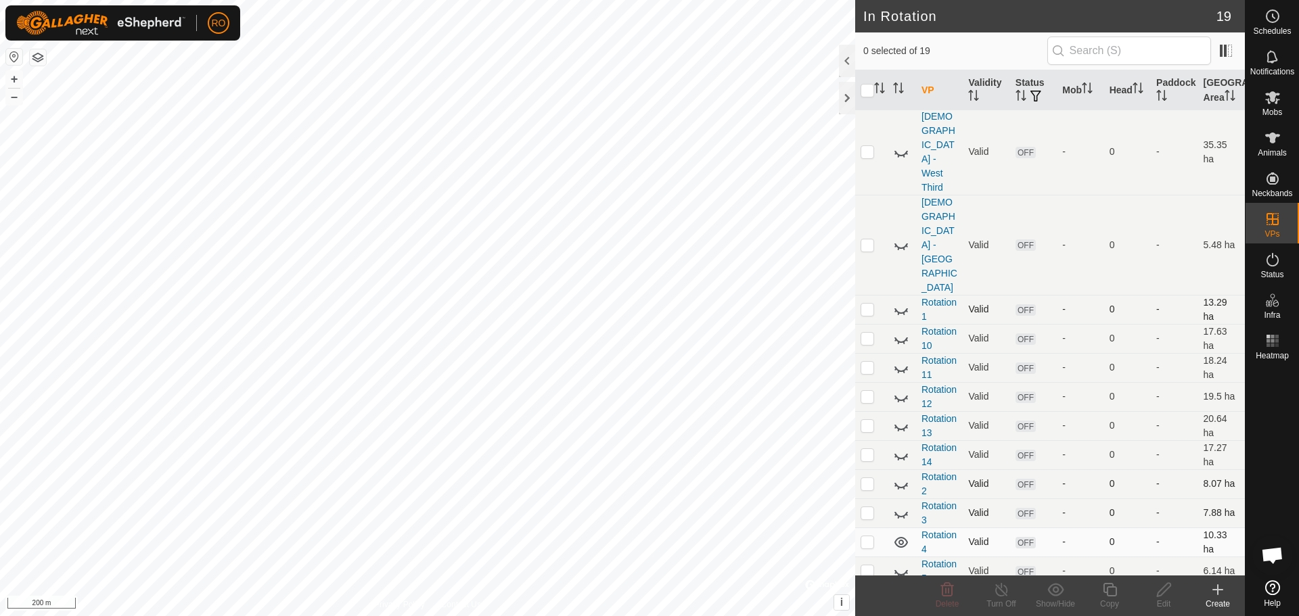
click at [899, 537] on icon at bounding box center [902, 542] width 14 height 11
click at [901, 564] on icon at bounding box center [901, 572] width 16 height 16
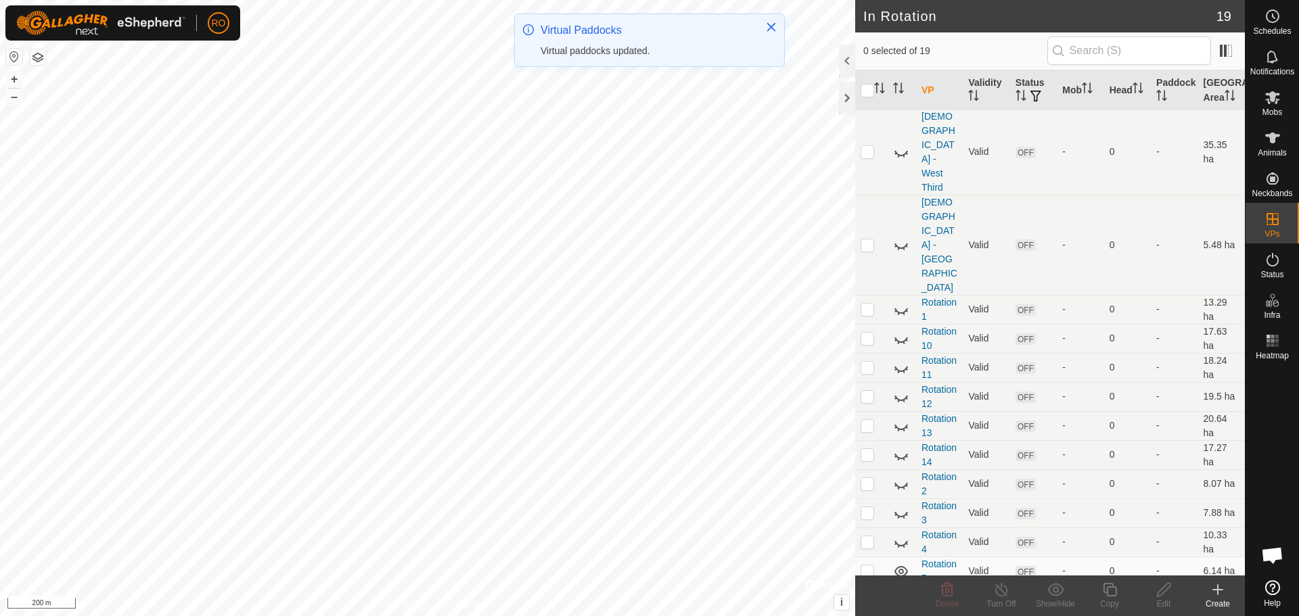
scroll to position [0, 0]
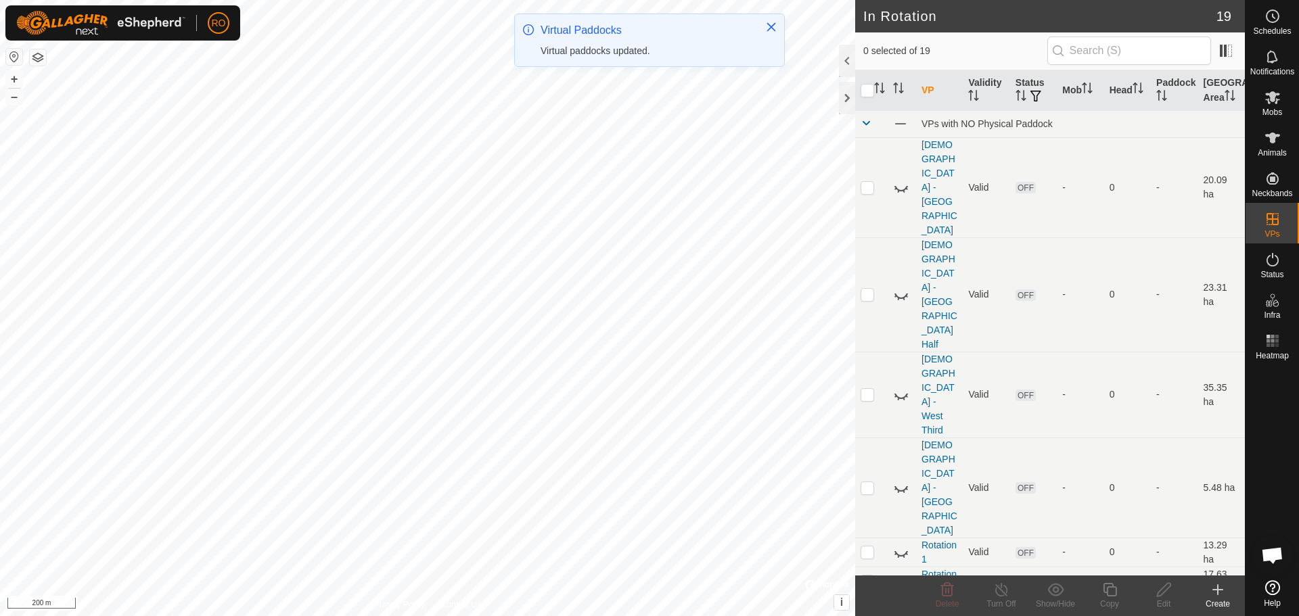
click at [901, 567] on td at bounding box center [902, 581] width 28 height 29
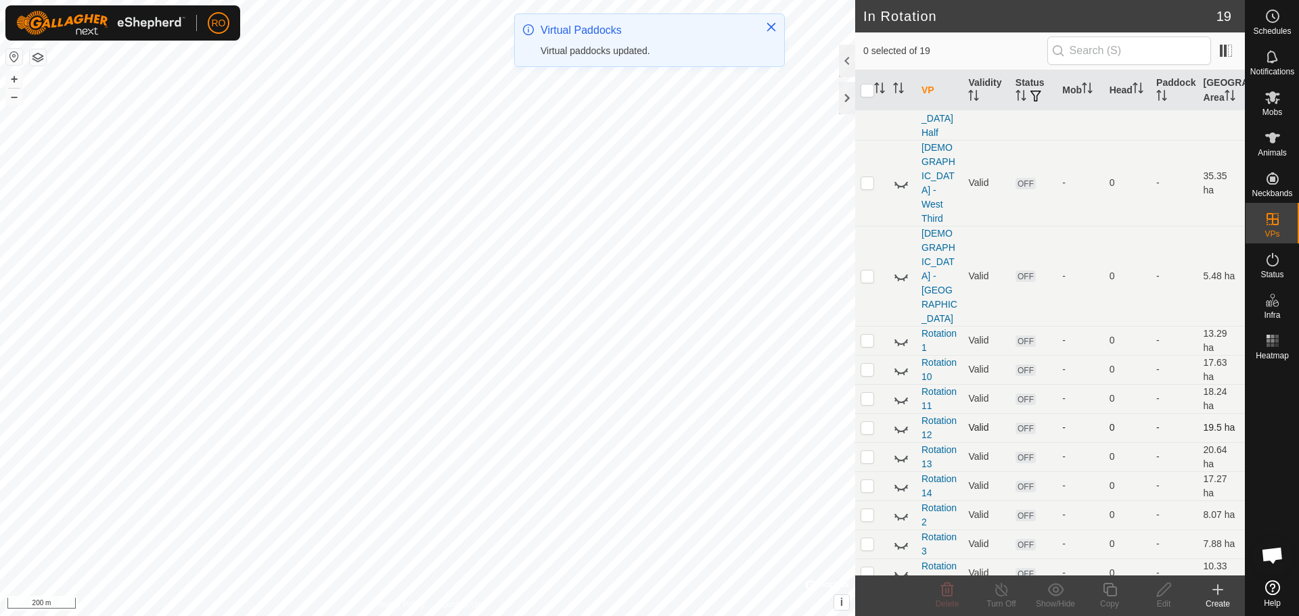
scroll to position [243, 0]
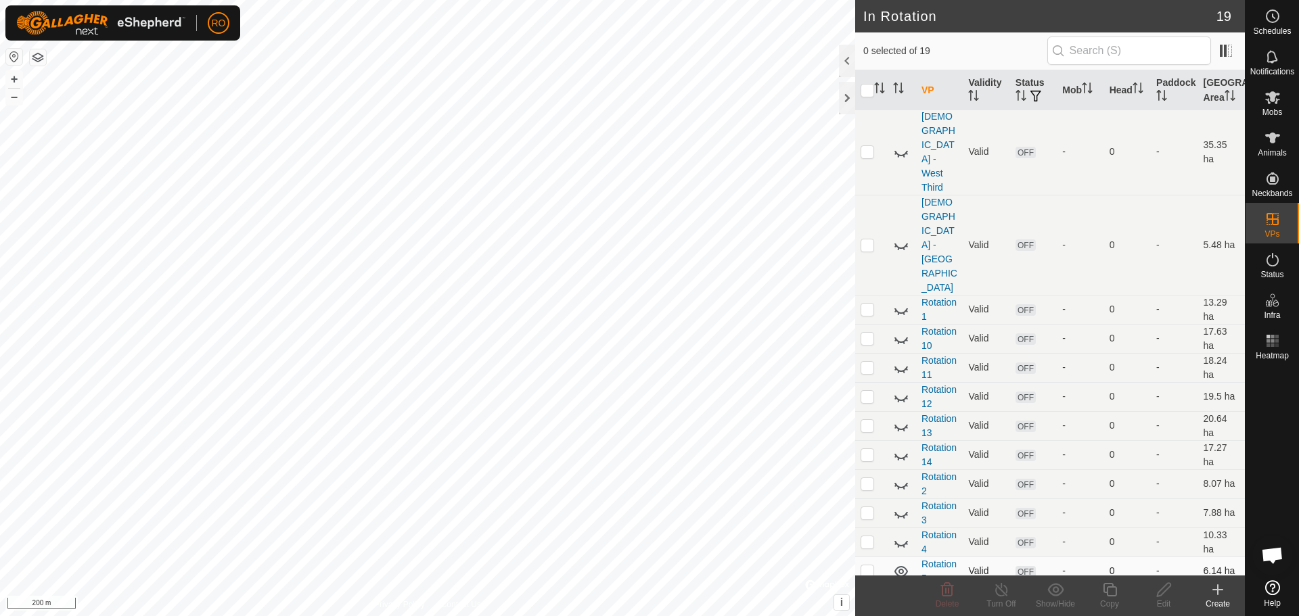
click at [900, 566] on icon at bounding box center [902, 571] width 14 height 11
click at [899, 593] on icon at bounding box center [901, 601] width 16 height 16
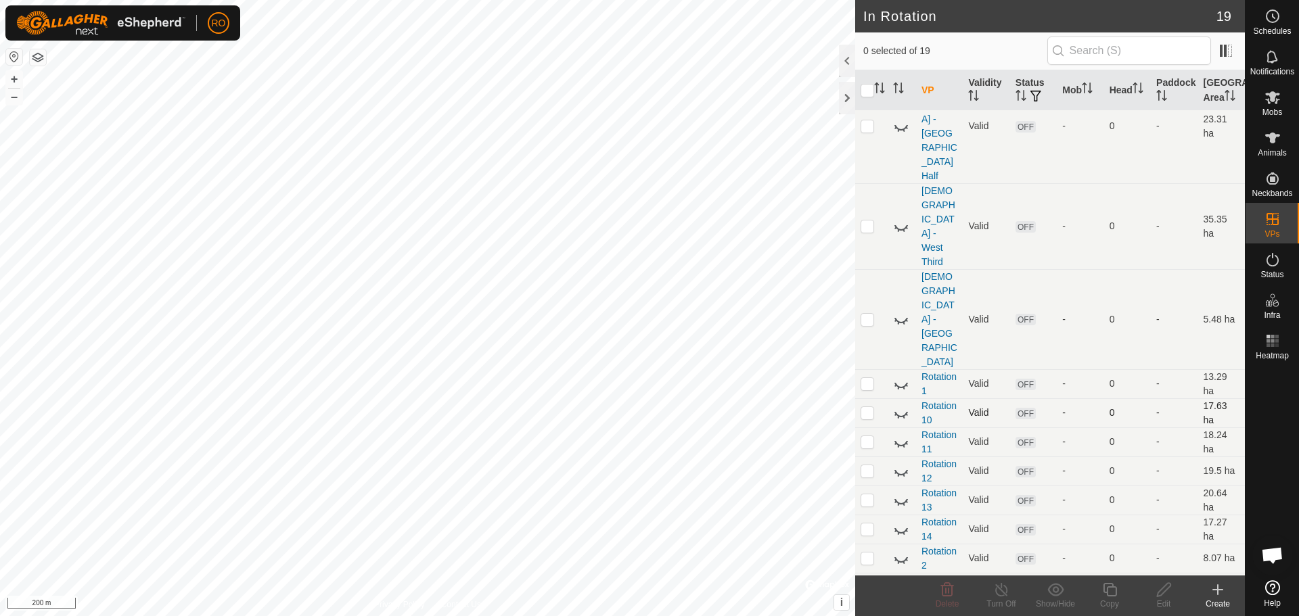
scroll to position [168, 0]
click at [902, 413] on icon at bounding box center [902, 415] width 14 height 5
click at [902, 406] on icon at bounding box center [901, 414] width 16 height 16
click at [900, 435] on icon at bounding box center [901, 443] width 16 height 16
click at [899, 438] on icon at bounding box center [902, 443] width 14 height 11
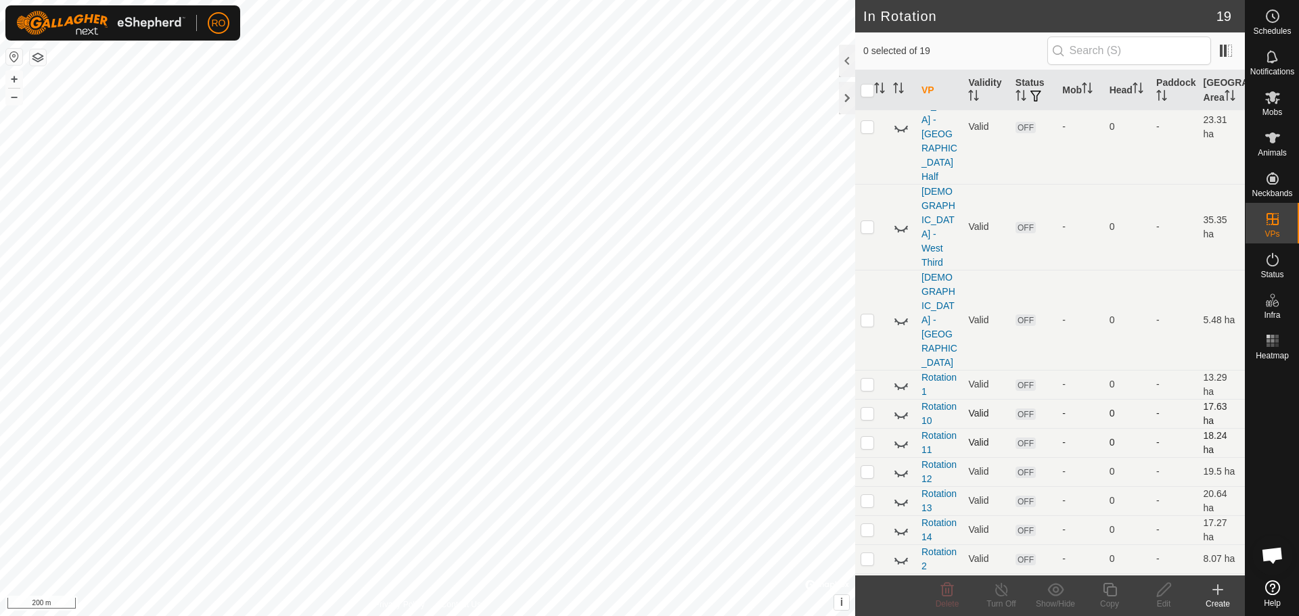
click at [900, 406] on icon at bounding box center [901, 414] width 16 height 16
click at [900, 409] on icon at bounding box center [902, 414] width 14 height 11
click at [900, 435] on icon at bounding box center [901, 443] width 16 height 16
click at [900, 438] on icon at bounding box center [902, 443] width 14 height 11
click at [901, 464] on icon at bounding box center [901, 472] width 16 height 16
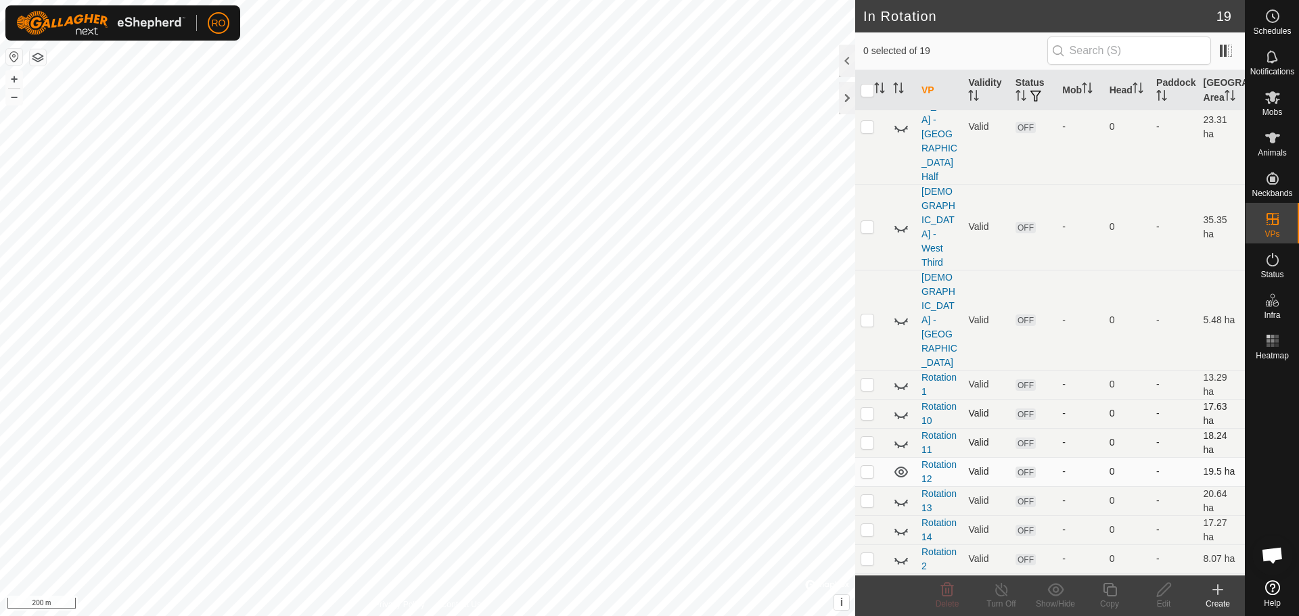
click at [900, 467] on icon at bounding box center [902, 472] width 14 height 11
click at [897, 500] on icon at bounding box center [902, 502] width 14 height 5
click at [897, 493] on icon at bounding box center [901, 501] width 16 height 16
click at [900, 522] on icon at bounding box center [901, 530] width 16 height 16
click at [930, 518] on link "Rotation 14" at bounding box center [939, 530] width 35 height 25
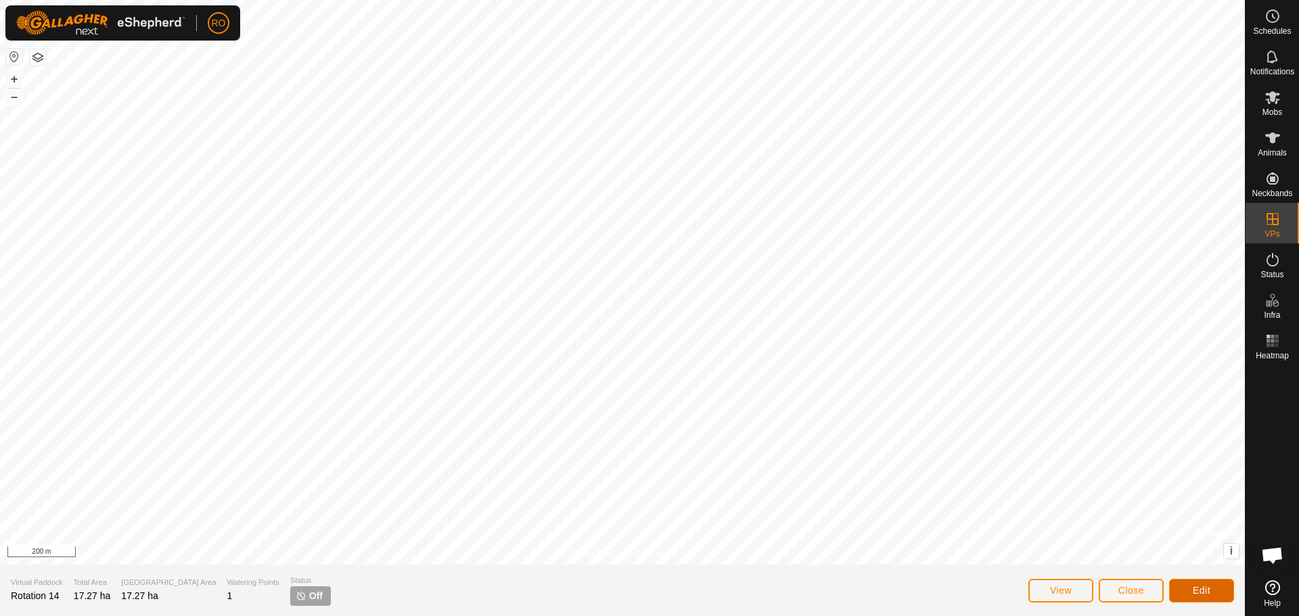
click at [1199, 589] on span "Edit" at bounding box center [1202, 590] width 18 height 11
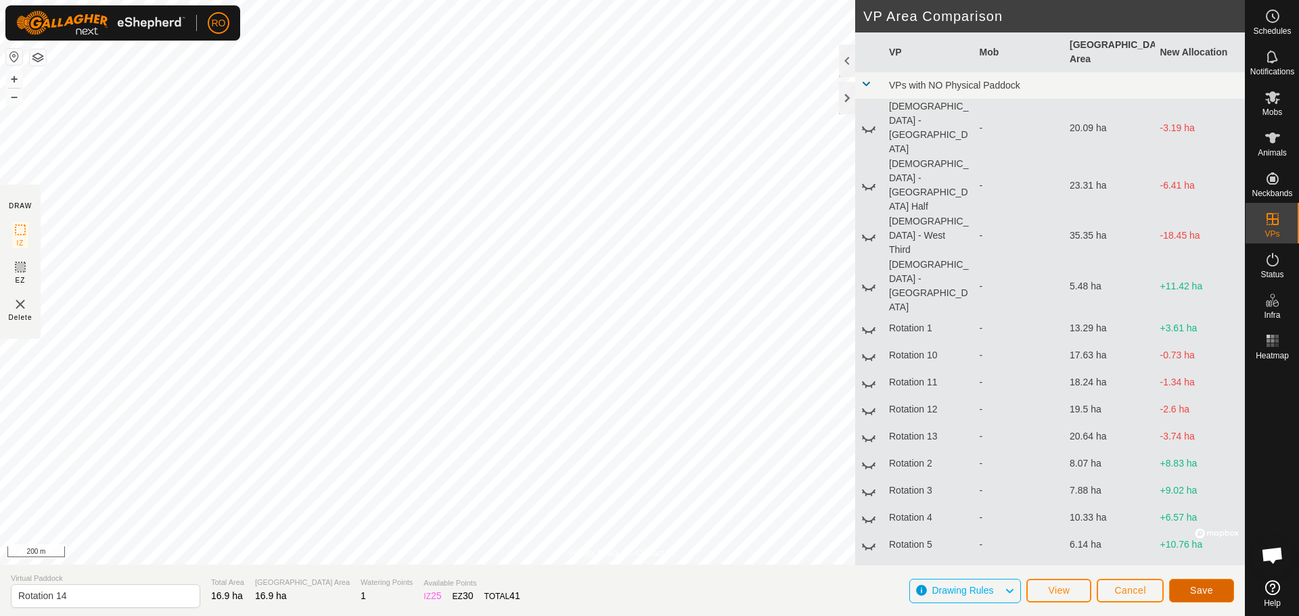
click at [1201, 596] on span "Save" at bounding box center [1201, 590] width 23 height 11
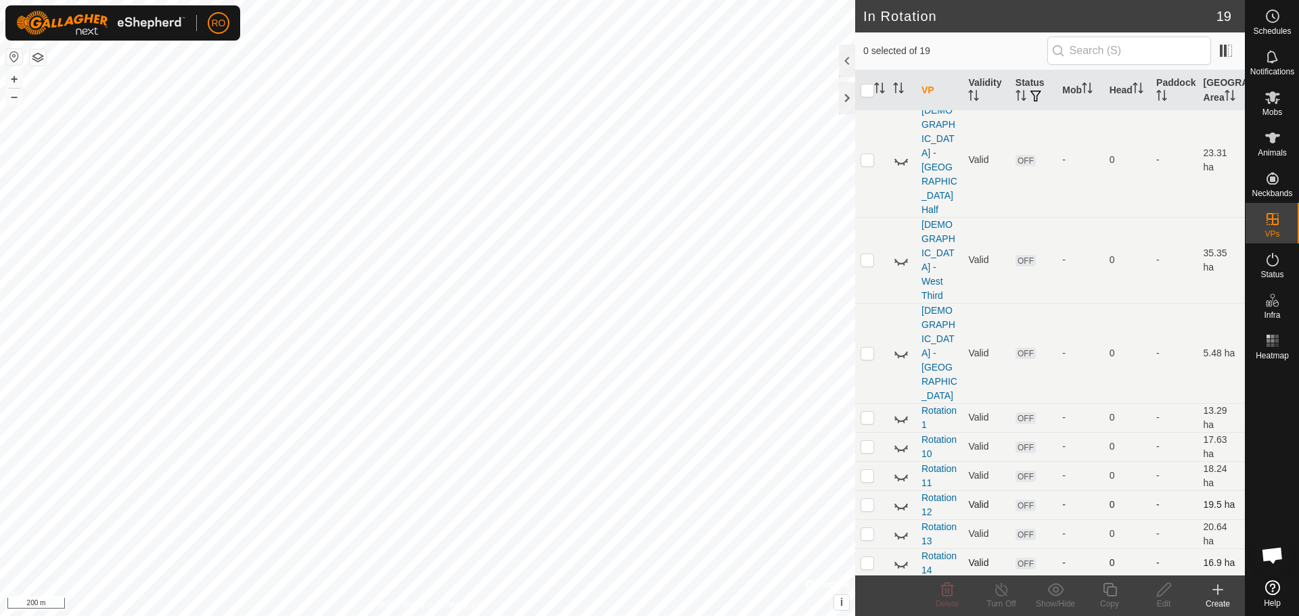
scroll to position [135, 0]
click at [900, 555] on icon at bounding box center [901, 563] width 16 height 16
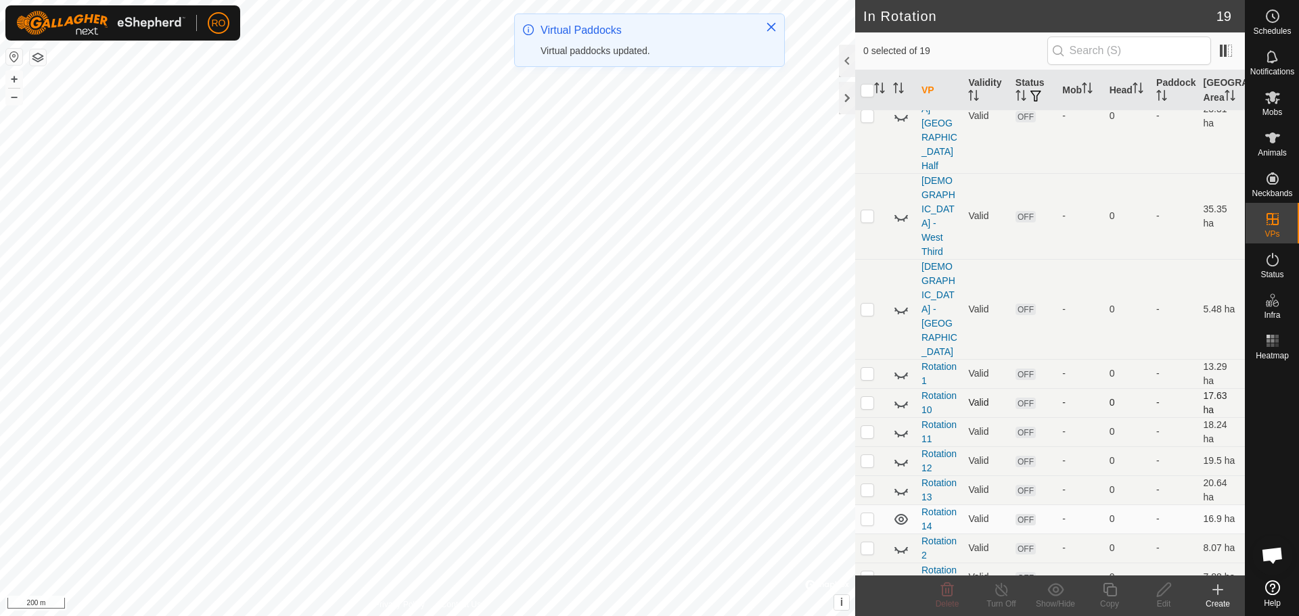
scroll to position [180, 0]
click at [905, 365] on icon at bounding box center [901, 373] width 16 height 16
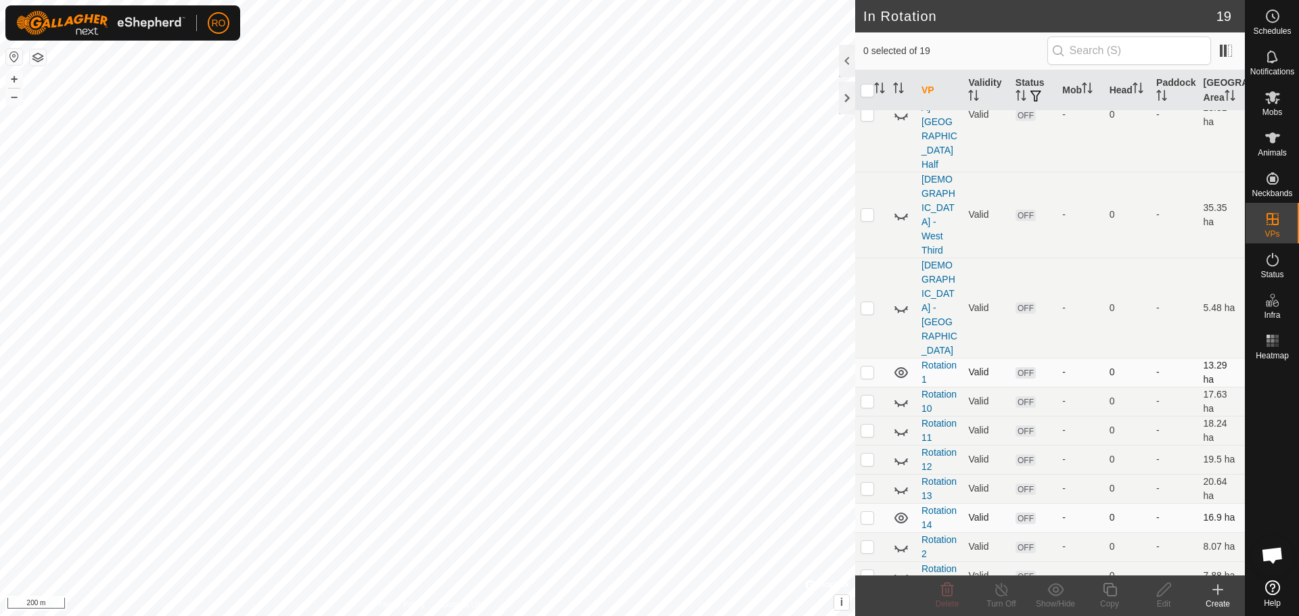
click at [870, 512] on p-checkbox at bounding box center [868, 517] width 14 height 11
checkbox input "true"
click at [1113, 591] on icon at bounding box center [1110, 590] width 17 height 16
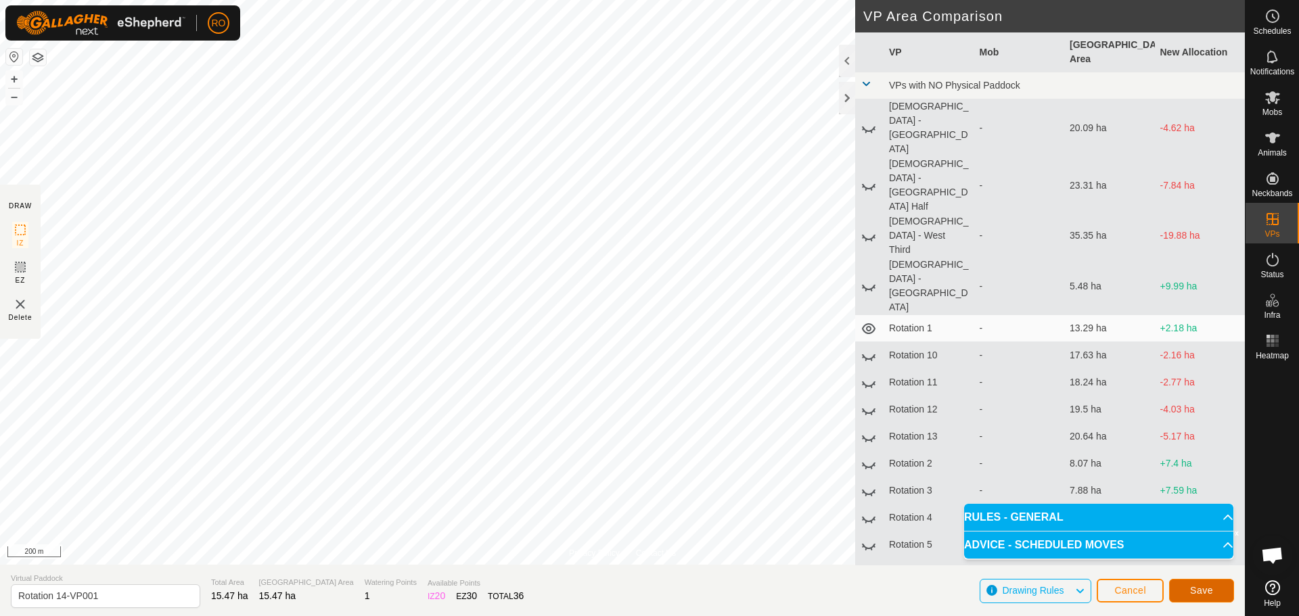
click at [1191, 588] on span "Save" at bounding box center [1201, 590] width 23 height 11
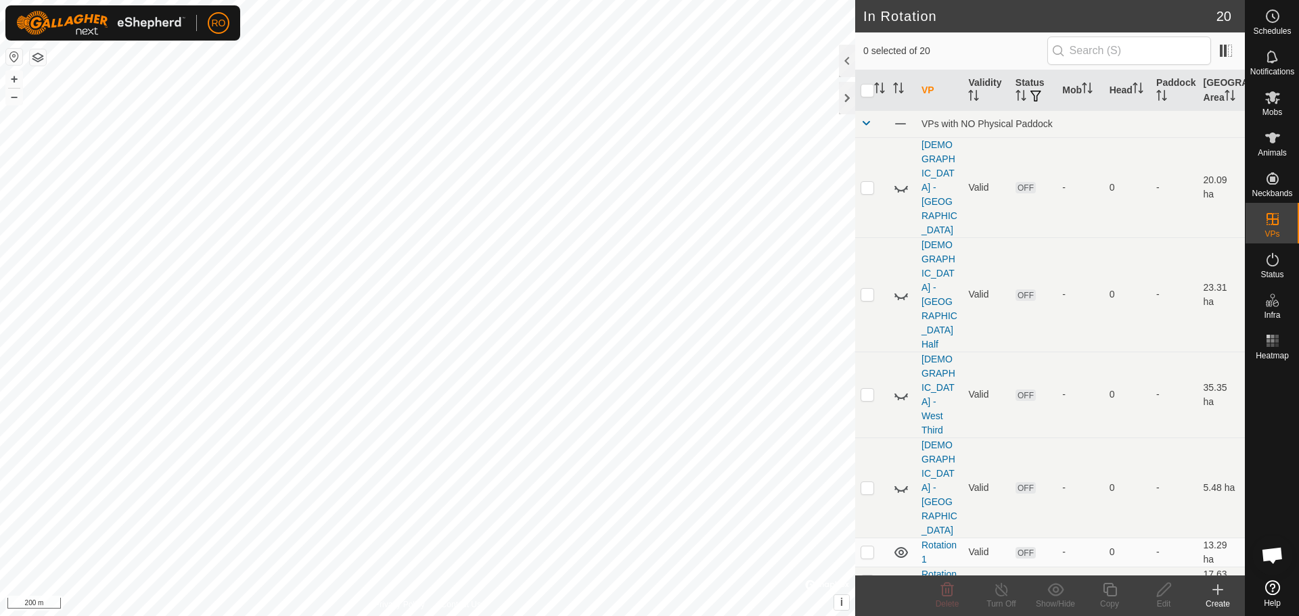
drag, startPoint x: 896, startPoint y: 365, endPoint x: 904, endPoint y: 428, distance: 62.8
click at [896, 545] on icon at bounding box center [901, 553] width 16 height 16
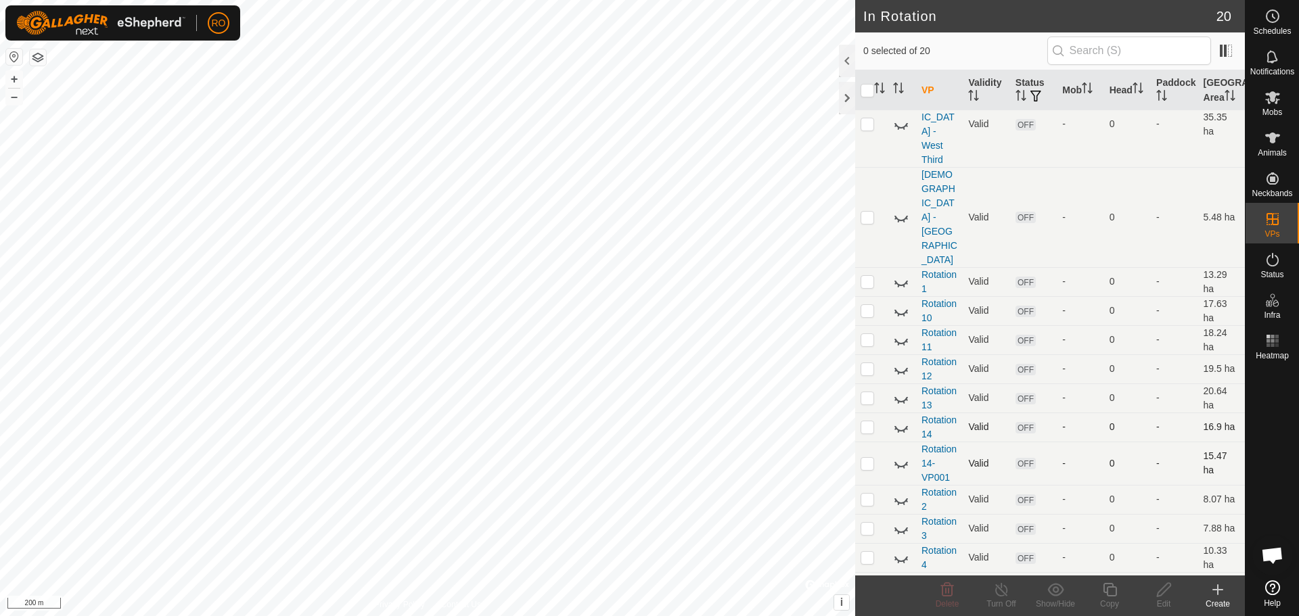
scroll to position [286, 0]
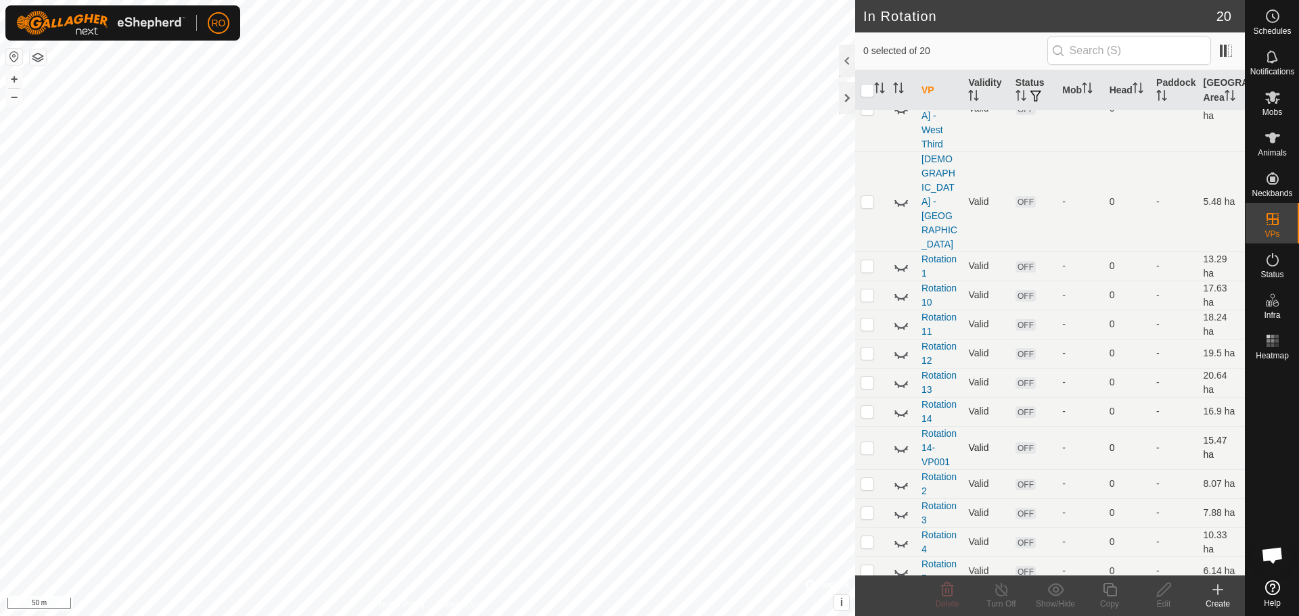
click at [1221, 590] on icon at bounding box center [1217, 590] width 9 height 0
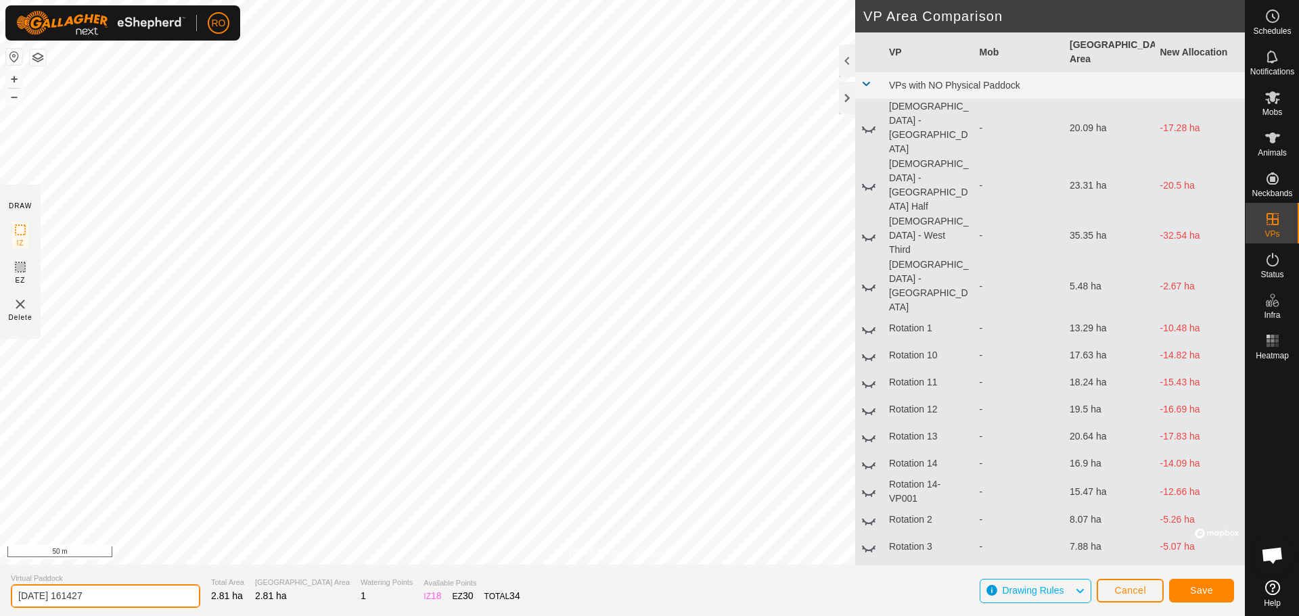
drag, startPoint x: 106, startPoint y: 595, endPoint x: 0, endPoint y: 585, distance: 106.0
click at [0, 585] on section "Virtual Paddock [DATE] 161427 Total Area 2.81 ha Grazing Area 2.81 ha Watering …" at bounding box center [622, 590] width 1245 height 51
type input "W"
type input "SW Pasture"
click at [1194, 596] on button "Save" at bounding box center [1201, 591] width 65 height 24
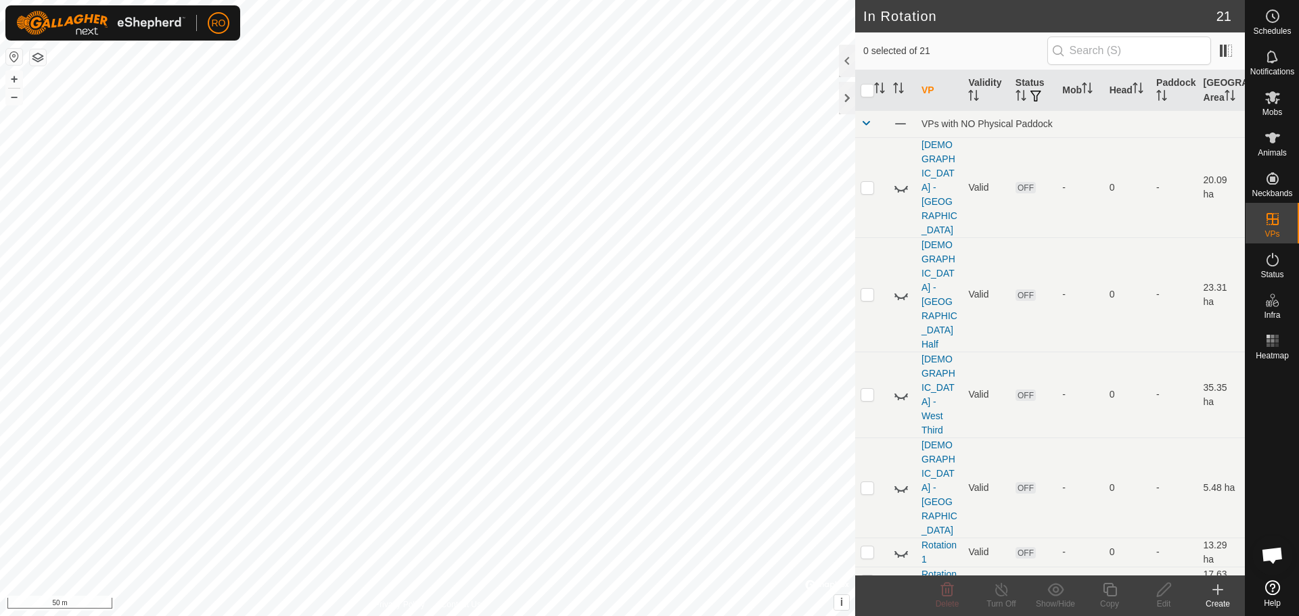
click at [1215, 590] on icon at bounding box center [1217, 590] width 9 height 0
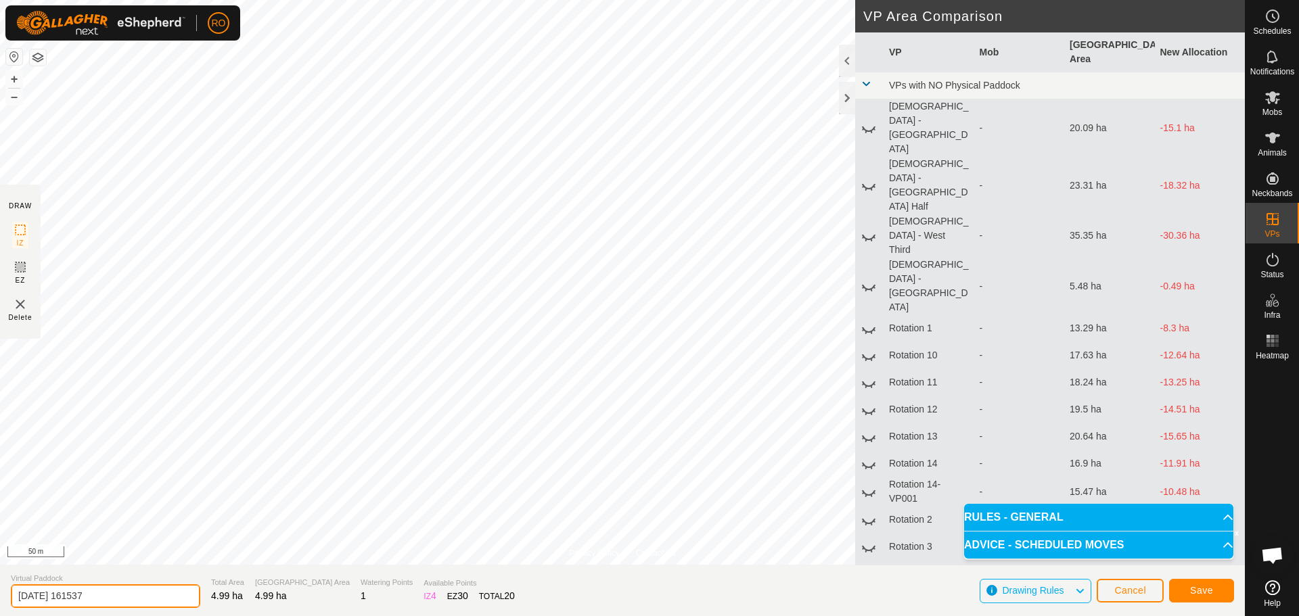
drag, startPoint x: 138, startPoint y: 596, endPoint x: 0, endPoint y: 601, distance: 138.1
click at [0, 601] on section "Virtual Paddock [DATE] 161537 Total Area 4.99 ha Grazing Area 4.99 ha Watering …" at bounding box center [622, 590] width 1245 height 51
type input "Main Pasture"
click at [1198, 589] on span "Save" at bounding box center [1201, 590] width 23 height 11
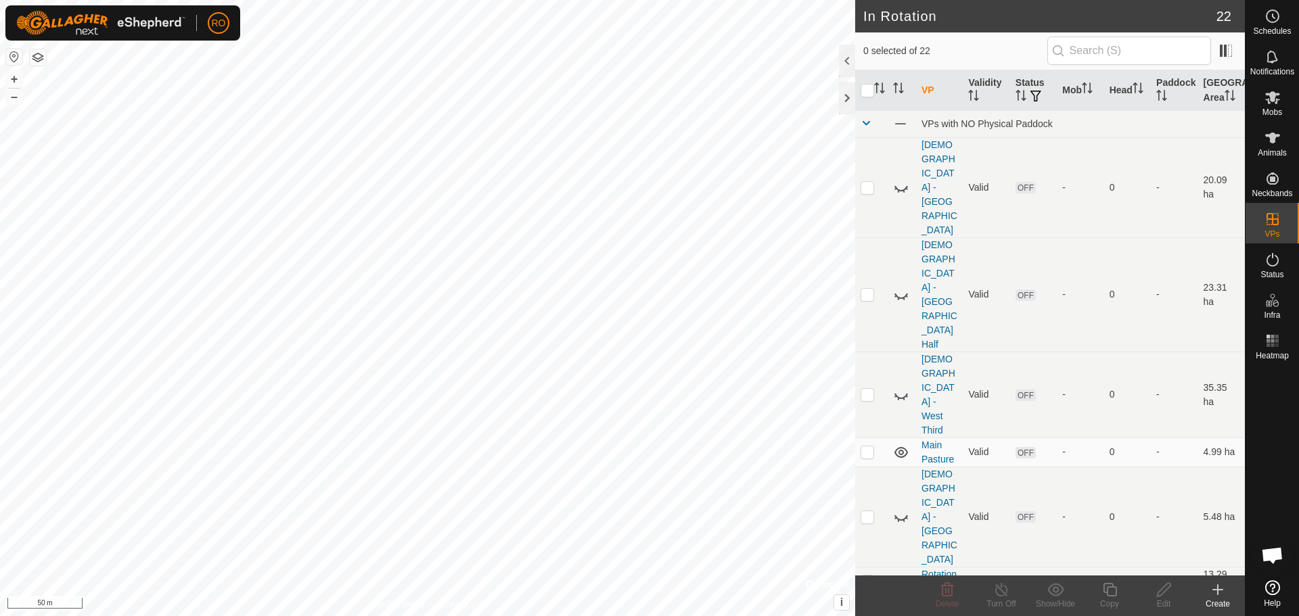
click at [1218, 591] on icon at bounding box center [1218, 589] width 0 height 9
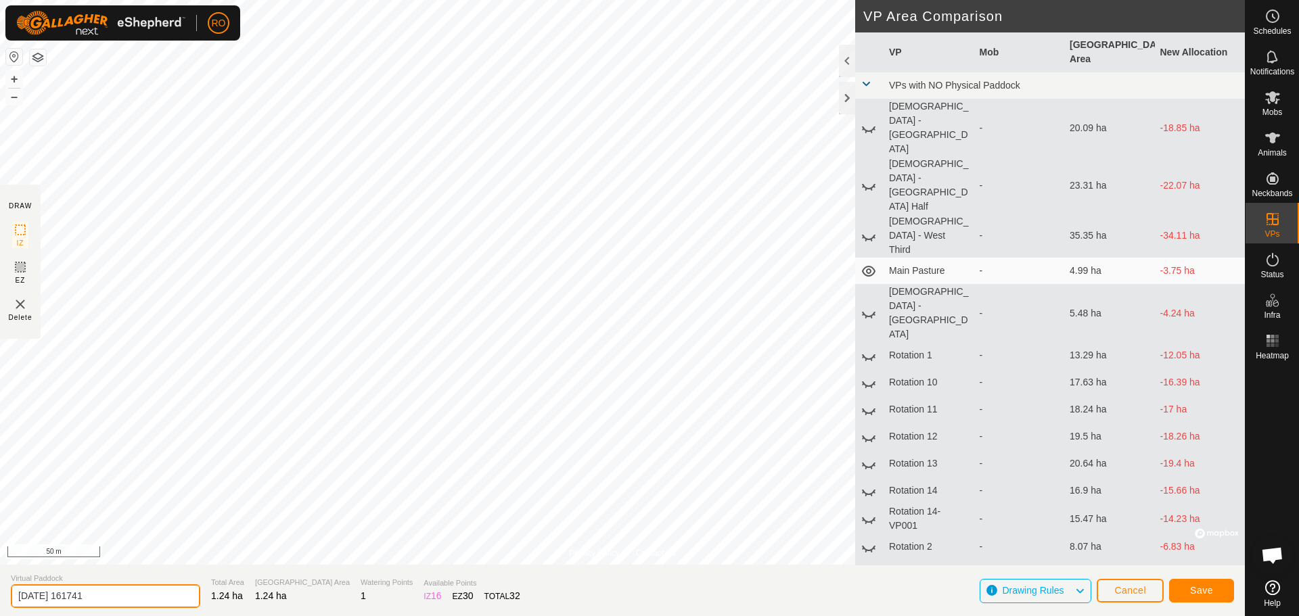
drag, startPoint x: 136, startPoint y: 586, endPoint x: 0, endPoint y: 608, distance: 137.8
click at [0, 608] on section "Virtual Paddock [DATE] 161741 Total Area 1.24 ha Grazing Area 1.24 ha Watering …" at bounding box center [622, 590] width 1245 height 51
type input "Upper Pasture"
click at [1211, 589] on span "Save" at bounding box center [1201, 590] width 23 height 11
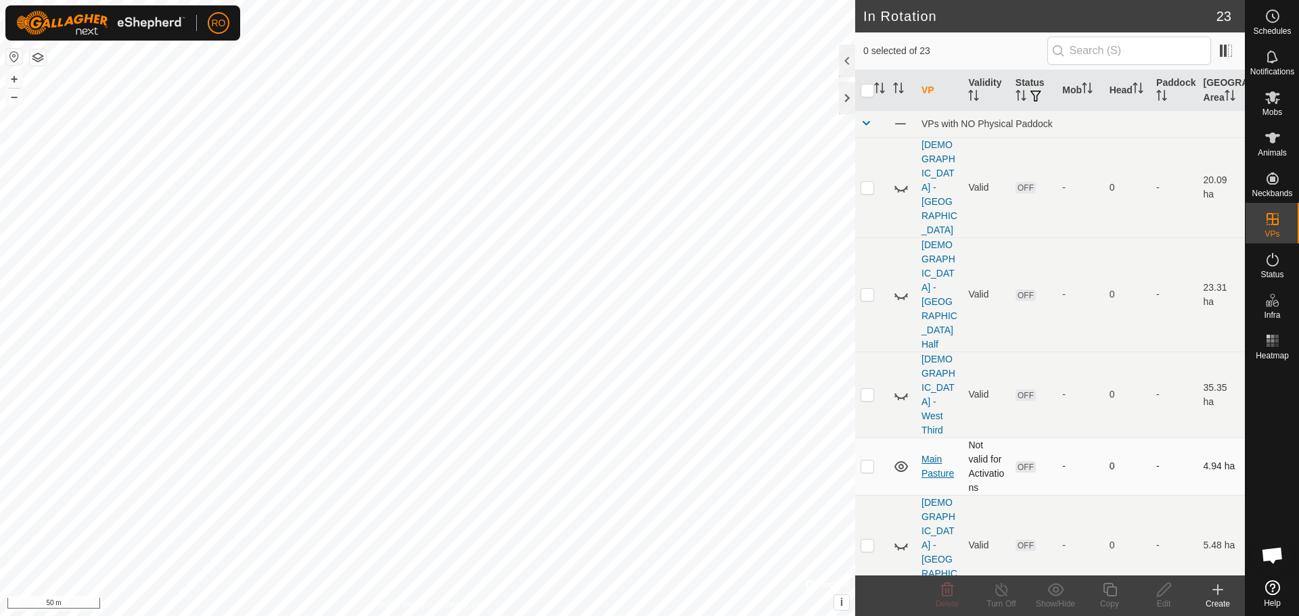
click at [938, 454] on link "Main Pasture" at bounding box center [938, 466] width 32 height 25
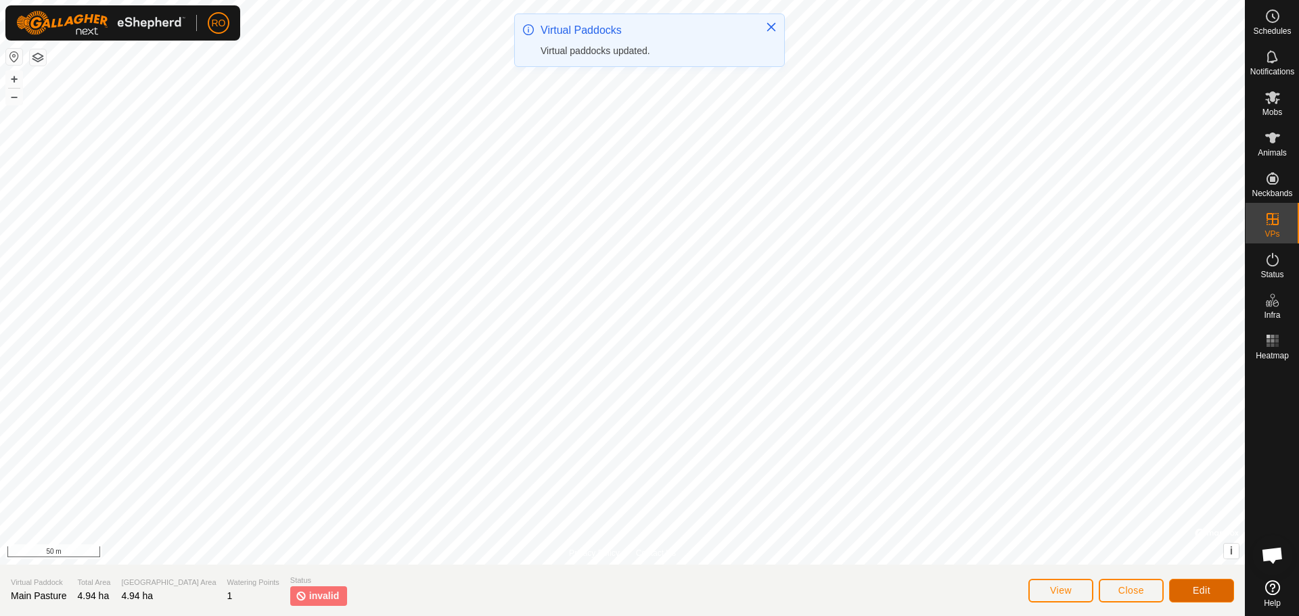
click at [1195, 583] on button "Edit" at bounding box center [1201, 591] width 65 height 24
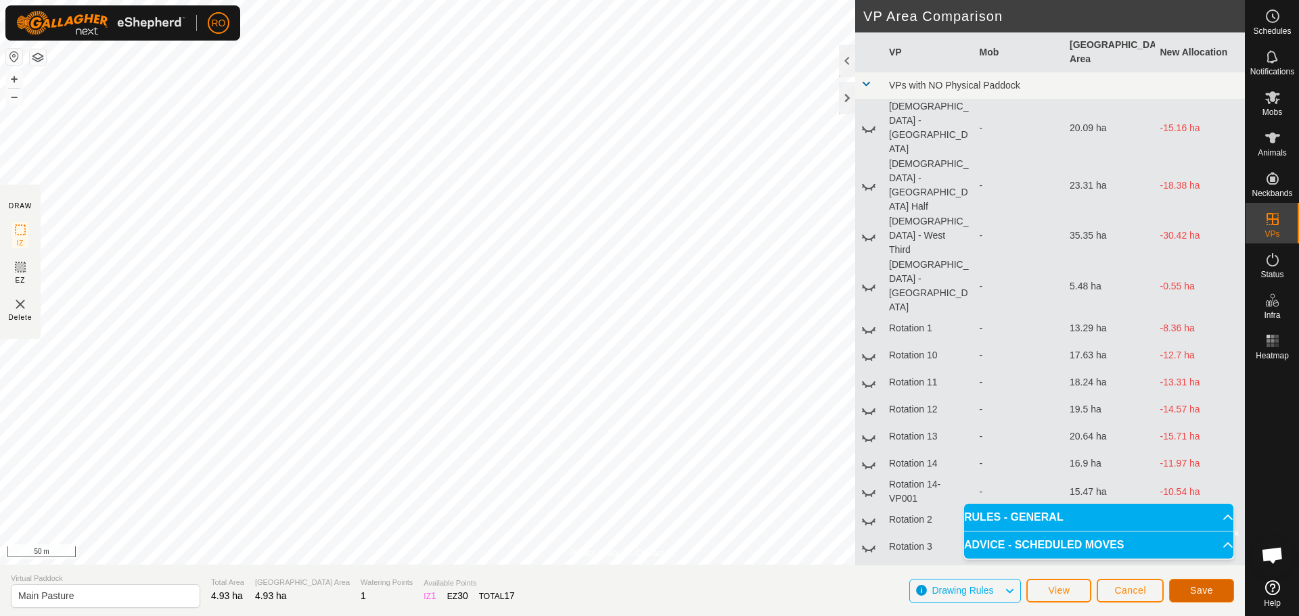
click at [1218, 587] on button "Save" at bounding box center [1201, 591] width 65 height 24
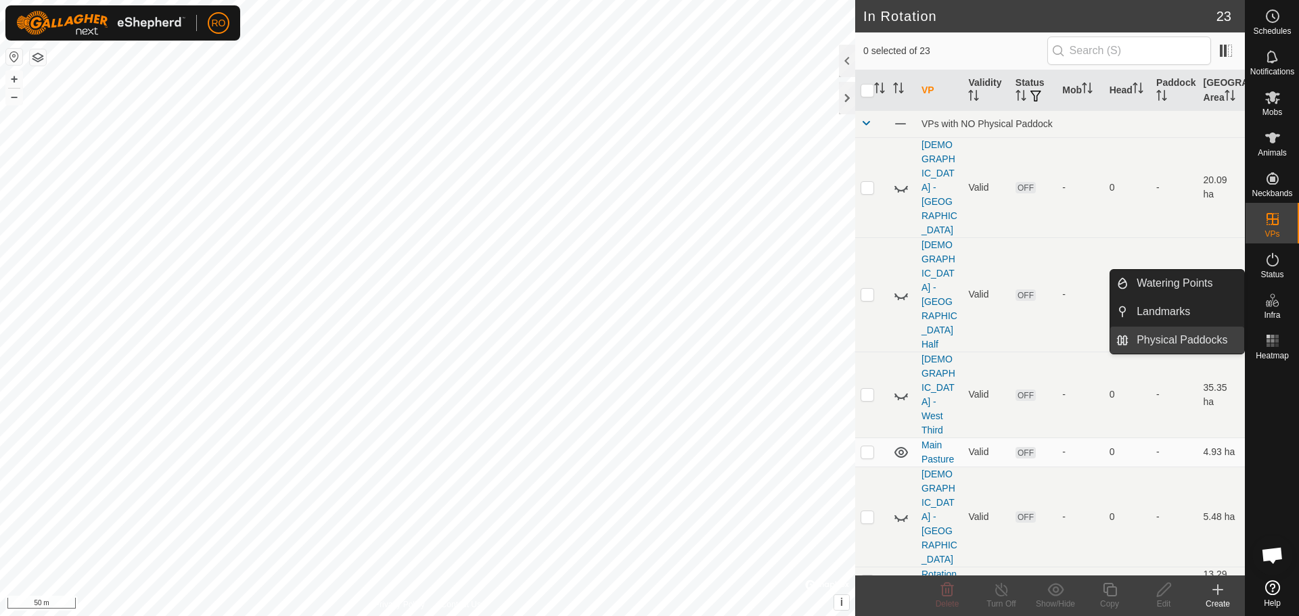
click at [1175, 334] on link "Physical Paddocks" at bounding box center [1187, 340] width 116 height 27
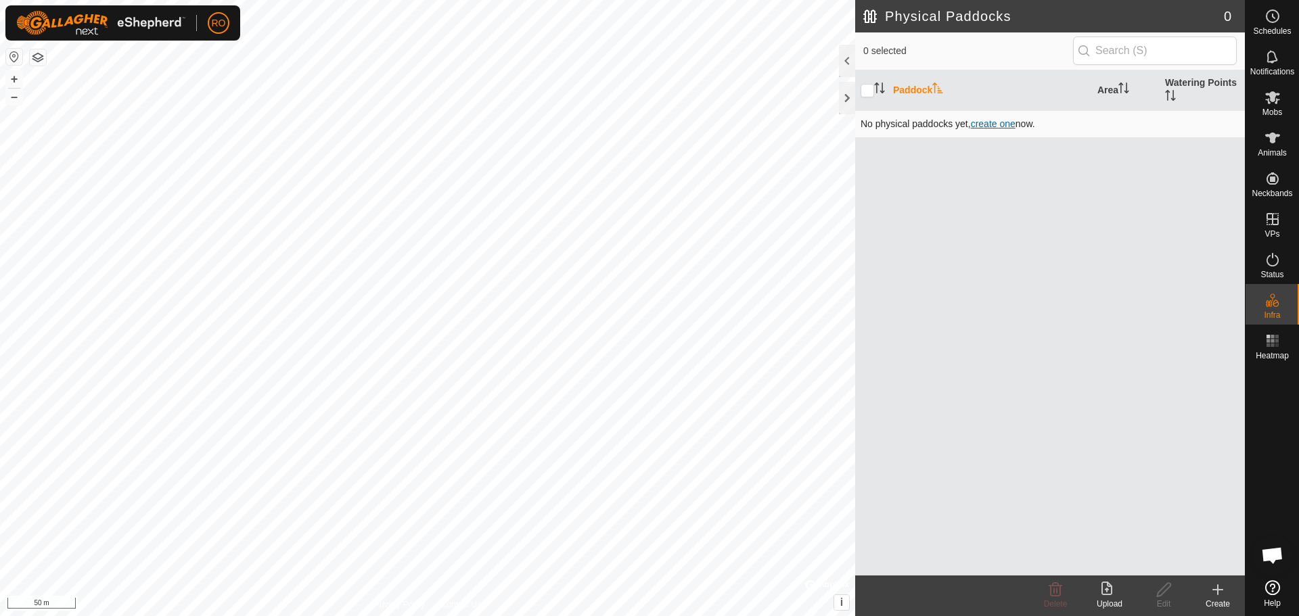
click at [997, 122] on span "create one" at bounding box center [993, 123] width 45 height 11
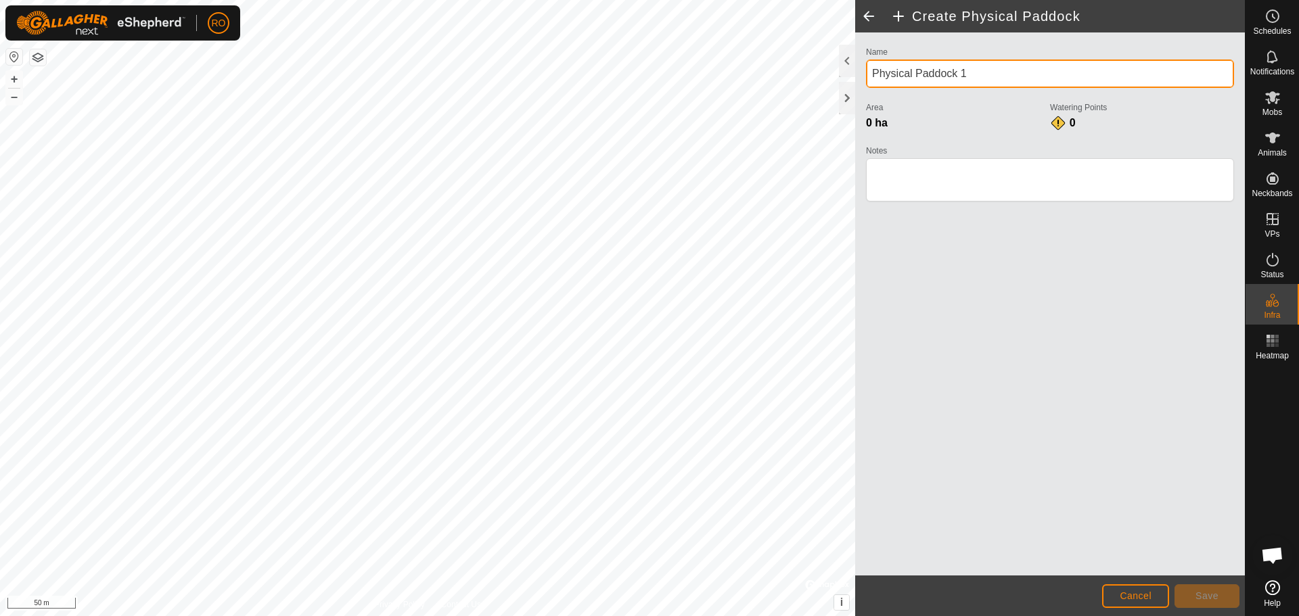
click at [765, 74] on div "Create Physical Paddock Name Physical Paddock 1 Area 0 ha Watering Points 0 Not…" at bounding box center [622, 308] width 1245 height 616
type input "Outer Fence"
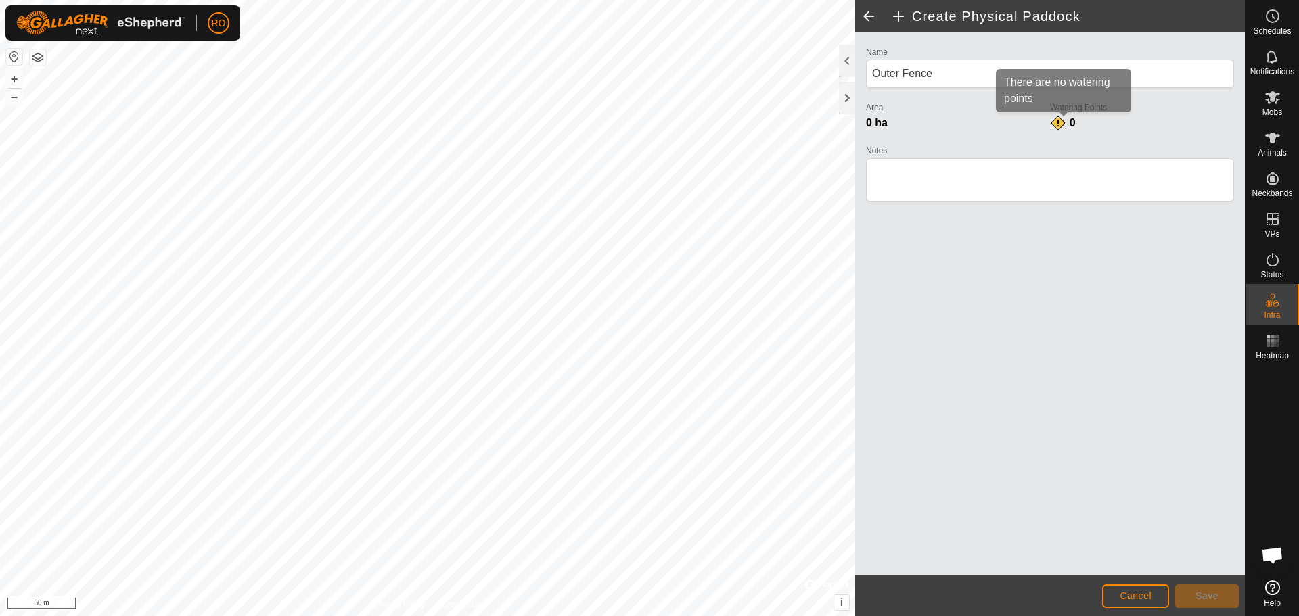
click at [1058, 120] on div "0" at bounding box center [1063, 123] width 27 height 16
click at [939, 114] on div "Area 0 ha" at bounding box center [958, 115] width 184 height 32
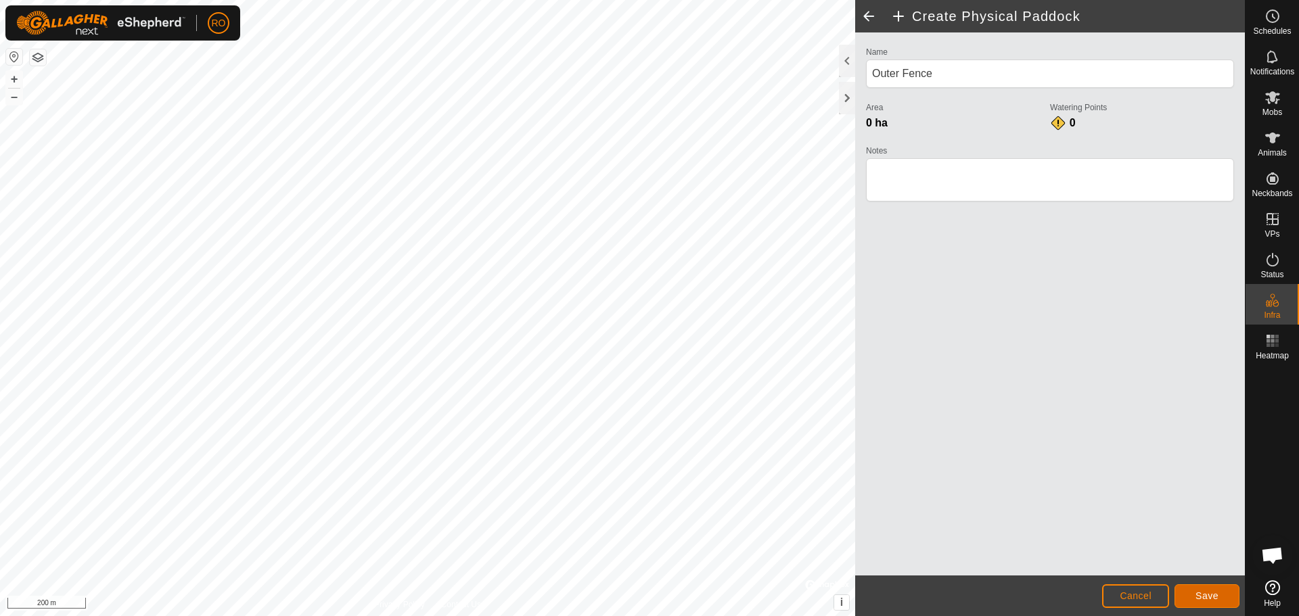
click at [1196, 600] on span "Save" at bounding box center [1207, 596] width 23 height 11
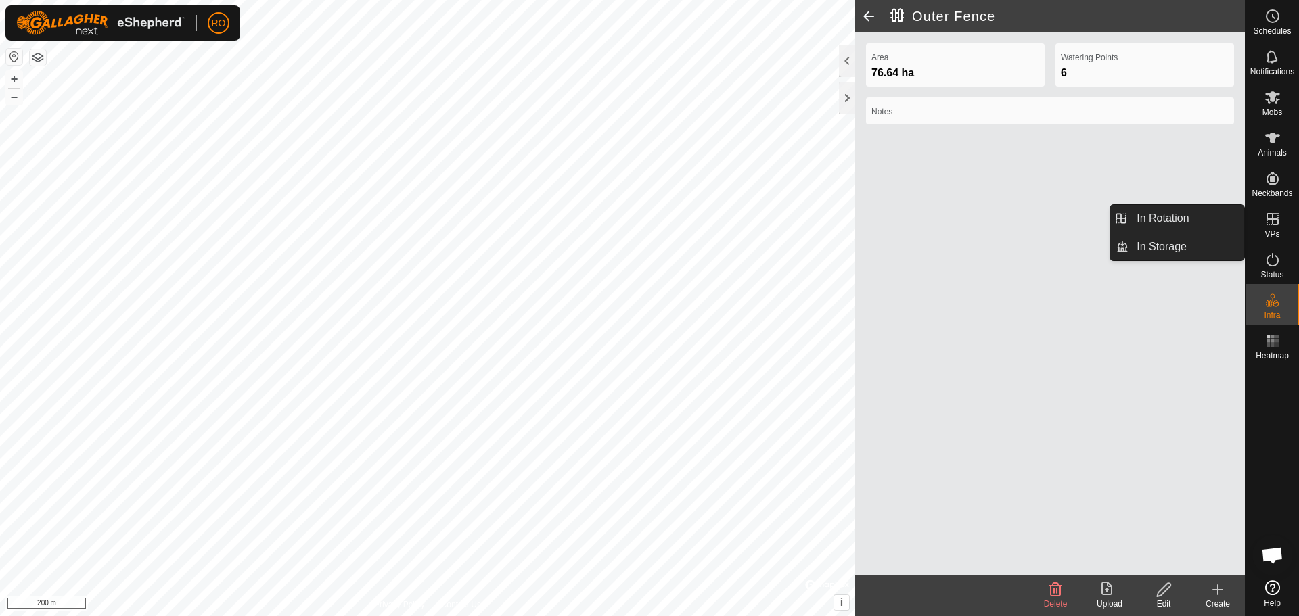
click at [1282, 223] on es-virtualpaddocks-svg-icon at bounding box center [1273, 219] width 24 height 22
click at [1184, 210] on link "In Rotation" at bounding box center [1187, 218] width 116 height 27
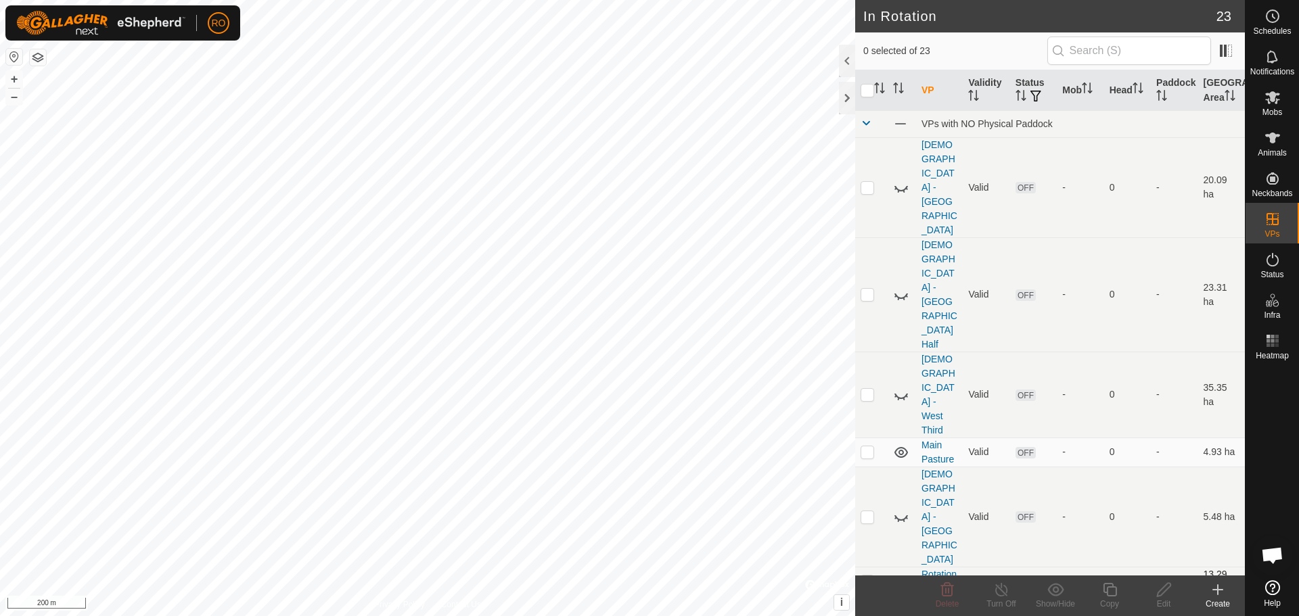
click at [901, 574] on icon at bounding box center [901, 582] width 16 height 16
click at [899, 603] on icon at bounding box center [901, 611] width 16 height 16
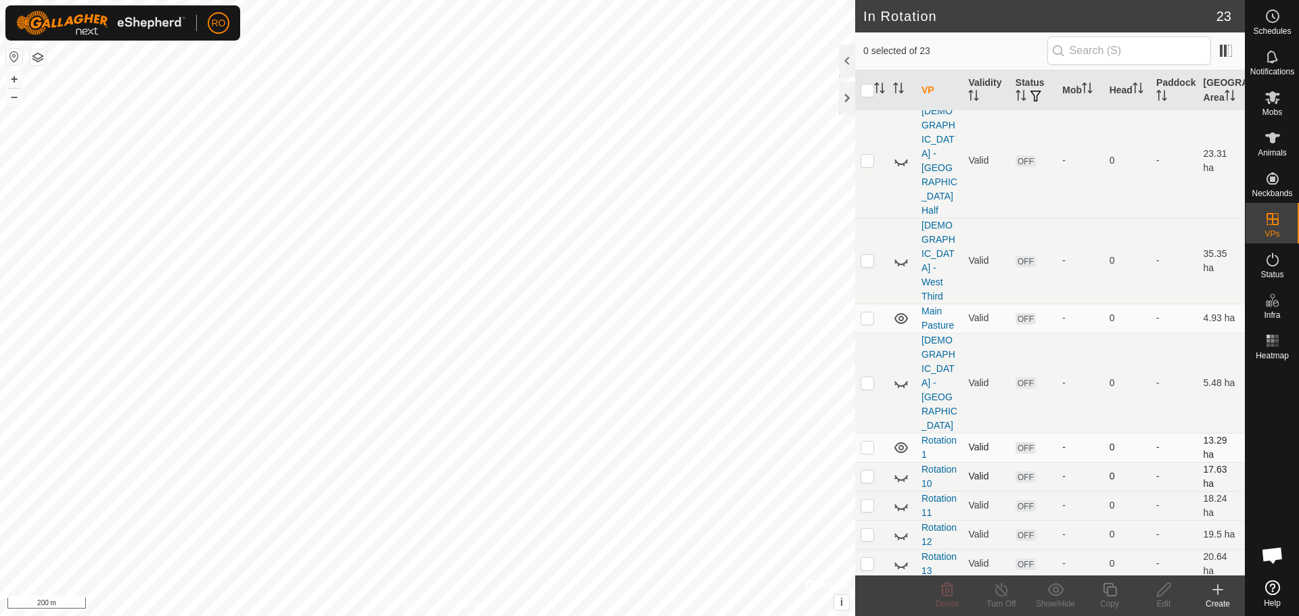
scroll to position [135, 0]
click at [936, 434] on link "Rotation 1" at bounding box center [939, 446] width 35 height 25
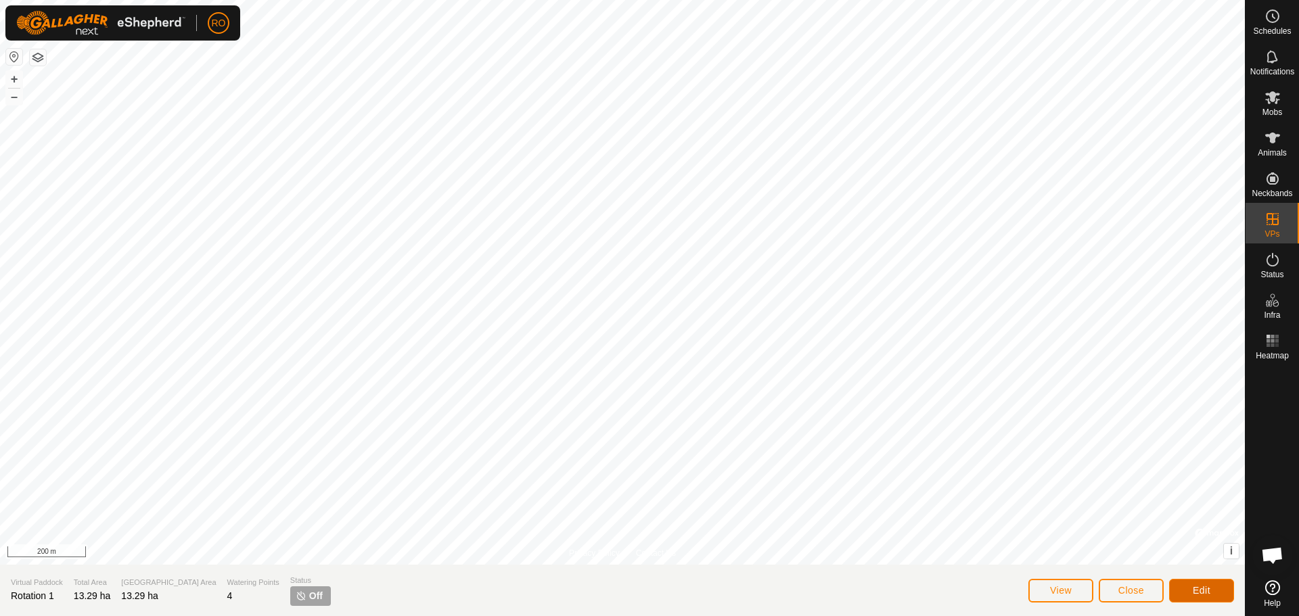
click at [1218, 588] on button "Edit" at bounding box center [1201, 591] width 65 height 24
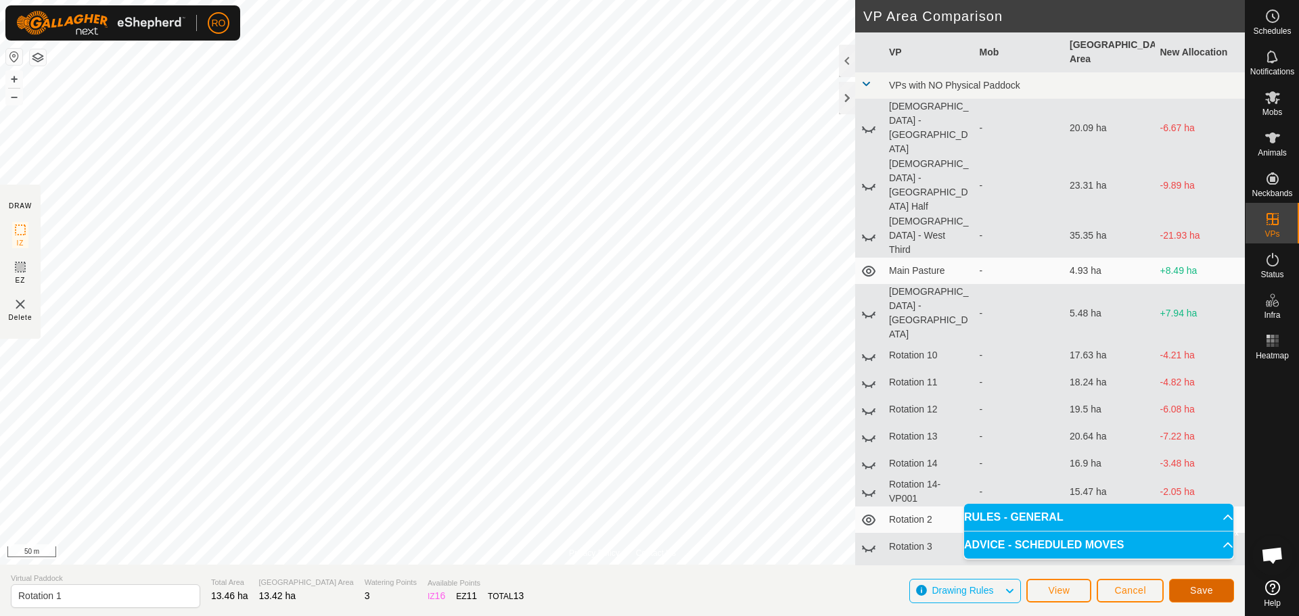
click at [1210, 590] on span "Save" at bounding box center [1201, 590] width 23 height 11
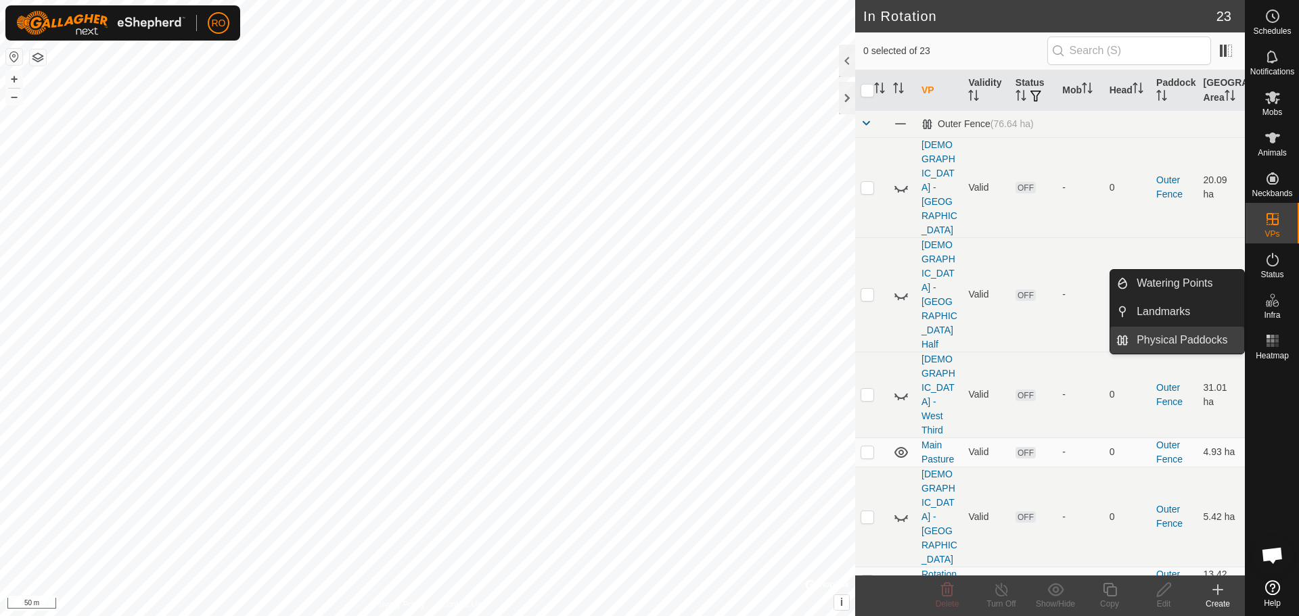
click at [1177, 342] on link "Physical Paddocks" at bounding box center [1187, 340] width 116 height 27
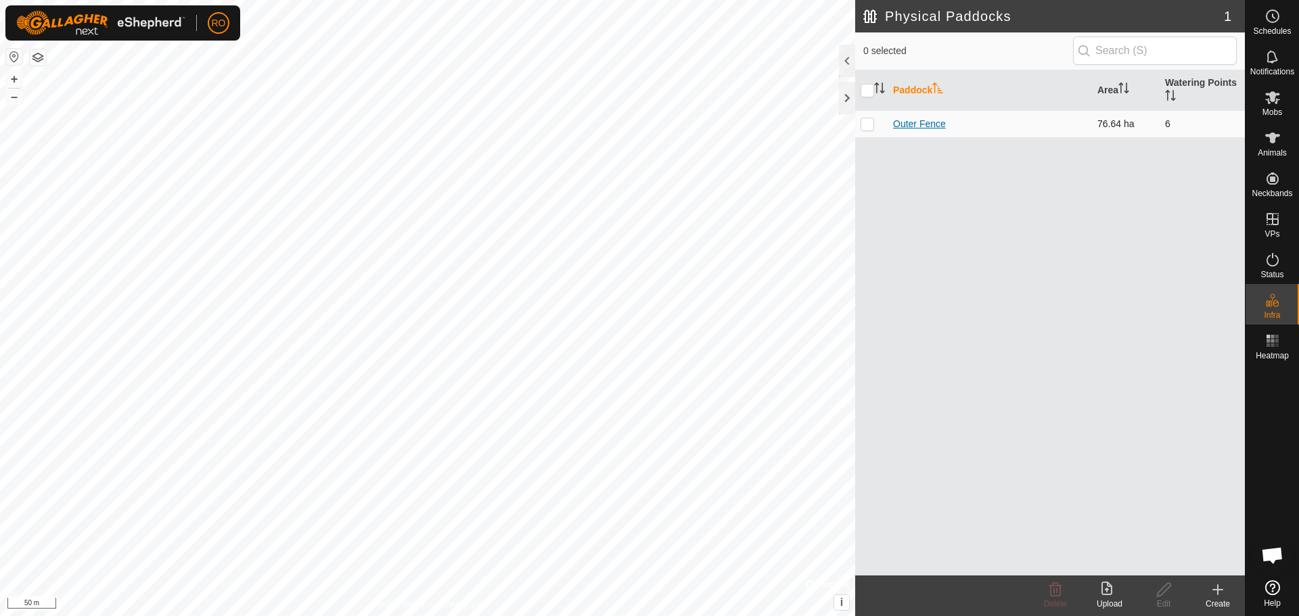
click at [916, 120] on link "Outer Fence" at bounding box center [919, 123] width 53 height 11
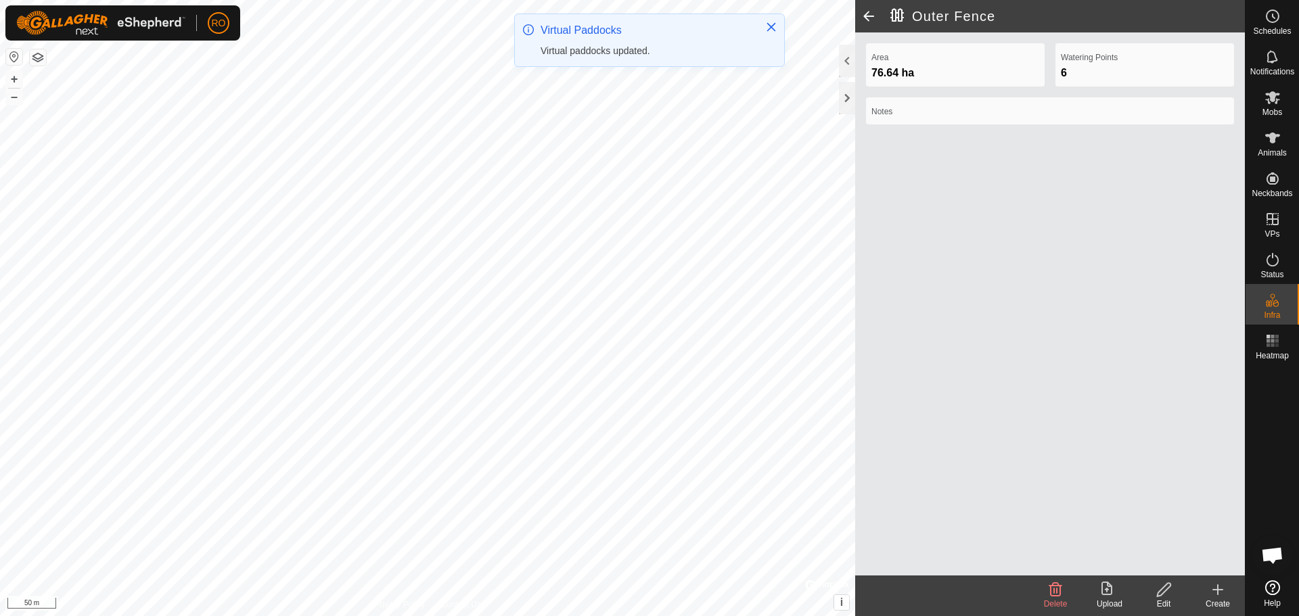
click at [1163, 585] on icon at bounding box center [1164, 590] width 17 height 16
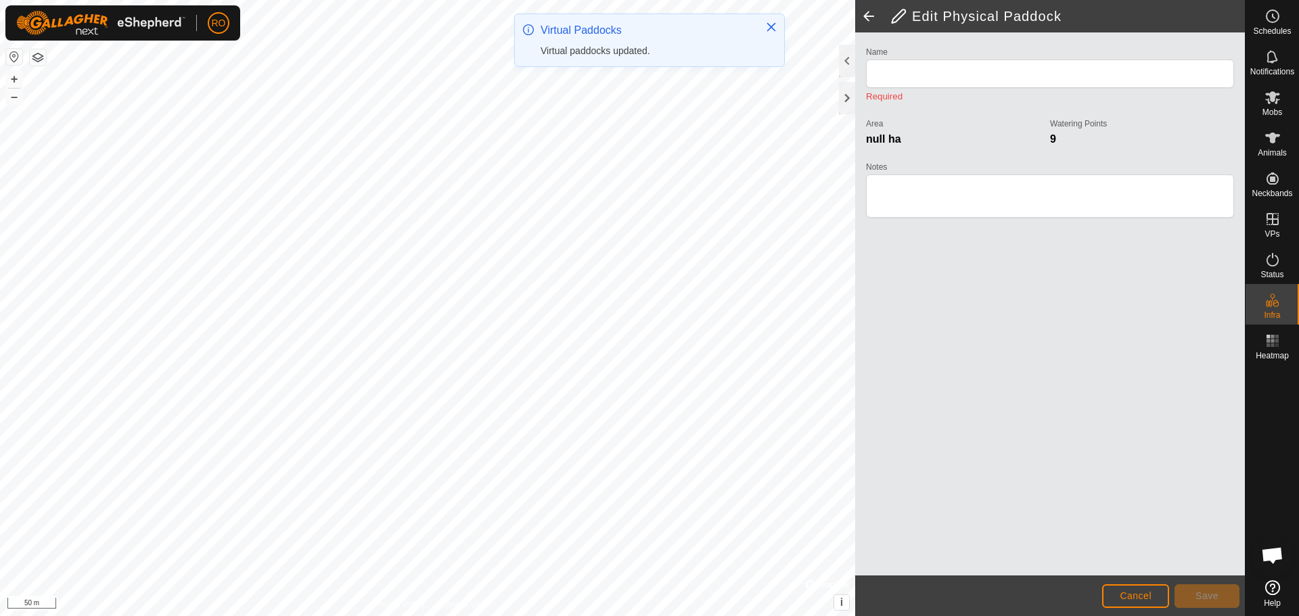
type input "Outer Fence"
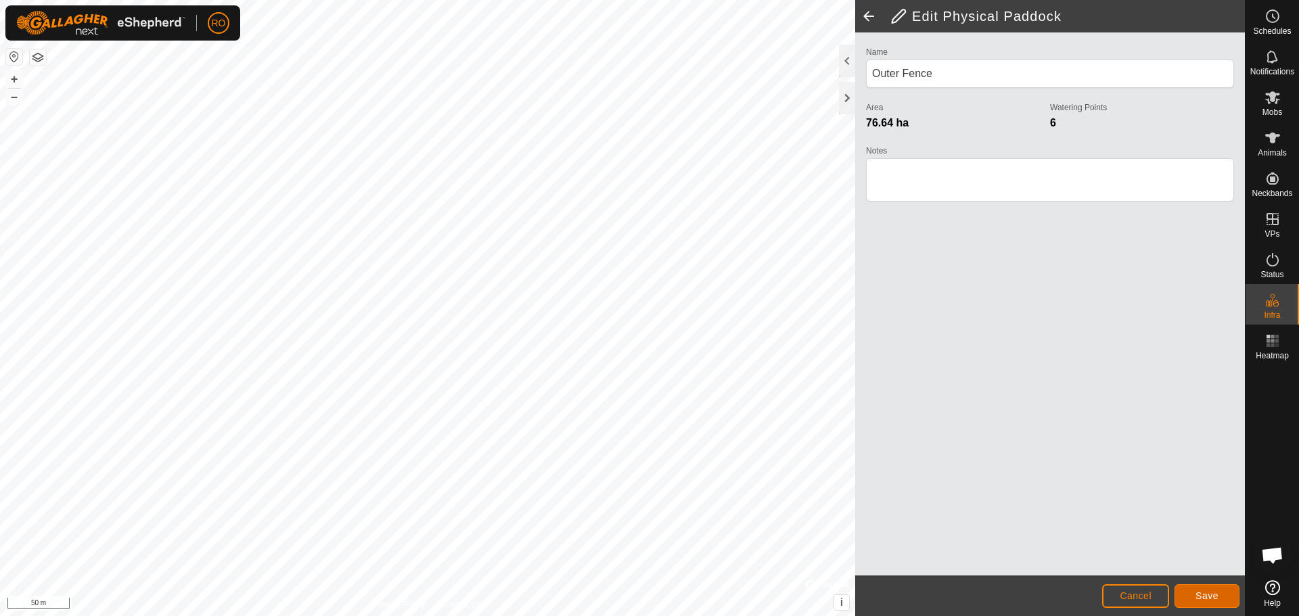
click at [1198, 588] on button "Save" at bounding box center [1207, 597] width 65 height 24
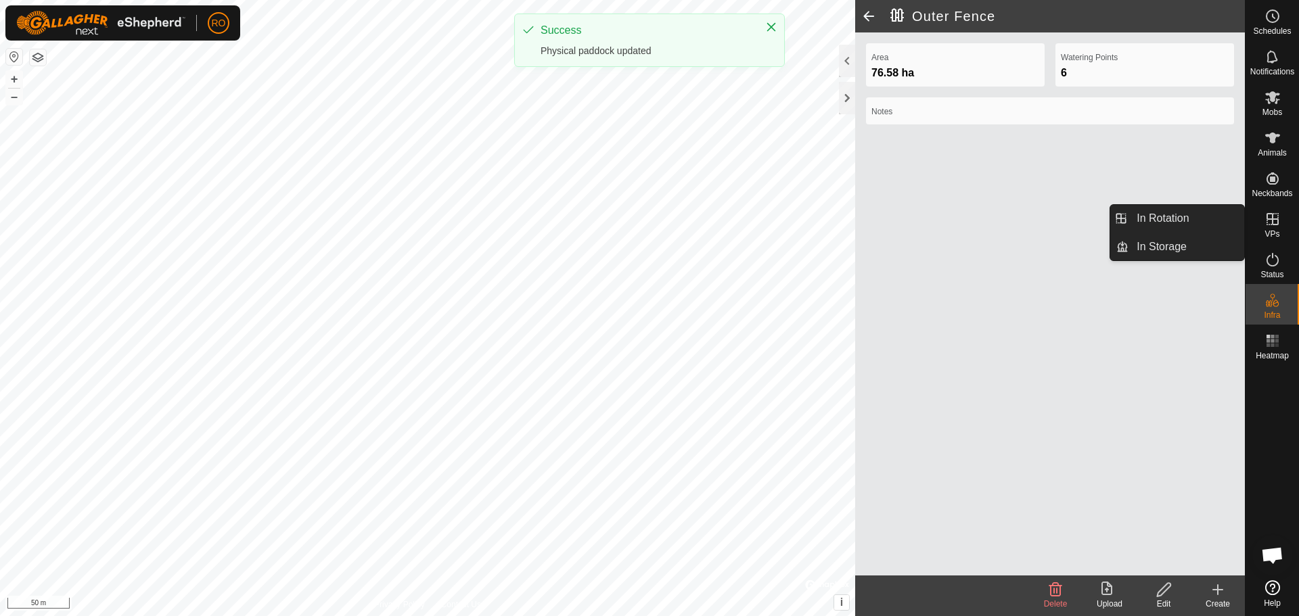
drag, startPoint x: 1295, startPoint y: 215, endPoint x: 1254, endPoint y: 284, distance: 80.4
click at [1275, 222] on icon at bounding box center [1273, 219] width 16 height 16
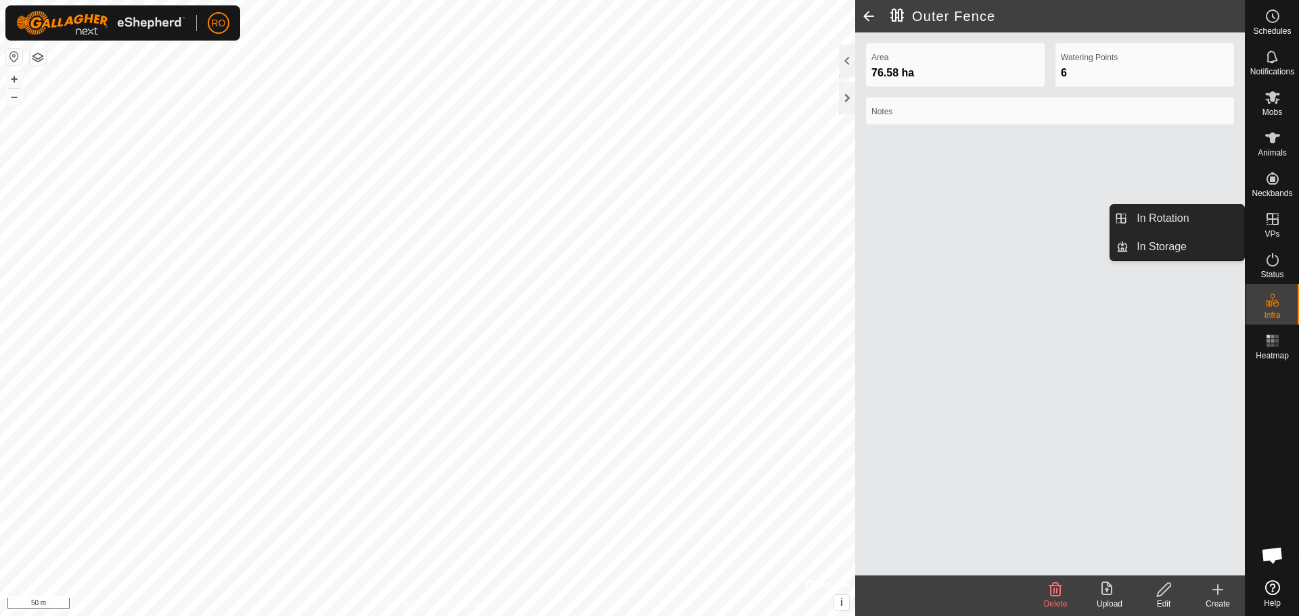
click at [1204, 221] on link "In Rotation" at bounding box center [1187, 218] width 116 height 27
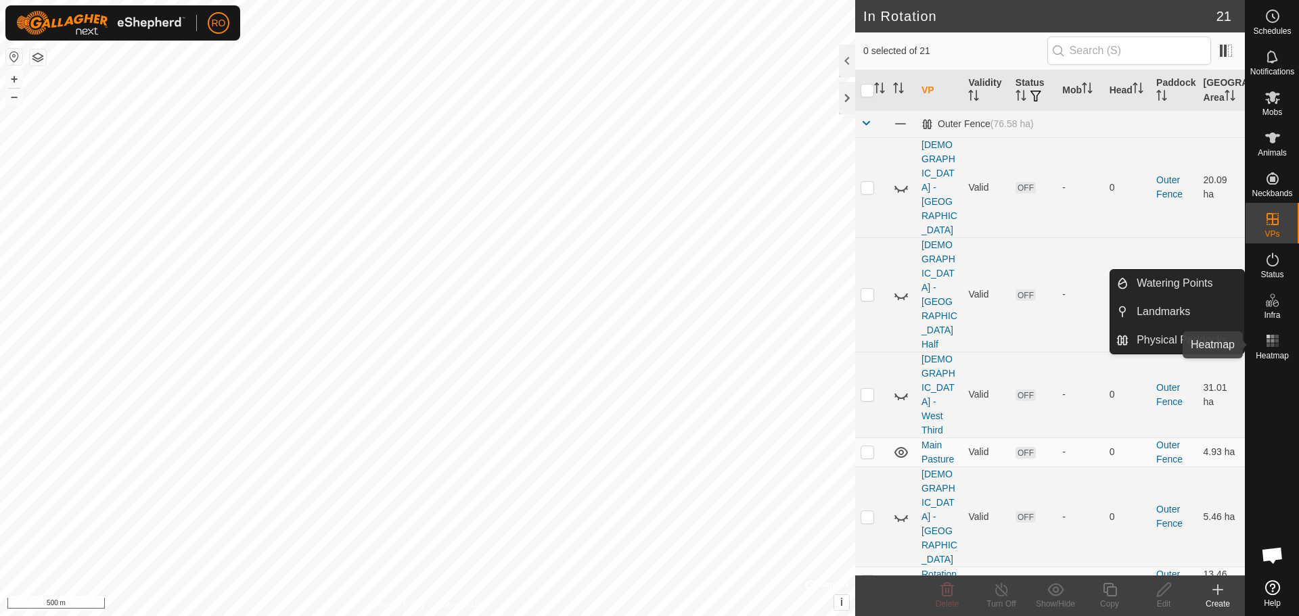
click at [1267, 340] on rect at bounding box center [1268, 340] width 3 height 3
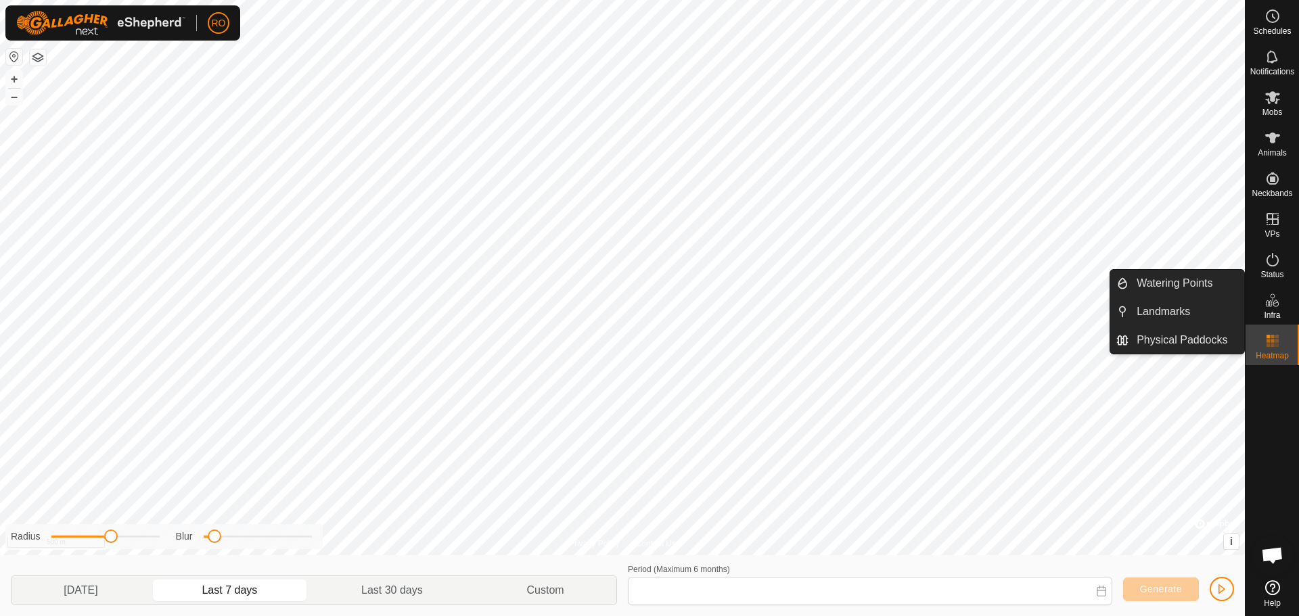
type input "[DATE] - [DATE]"
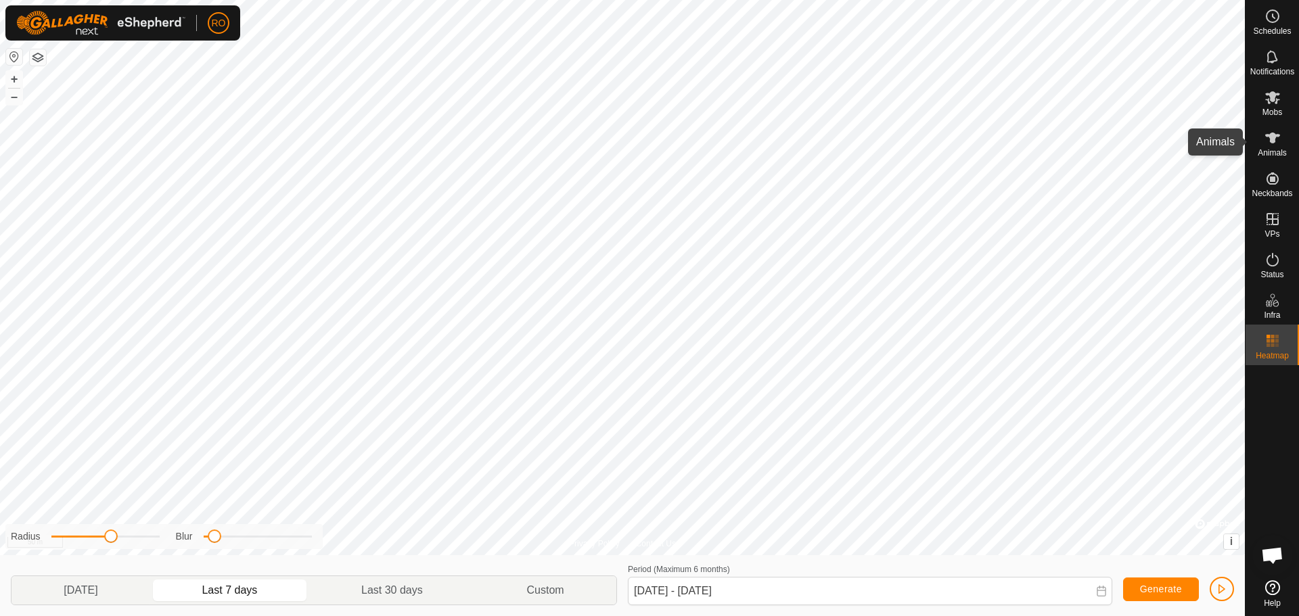
click at [1274, 136] on icon at bounding box center [1272, 138] width 15 height 11
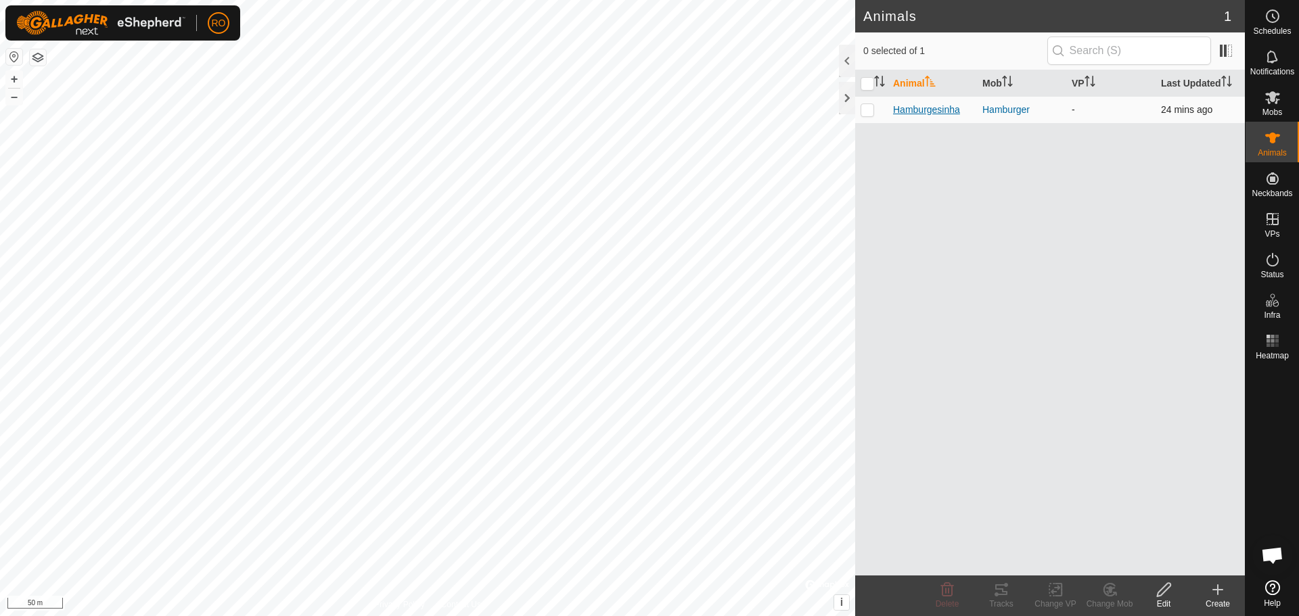
click at [905, 107] on span "Hamburgesinha" at bounding box center [926, 110] width 67 height 14
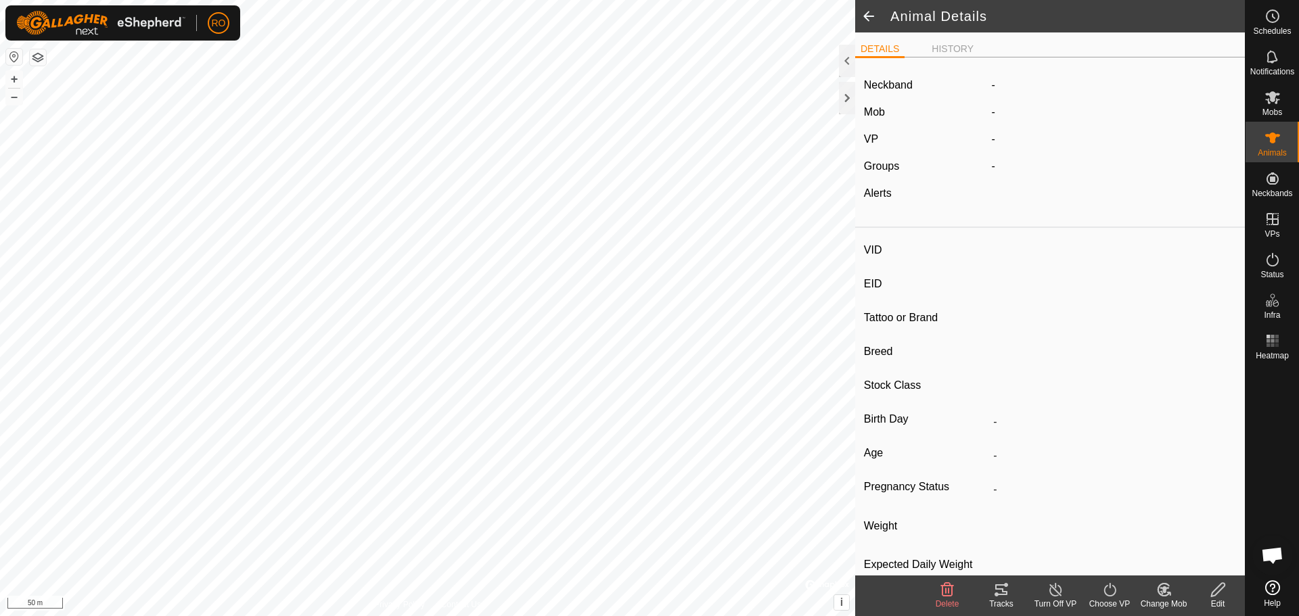
type input "Hamburgesinha"
type input "-"
type input "4066"
type input "Black Angus"
type input "-"
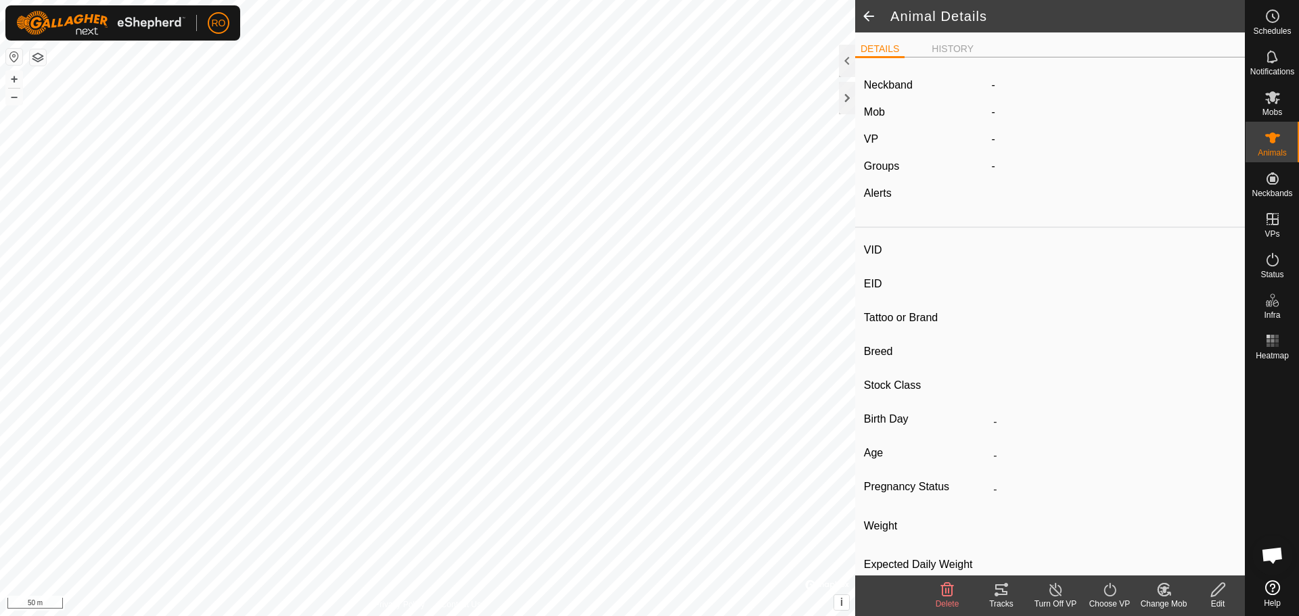
type input "03/2024"
type input "1 year 6 months"
type input "Empty"
type input "0 kg"
type input "-"
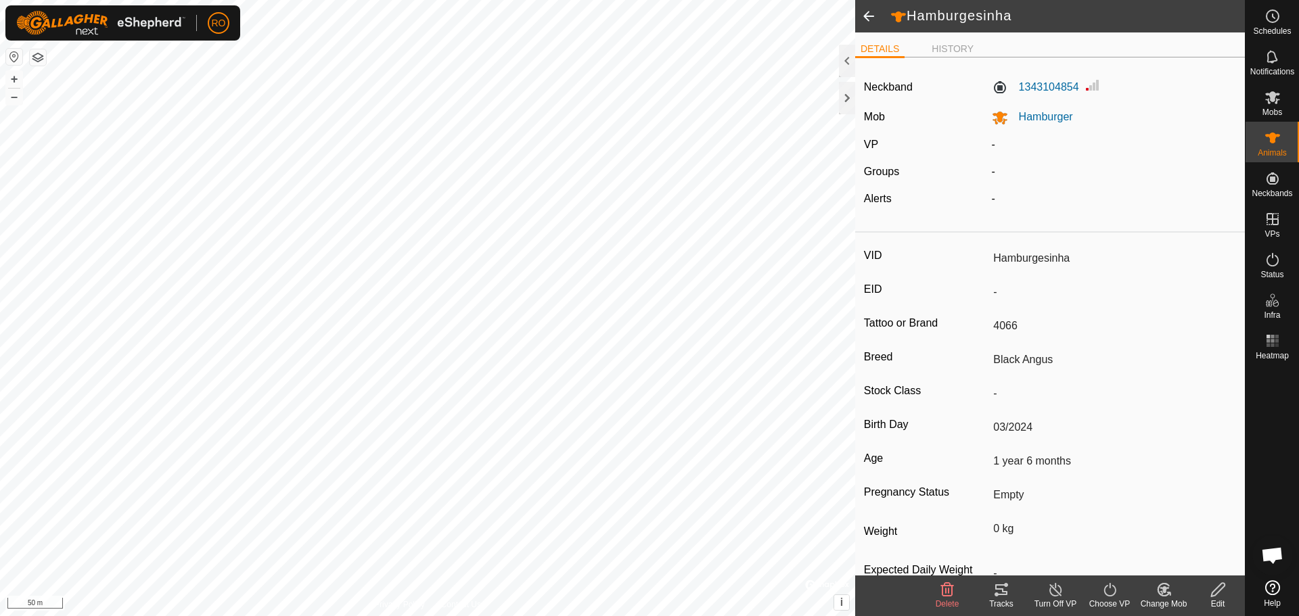
click at [1003, 591] on icon at bounding box center [1001, 590] width 12 height 11
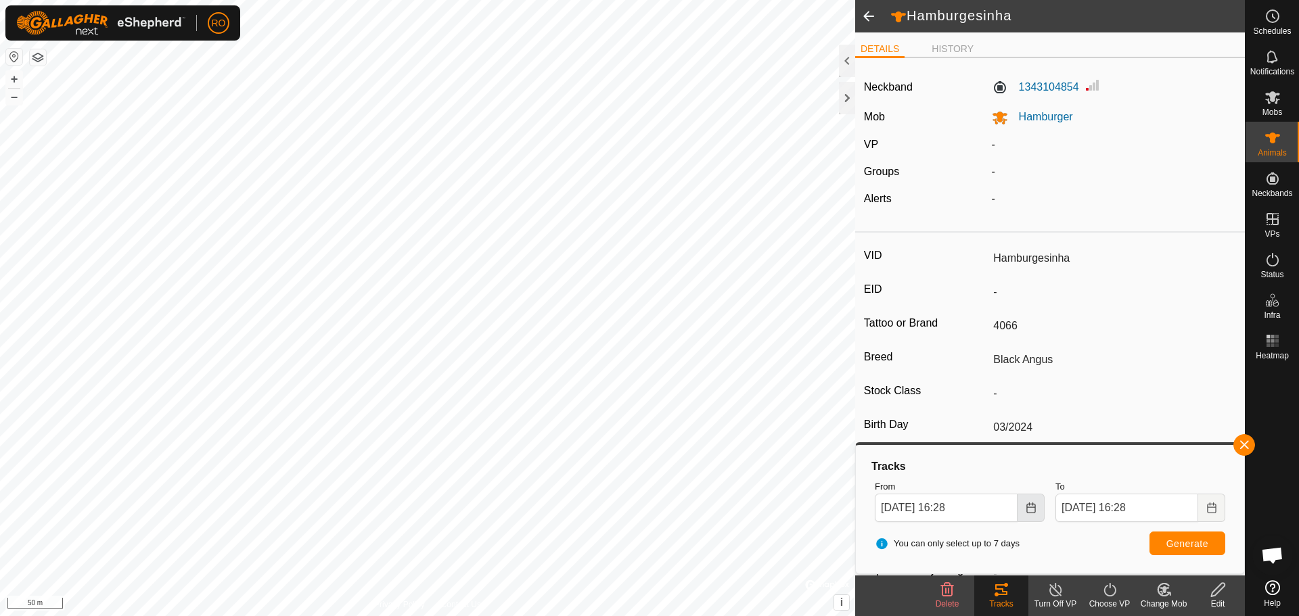
click at [1025, 510] on button "Choose Date" at bounding box center [1031, 508] width 27 height 28
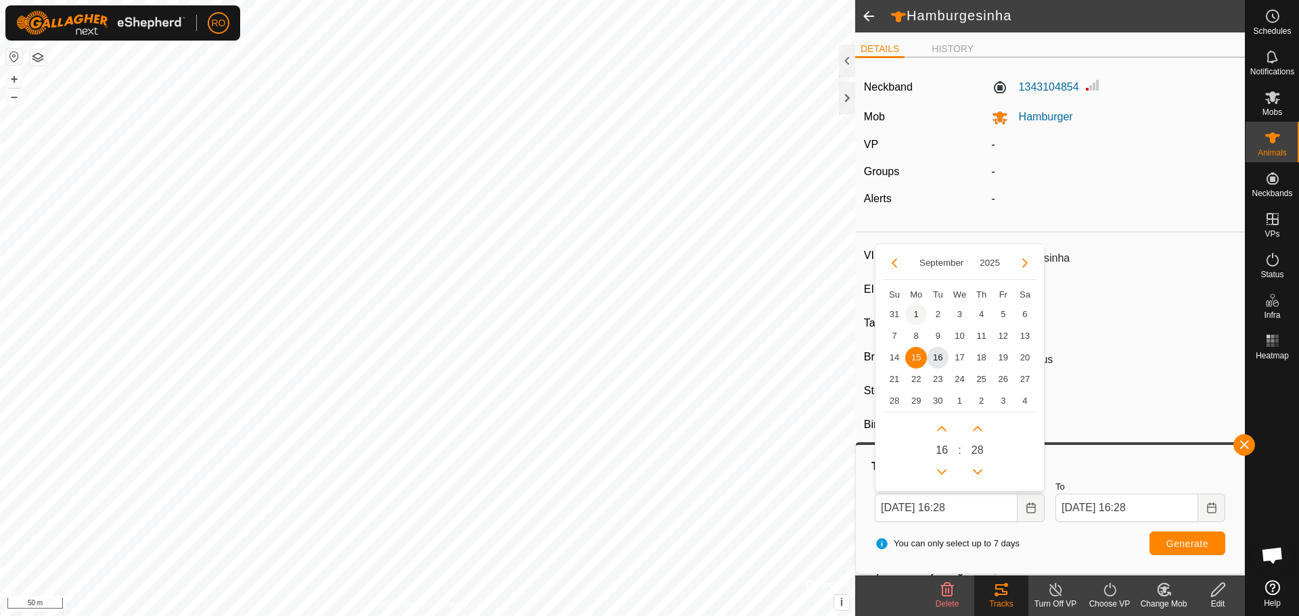
click at [915, 312] on span "1" at bounding box center [916, 315] width 22 height 22
type input "[DATE] 16:28"
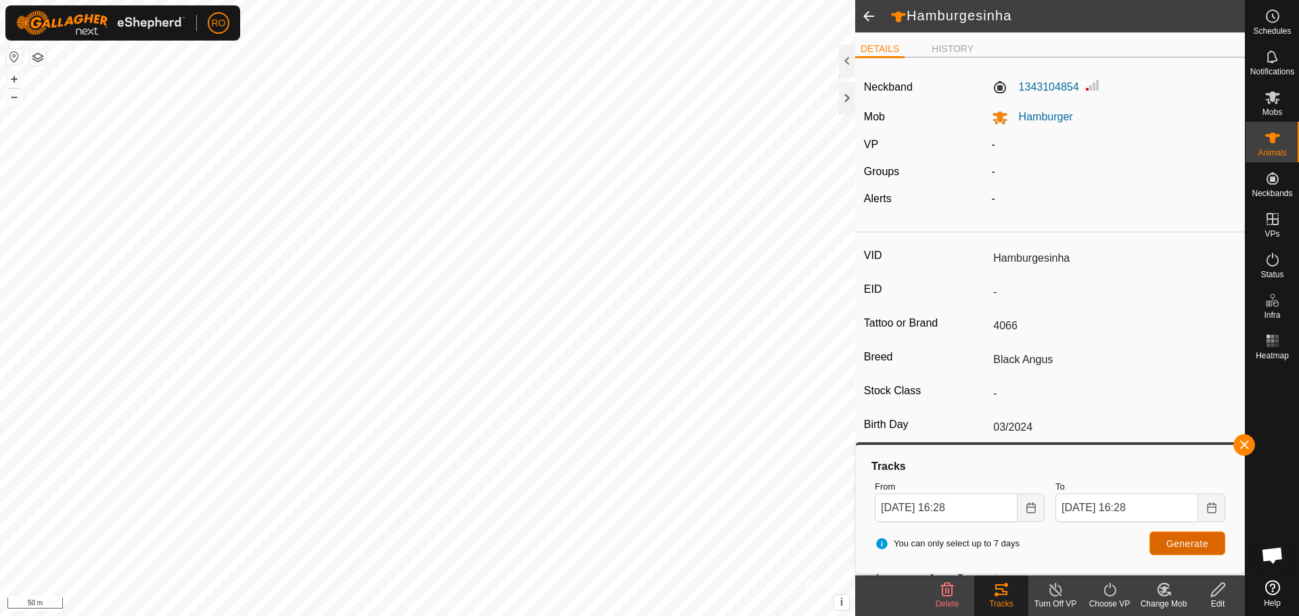
click at [1207, 541] on span "Generate" at bounding box center [1188, 544] width 42 height 11
click at [1027, 501] on button "Choose Date" at bounding box center [1031, 508] width 27 height 28
click at [1212, 507] on icon "Choose Date" at bounding box center [1211, 508] width 9 height 11
click at [1121, 353] on span "16" at bounding box center [1119, 358] width 22 height 22
type input "[DATE] 16:28"
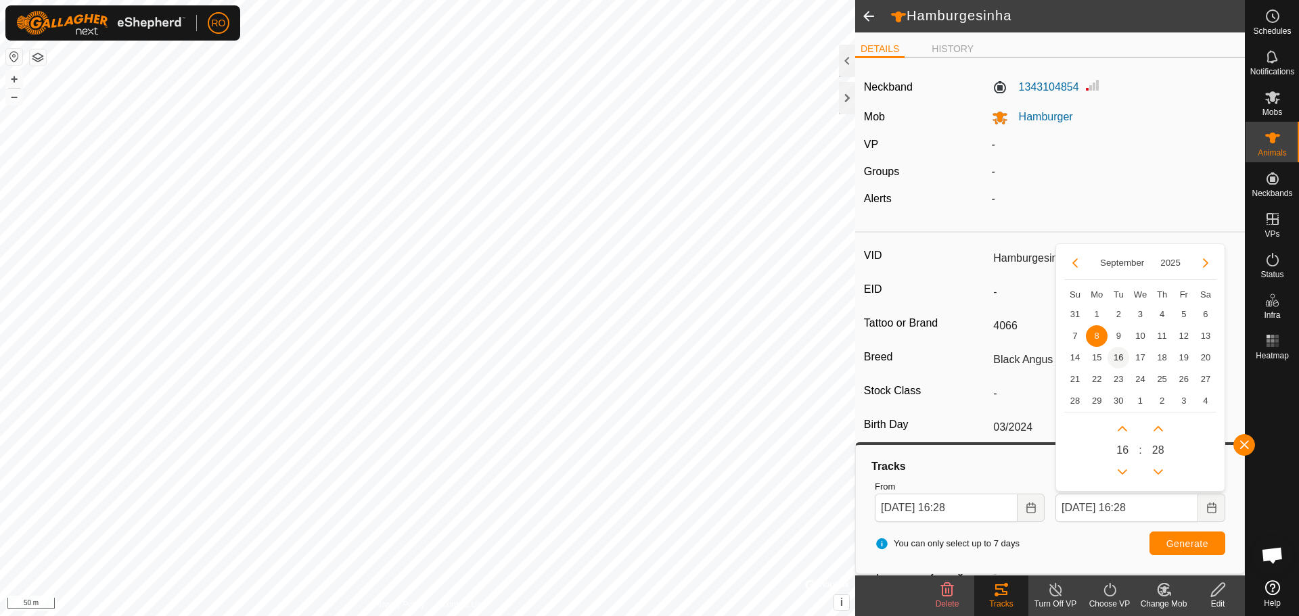
type input "[DATE] 16:28"
click at [1200, 545] on span "Generate" at bounding box center [1188, 544] width 42 height 11
click at [1233, 16] on h2 "Hamburgesinha" at bounding box center [1068, 16] width 355 height 18
